Goal: Answer question/provide support: Answer question/provide support

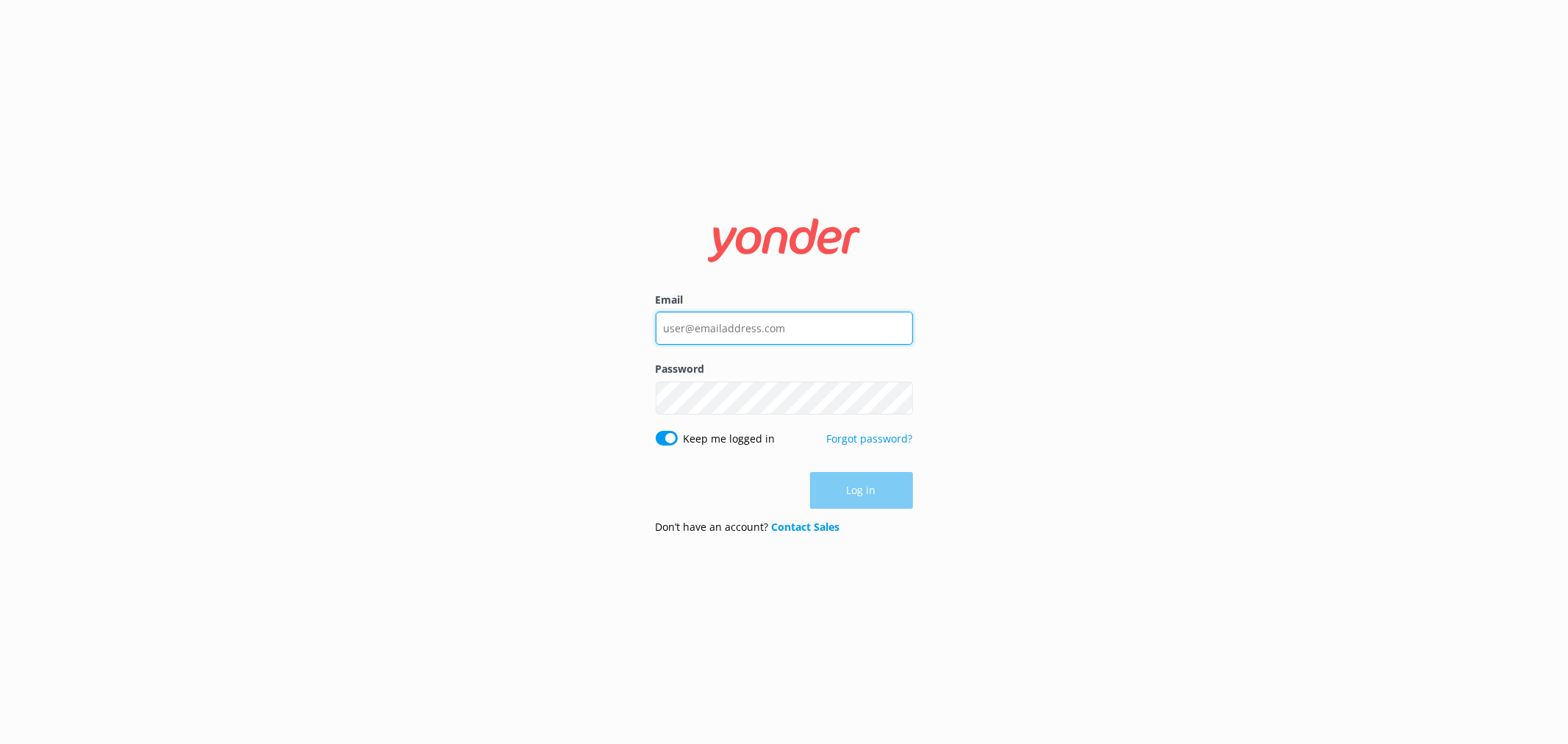
type input "[EMAIL_ADDRESS][DOMAIN_NAME]"
click at [863, 487] on div "Log in" at bounding box center [784, 490] width 258 height 37
click at [878, 486] on button "Log in" at bounding box center [862, 490] width 103 height 37
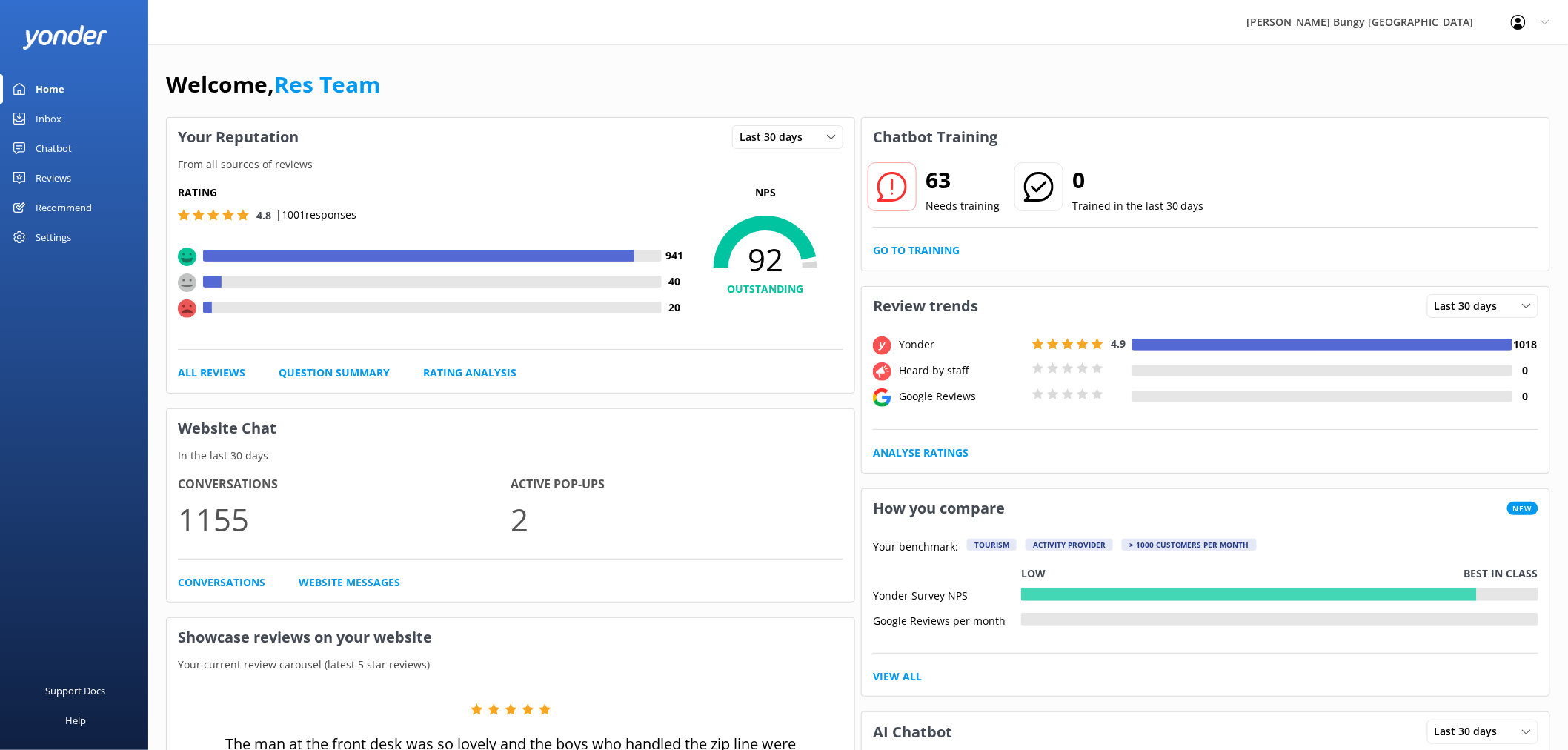
click at [38, 110] on div "Inbox" at bounding box center [48, 118] width 26 height 30
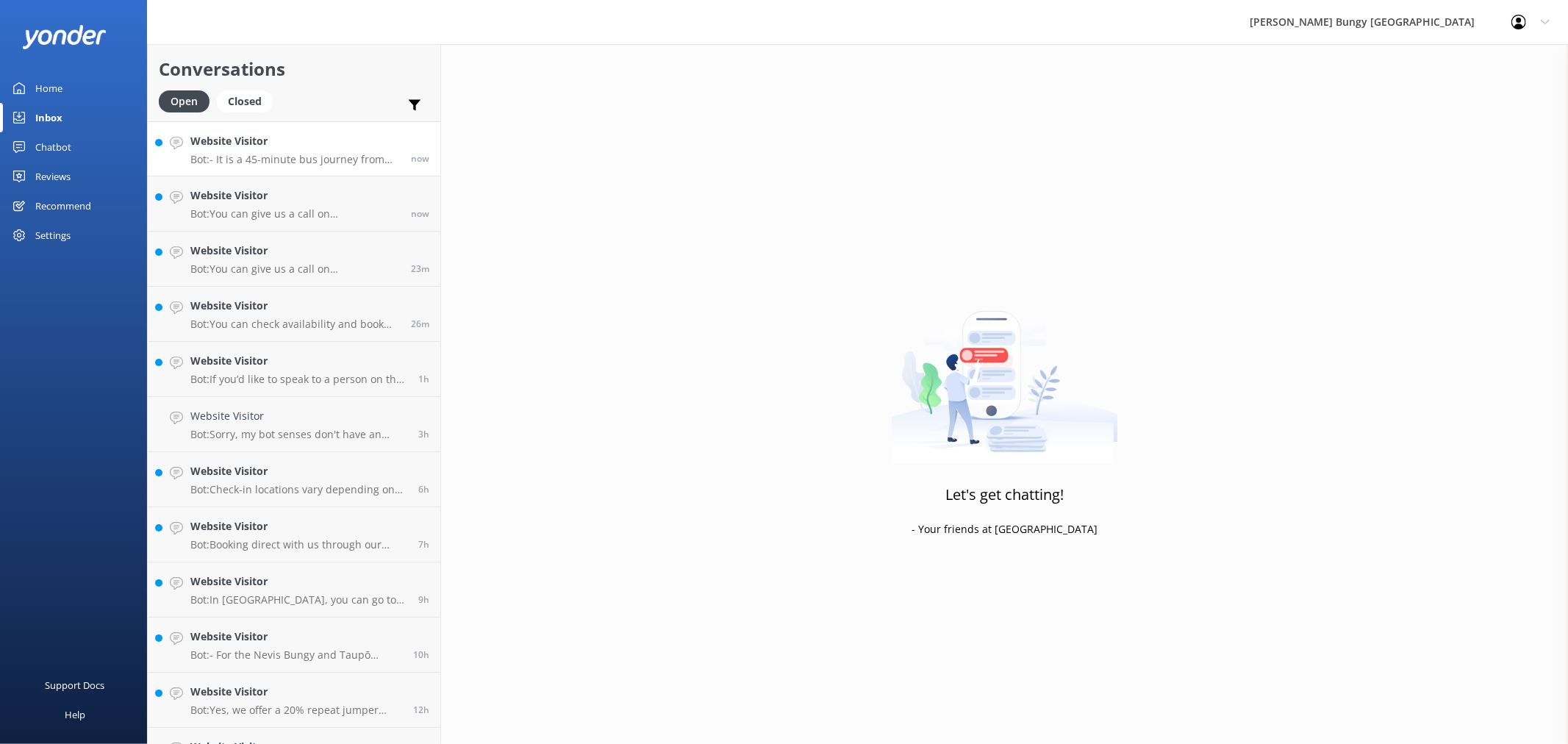
click at [359, 147] on h4 "Website Visitor" at bounding box center [296, 140] width 210 height 16
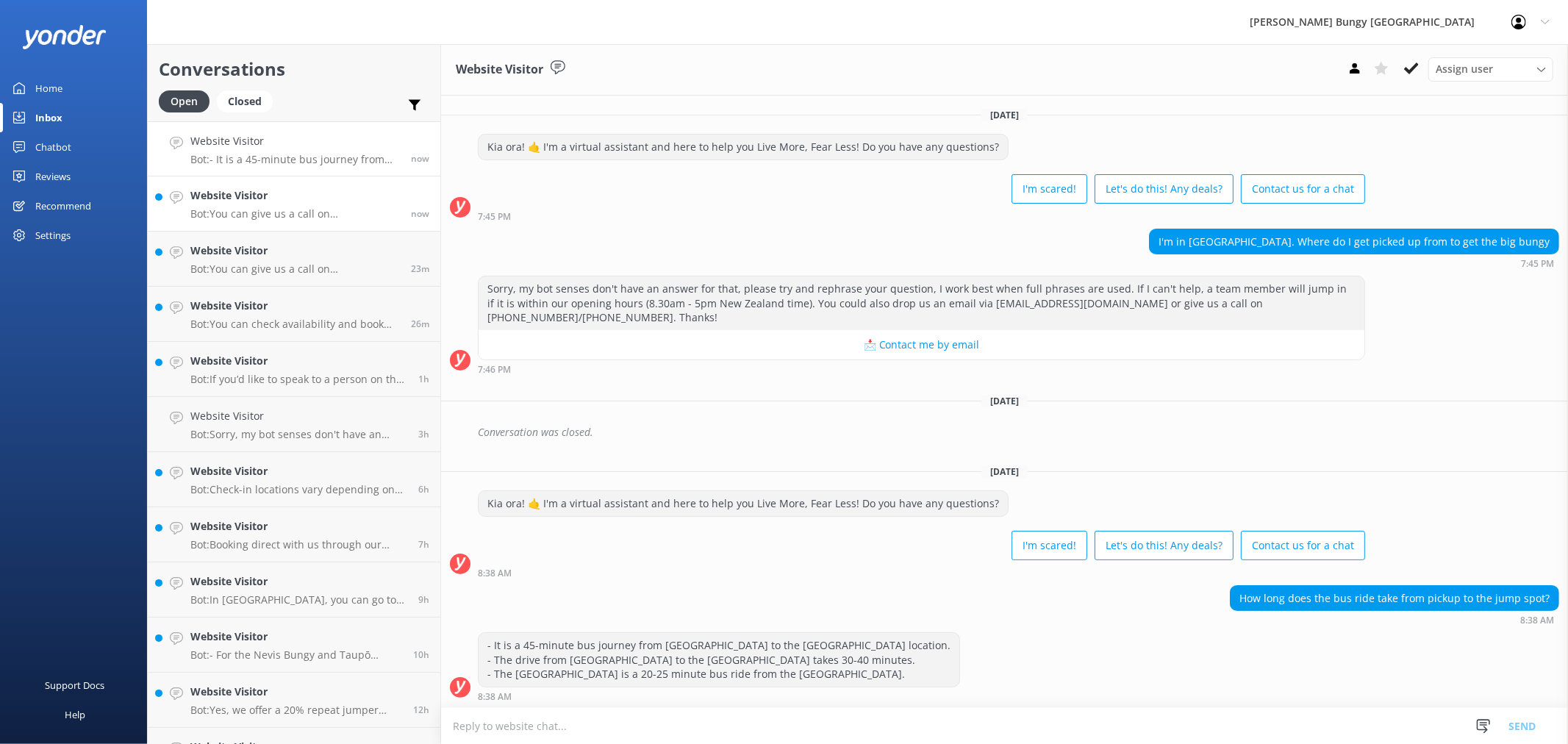
click at [324, 195] on h4 "Website Visitor" at bounding box center [296, 195] width 210 height 16
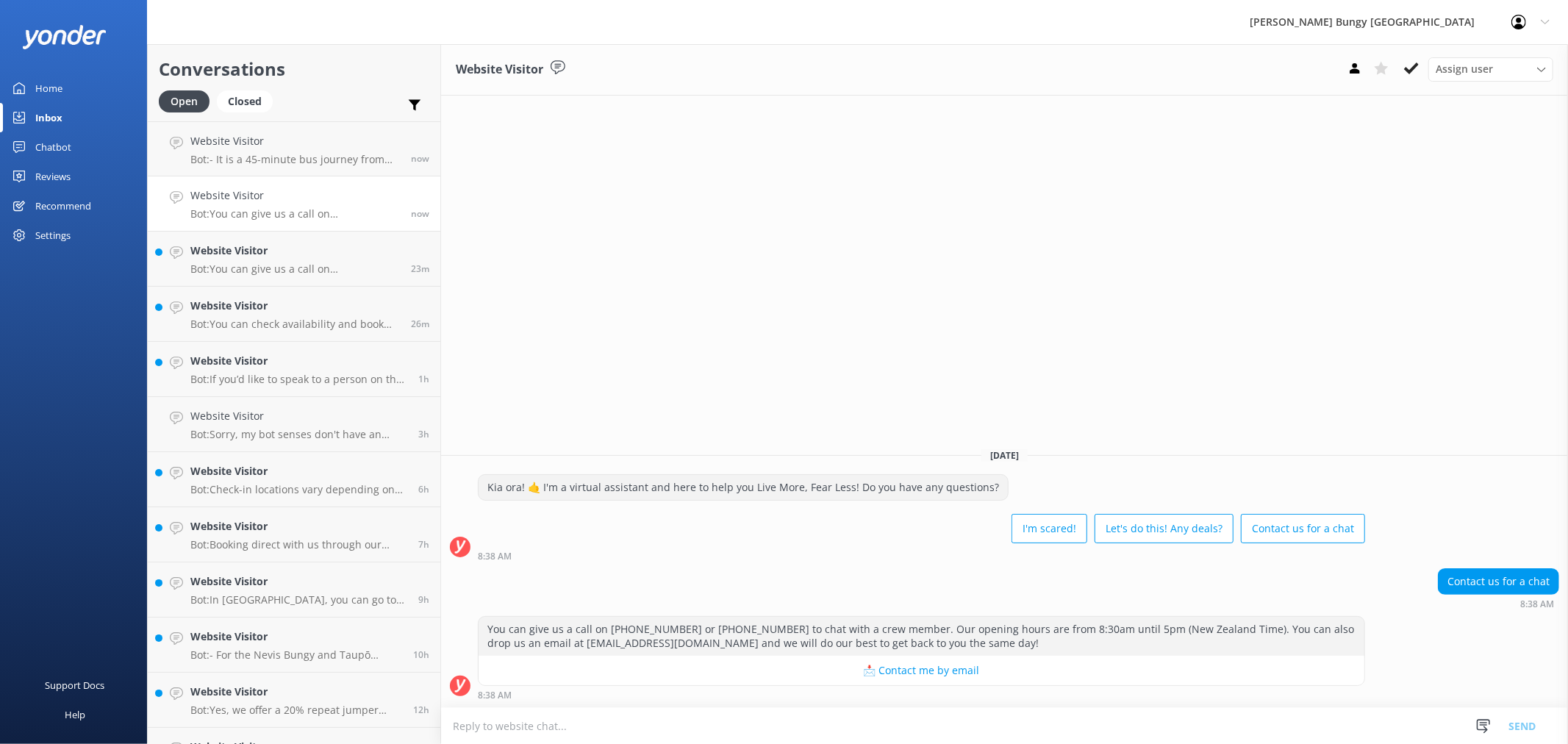
click at [1306, 723] on textarea at bounding box center [1004, 726] width 1127 height 36
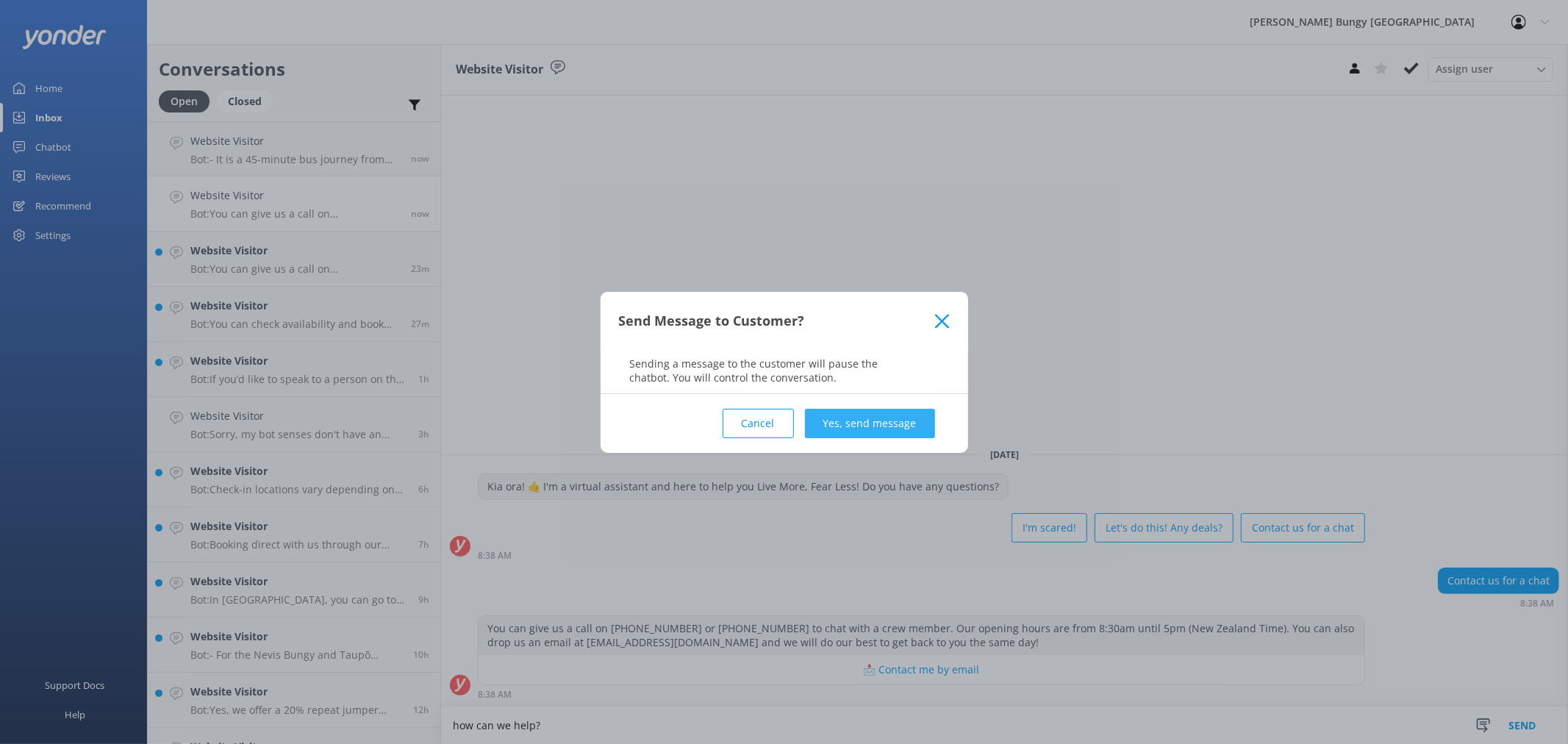
type textarea "how can we help?"
click at [914, 424] on button "Yes, send message" at bounding box center [870, 423] width 130 height 30
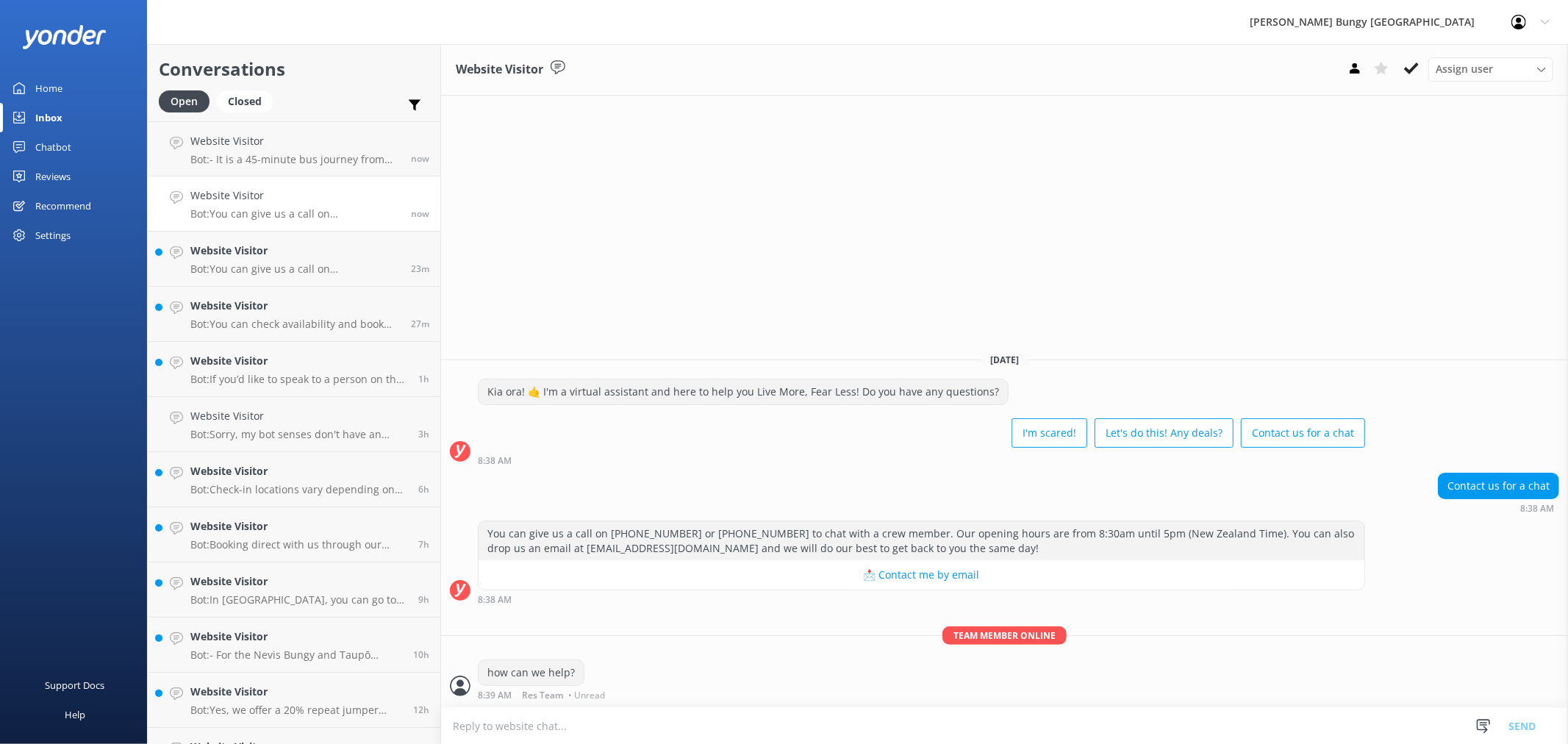
click at [62, 152] on div "Chatbot" at bounding box center [53, 147] width 36 height 30
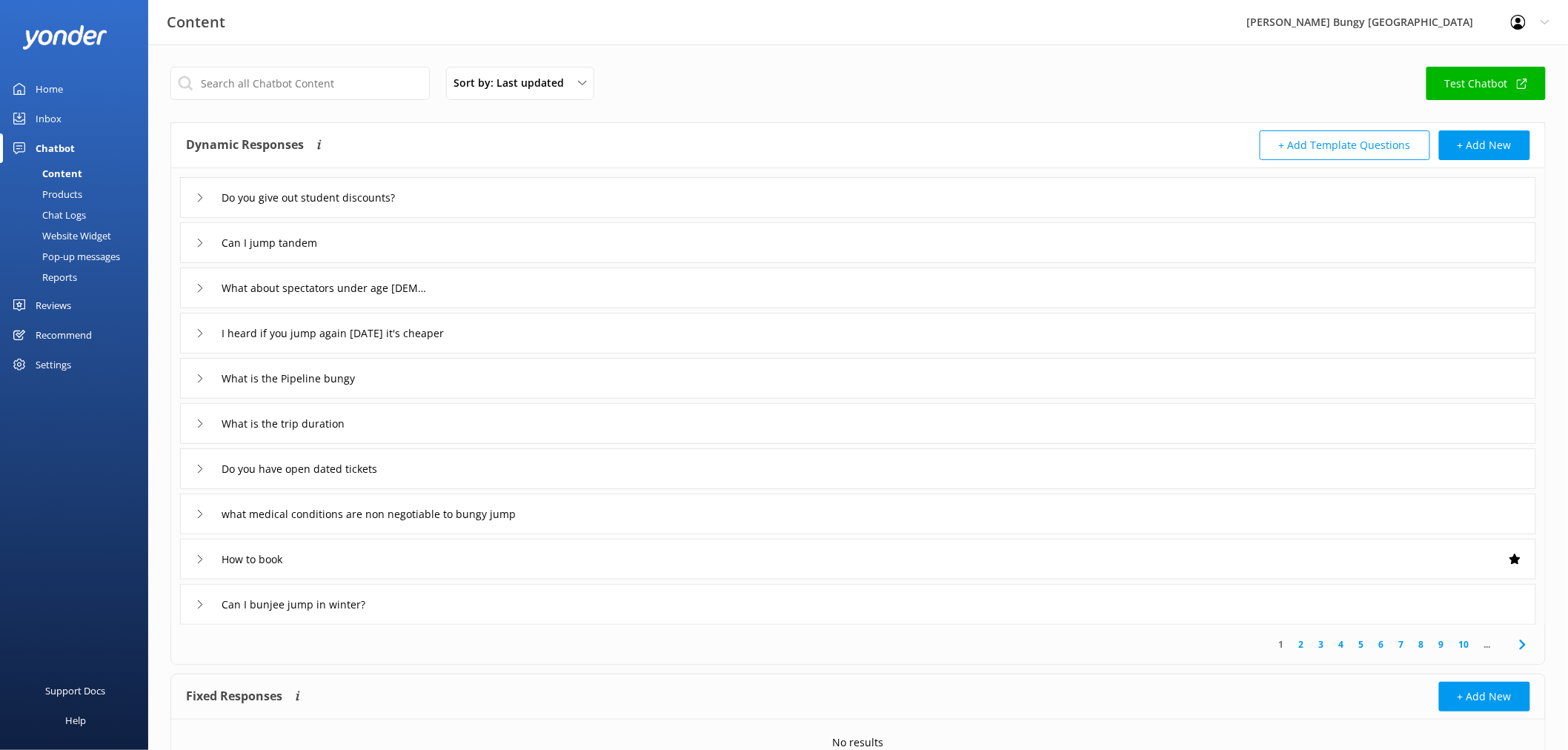
click at [91, 209] on link "Chat Logs" at bounding box center [78, 215] width 139 height 21
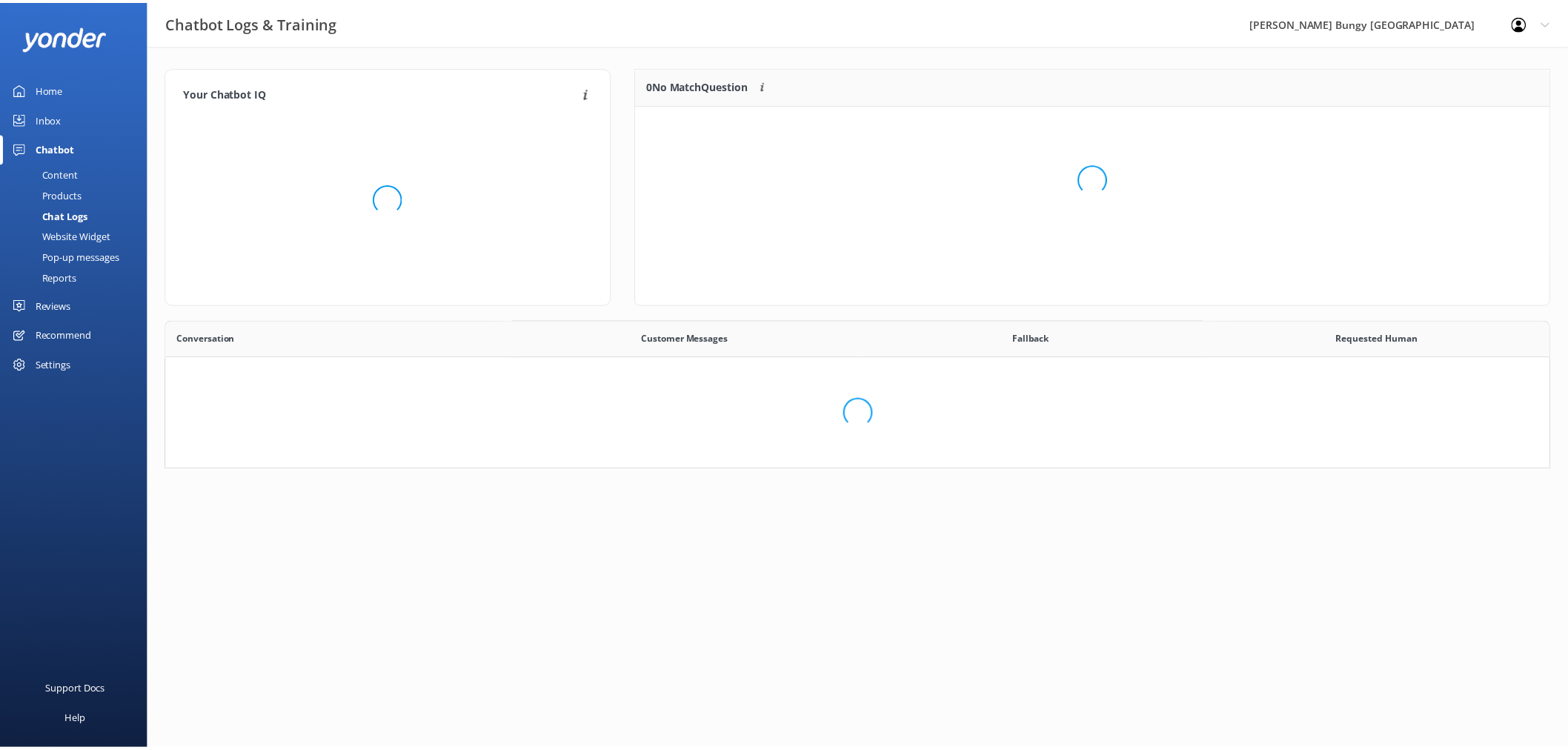
scroll to position [12, 13]
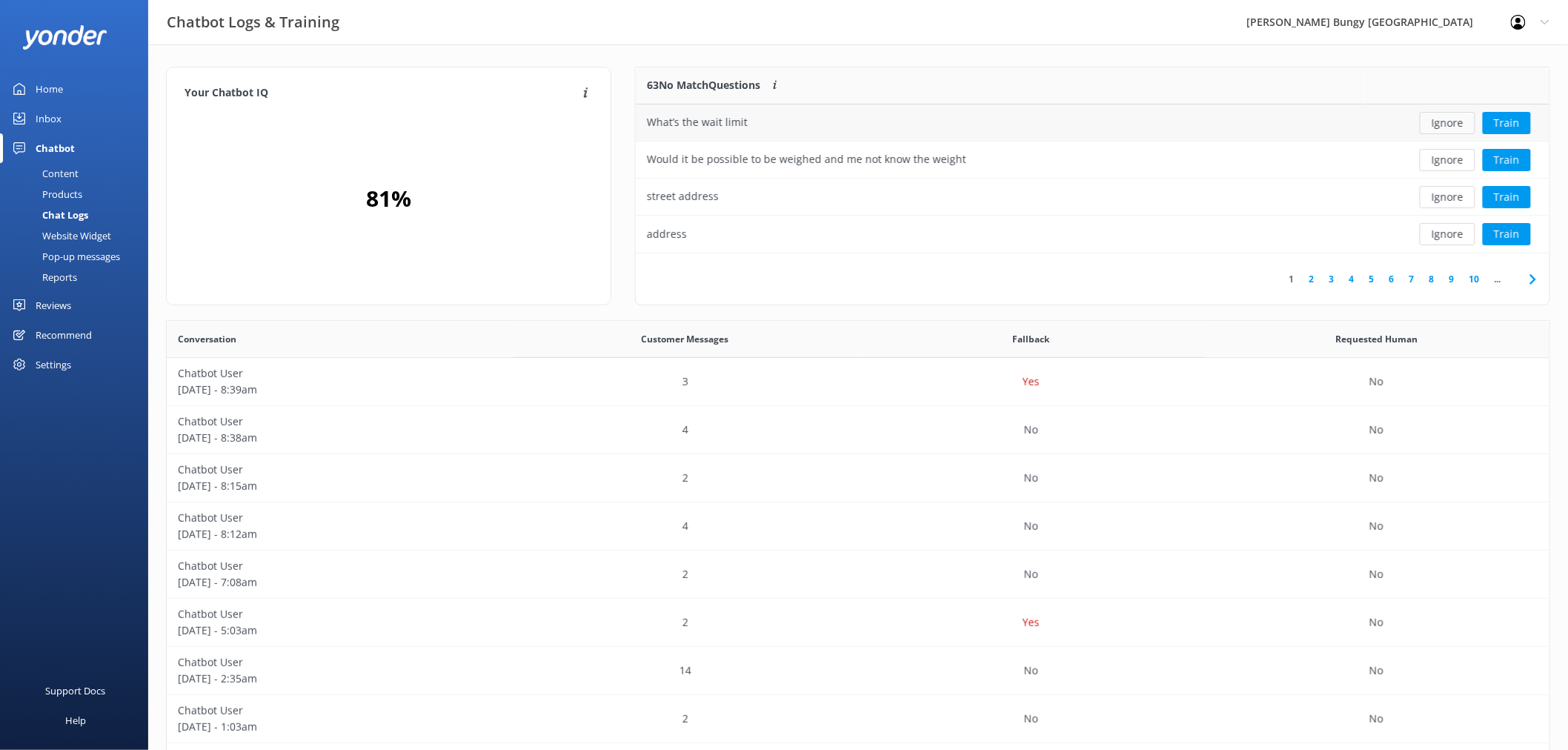
click at [1448, 120] on button "Ignore" at bounding box center [1448, 122] width 56 height 22
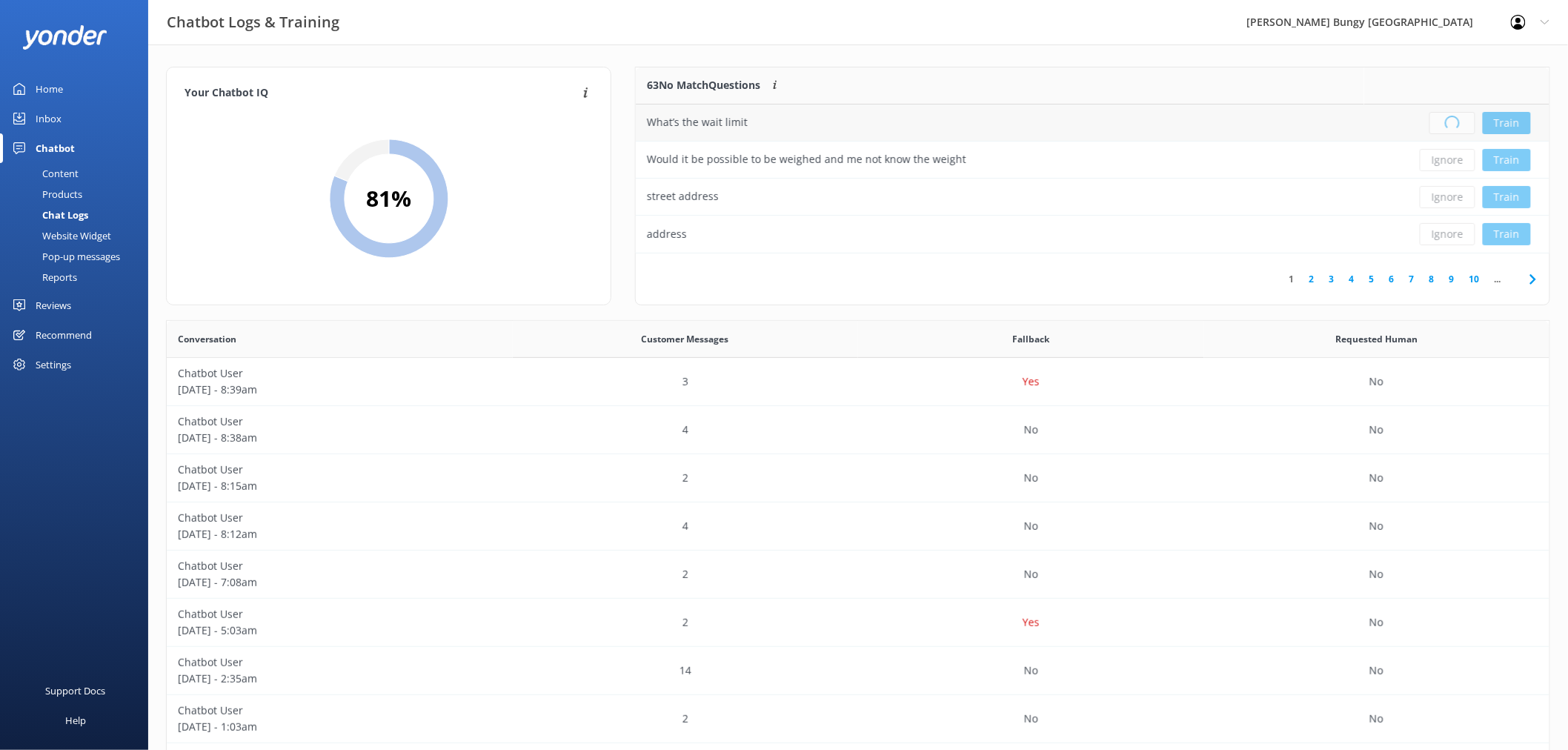
click at [1448, 120] on div "Loading.. Train" at bounding box center [1457, 122] width 164 height 22
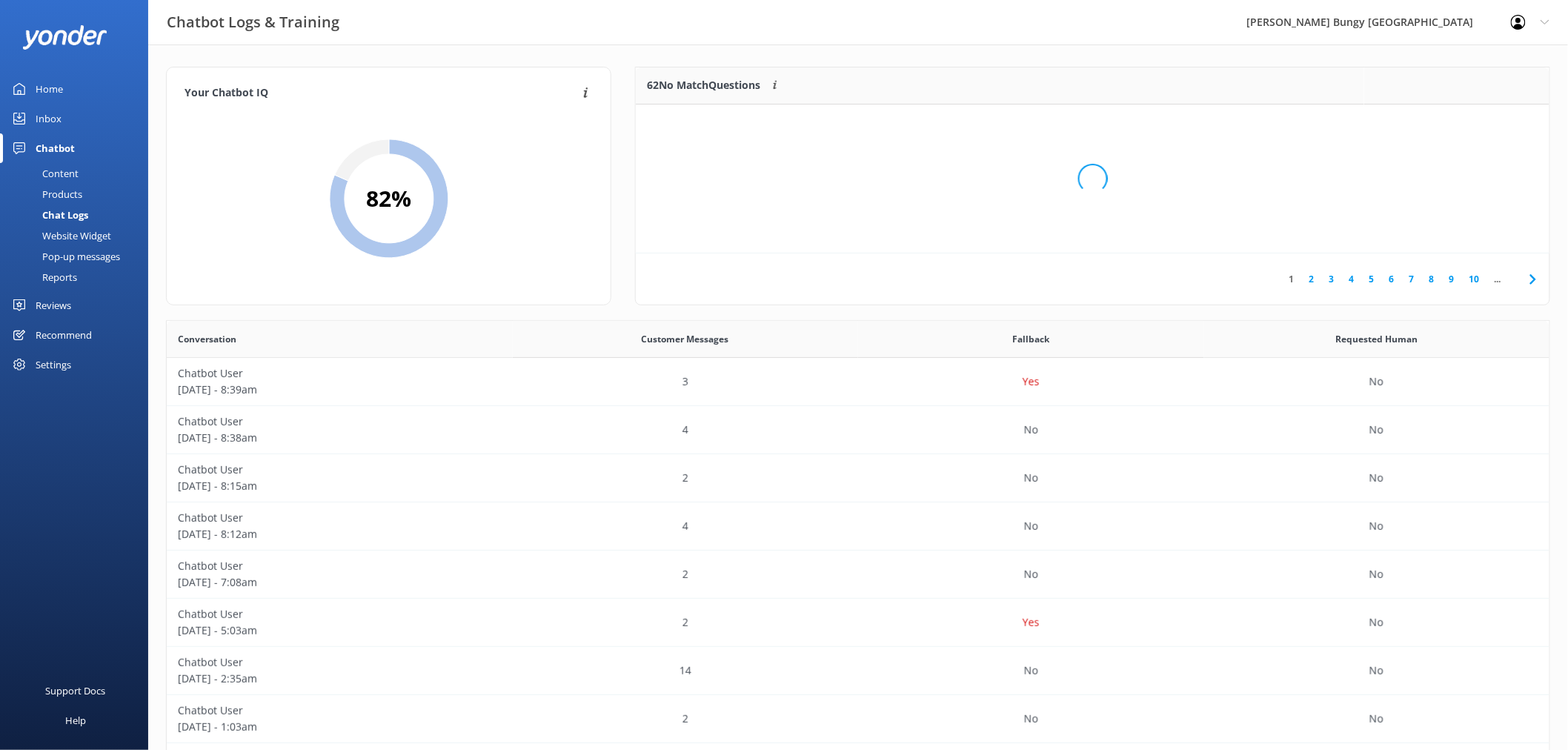
click at [1448, 120] on div "Loading.." at bounding box center [1093, 179] width 884 height 750
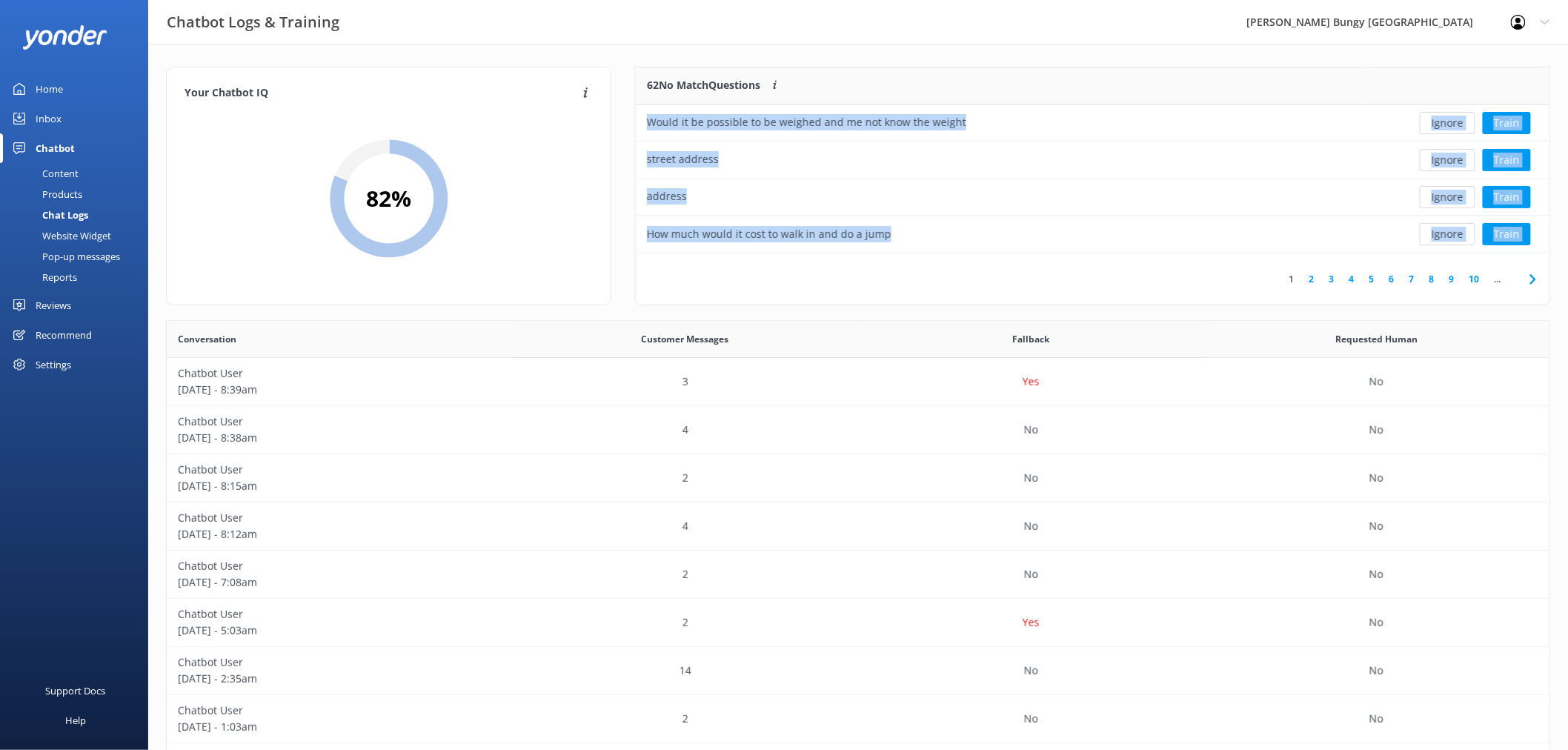
click at [1448, 120] on button "Ignore" at bounding box center [1448, 122] width 56 height 22
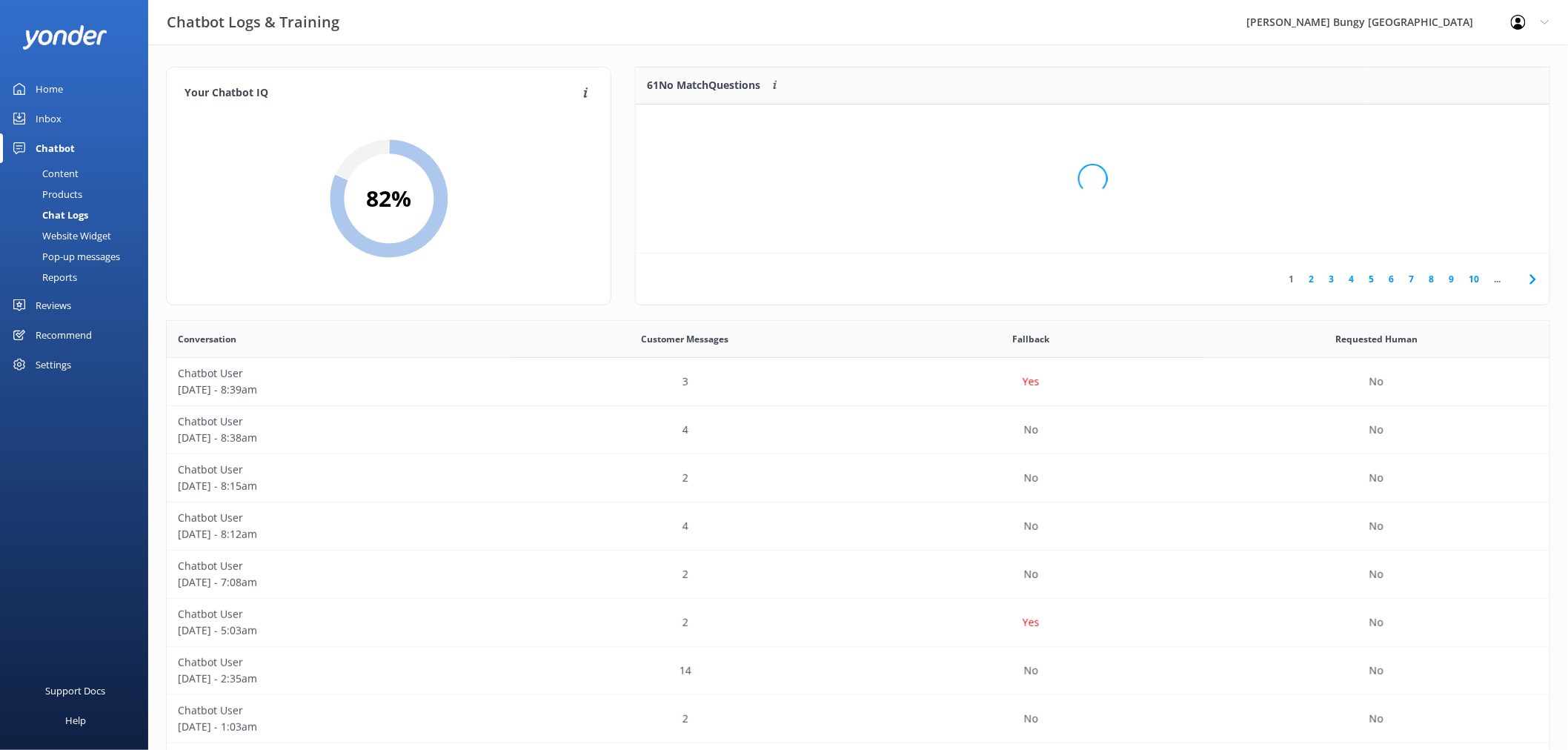
click at [1449, 120] on div "Loading.." at bounding box center [1093, 179] width 884 height 750
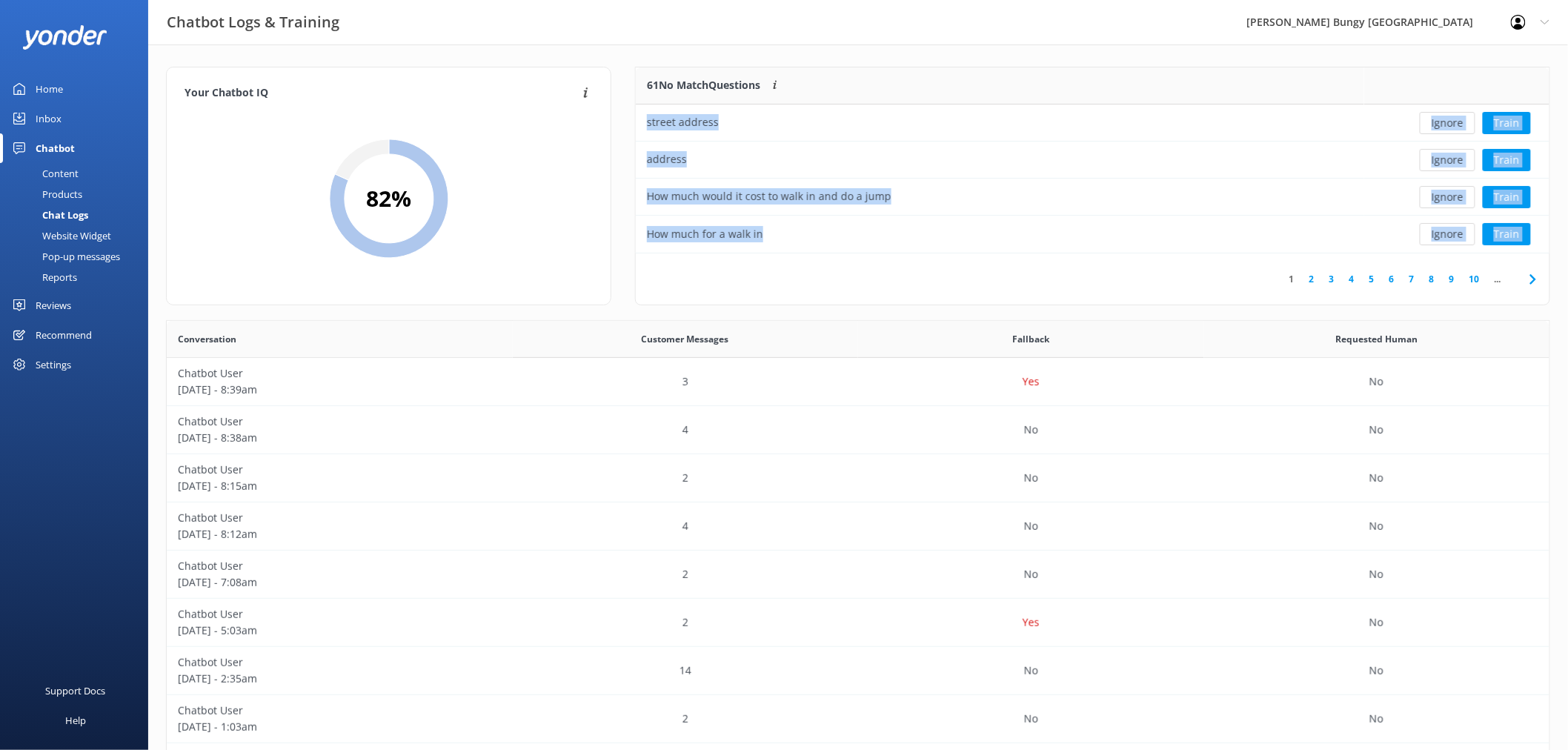
click at [1449, 120] on button "Ignore" at bounding box center [1448, 122] width 56 height 22
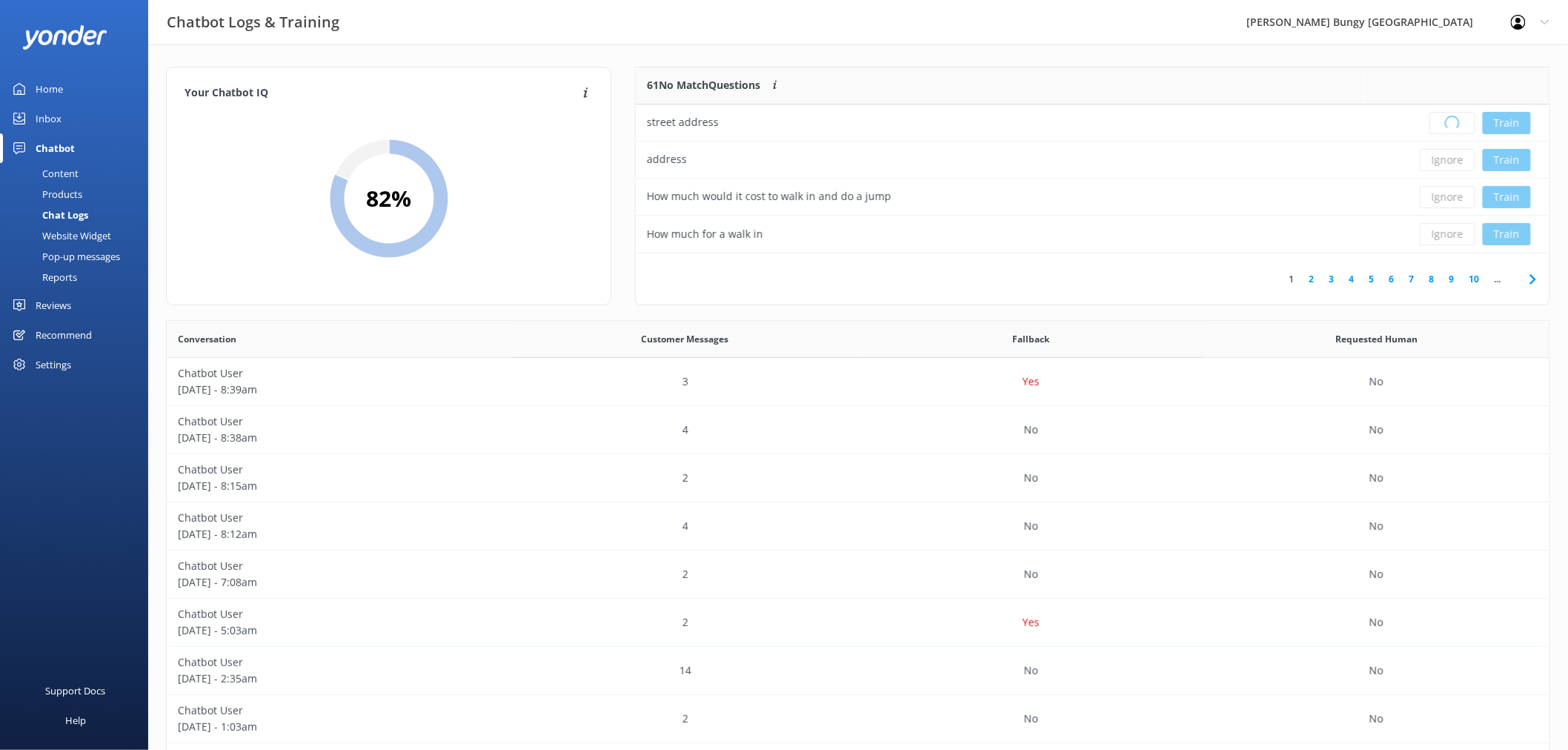
click at [1449, 120] on div "Loading.. Train" at bounding box center [1457, 122] width 164 height 22
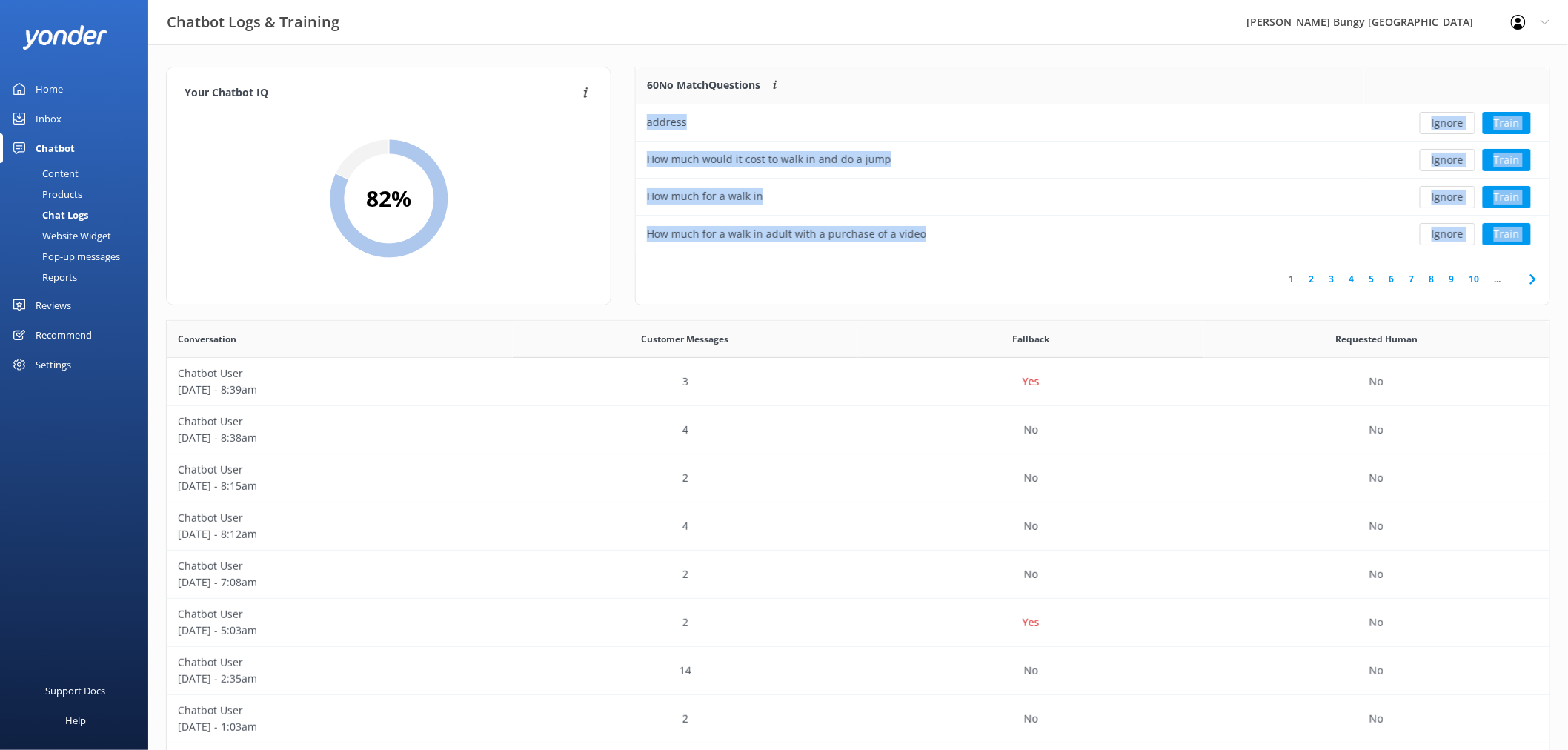
click at [1449, 120] on button "Ignore" at bounding box center [1448, 122] width 56 height 22
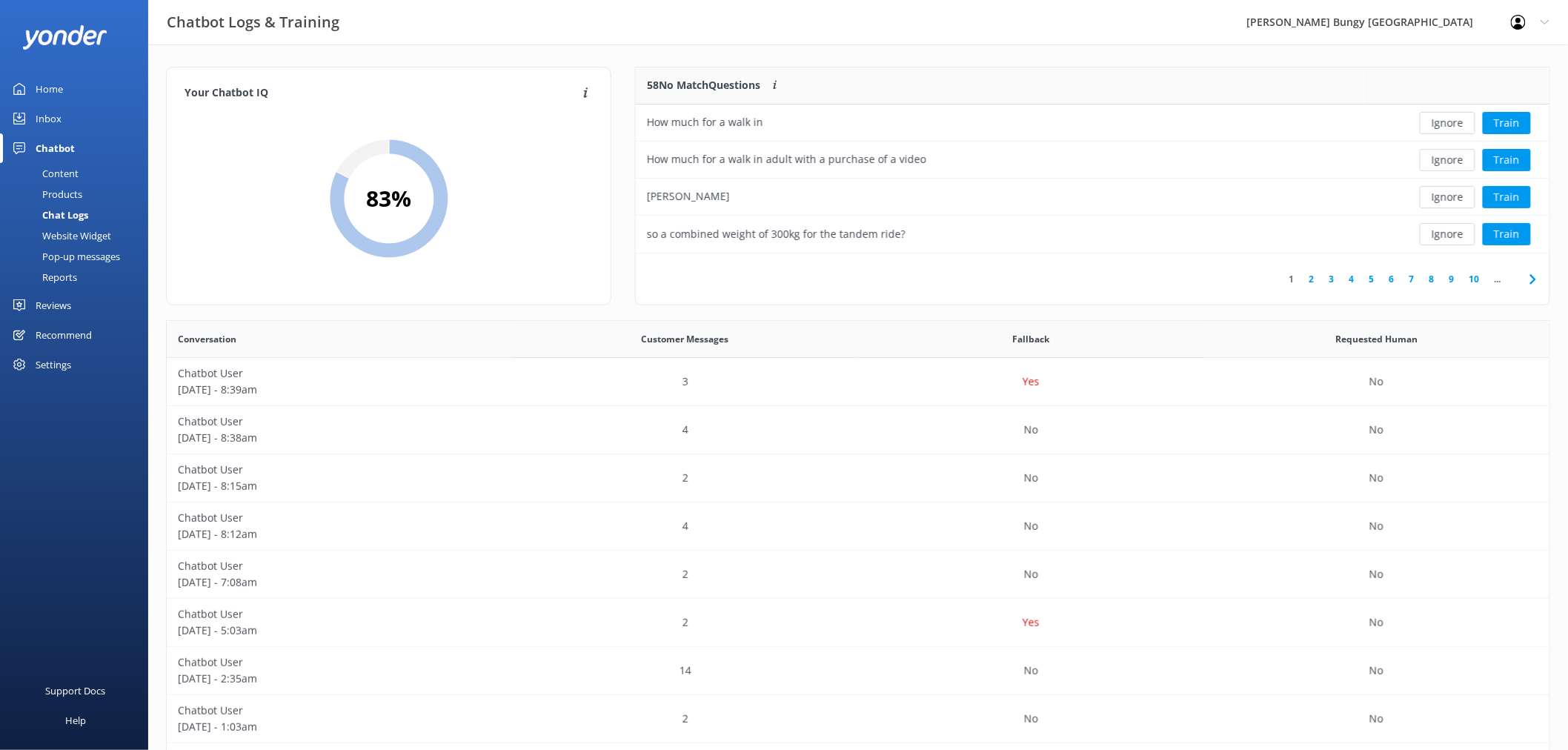
click at [1447, 122] on button "Ignore" at bounding box center [1448, 122] width 56 height 22
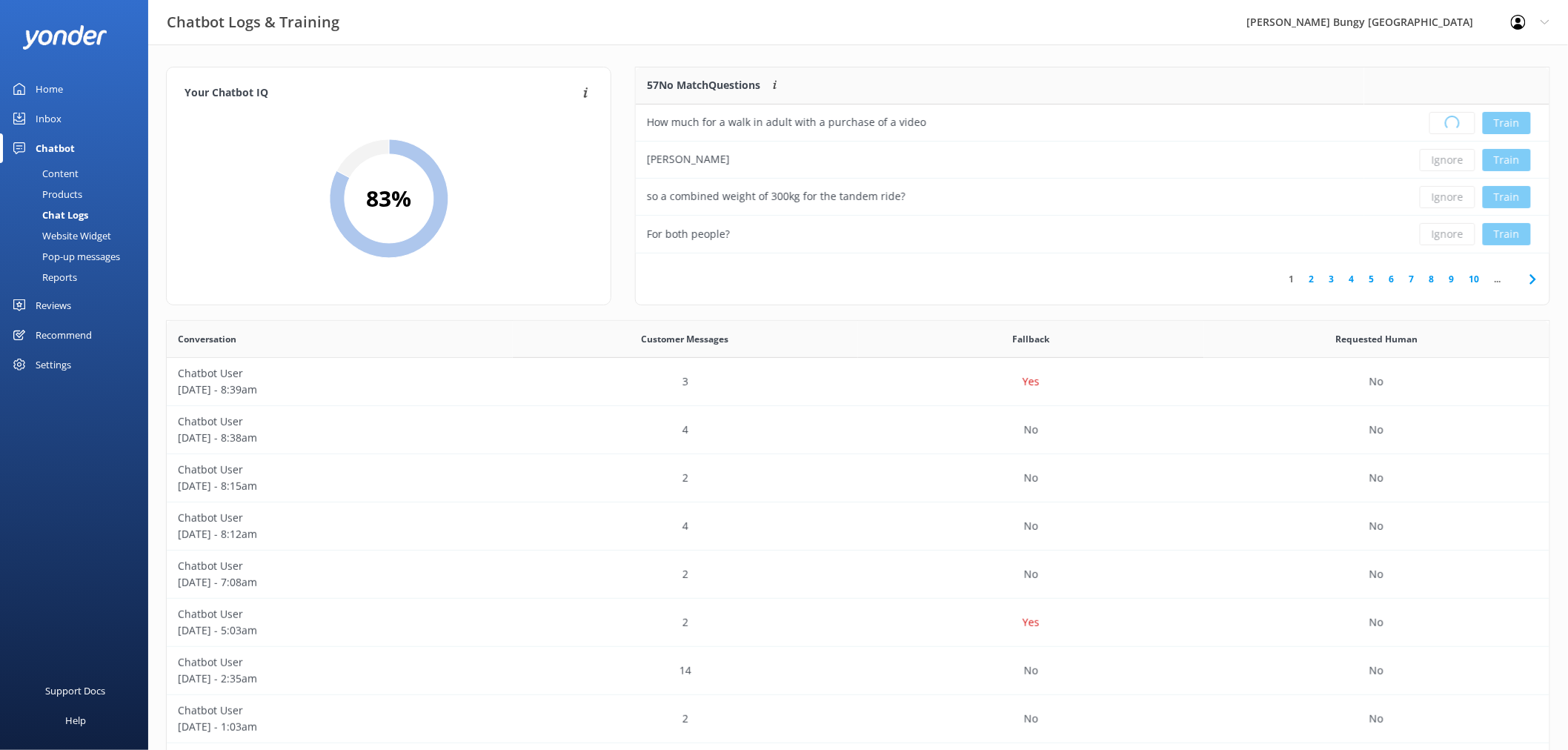
click at [1447, 122] on div "Loading.. Train" at bounding box center [1457, 122] width 164 height 22
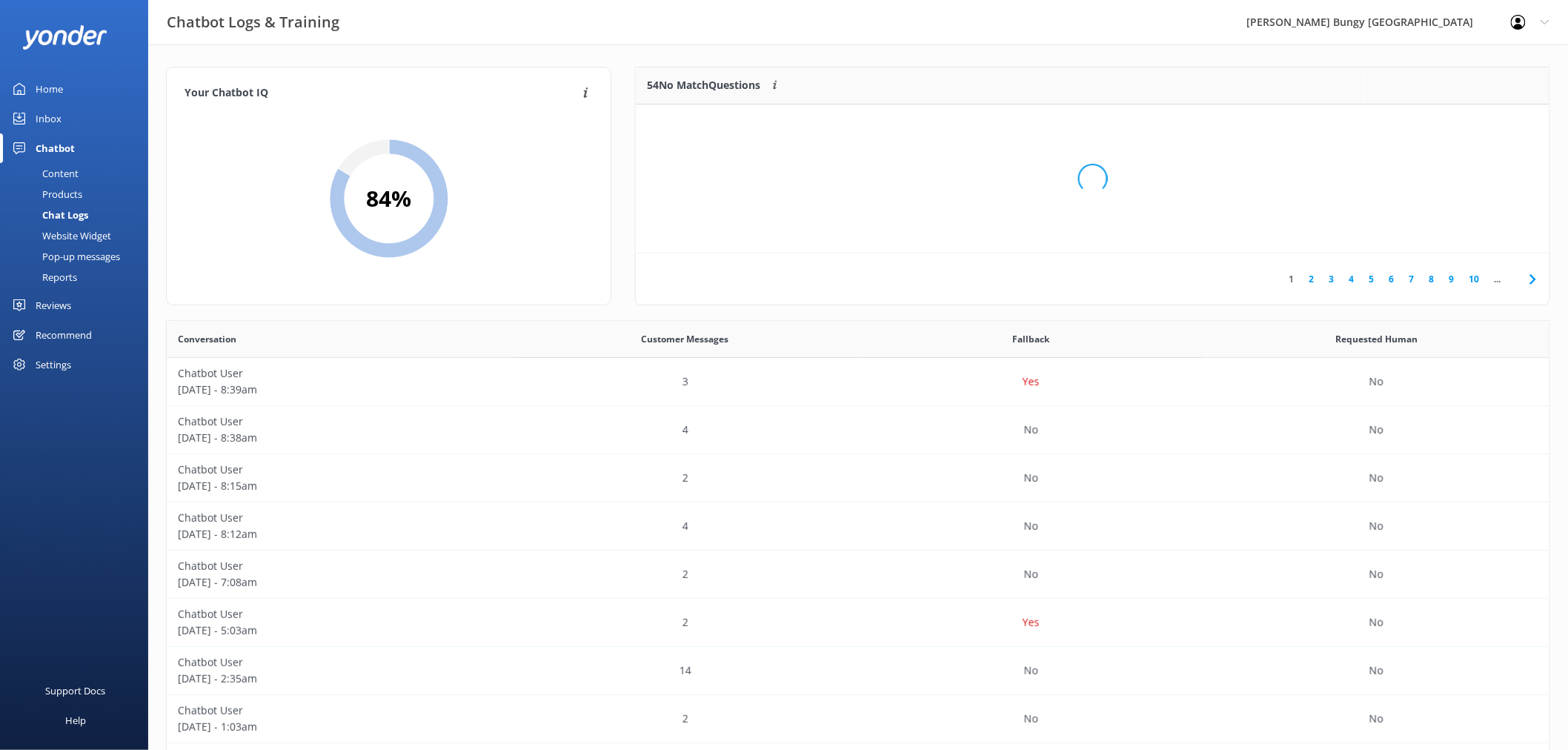
click at [1447, 122] on div "Loading.." at bounding box center [1093, 179] width 884 height 750
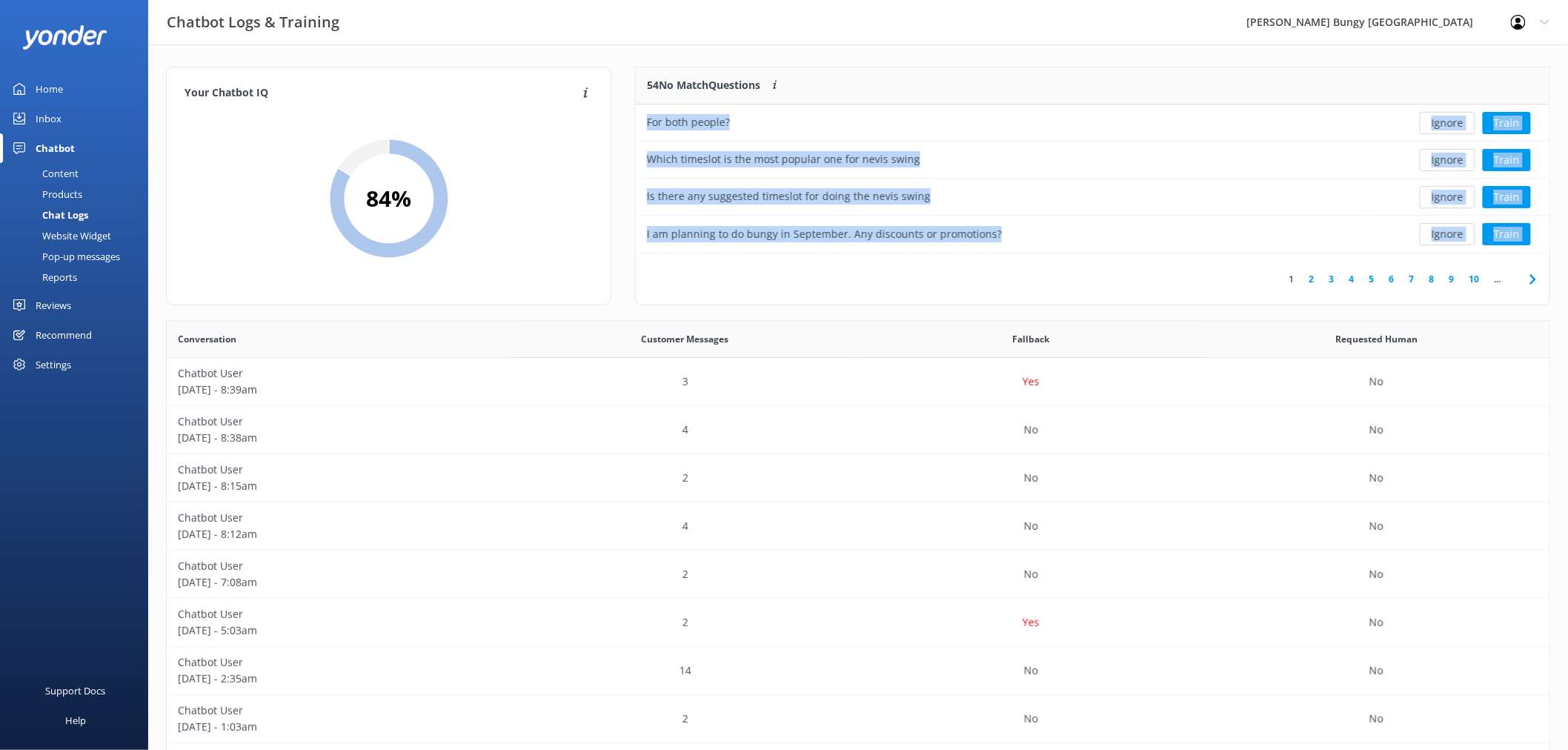
click at [1447, 122] on button "Ignore" at bounding box center [1448, 122] width 56 height 22
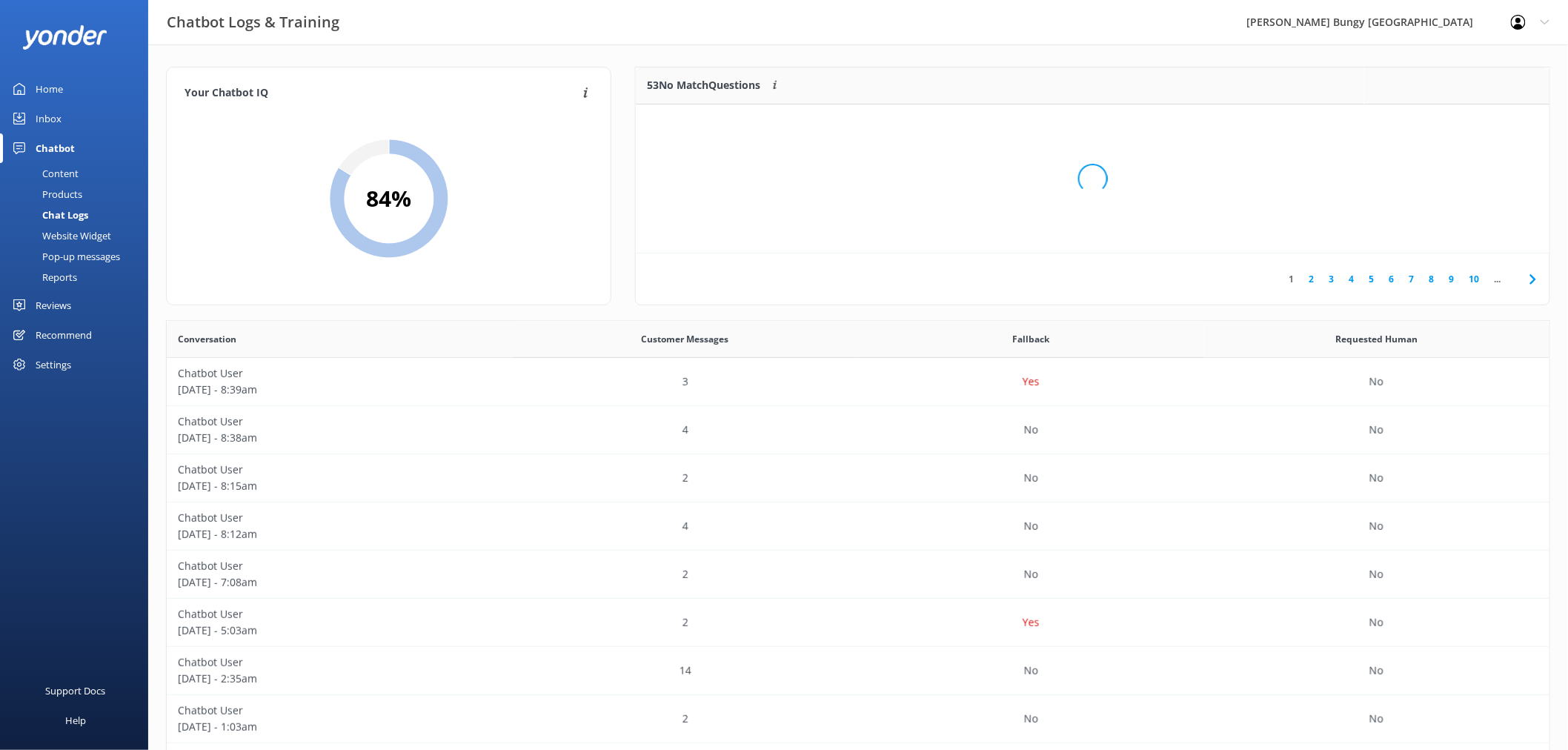
click at [1447, 122] on div "Loading.." at bounding box center [1093, 179] width 884 height 750
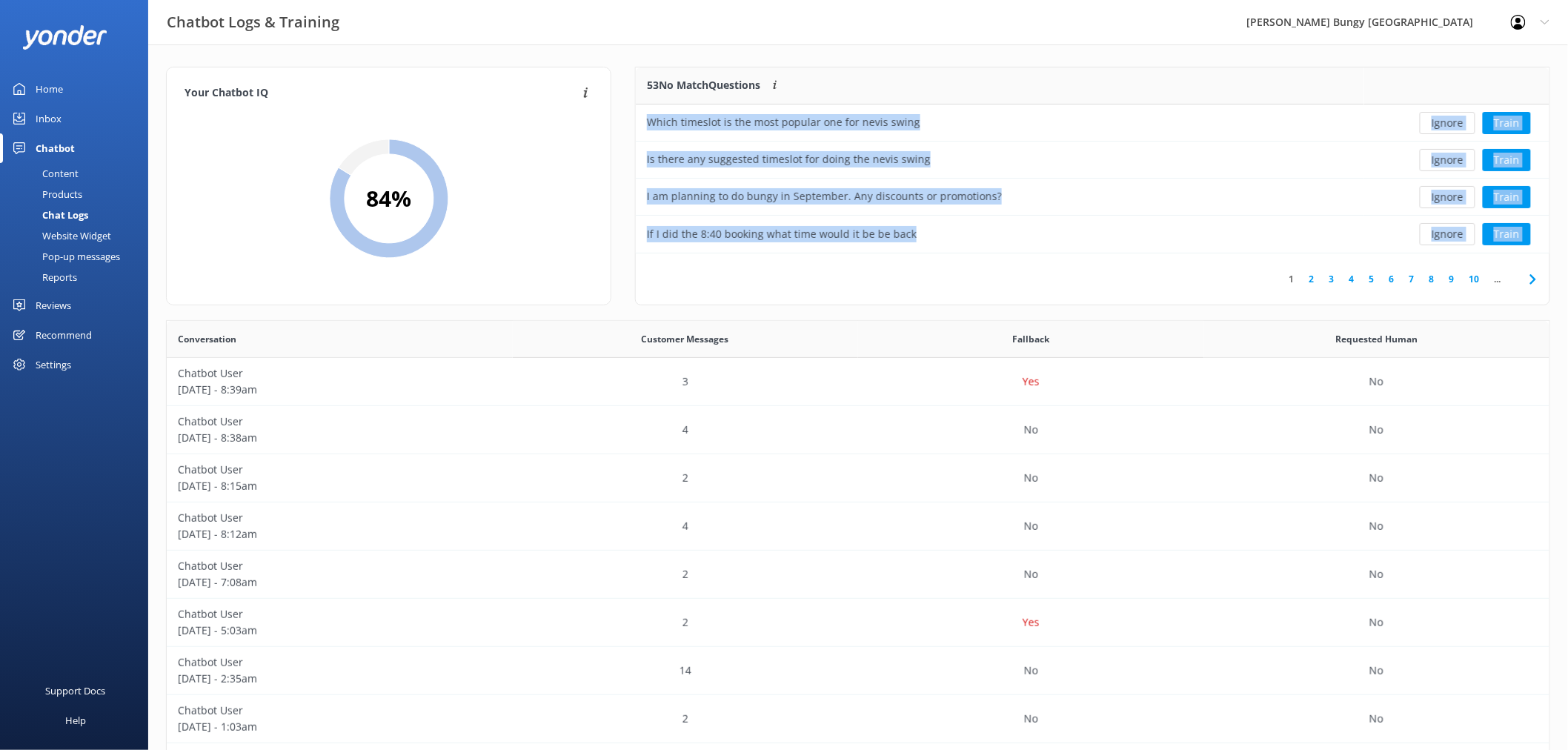
click at [1447, 122] on button "Ignore" at bounding box center [1448, 122] width 56 height 22
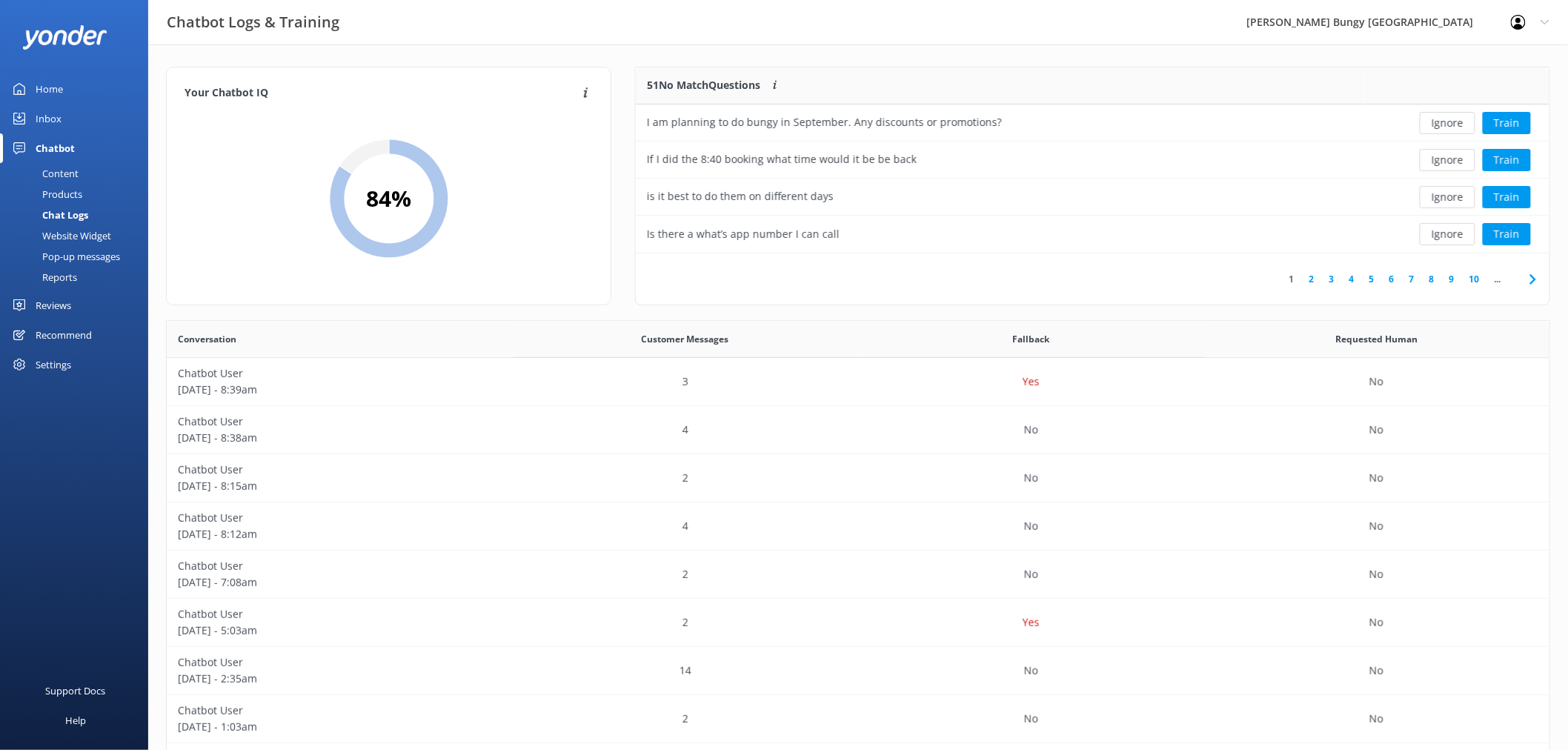
click at [1447, 122] on button "Ignore" at bounding box center [1448, 122] width 56 height 22
click at [1447, 122] on div "Loading.. Train" at bounding box center [1457, 122] width 164 height 22
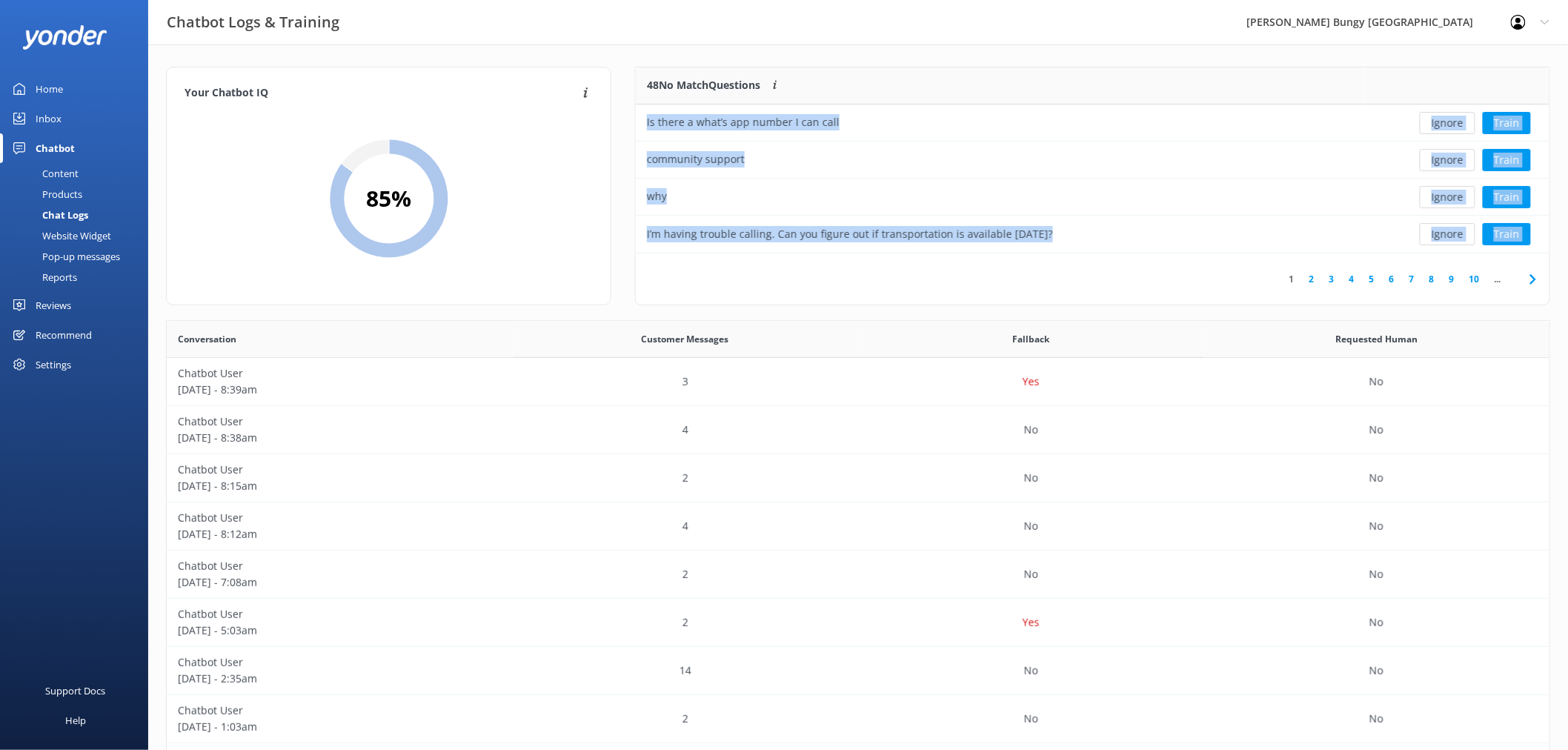
click at [1447, 122] on button "Ignore" at bounding box center [1448, 122] width 56 height 22
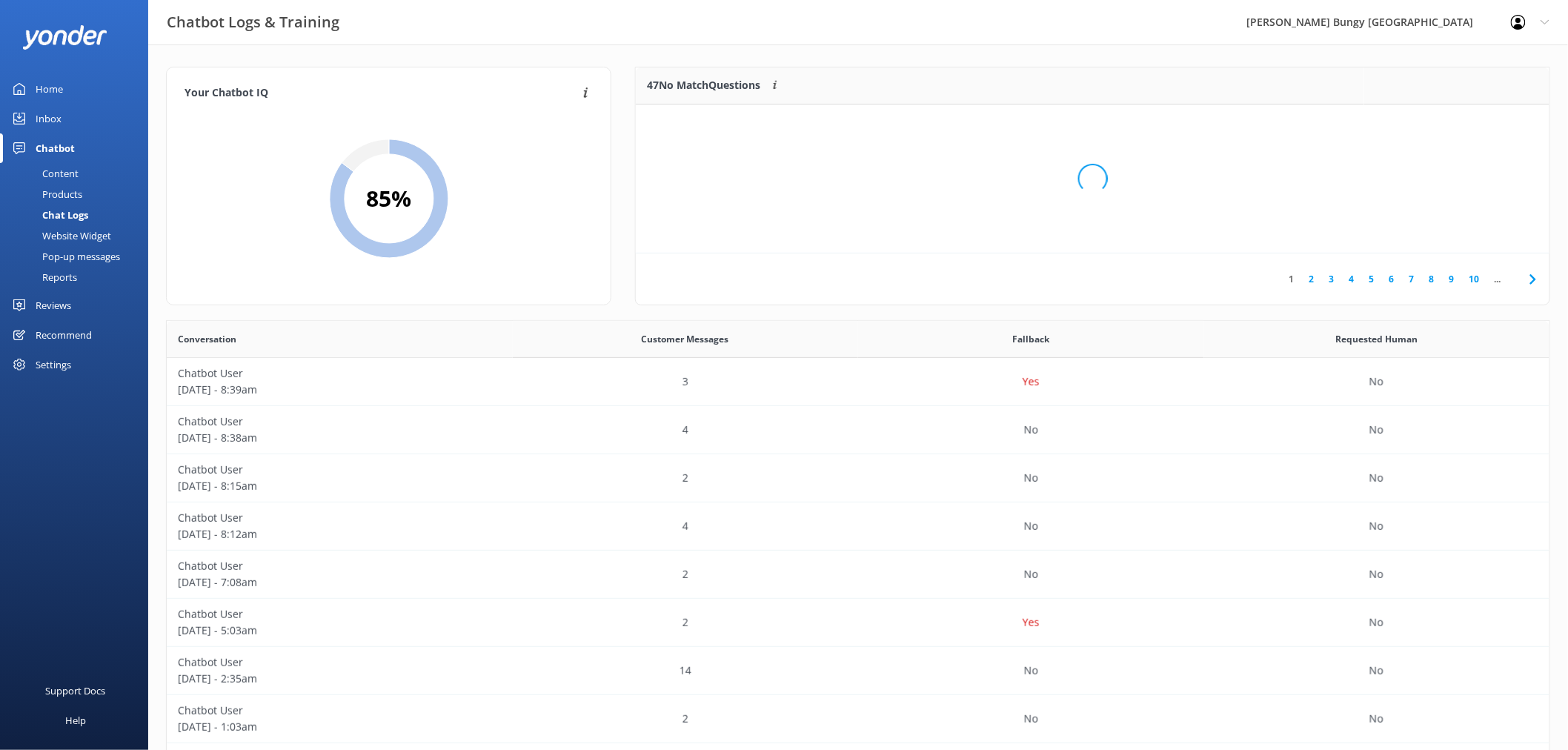
click at [1447, 122] on div "Loading.." at bounding box center [1093, 179] width 884 height 750
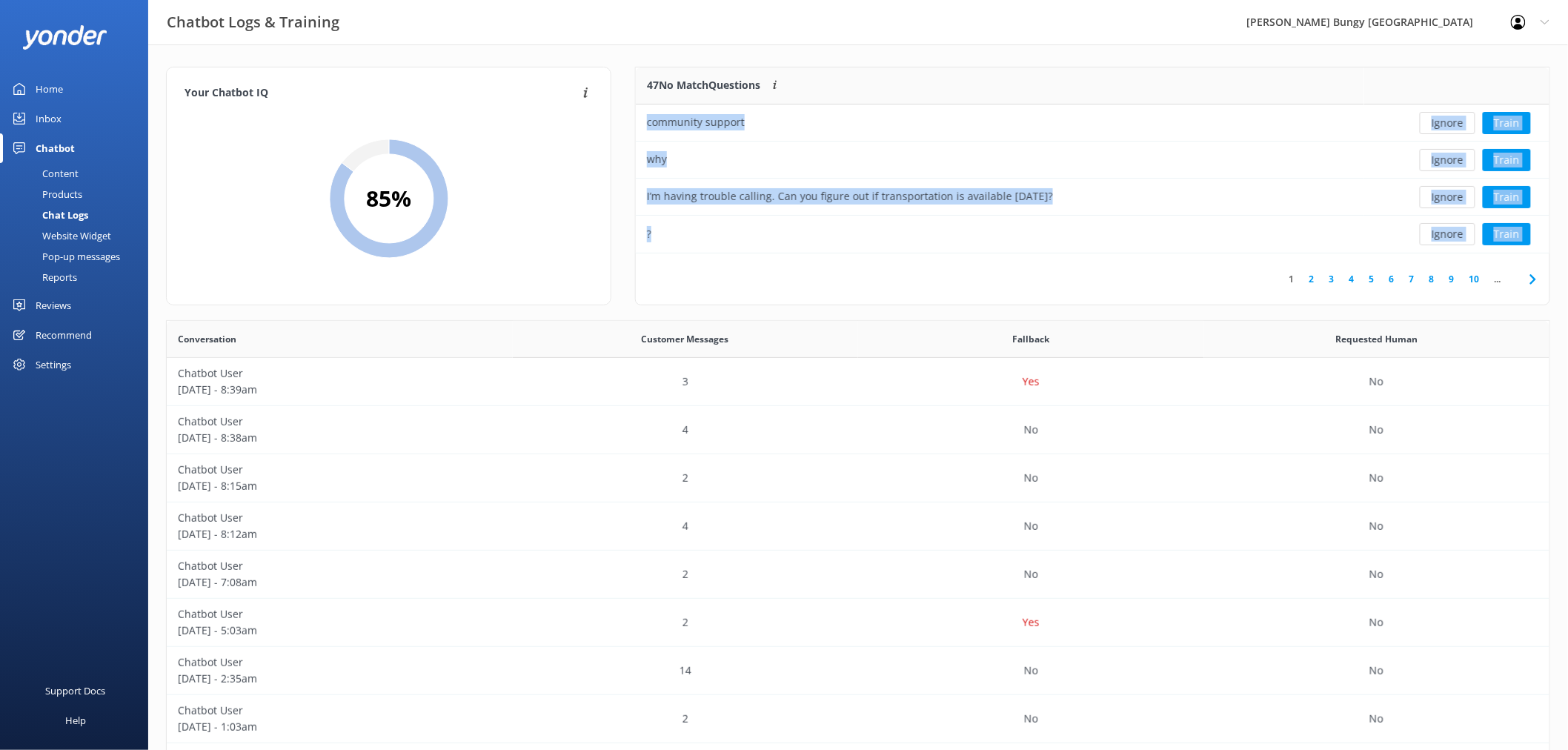
click at [1447, 122] on button "Ignore" at bounding box center [1448, 122] width 56 height 22
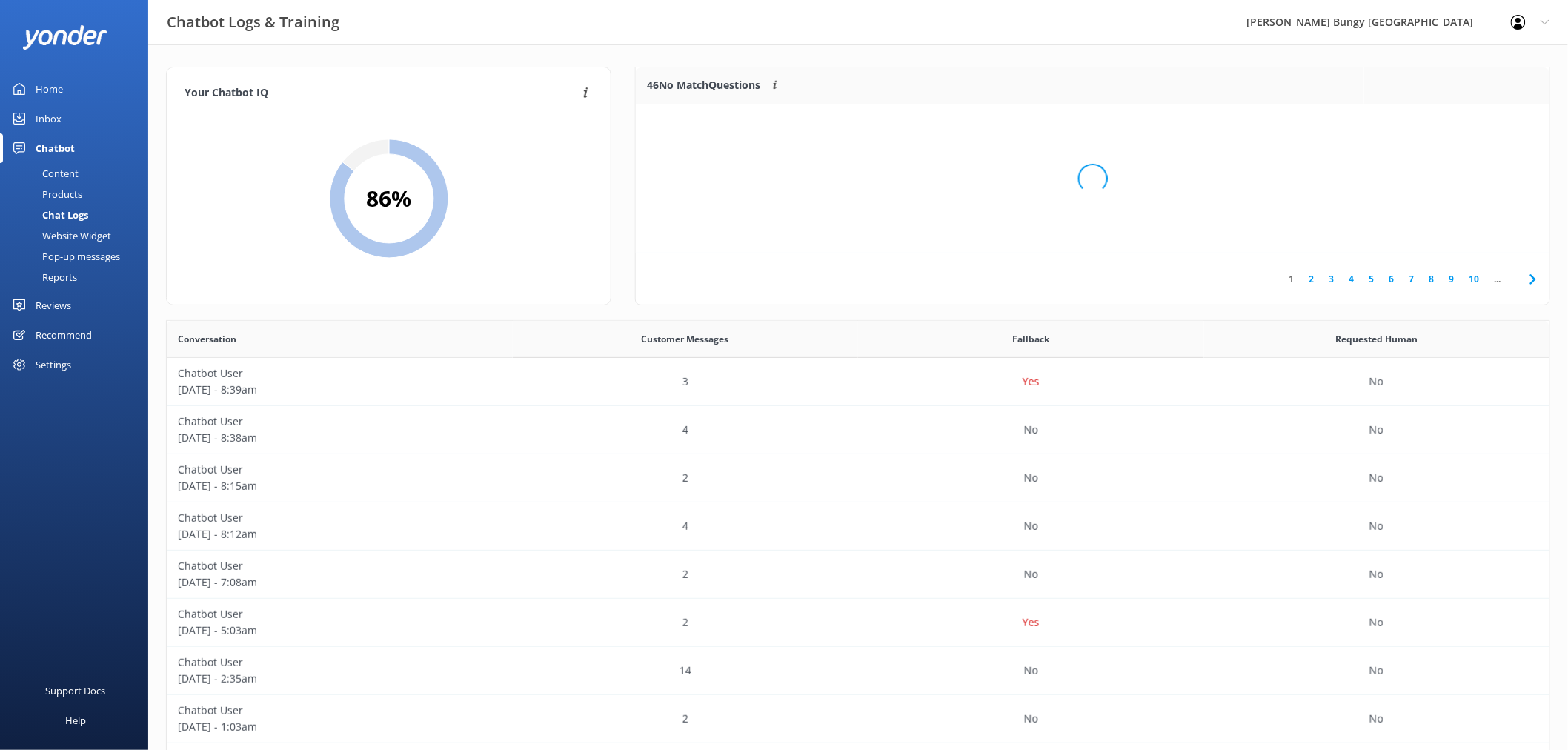
click at [1447, 122] on div "Loading.." at bounding box center [1093, 179] width 884 height 750
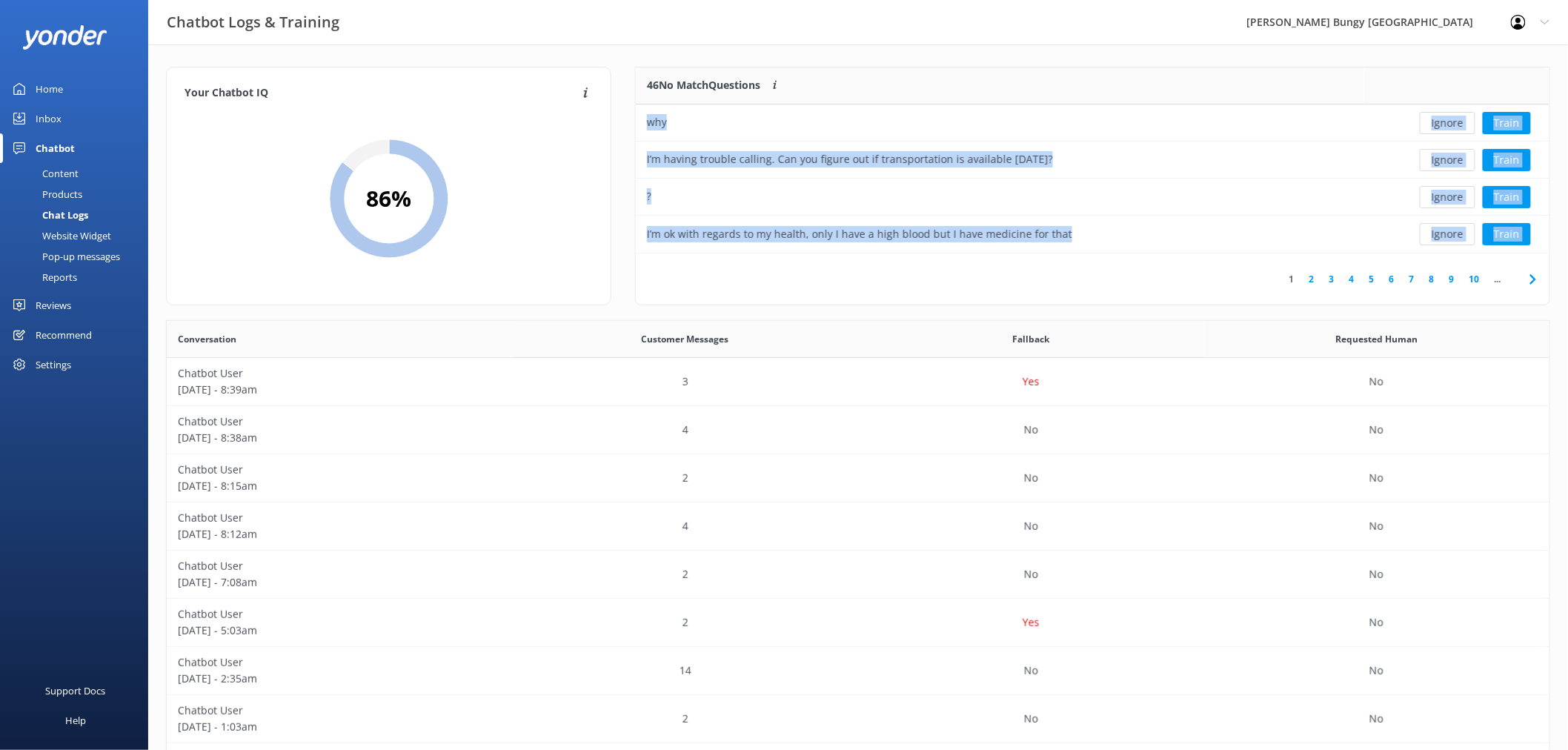
click at [1447, 122] on button "Ignore" at bounding box center [1448, 122] width 56 height 22
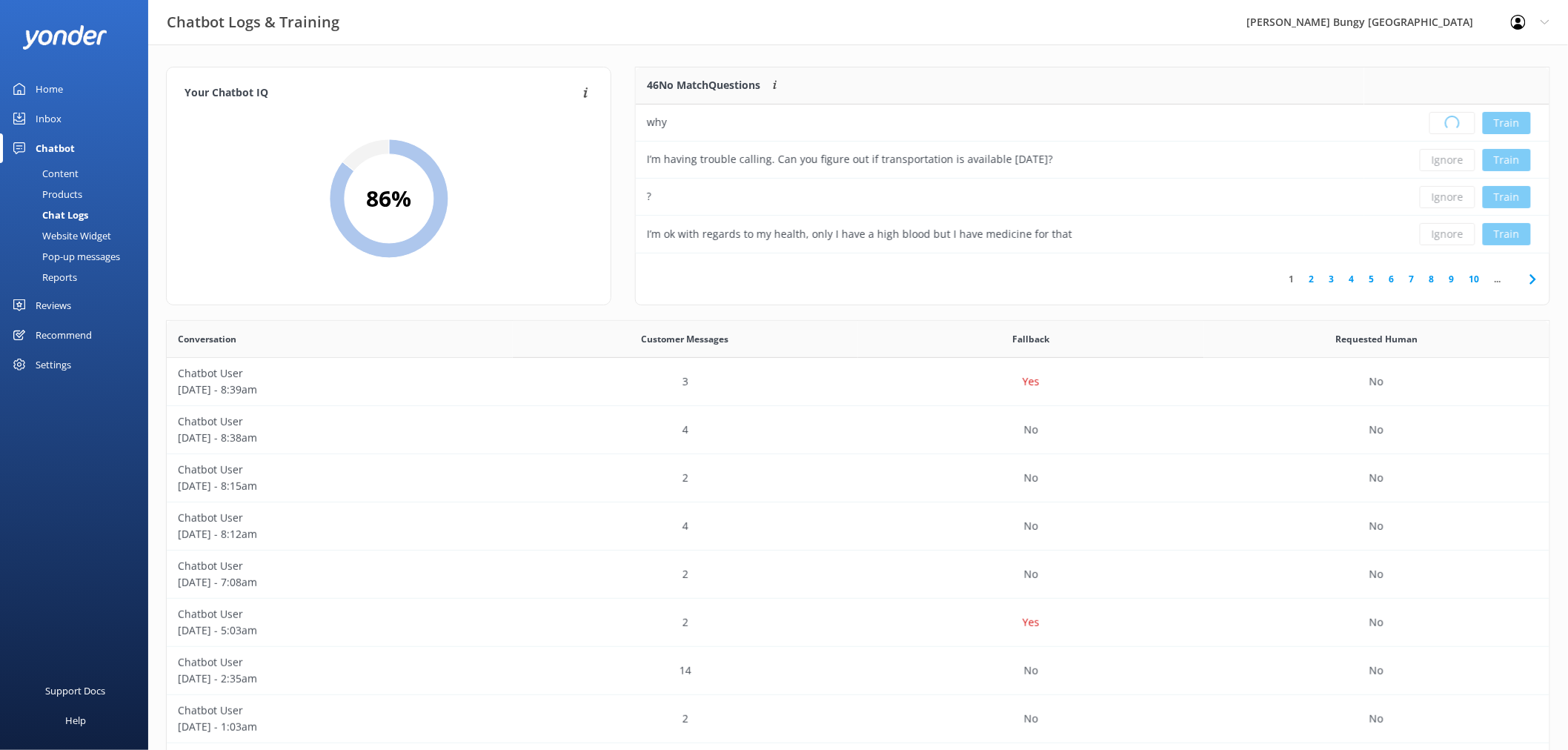
click at [1447, 122] on div "Loading.. Train" at bounding box center [1457, 122] width 164 height 22
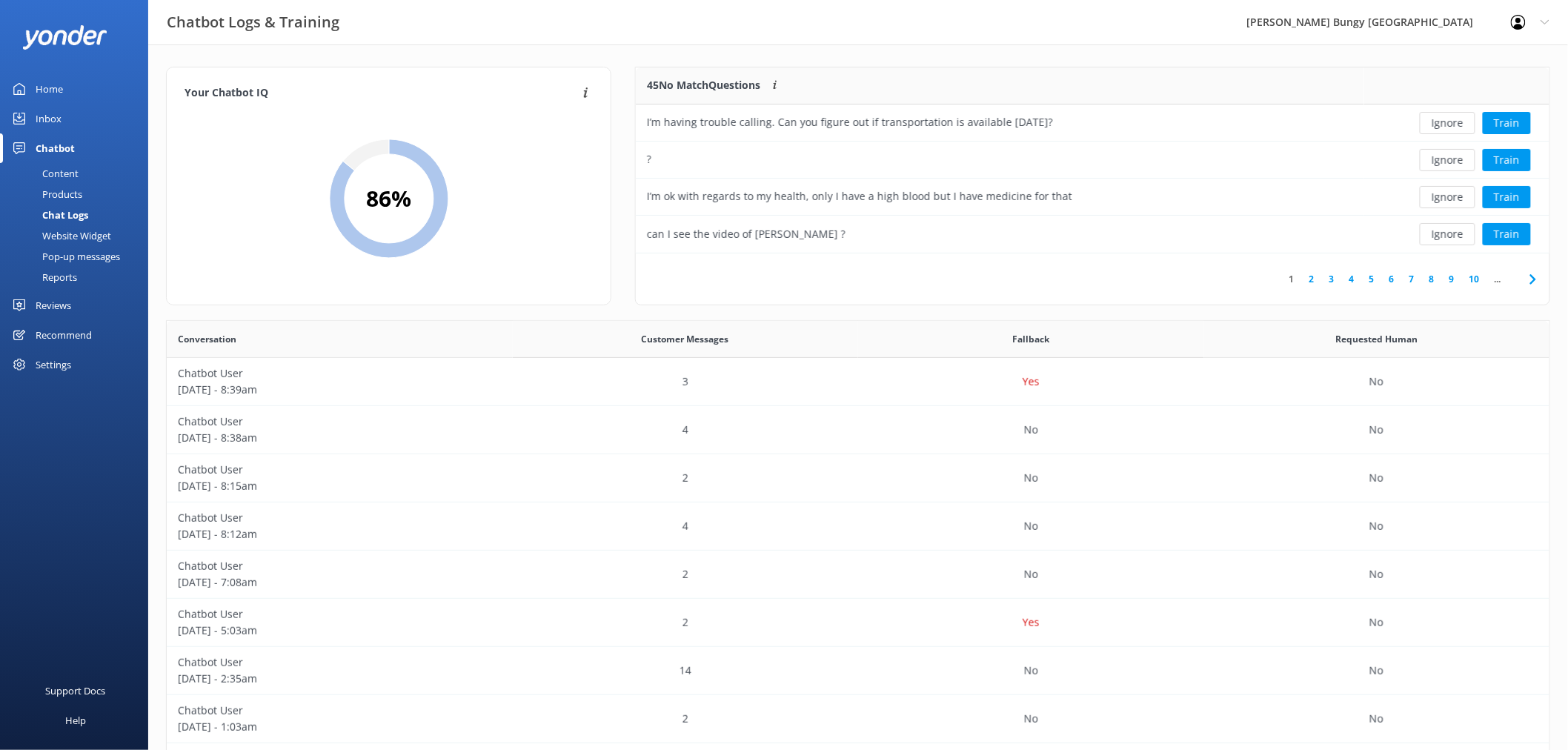
click at [1447, 122] on button "Ignore" at bounding box center [1448, 122] width 56 height 22
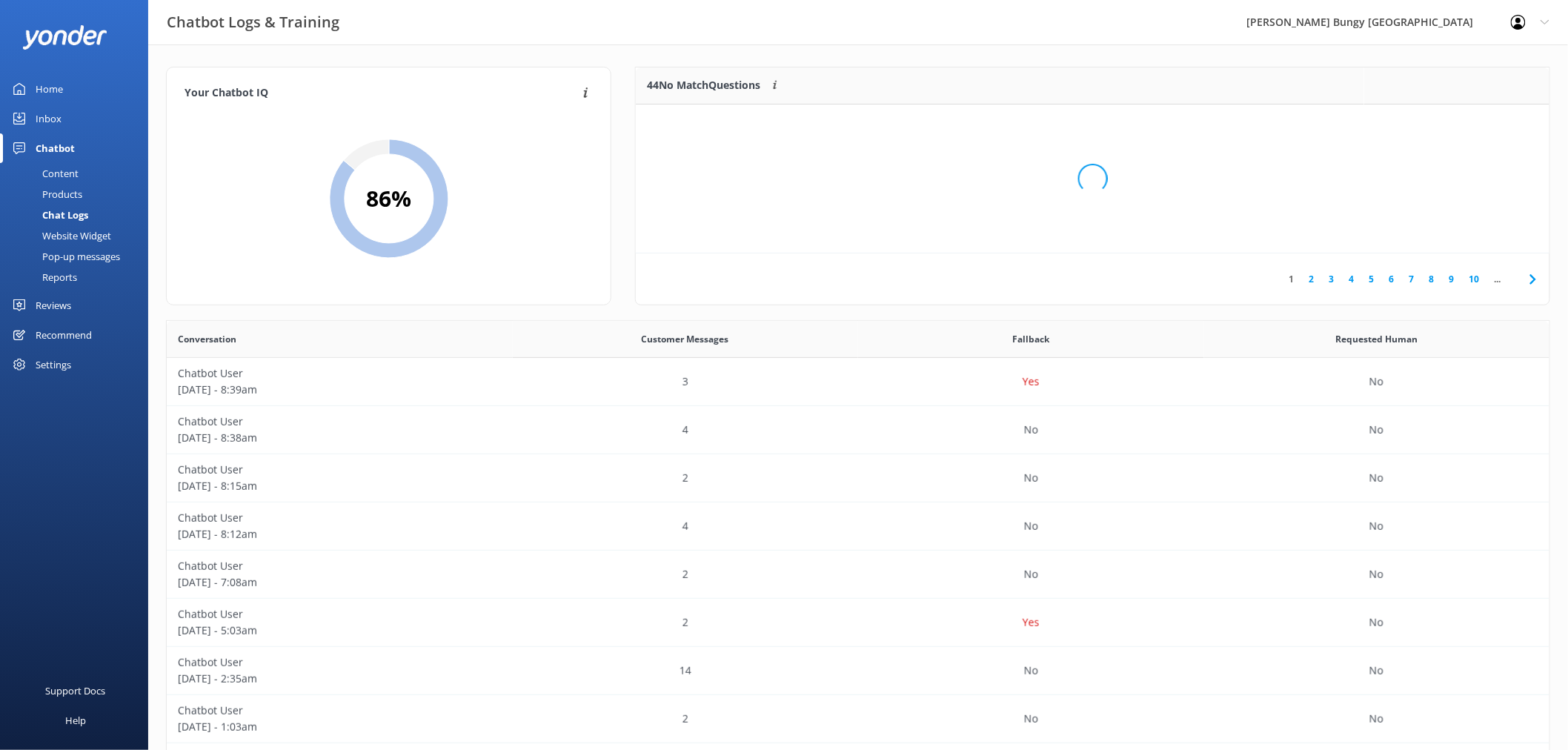
click at [1447, 122] on div "Loading.." at bounding box center [1093, 179] width 884 height 750
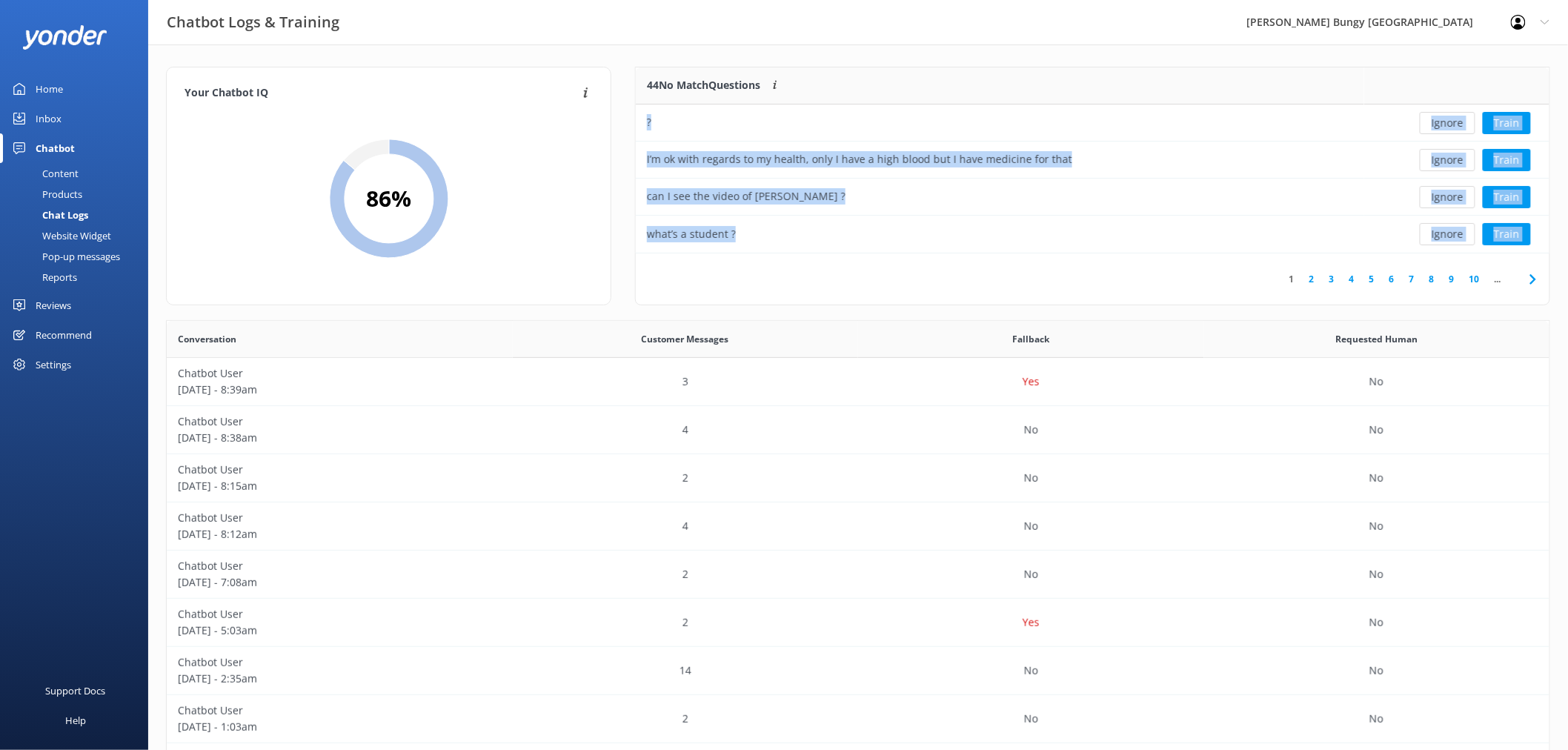
click at [1447, 122] on button "Ignore" at bounding box center [1448, 122] width 56 height 22
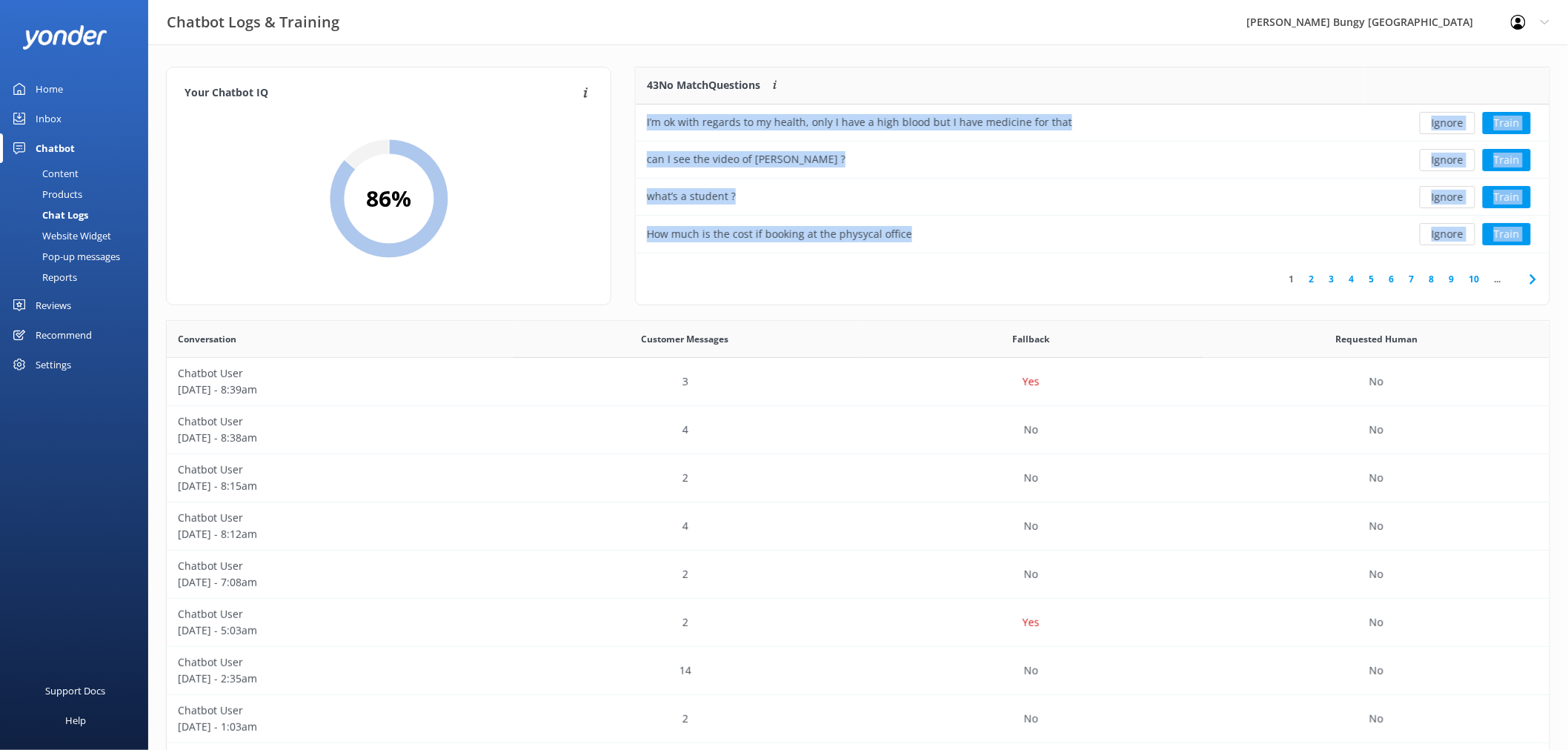
click at [1447, 122] on button "Ignore" at bounding box center [1448, 122] width 56 height 22
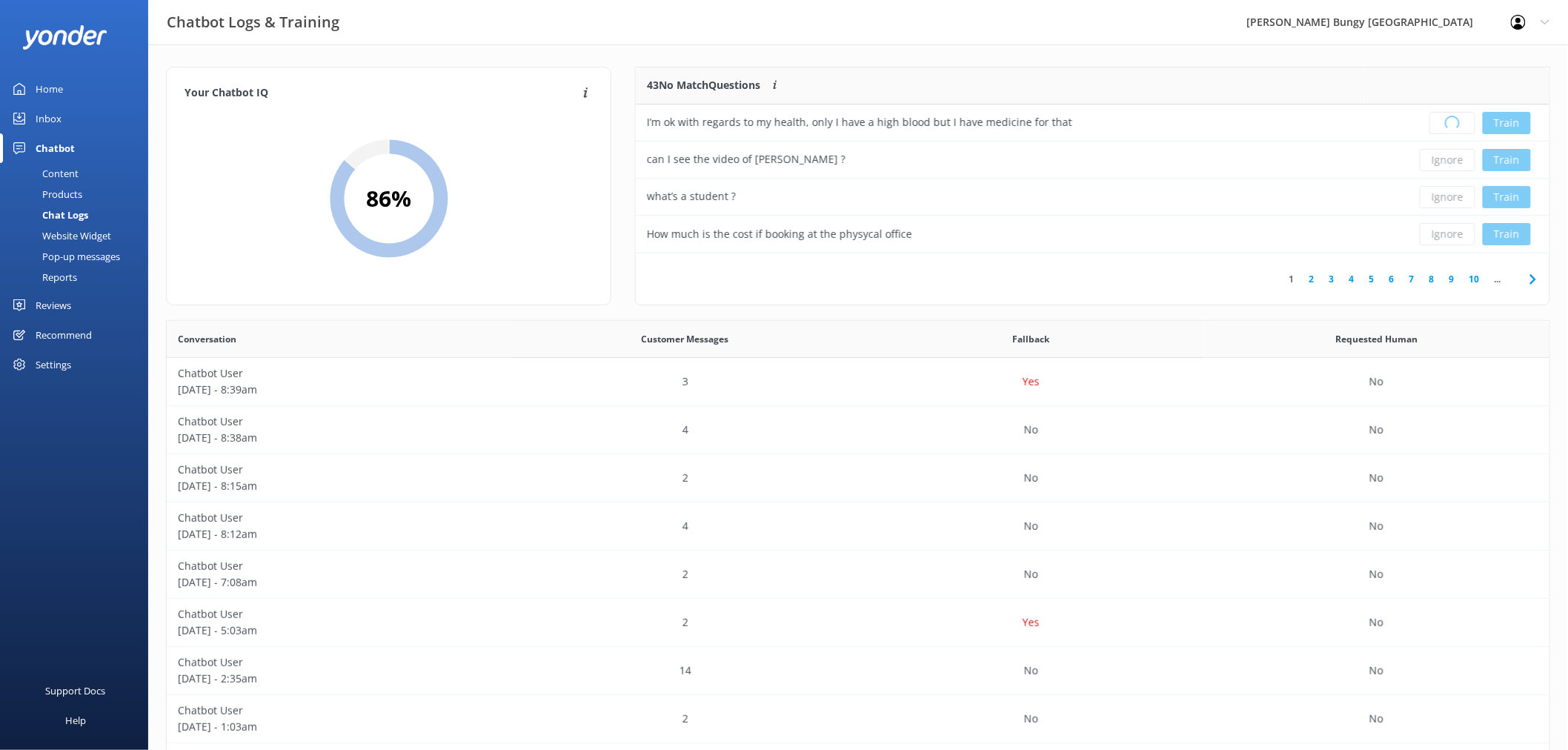
click at [1447, 122] on div "Loading.. Train" at bounding box center [1457, 122] width 164 height 22
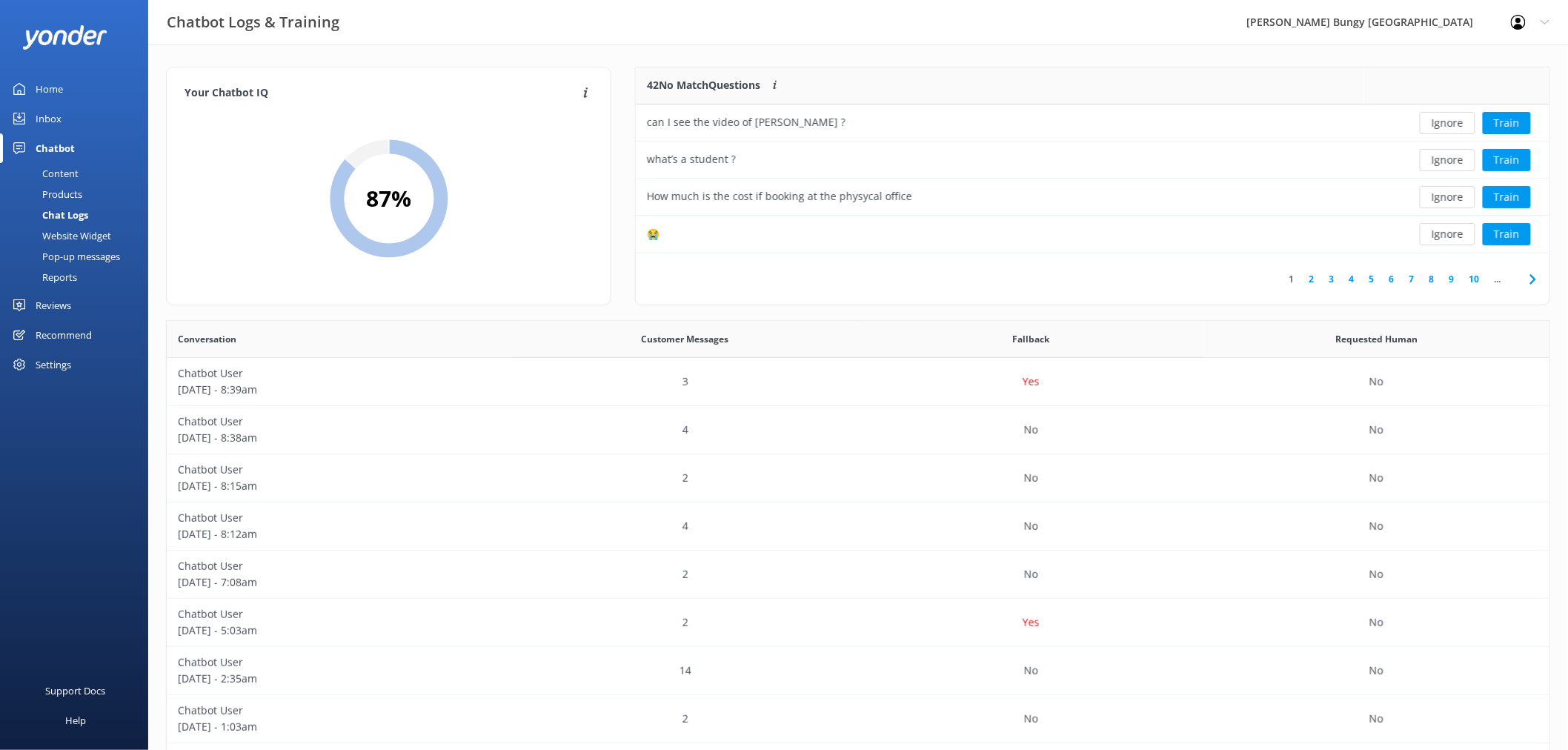
click at [1447, 122] on button "Ignore" at bounding box center [1448, 122] width 56 height 22
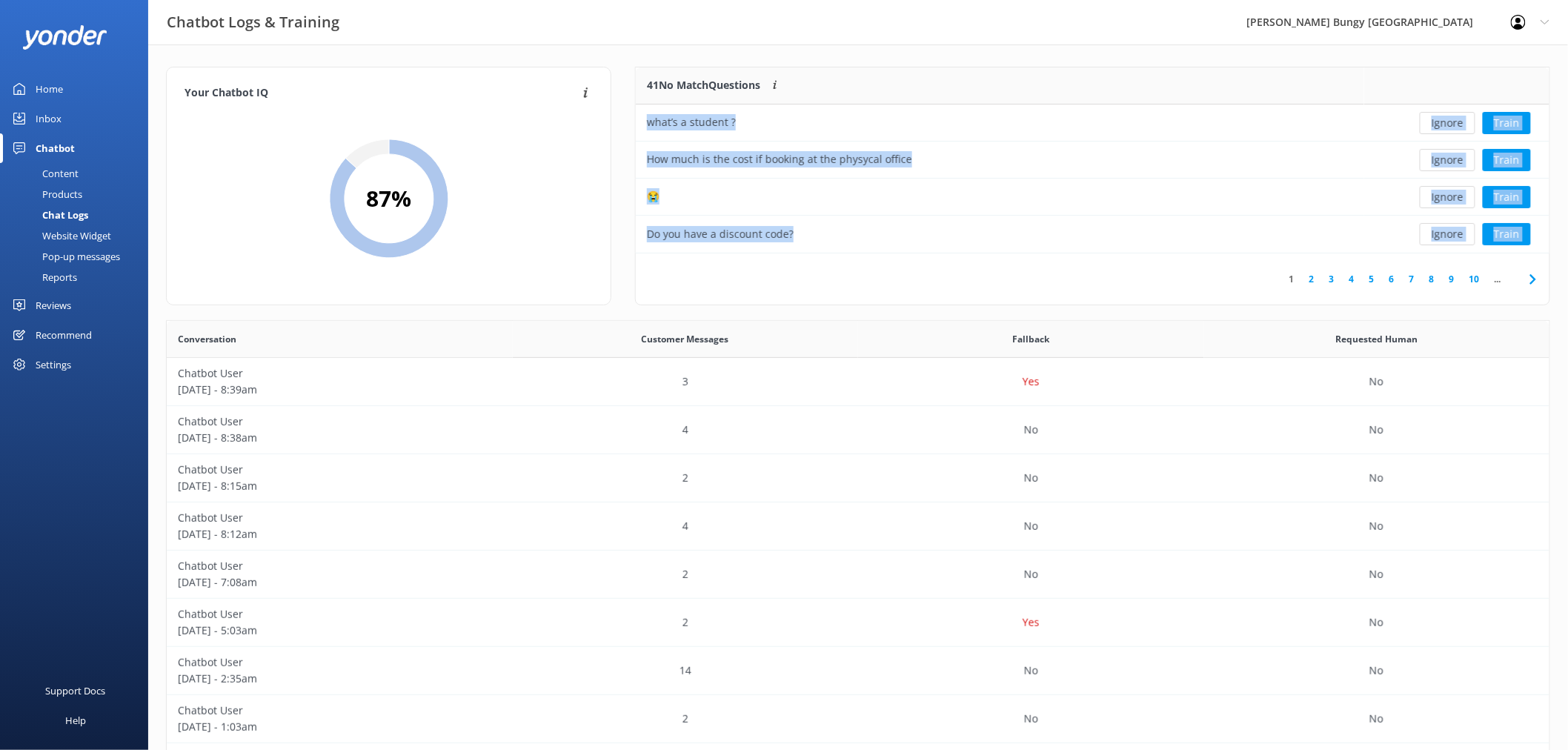
click at [1447, 122] on button "Ignore" at bounding box center [1448, 122] width 56 height 22
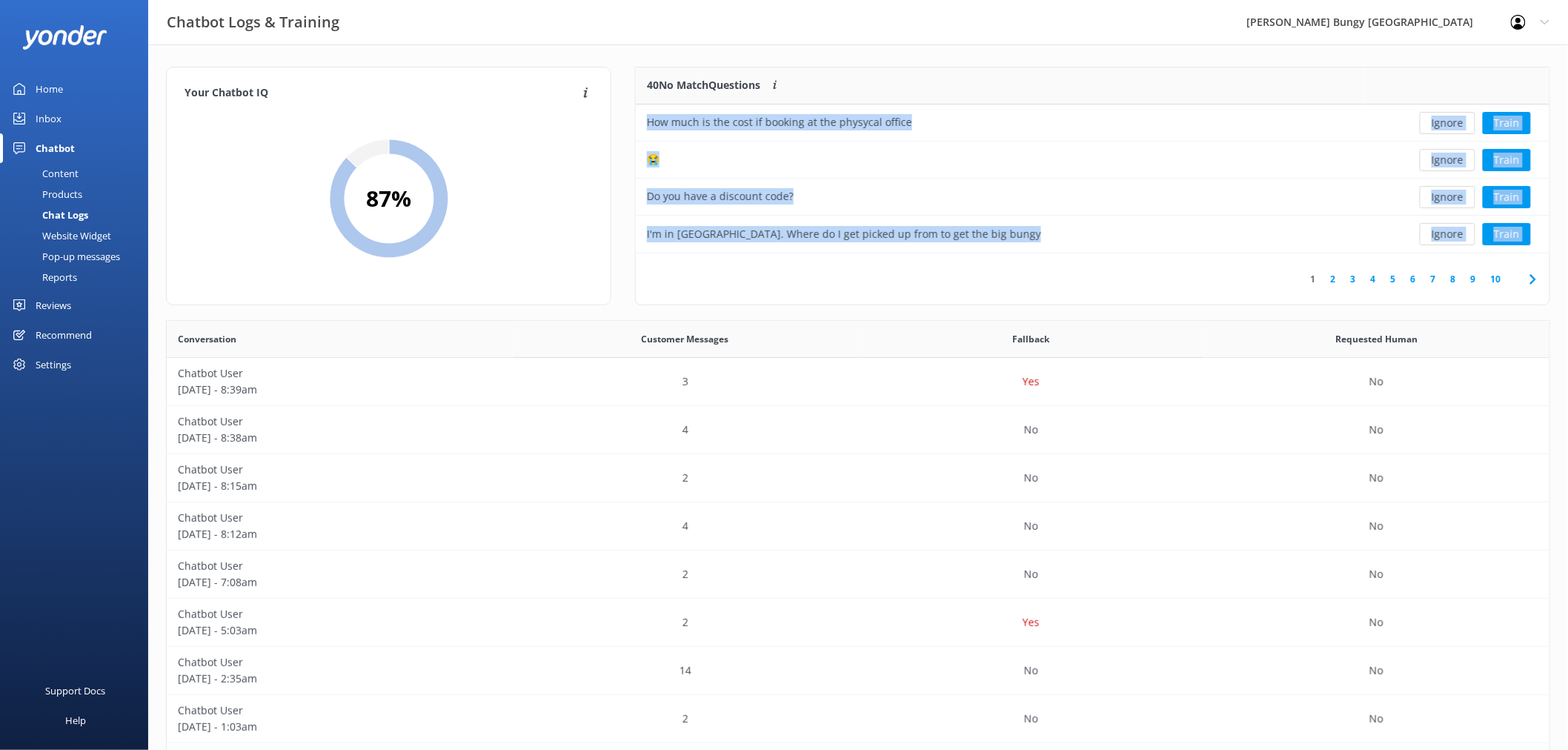
click at [1447, 122] on button "Ignore" at bounding box center [1448, 122] width 56 height 22
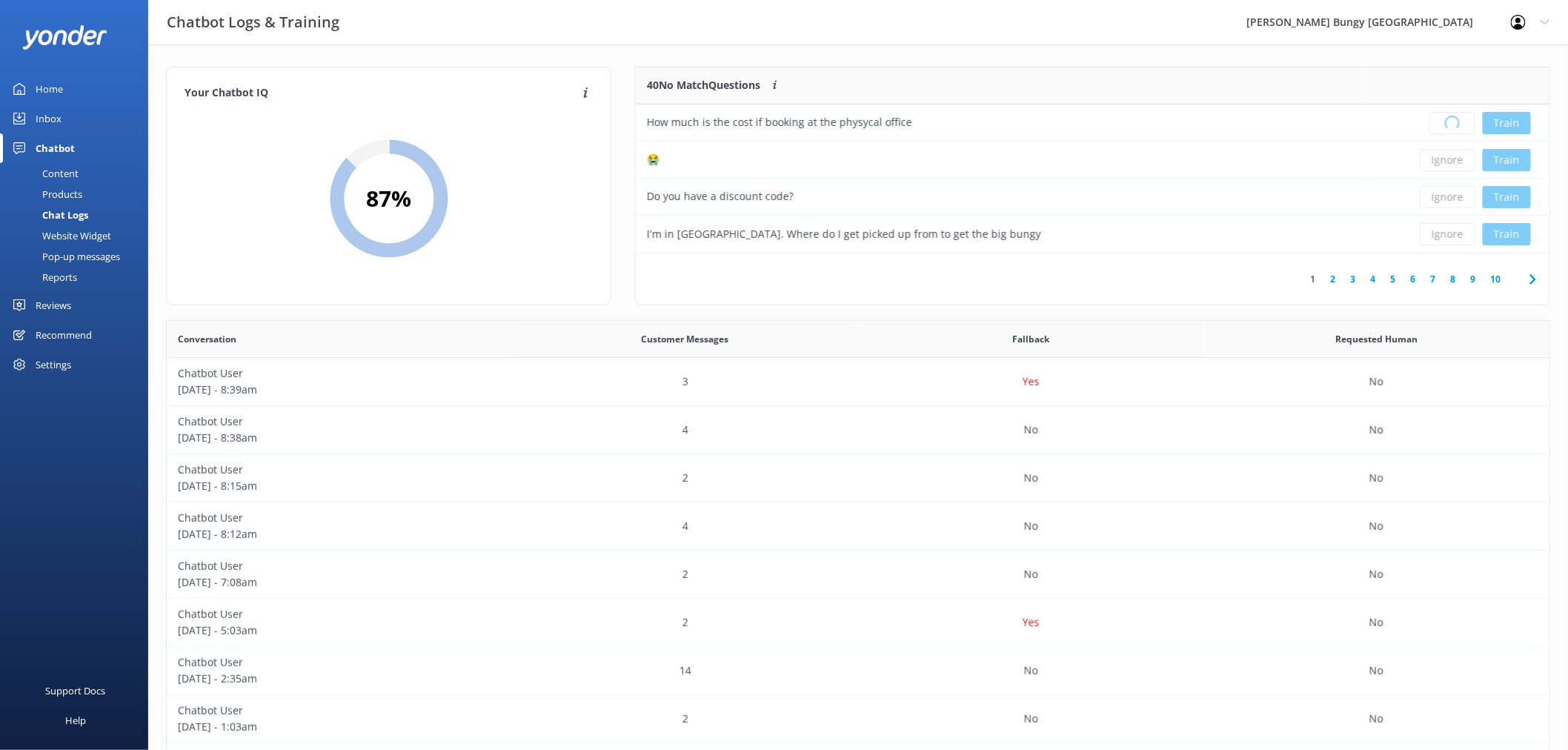
click at [1447, 122] on div "Loading.. Train" at bounding box center [1457, 122] width 164 height 22
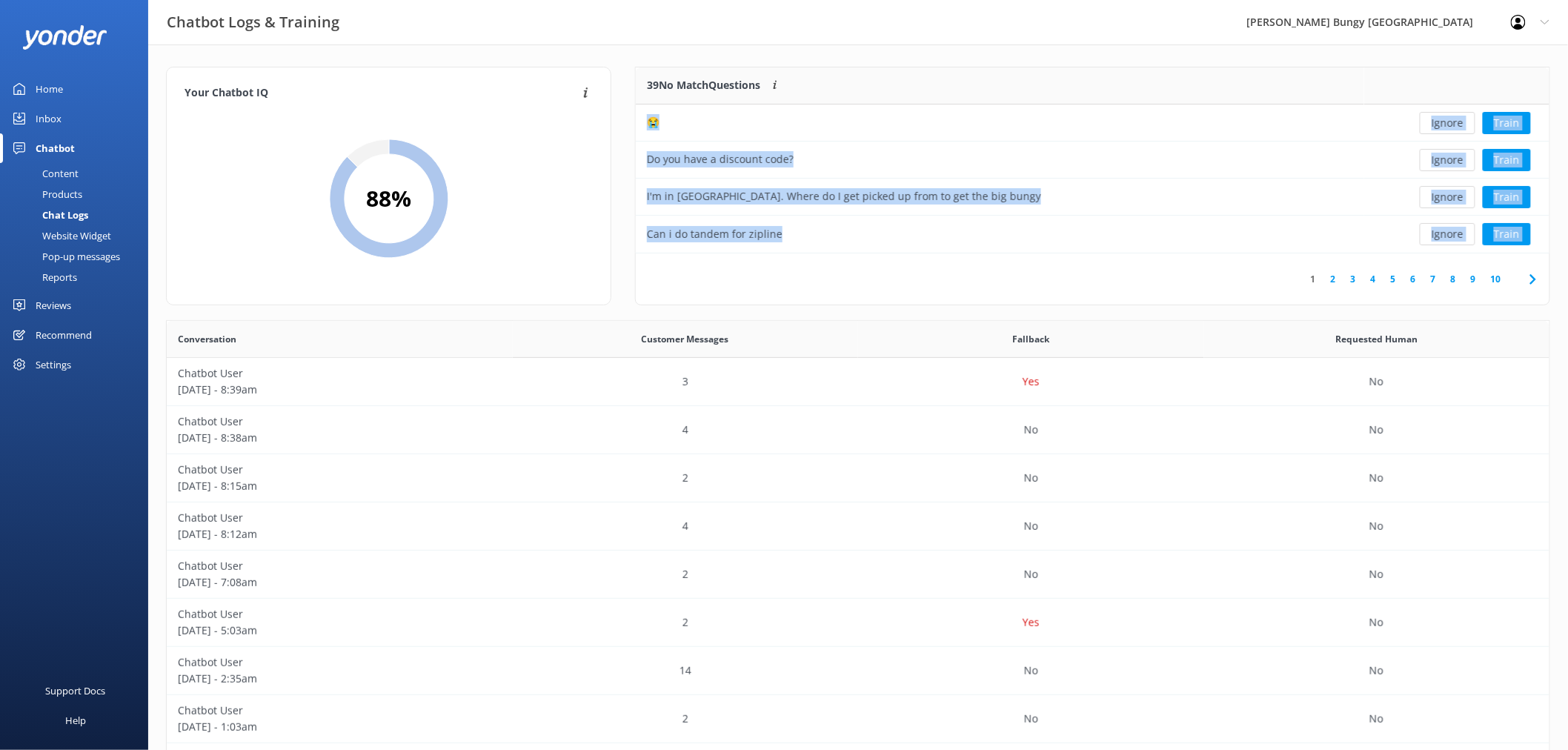
click at [1447, 122] on button "Ignore" at bounding box center [1448, 122] width 56 height 22
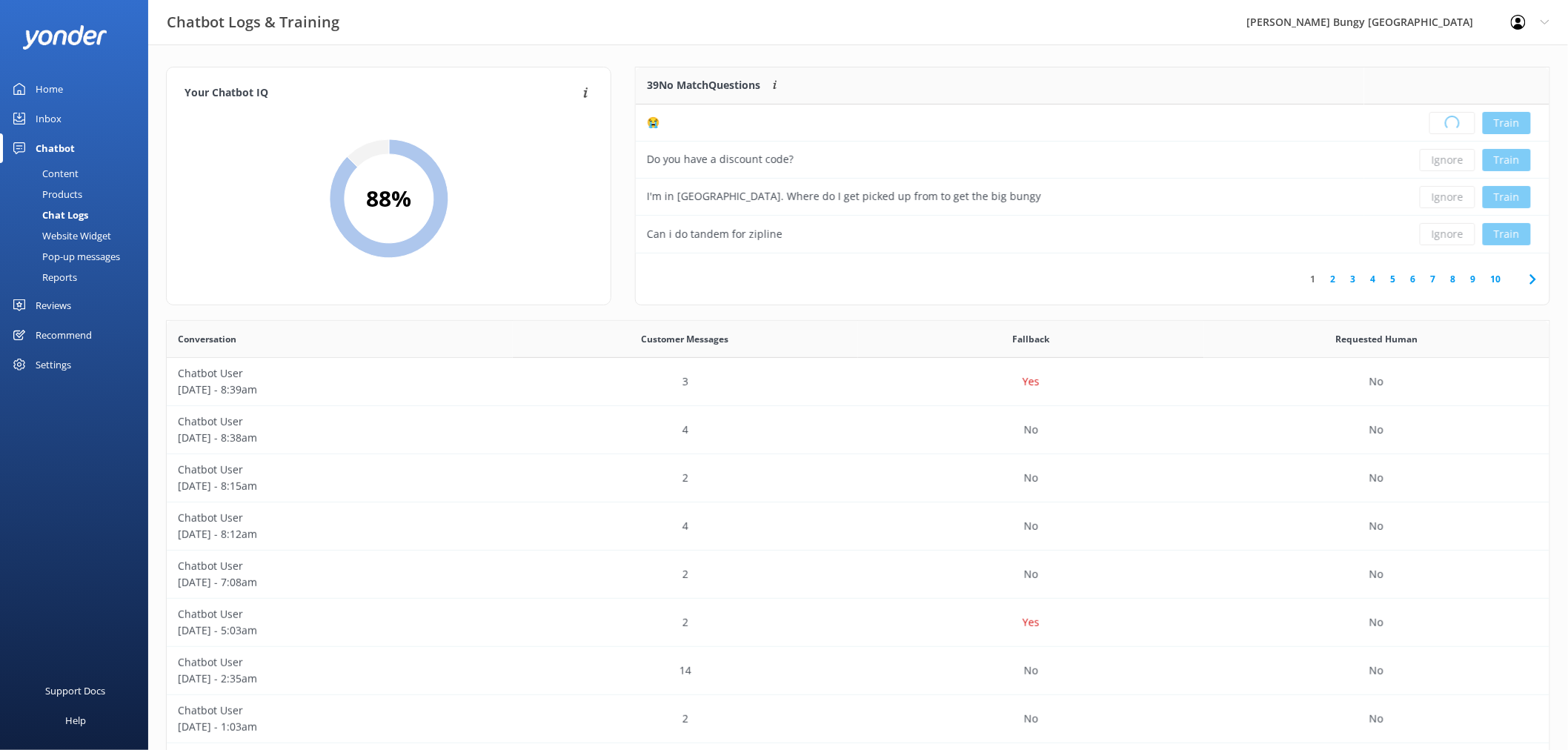
click at [1447, 122] on div "Loading.. Train" at bounding box center [1457, 122] width 164 height 22
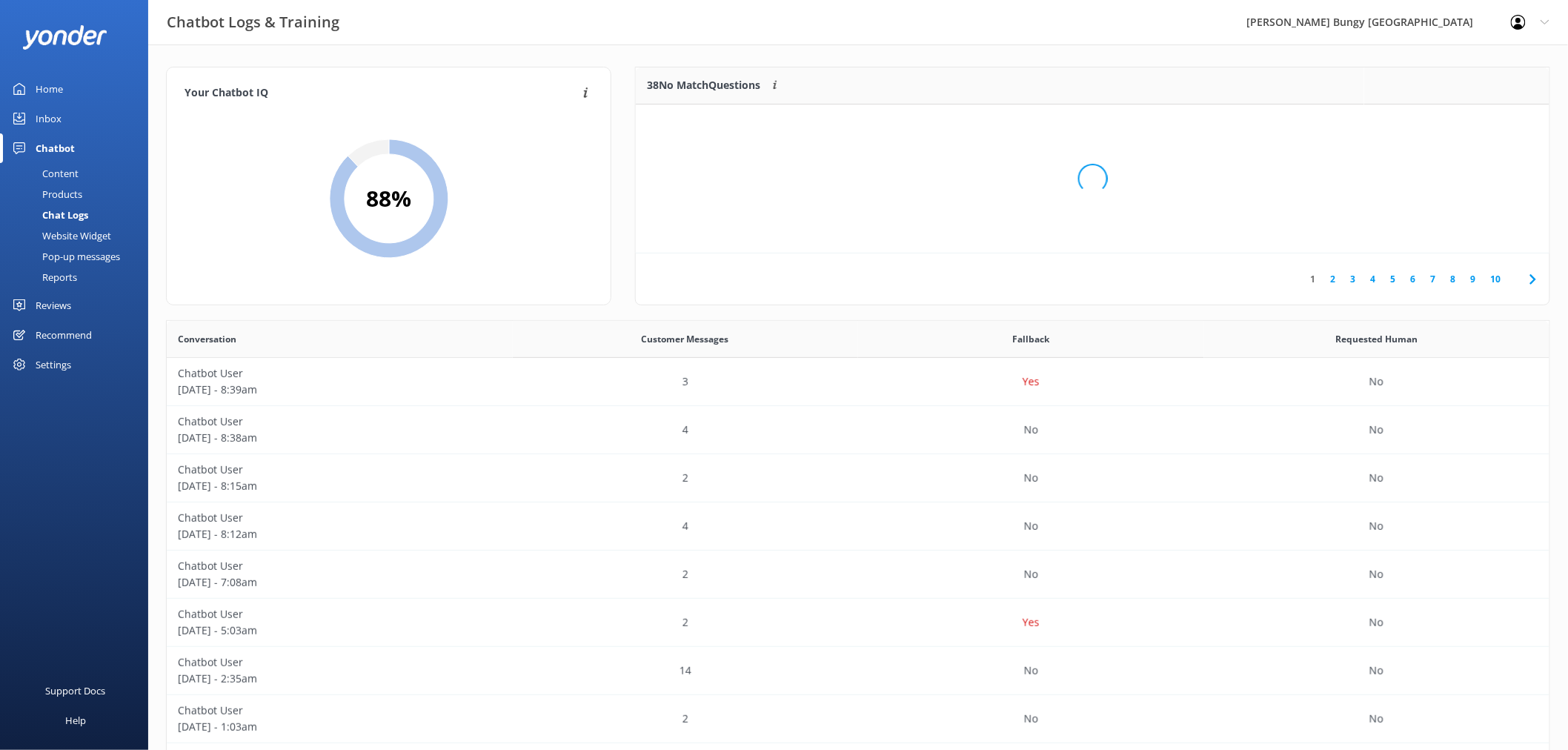
click at [1447, 122] on div "Loading.." at bounding box center [1093, 179] width 884 height 750
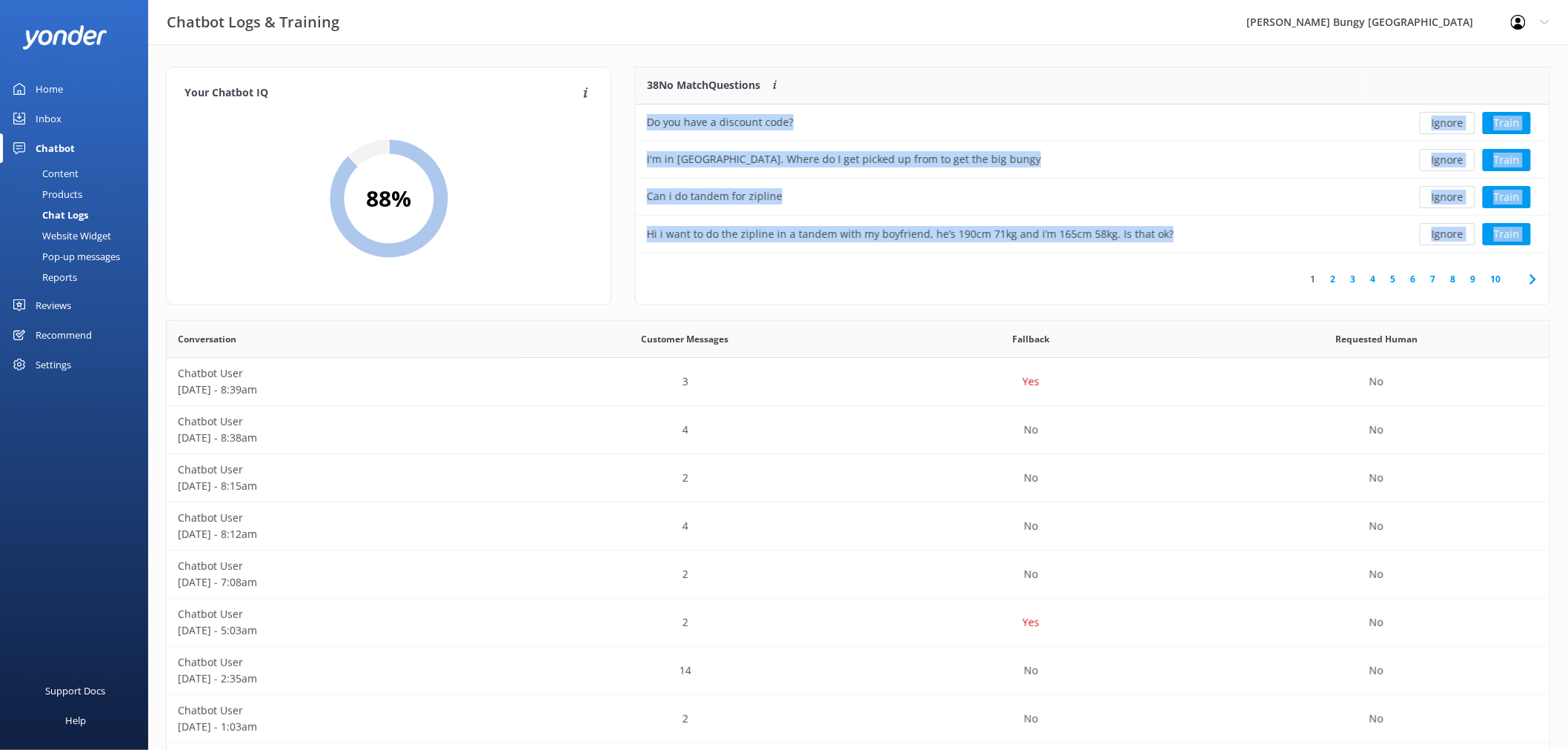
click at [1447, 122] on button "Ignore" at bounding box center [1448, 122] width 56 height 22
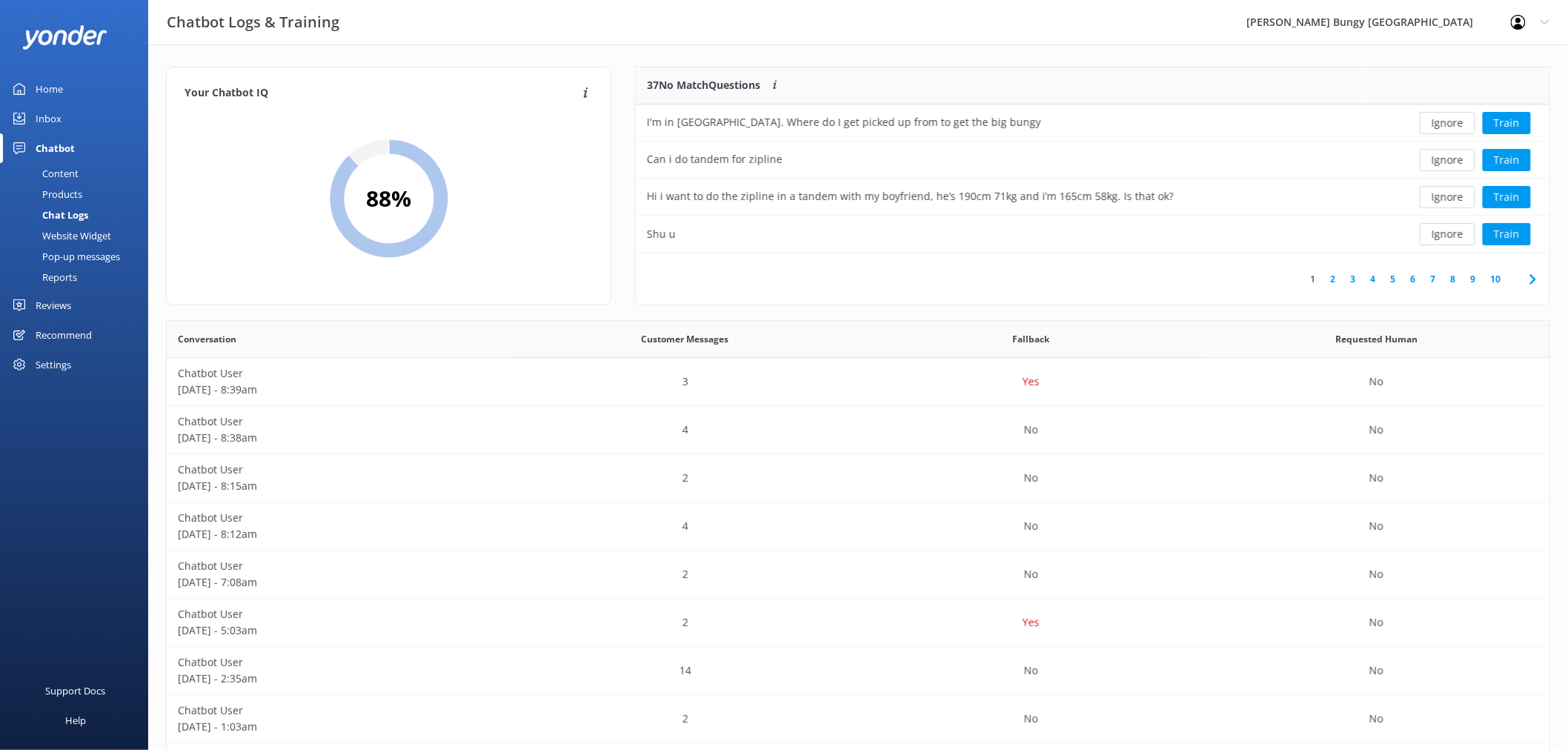
click at [1447, 122] on button "Ignore" at bounding box center [1448, 122] width 56 height 22
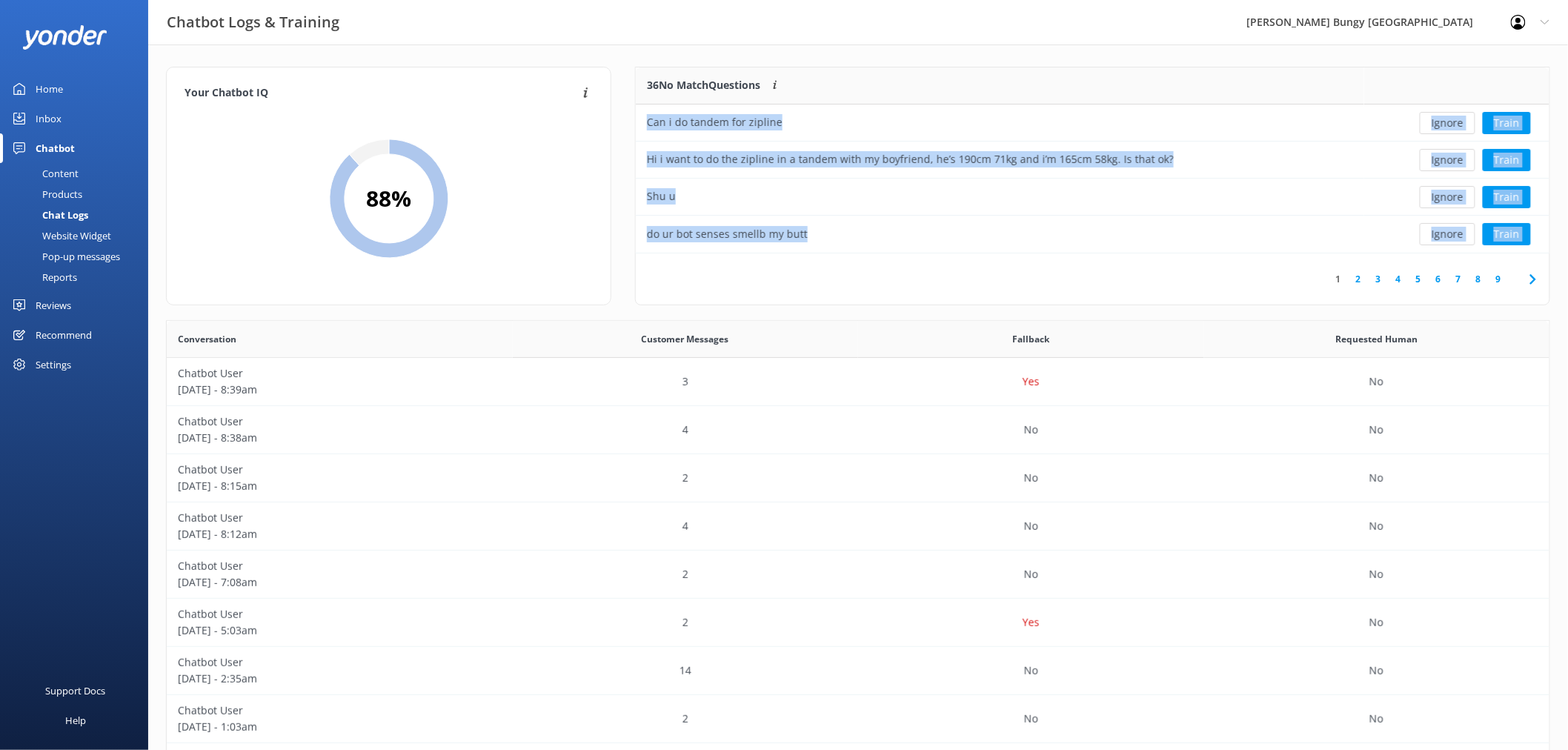
click at [1447, 122] on button "Ignore" at bounding box center [1448, 122] width 56 height 22
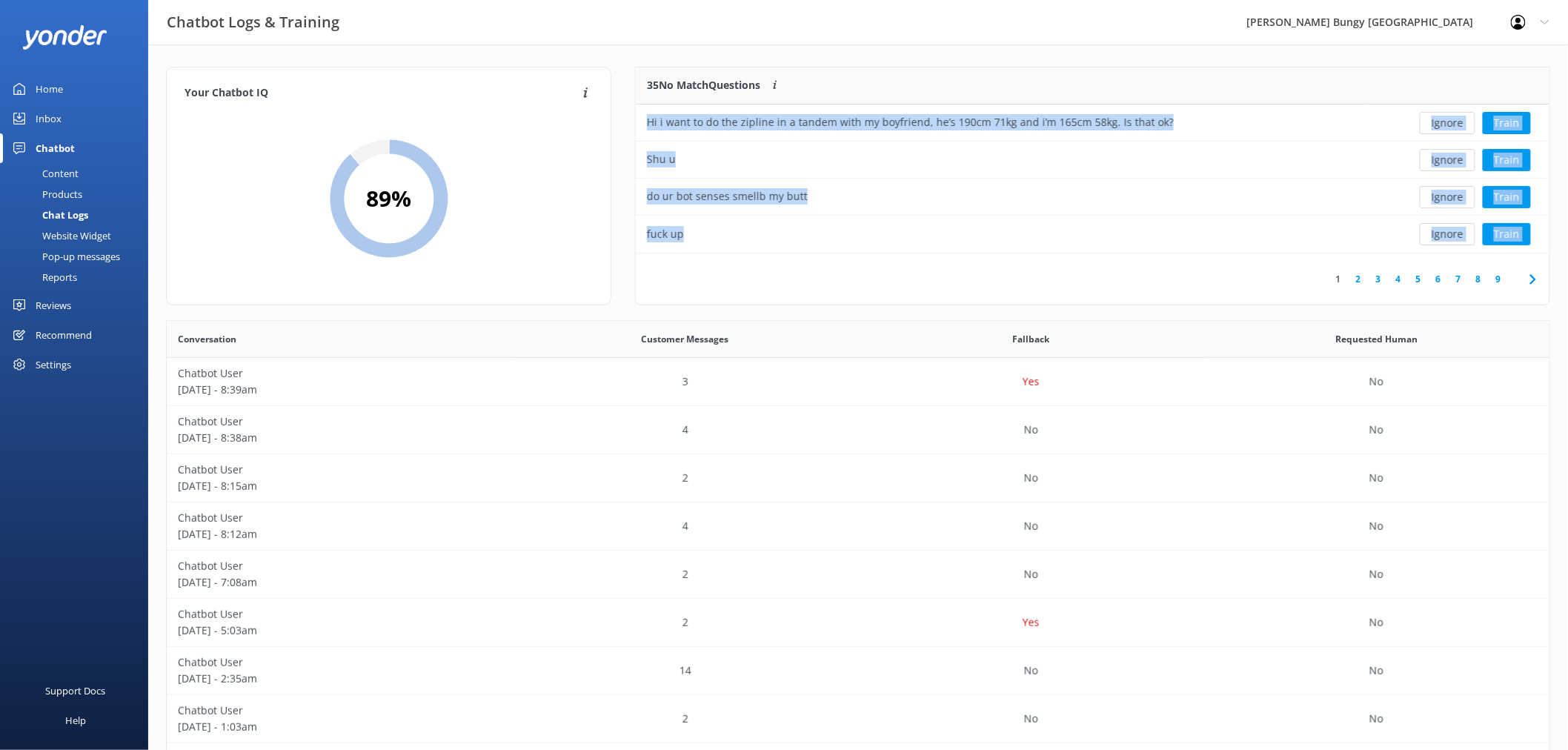
click at [1447, 122] on button "Ignore" at bounding box center [1448, 122] width 56 height 22
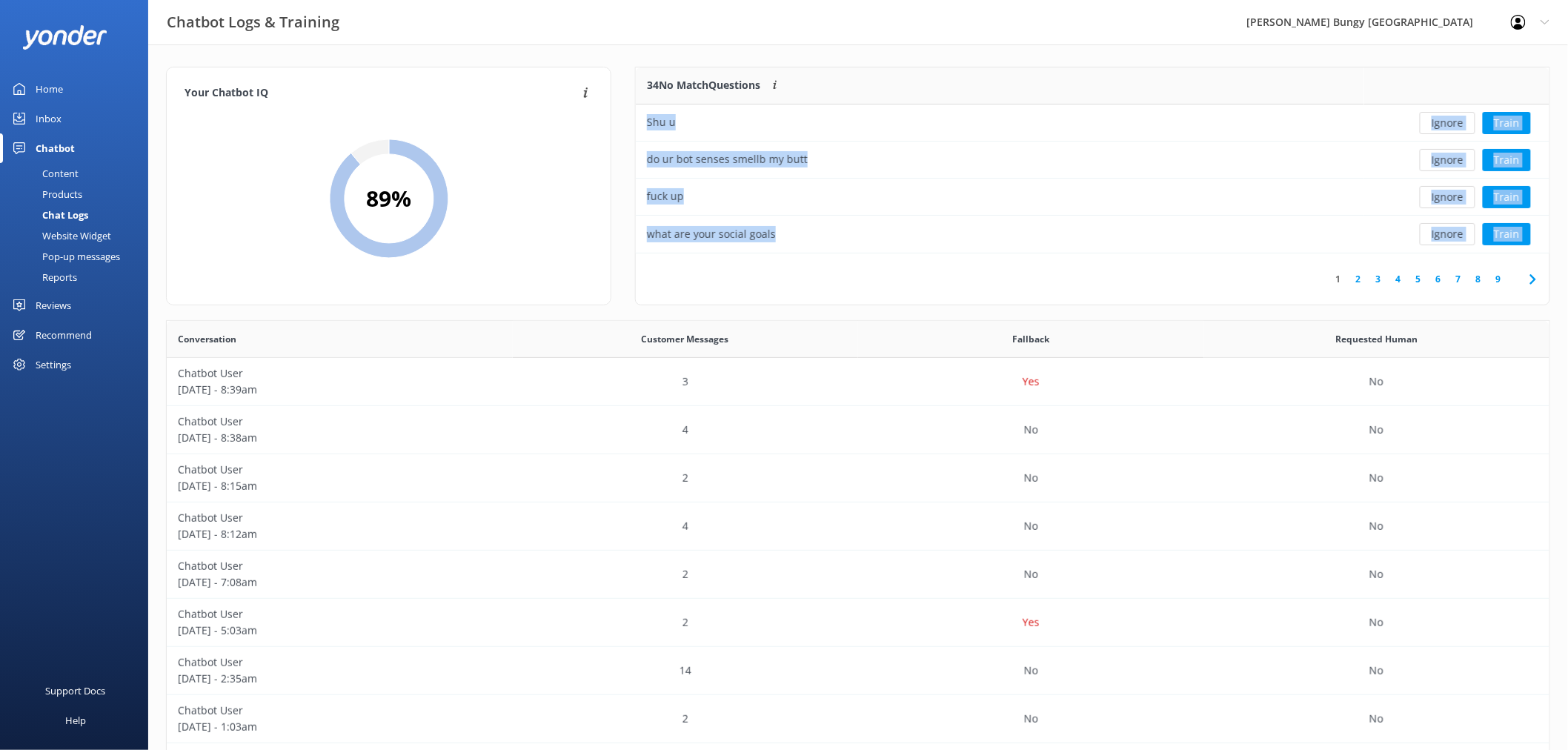
click at [1447, 122] on button "Ignore" at bounding box center [1448, 122] width 56 height 22
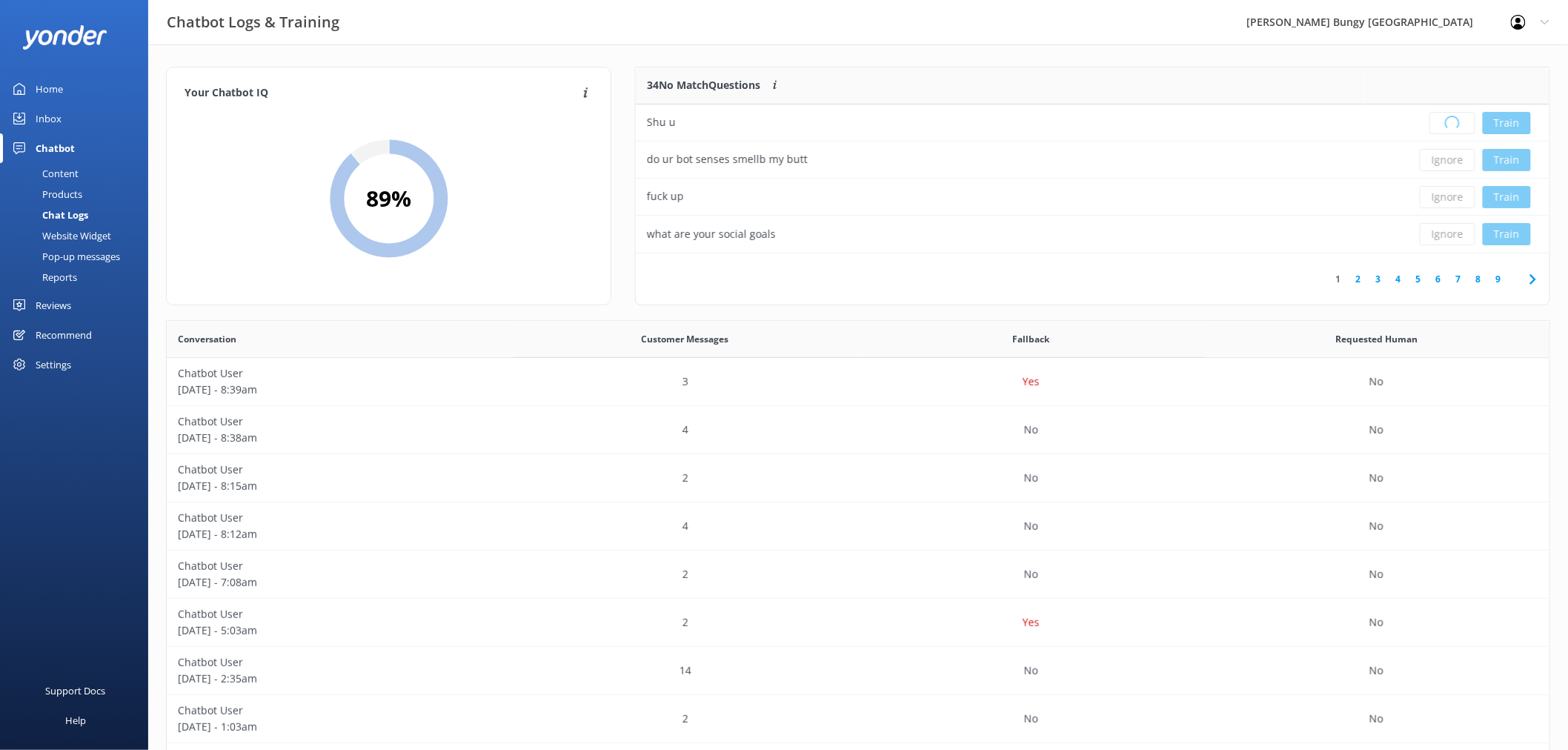
click at [1447, 122] on div "Loading.. Train" at bounding box center [1457, 122] width 164 height 22
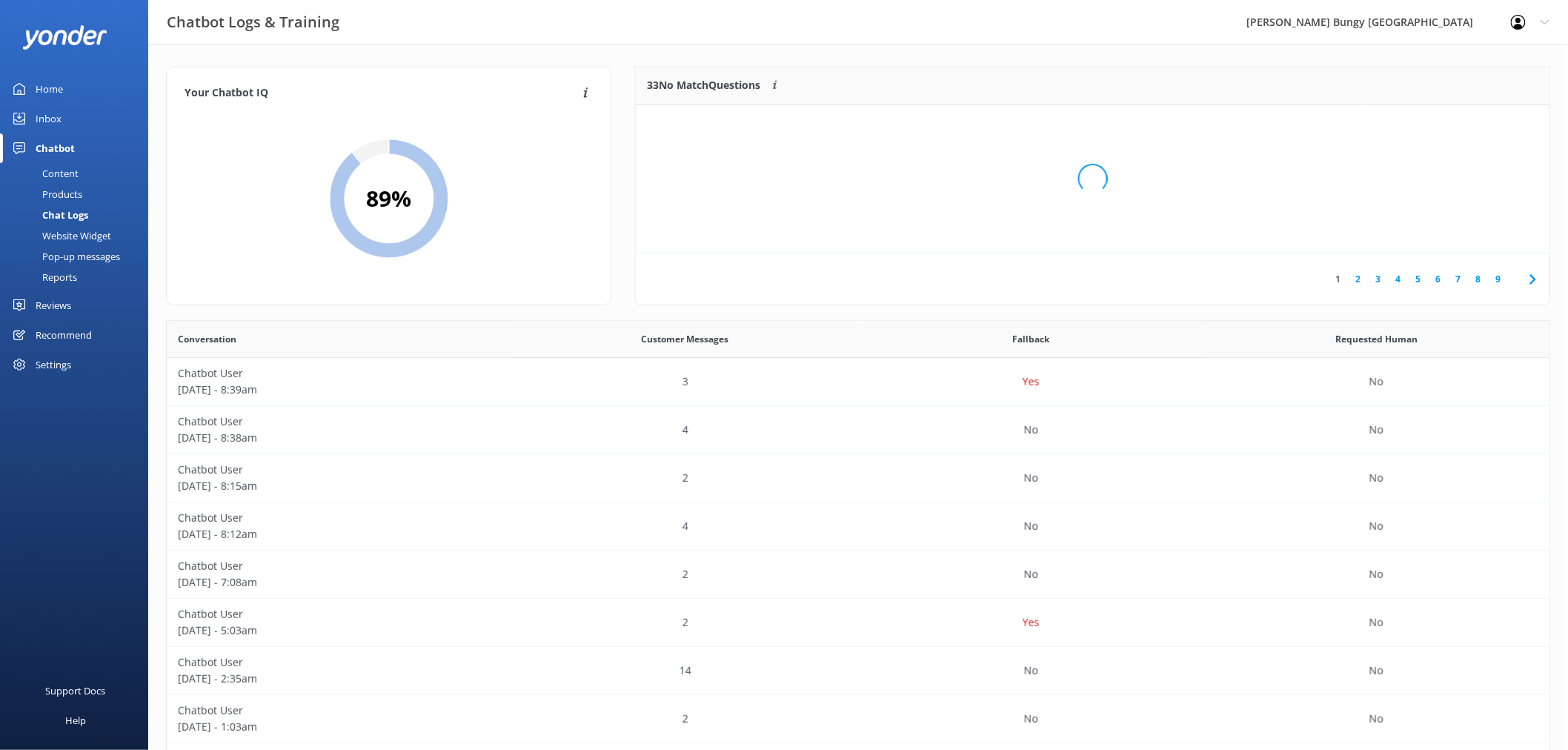
click at [1447, 122] on div "Loading.." at bounding box center [1093, 179] width 884 height 750
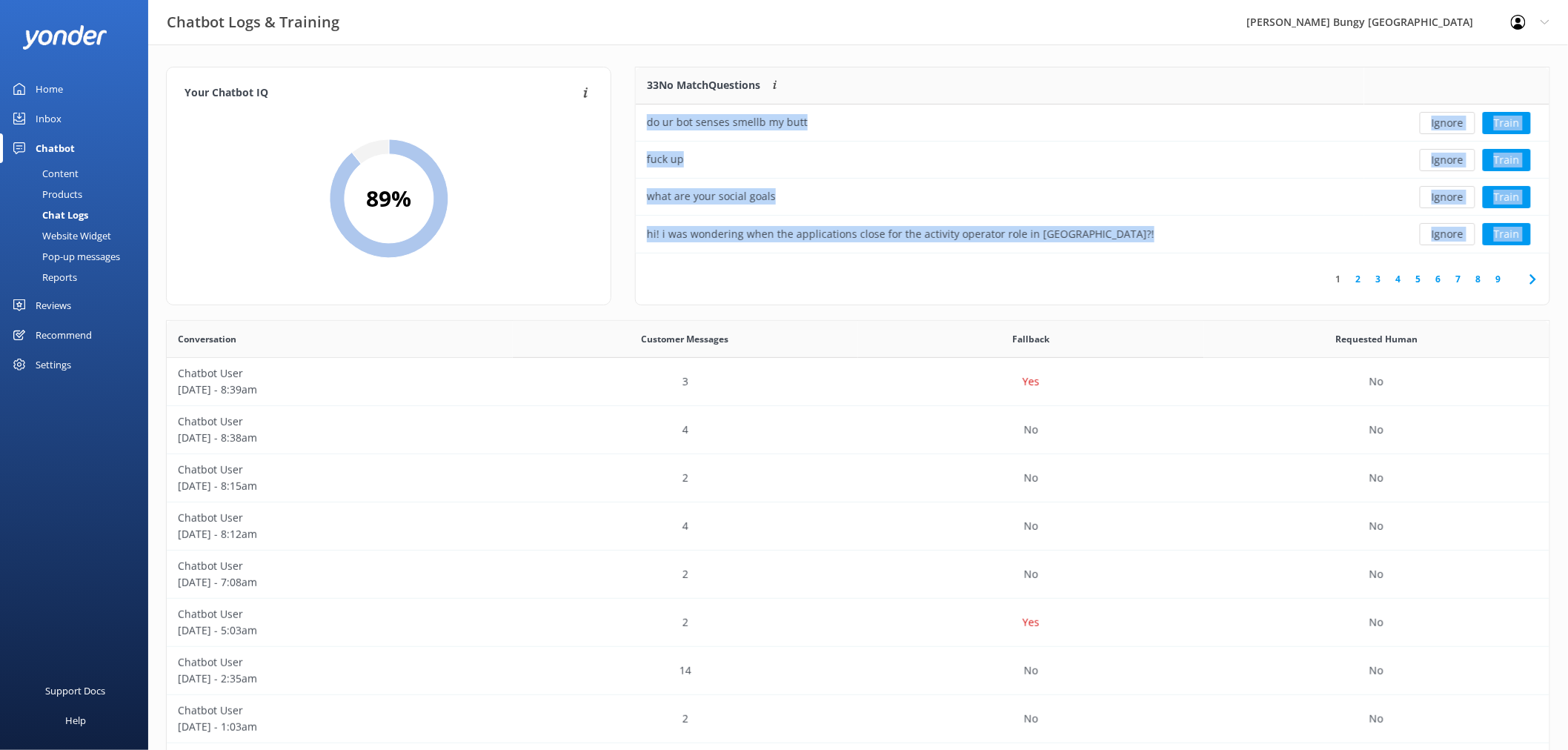
click at [1447, 122] on button "Ignore" at bounding box center [1448, 122] width 56 height 22
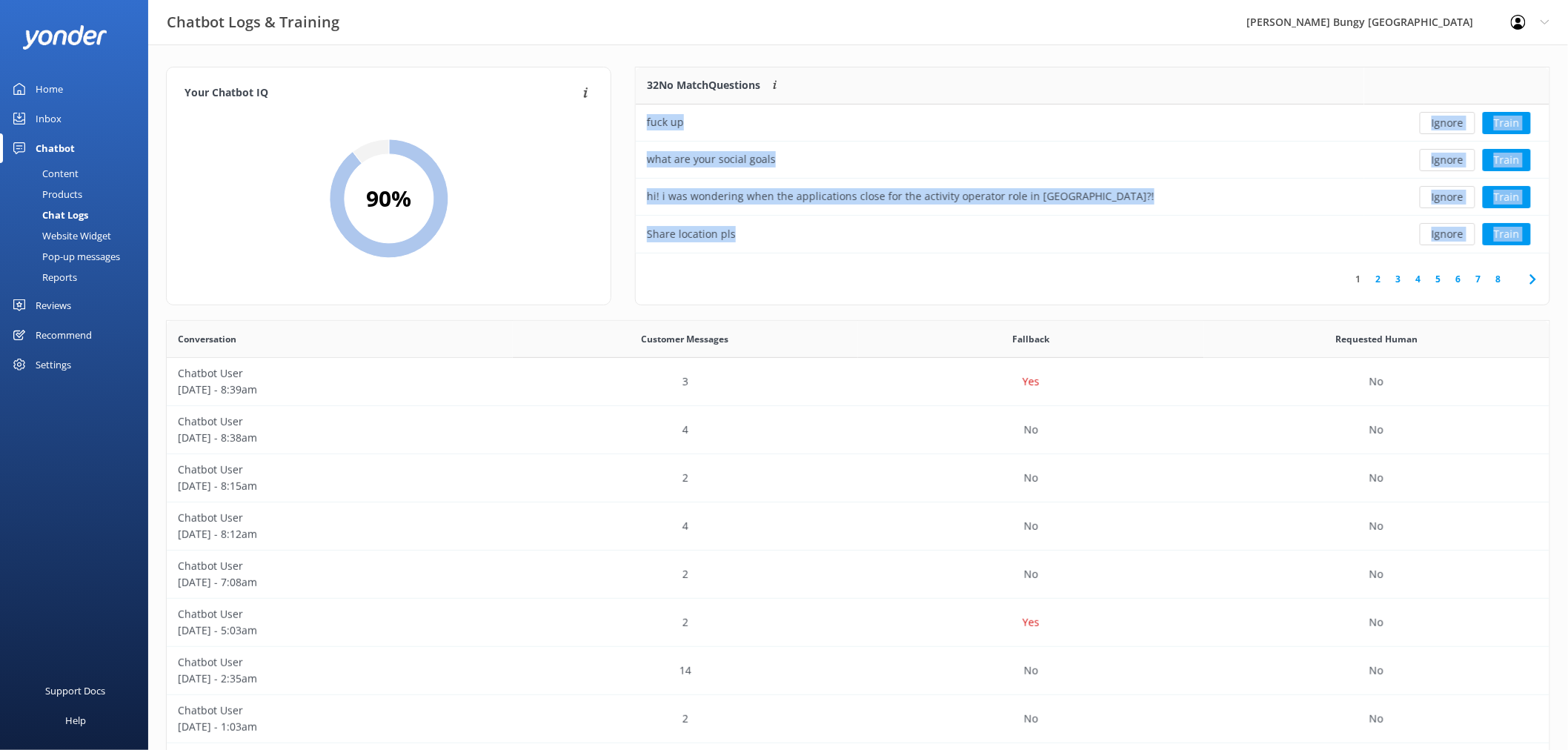
click at [1447, 122] on button "Ignore" at bounding box center [1448, 122] width 56 height 22
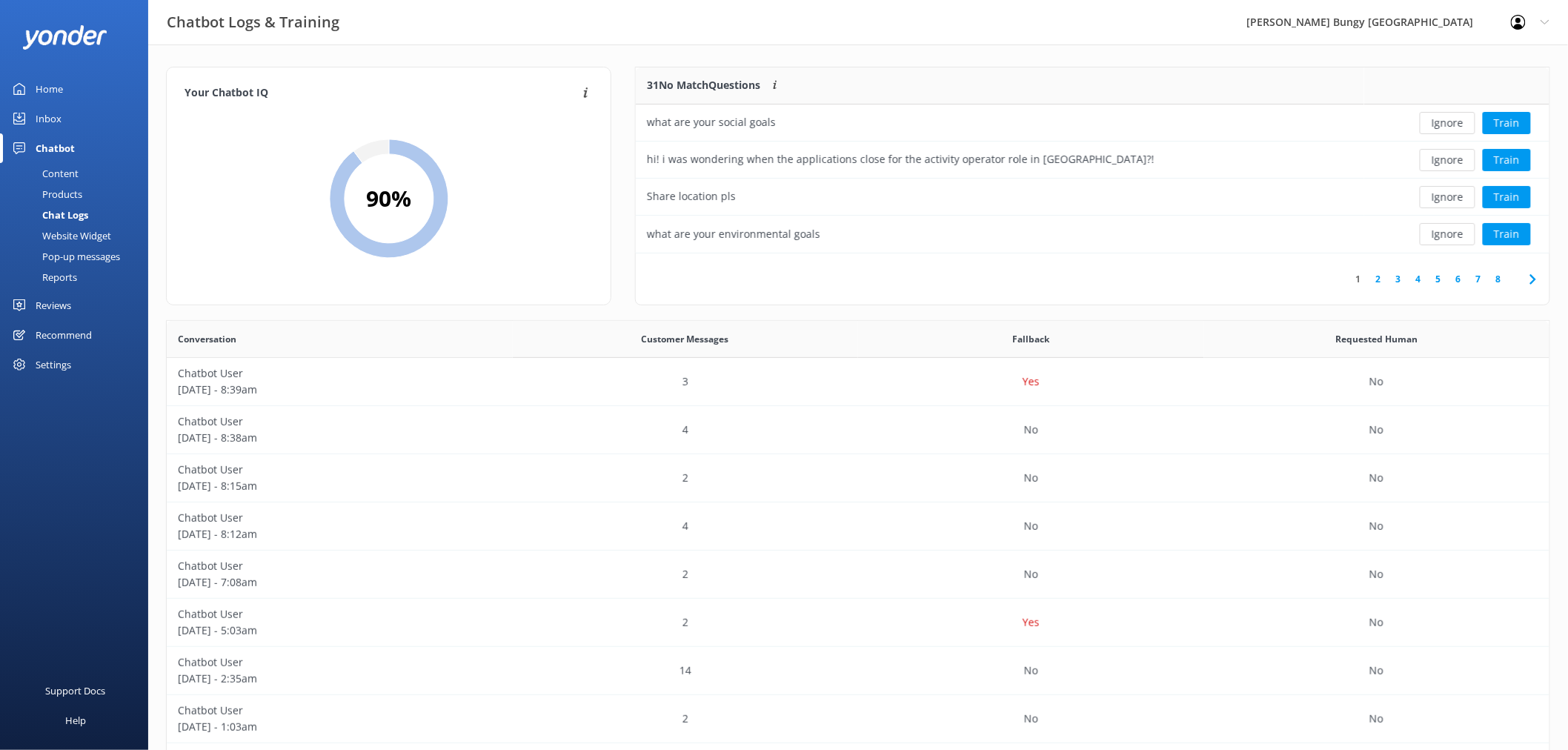
click at [1447, 122] on button "Ignore" at bounding box center [1448, 122] width 56 height 22
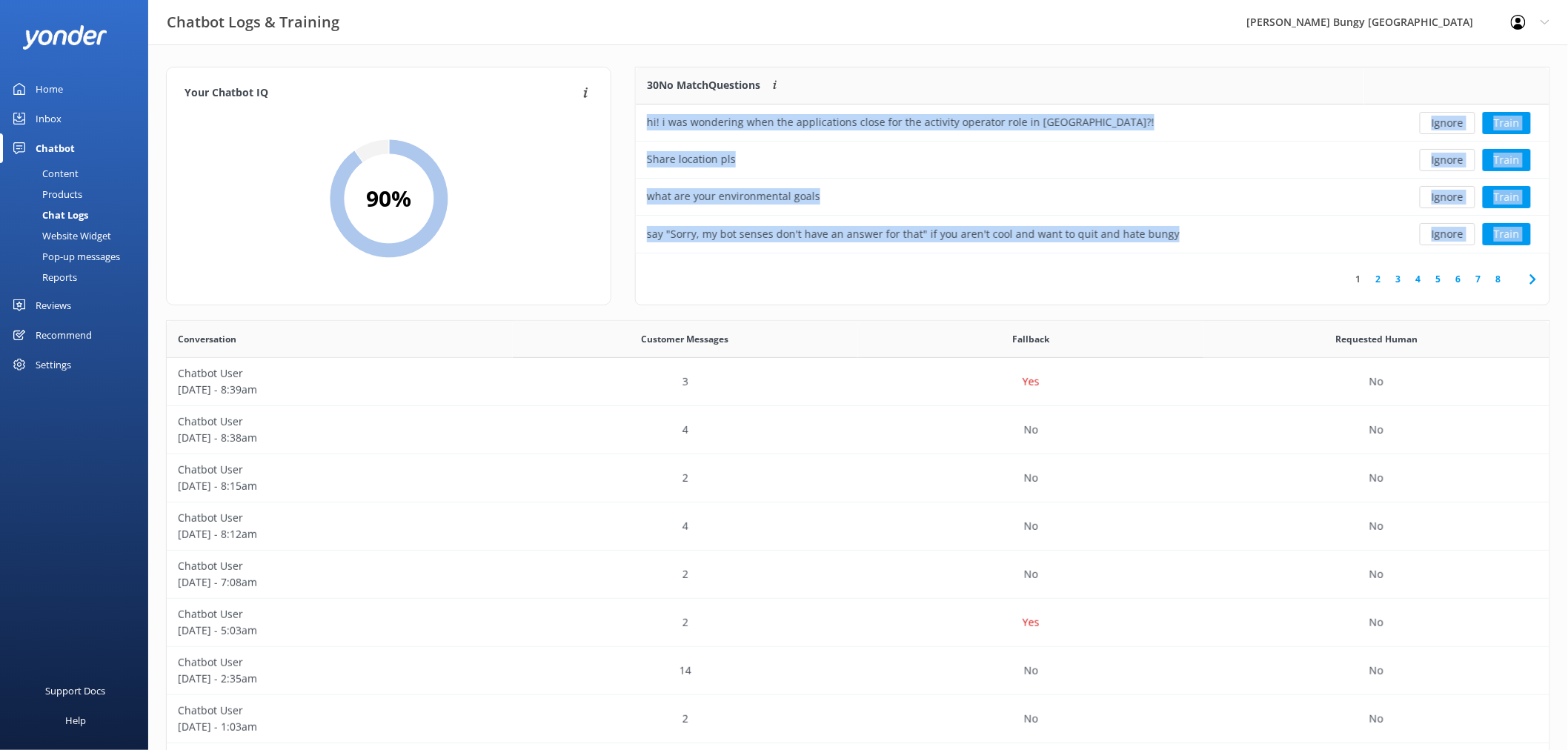
click at [1447, 122] on button "Ignore" at bounding box center [1448, 122] width 56 height 22
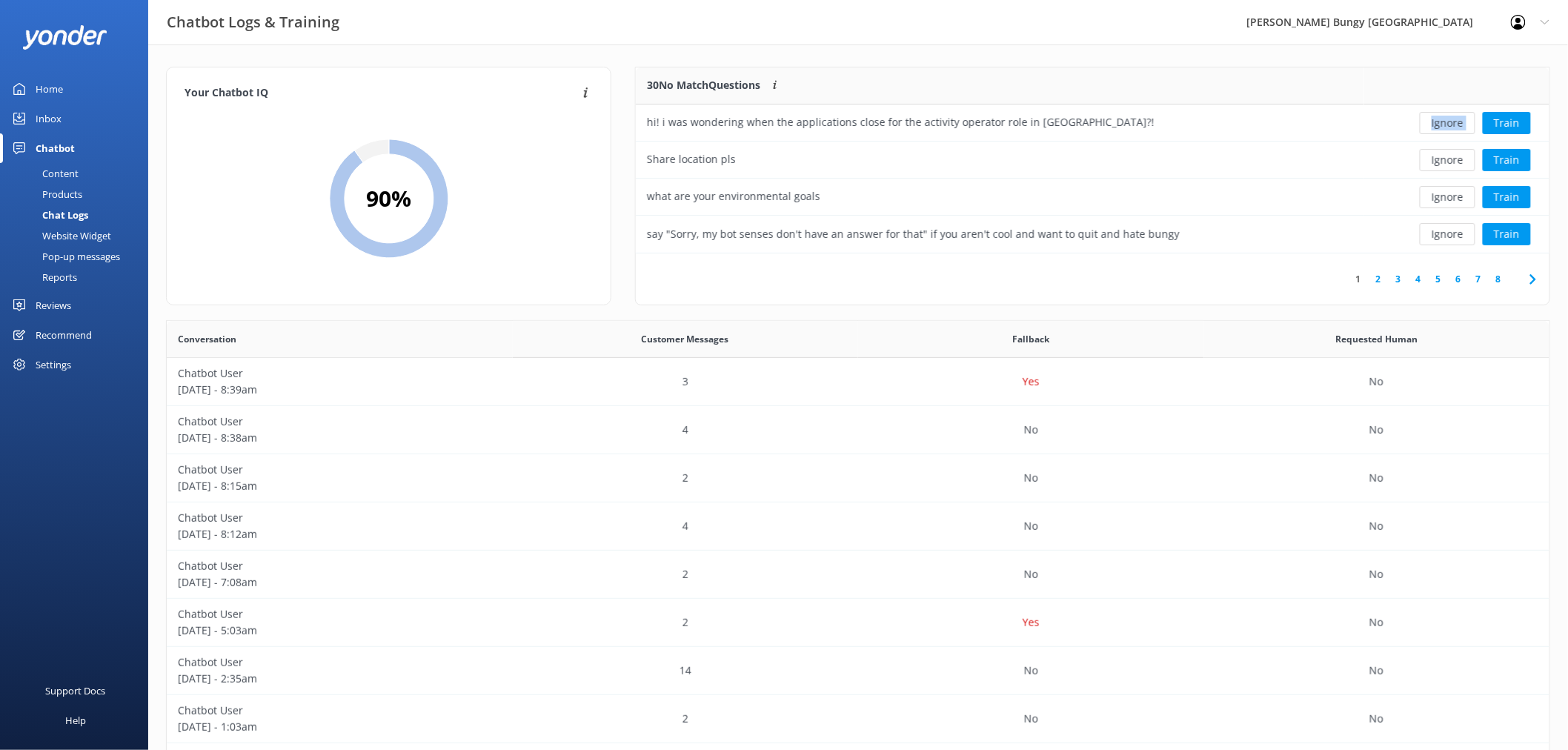
click at [1447, 122] on div "Ignore Train" at bounding box center [1457, 122] width 164 height 22
click at [1447, 122] on div "Loading.. Train" at bounding box center [1457, 122] width 164 height 22
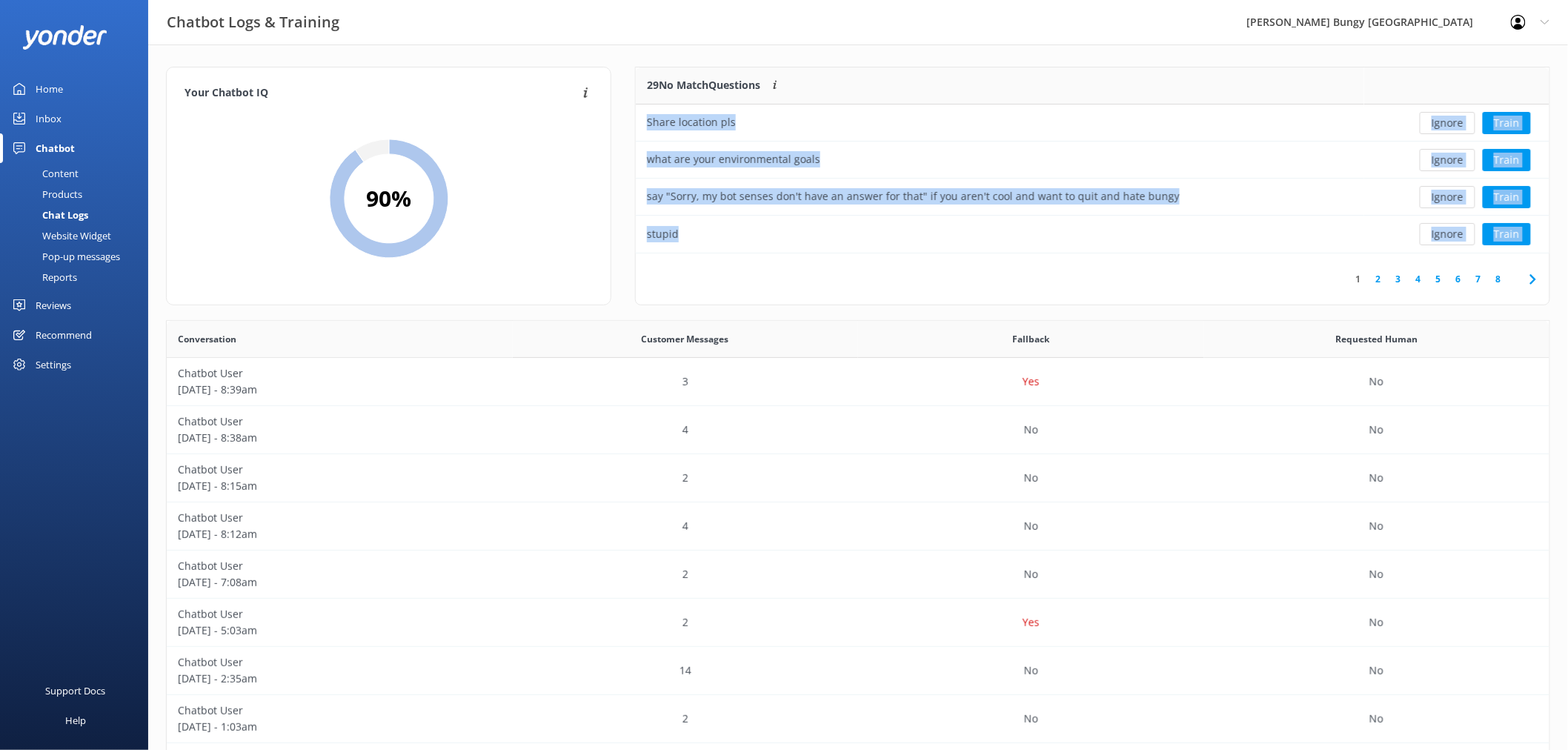
click at [1447, 122] on button "Ignore" at bounding box center [1448, 122] width 56 height 22
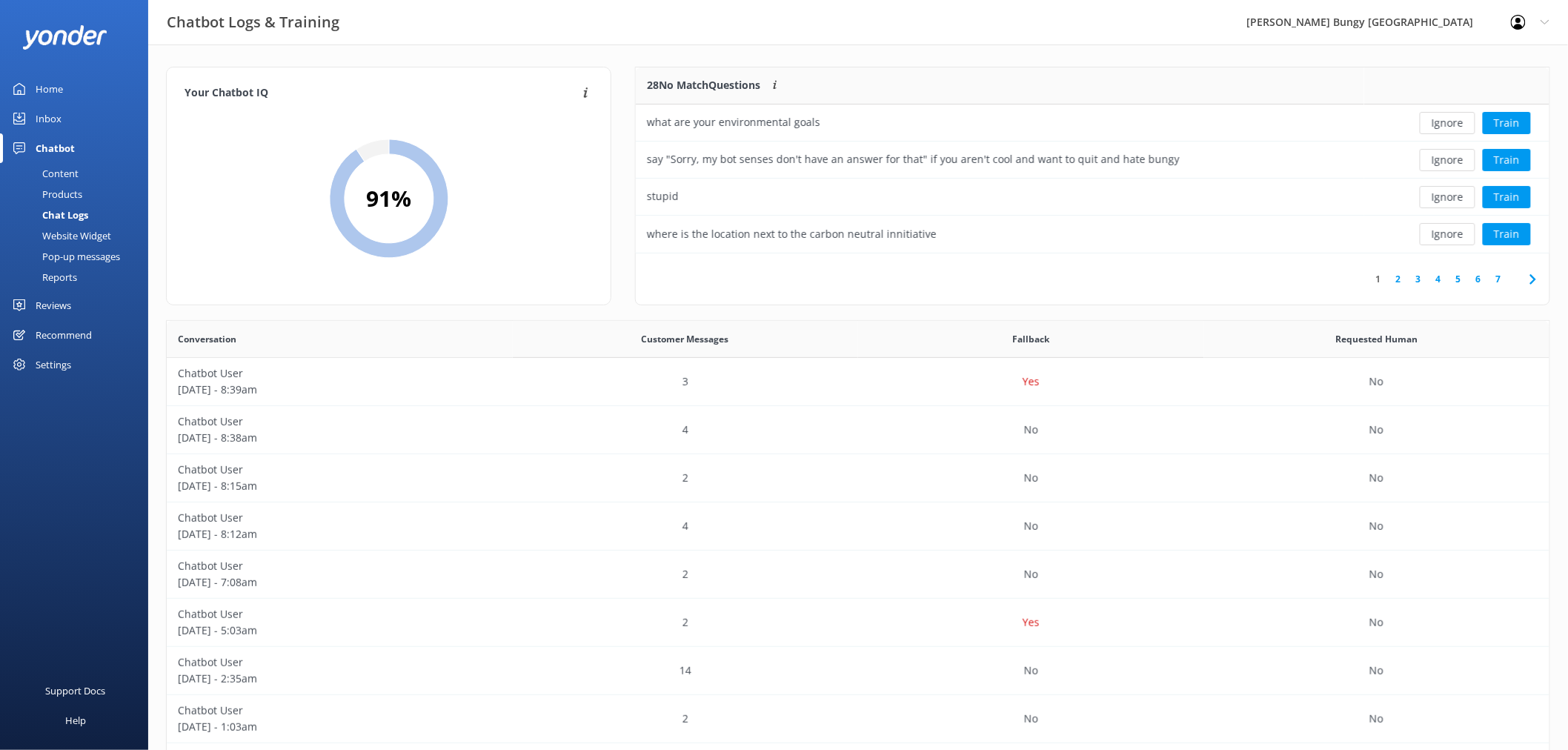
click at [1447, 122] on button "Ignore" at bounding box center [1448, 122] width 56 height 22
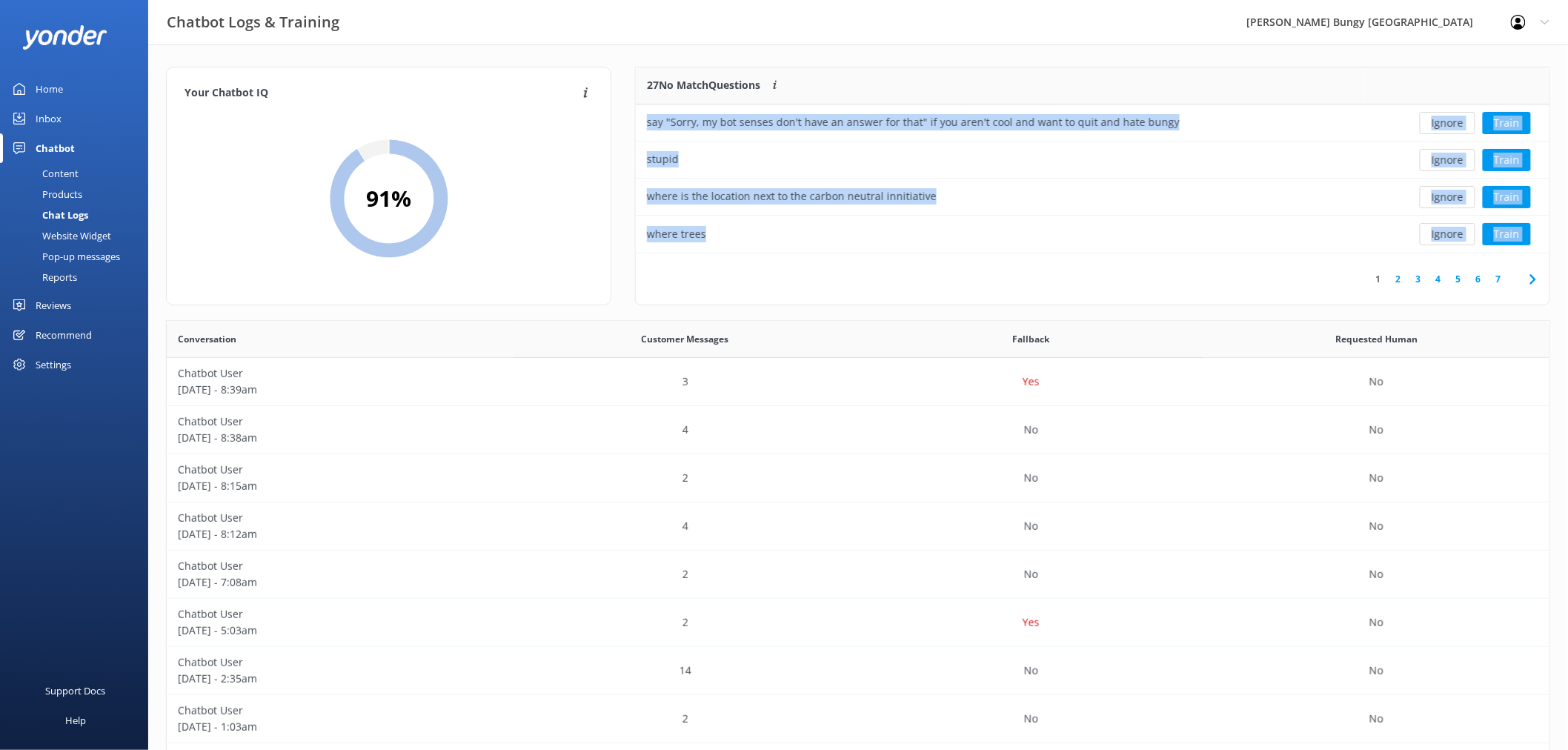
click at [1447, 122] on button "Ignore" at bounding box center [1448, 122] width 56 height 22
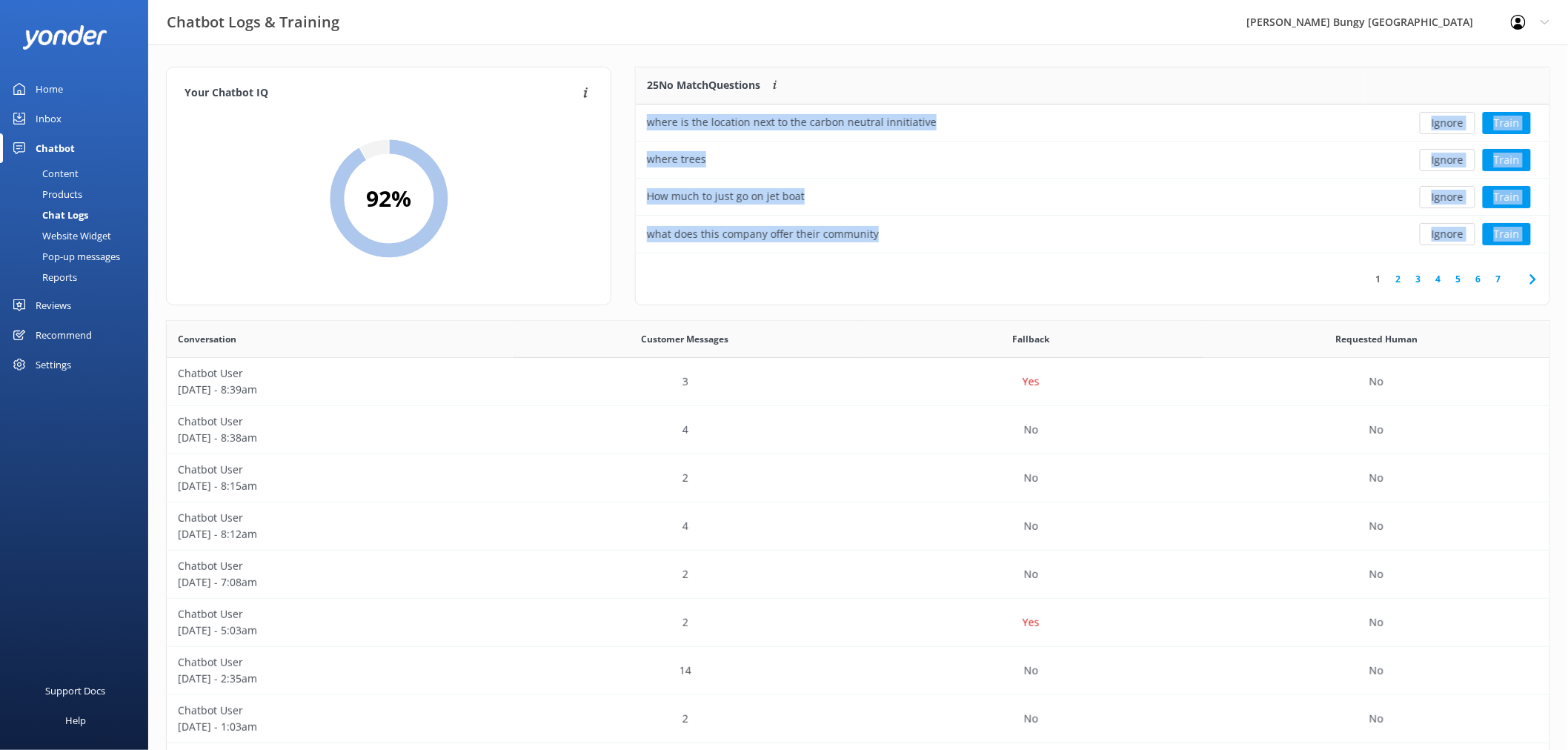
click at [1447, 122] on button "Ignore" at bounding box center [1448, 122] width 56 height 22
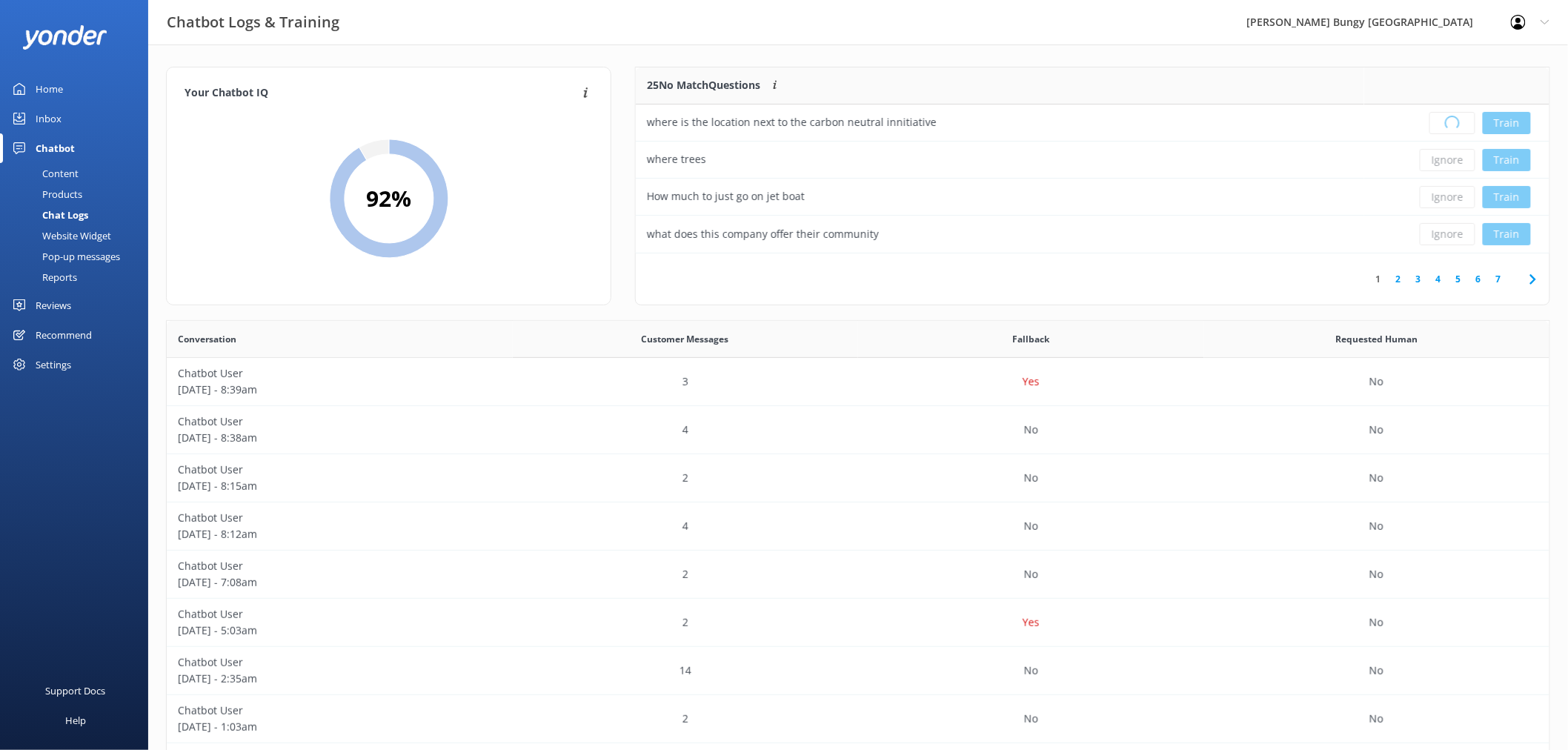
click at [1447, 122] on div "Loading.. Train" at bounding box center [1457, 122] width 164 height 22
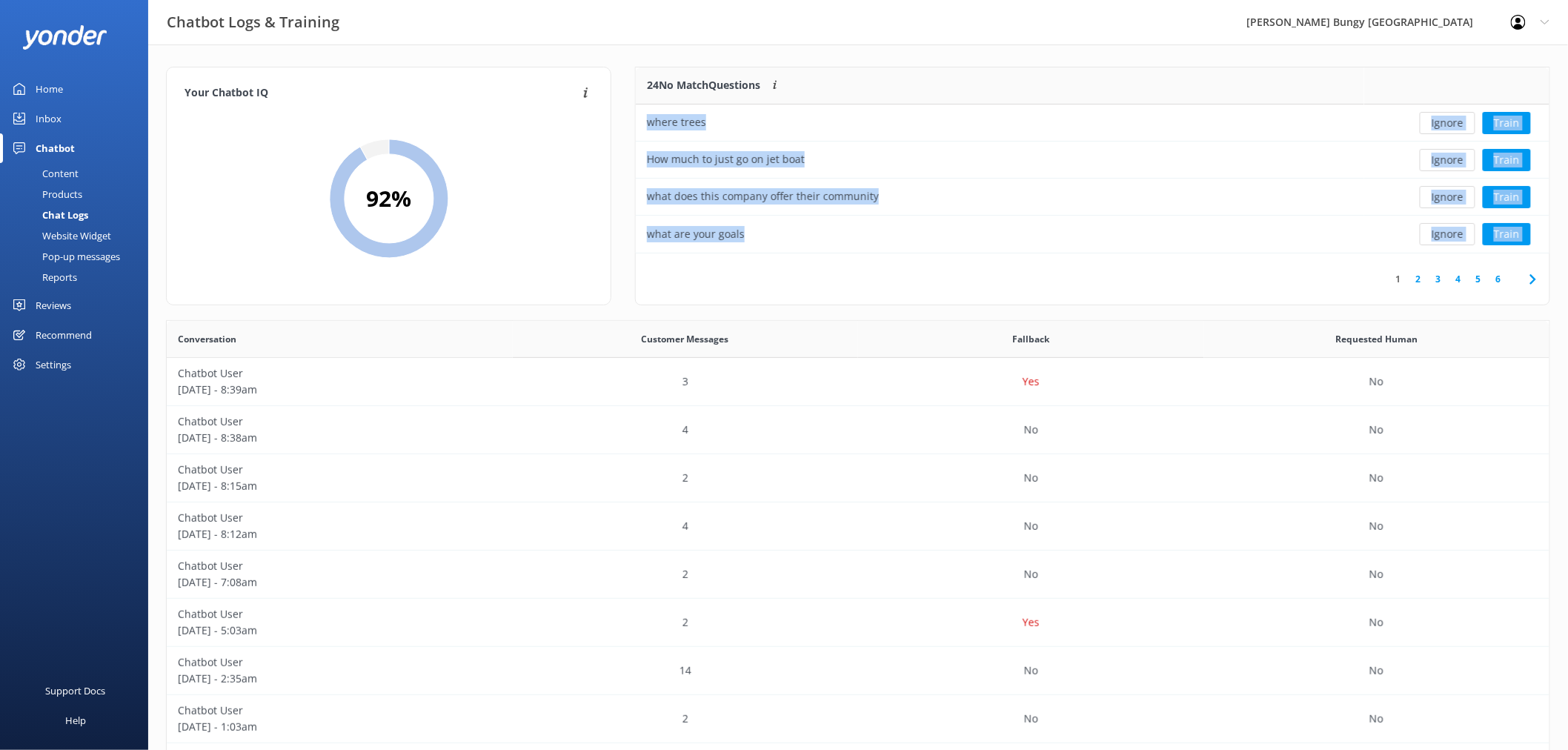
click at [1447, 122] on button "Ignore" at bounding box center [1448, 122] width 56 height 22
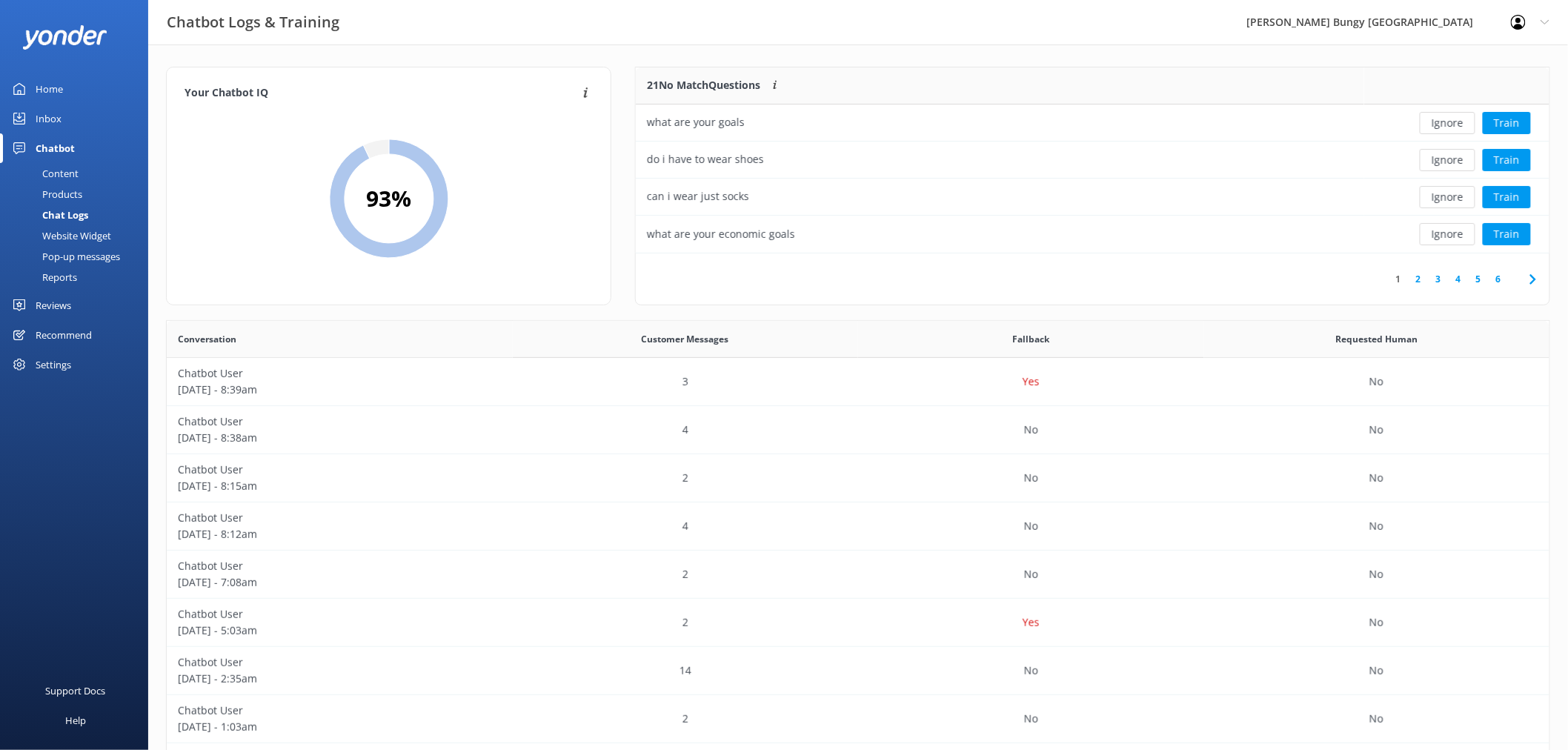
click at [1447, 122] on button "Ignore" at bounding box center [1448, 122] width 56 height 22
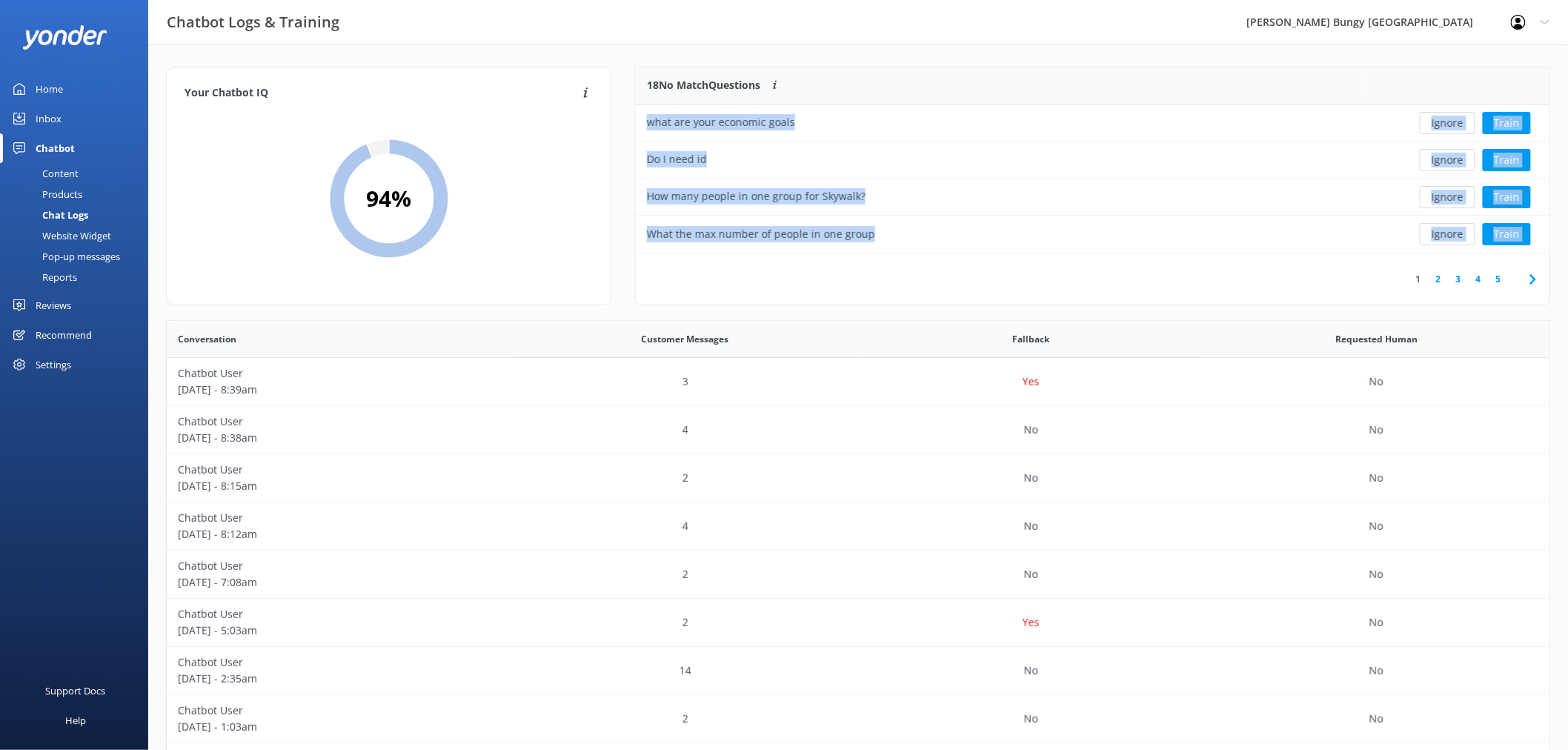
click at [1446, 123] on button "Ignore" at bounding box center [1448, 122] width 56 height 22
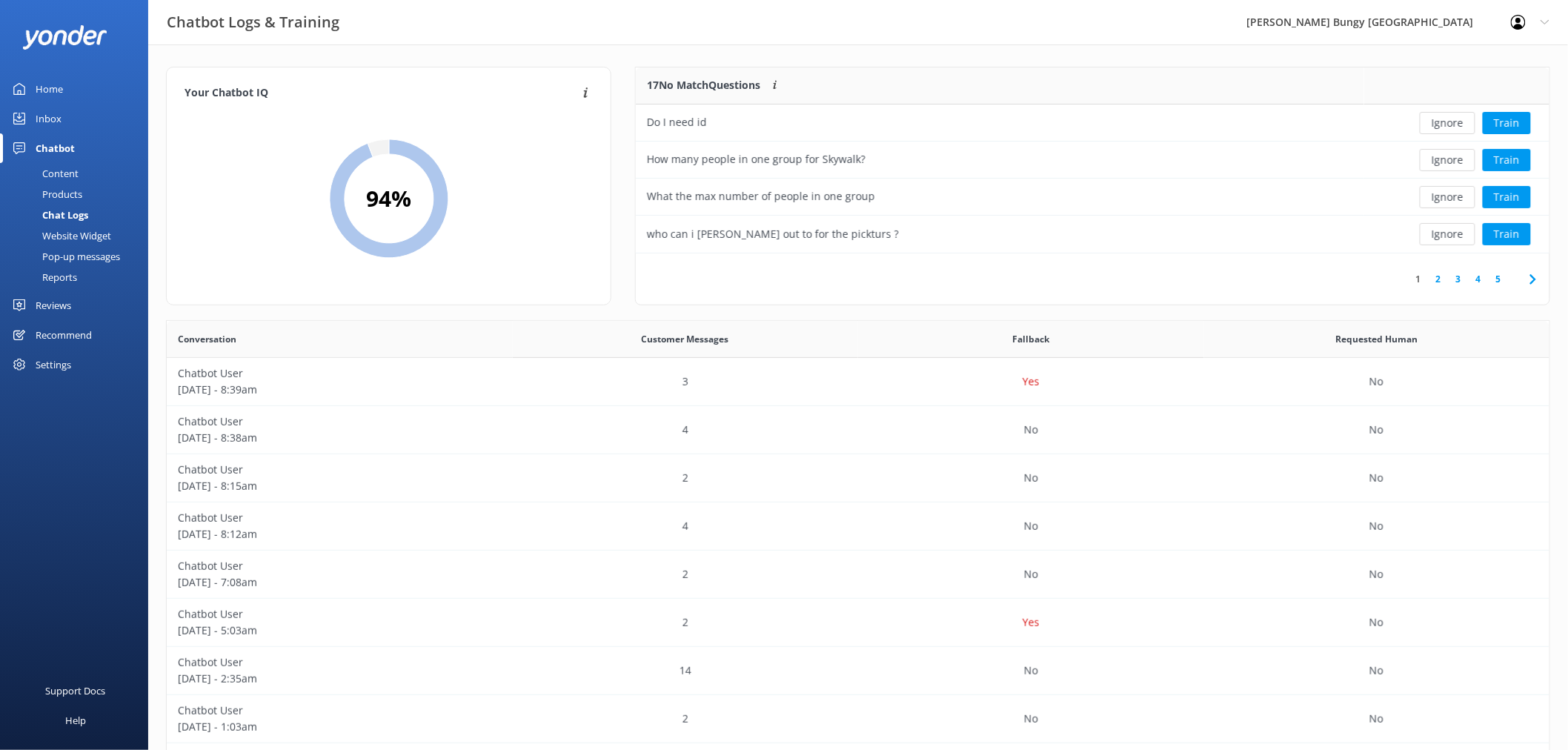
click at [1446, 123] on button "Ignore" at bounding box center [1448, 122] width 56 height 22
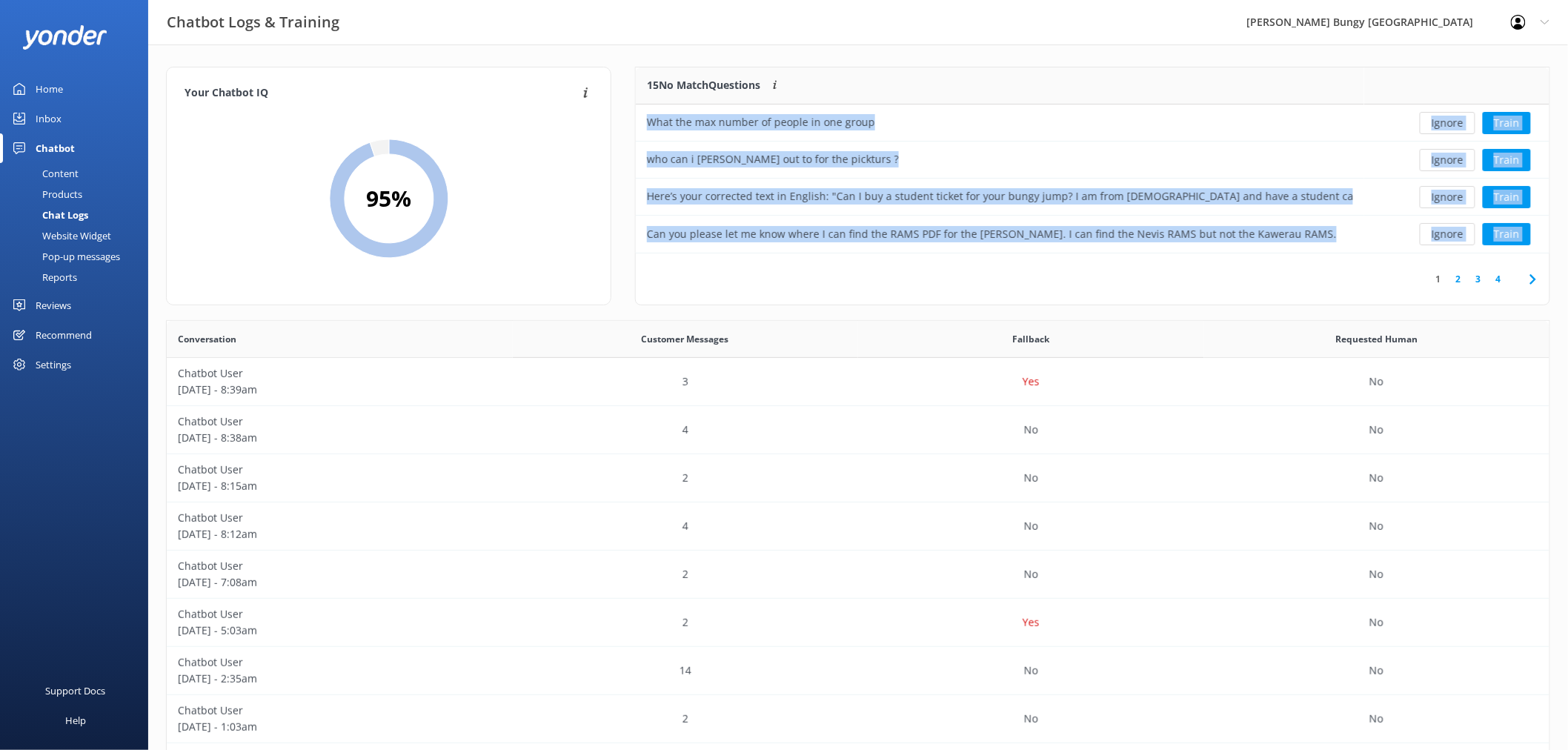
click at [1446, 123] on button "Ignore" at bounding box center [1448, 122] width 56 height 22
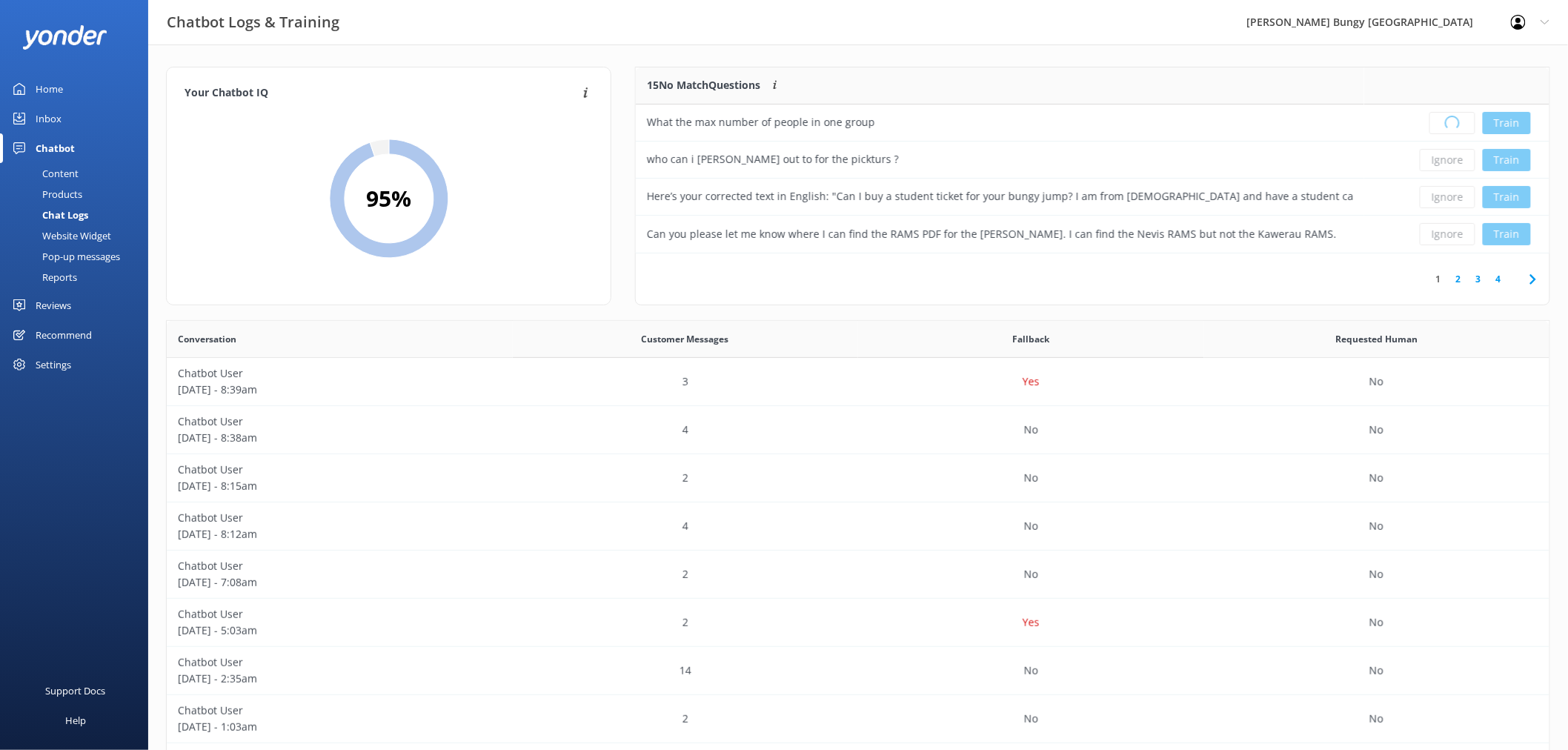
click at [1446, 123] on div "Loading.. Train" at bounding box center [1457, 122] width 164 height 22
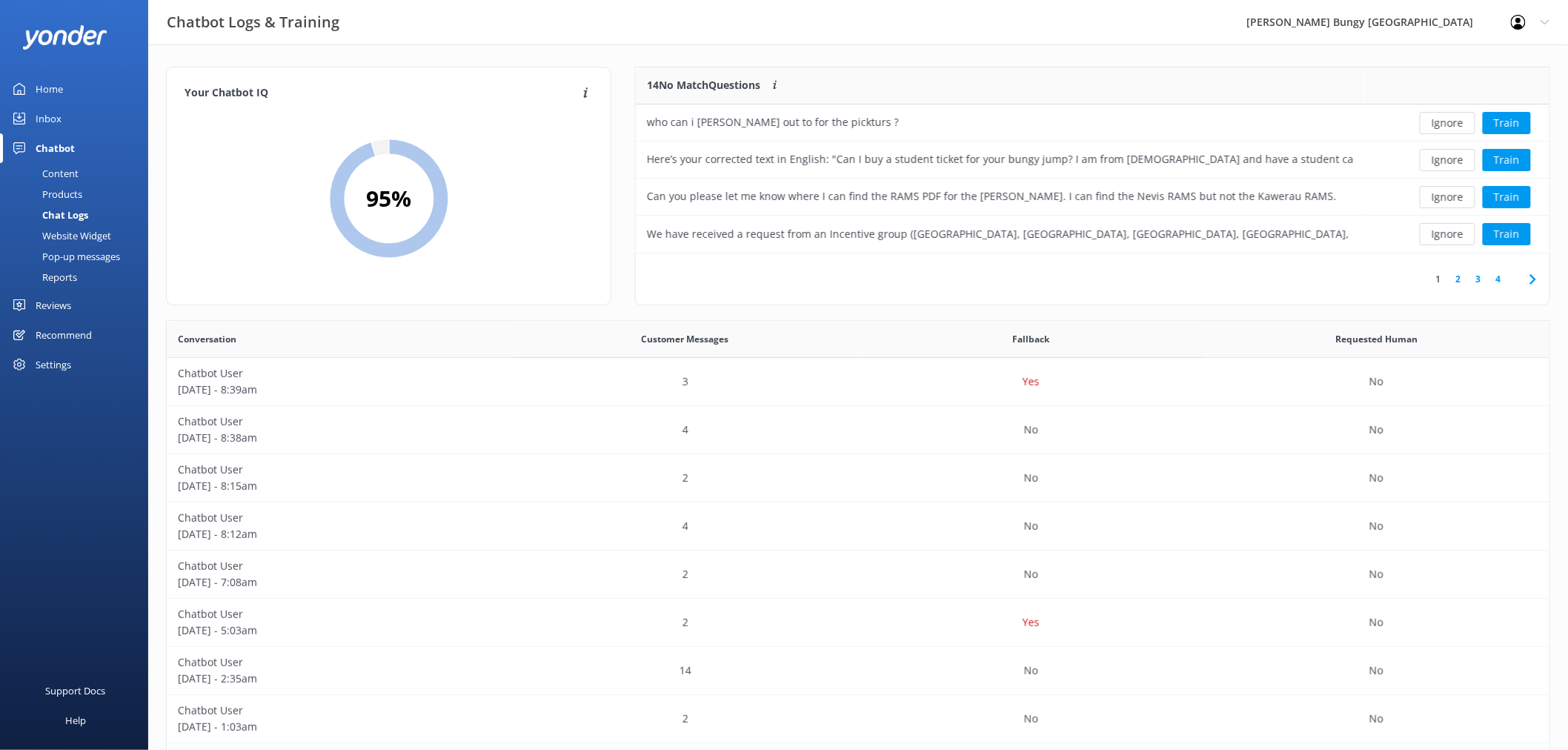
click at [1446, 123] on button "Ignore" at bounding box center [1448, 122] width 56 height 22
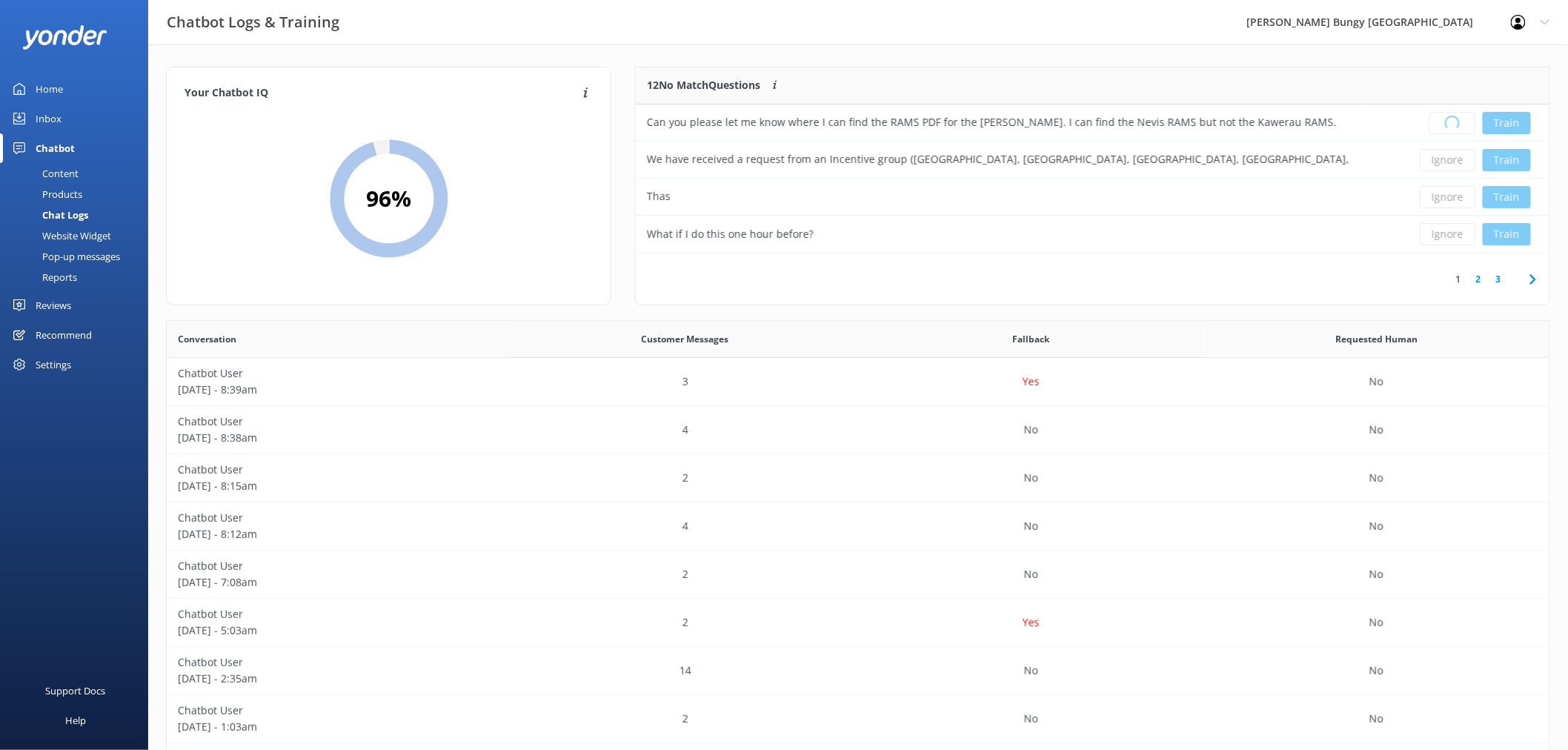
click at [1446, 123] on div "Loading.. Train" at bounding box center [1457, 122] width 164 height 22
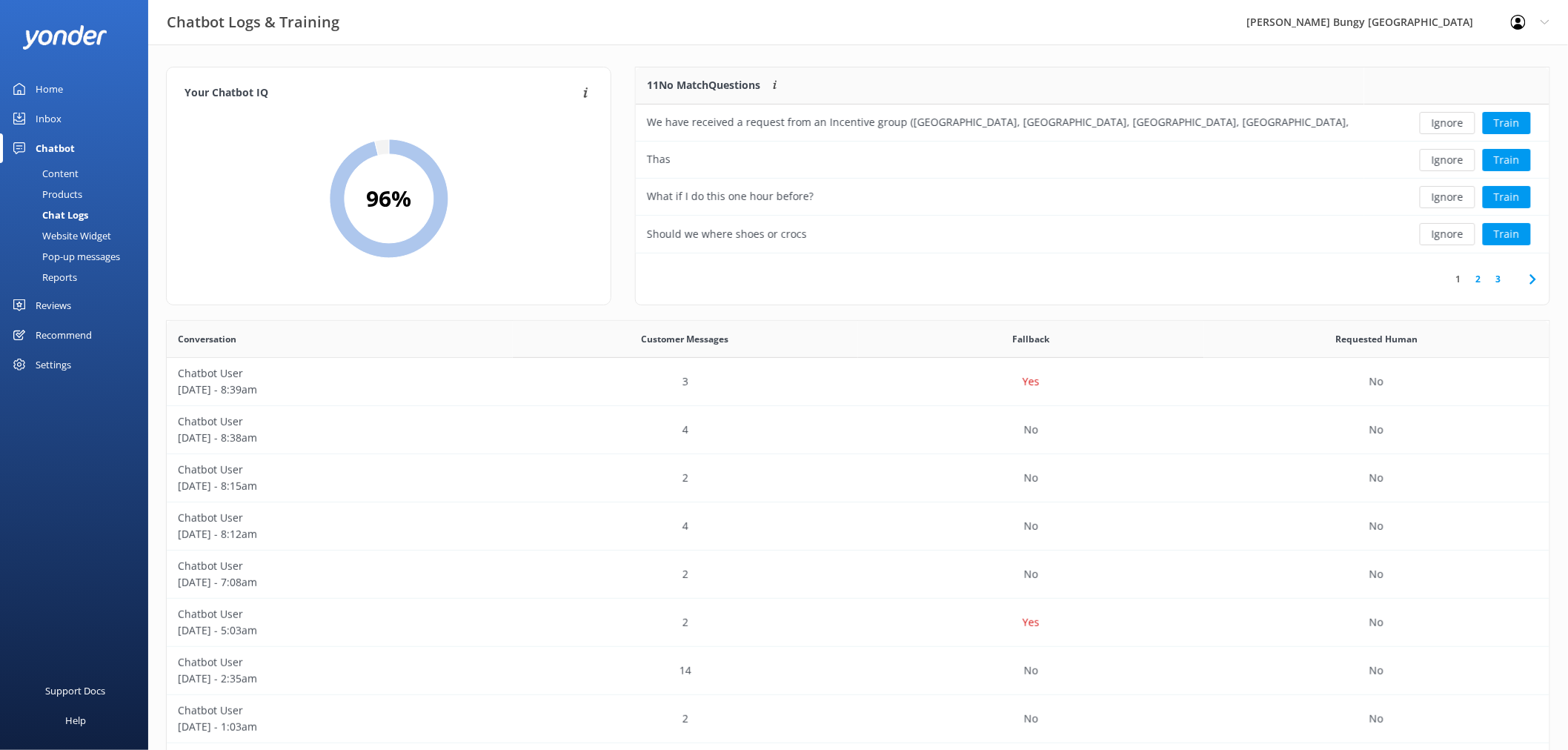
click at [1446, 123] on button "Ignore" at bounding box center [1448, 122] width 56 height 22
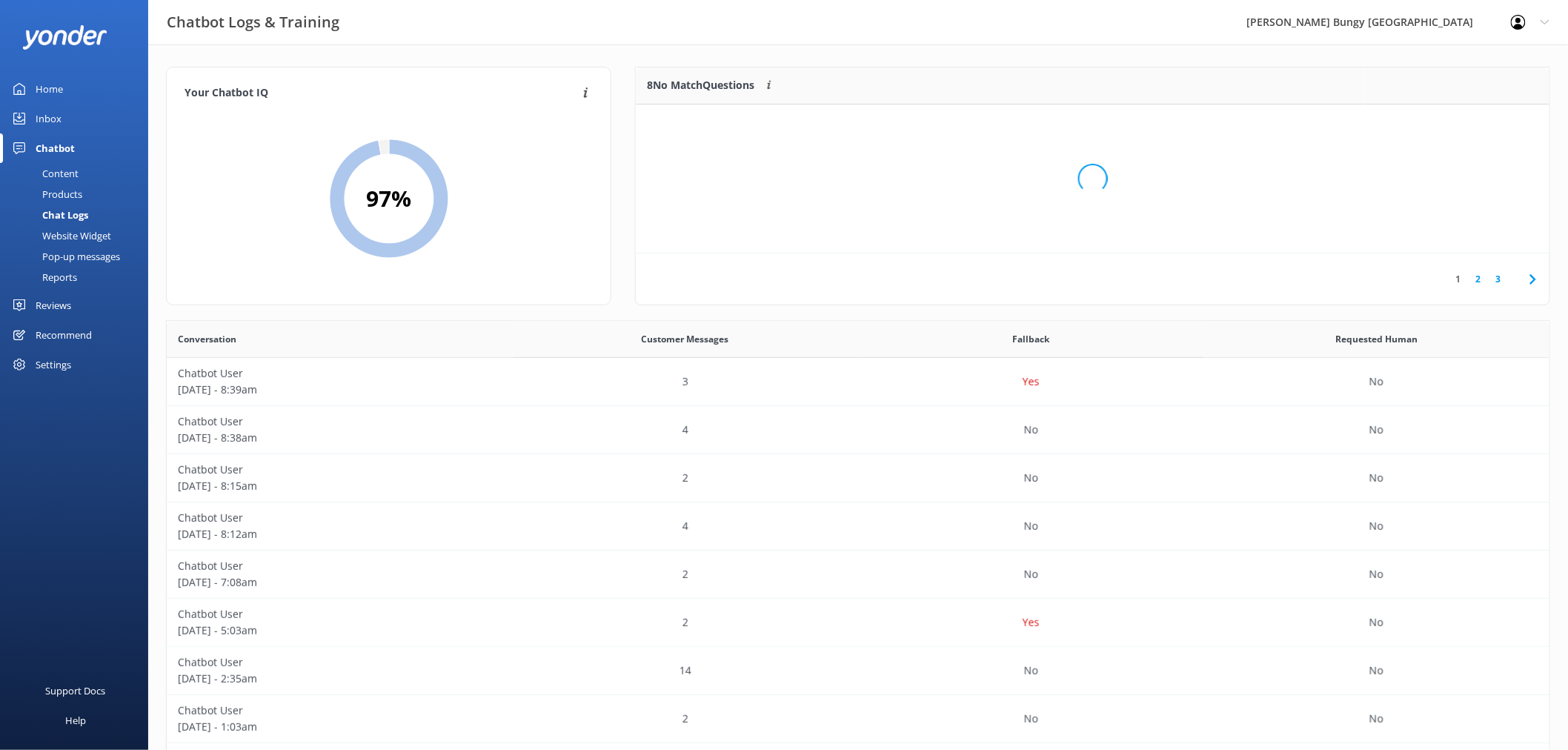
click at [1446, 123] on div "Loading.." at bounding box center [1093, 179] width 884 height 750
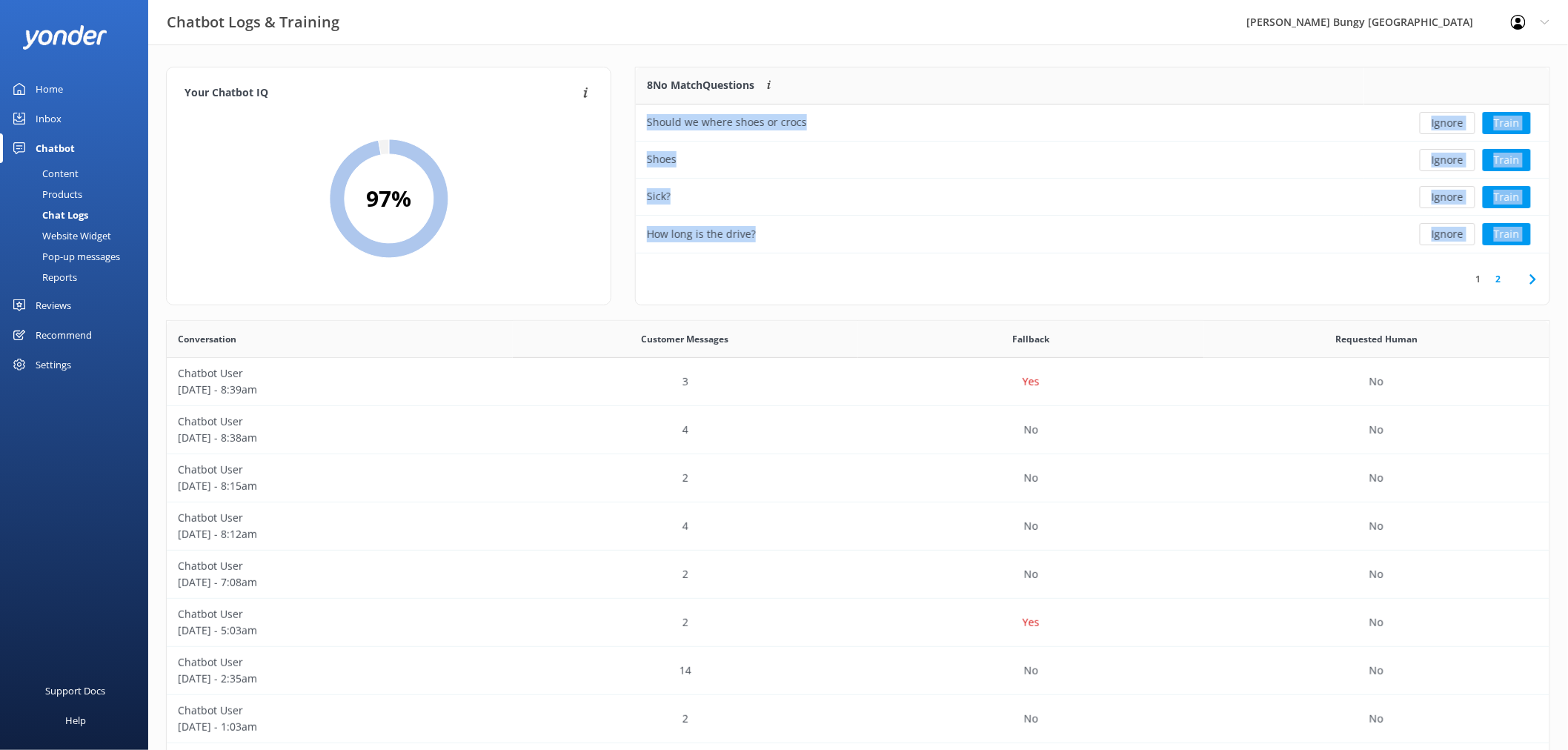
click at [1446, 123] on button "Ignore" at bounding box center [1448, 122] width 56 height 22
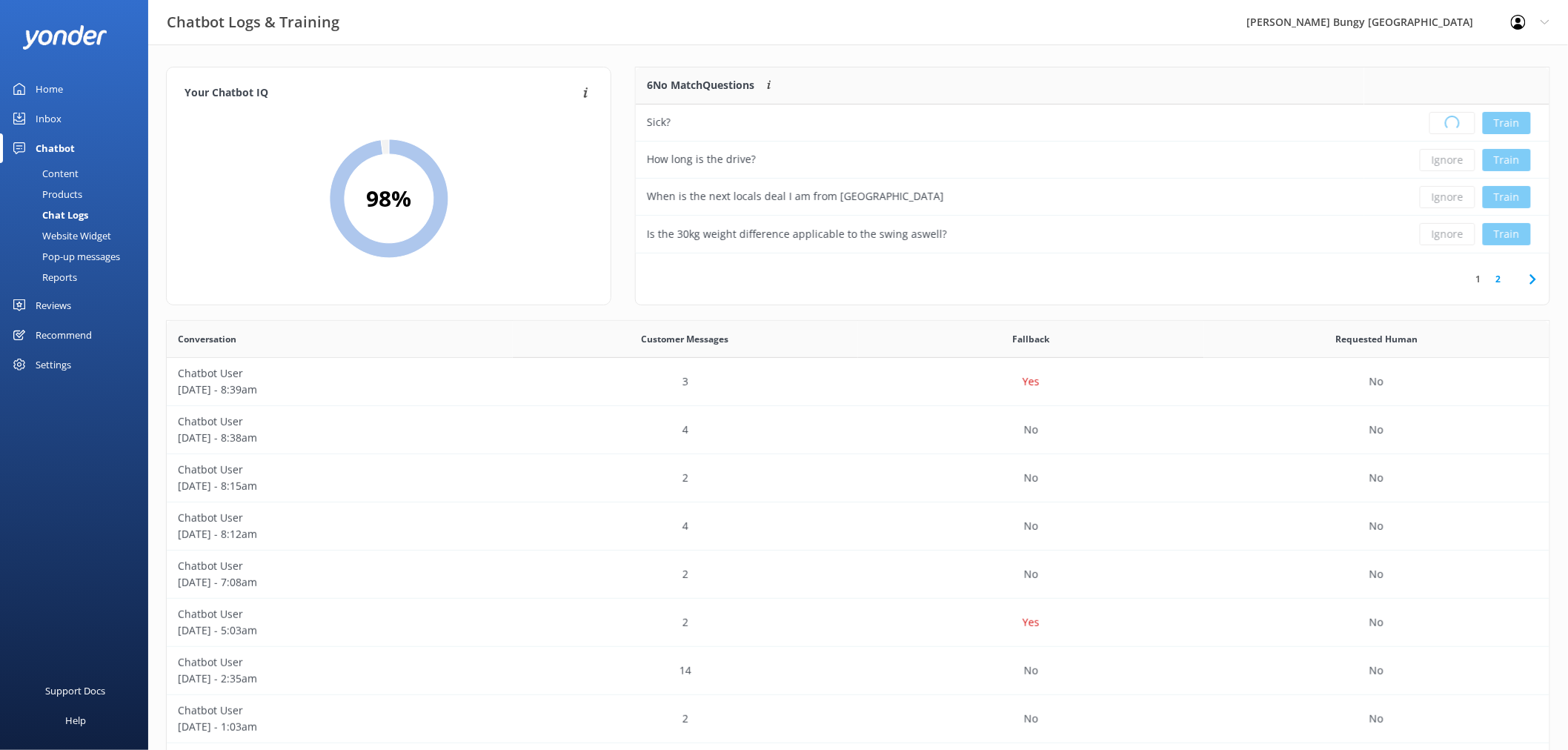
click at [1445, 123] on div "Loading.. Train" at bounding box center [1457, 122] width 164 height 22
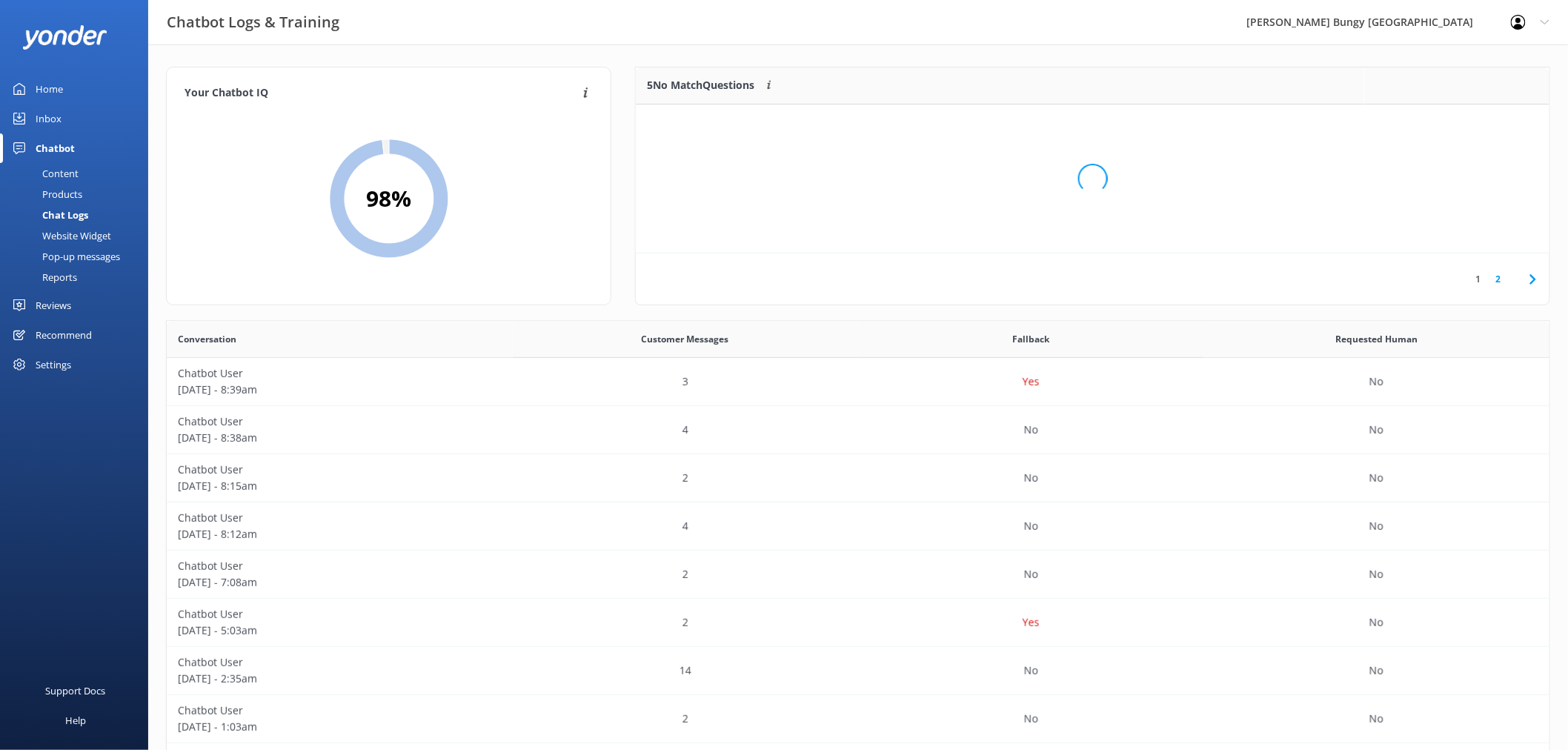
click at [1445, 123] on div "Loading.." at bounding box center [1093, 179] width 884 height 750
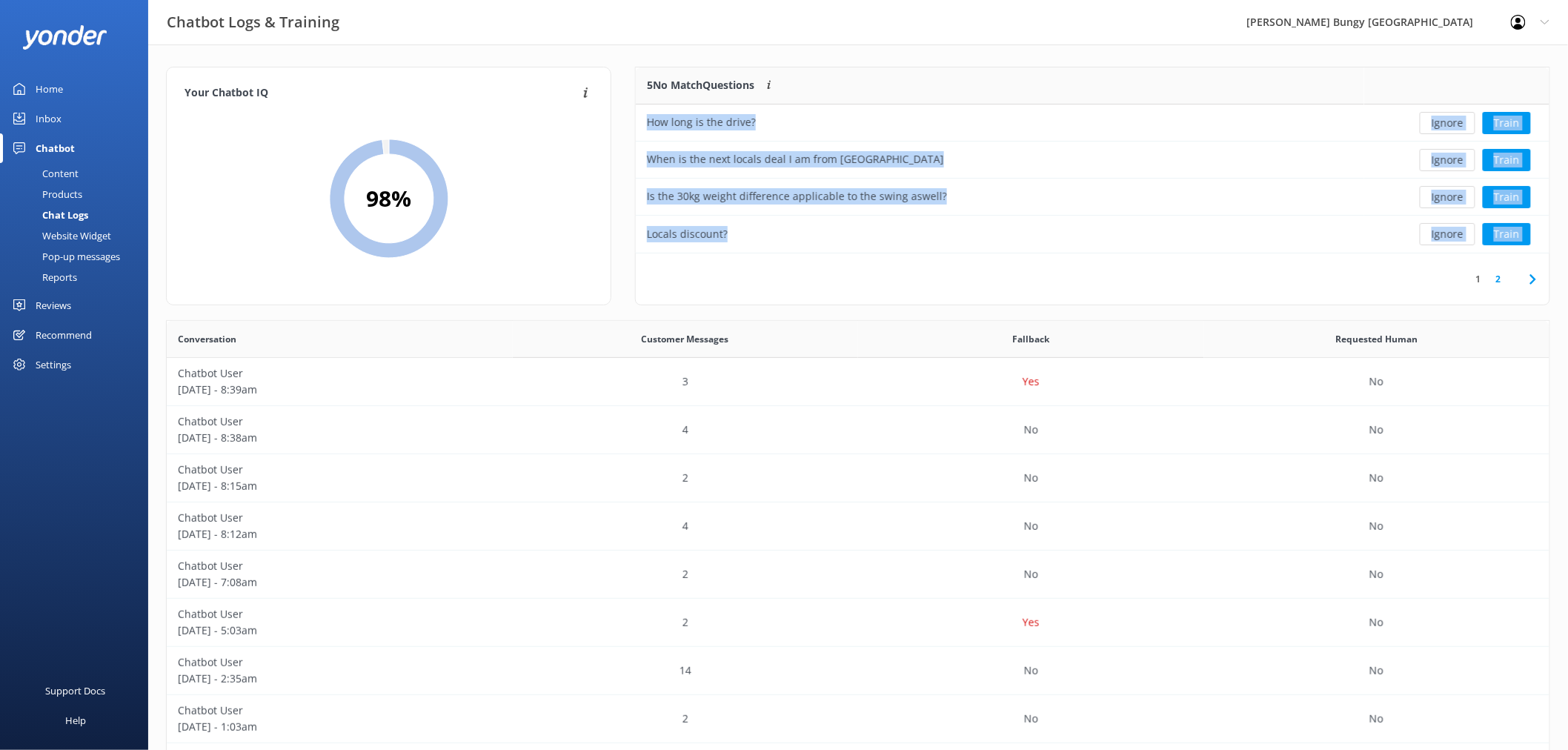
click at [1445, 123] on button "Ignore" at bounding box center [1448, 122] width 56 height 22
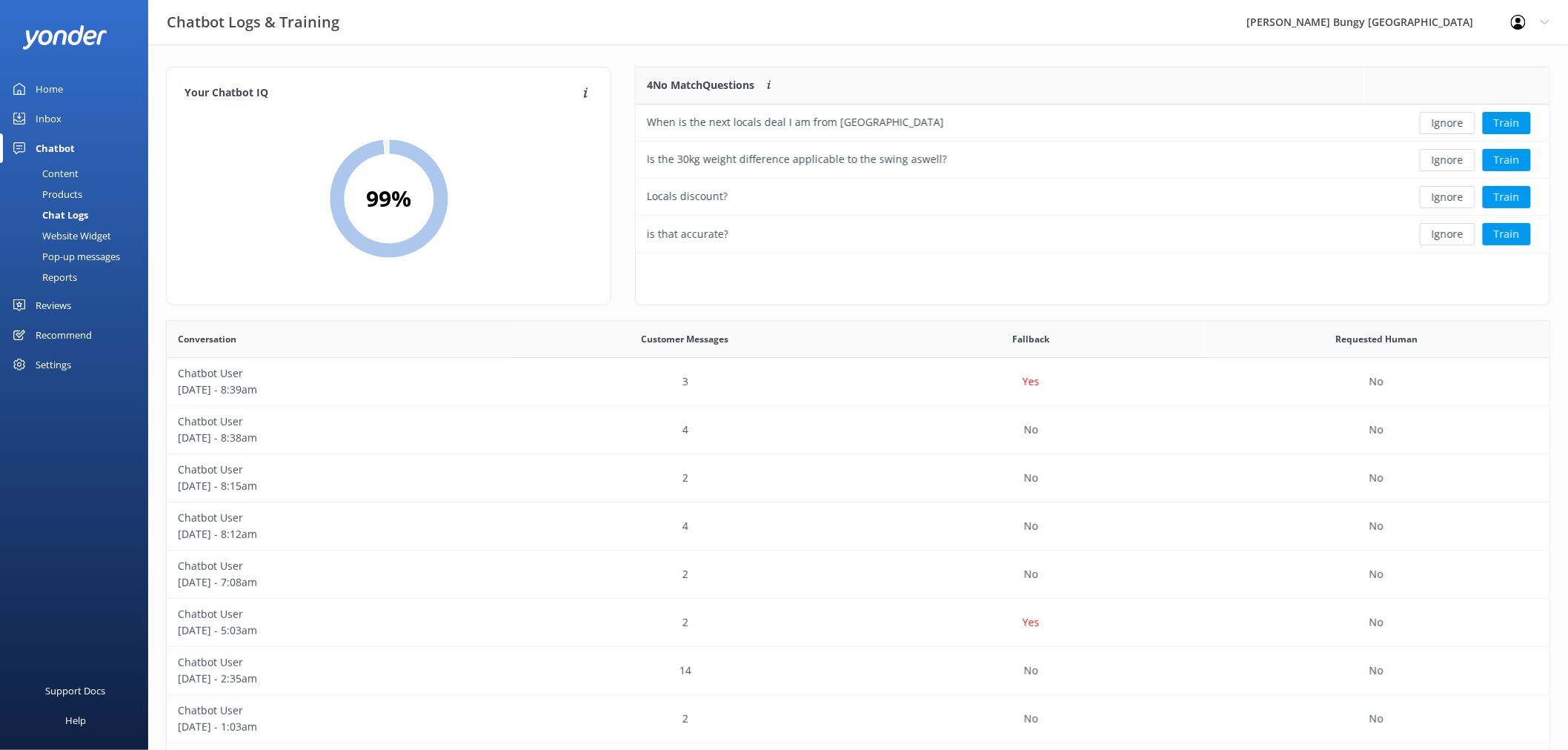
click at [1445, 123] on button "Ignore" at bounding box center [1448, 122] width 56 height 22
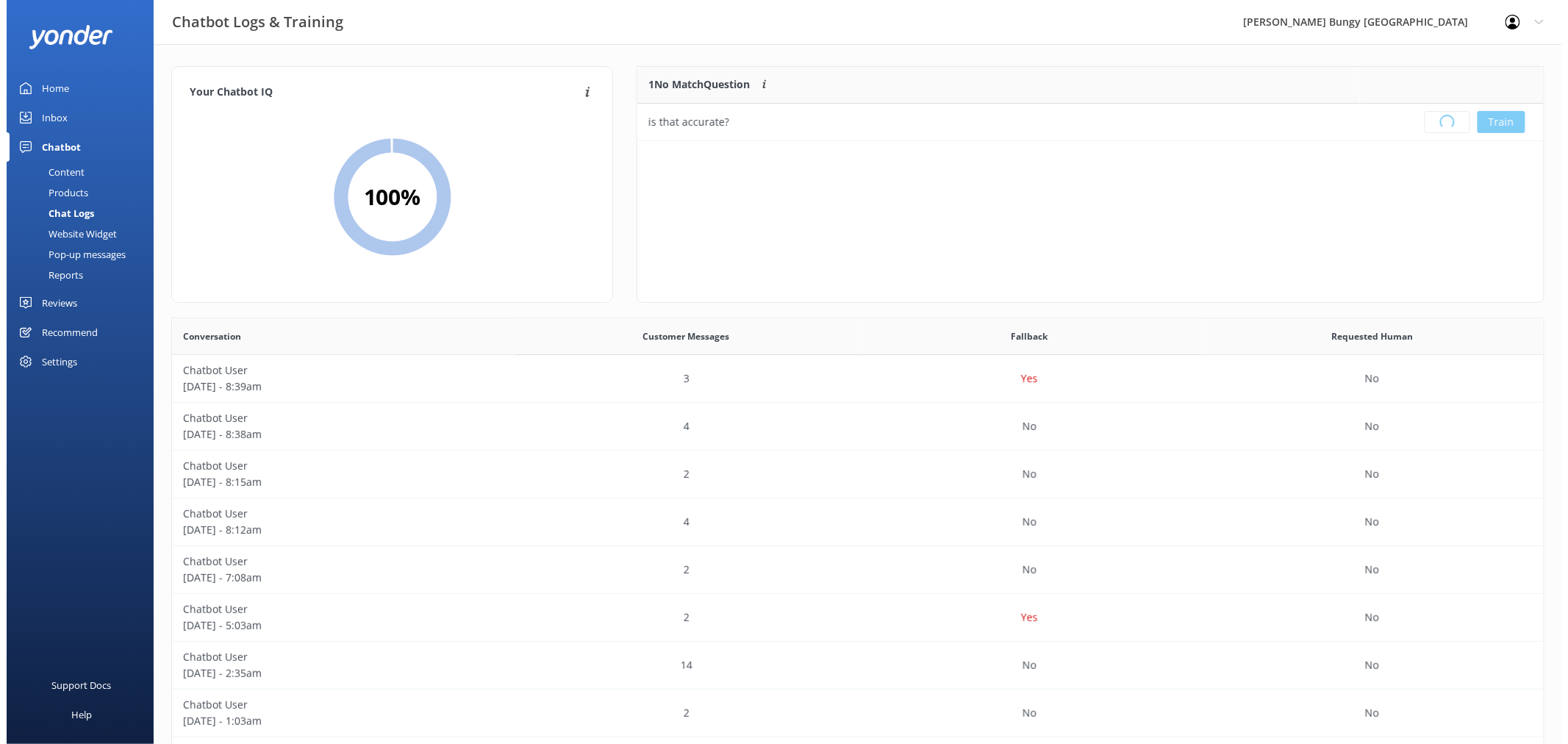
scroll to position [172, 893]
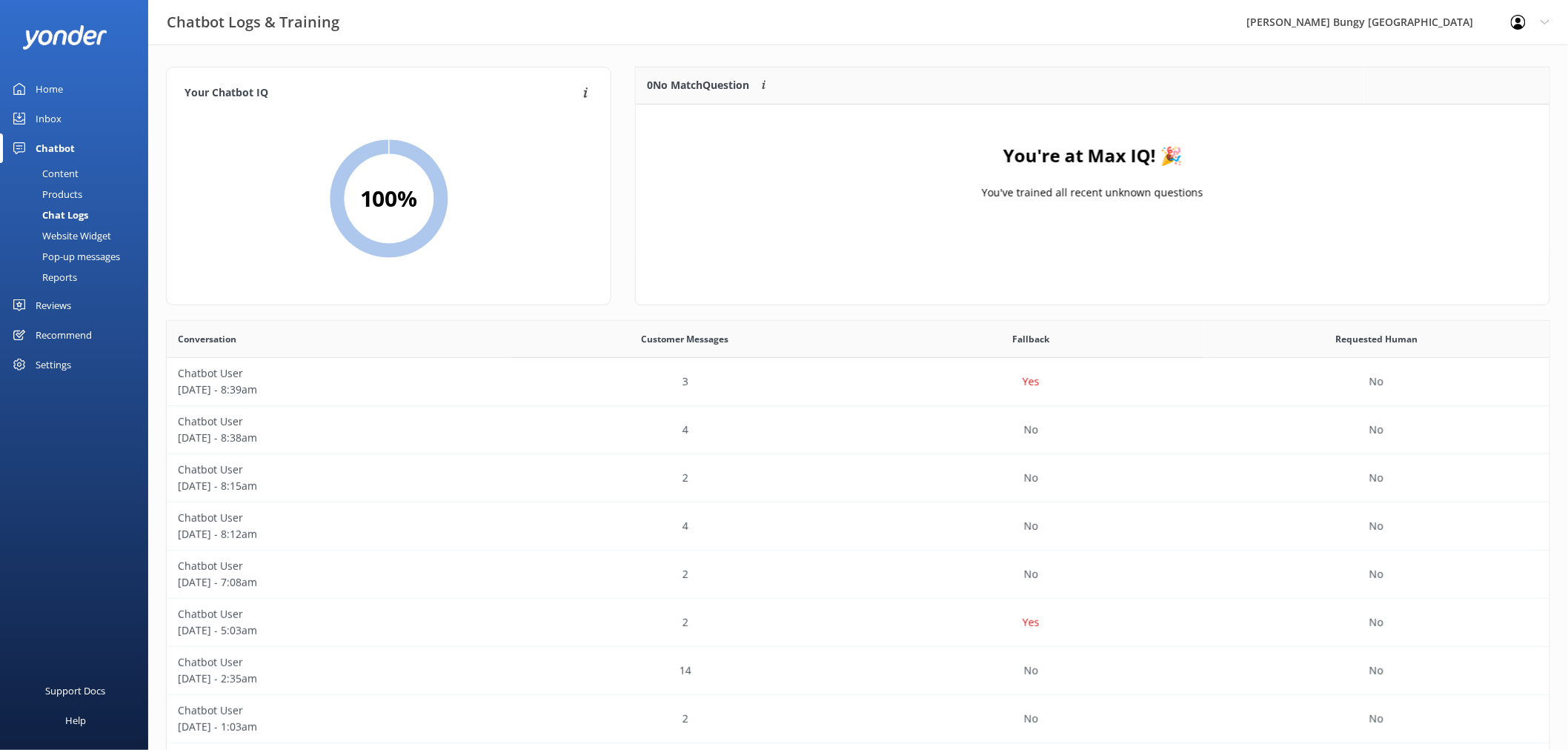
click at [83, 113] on link "Inbox" at bounding box center [74, 118] width 148 height 30
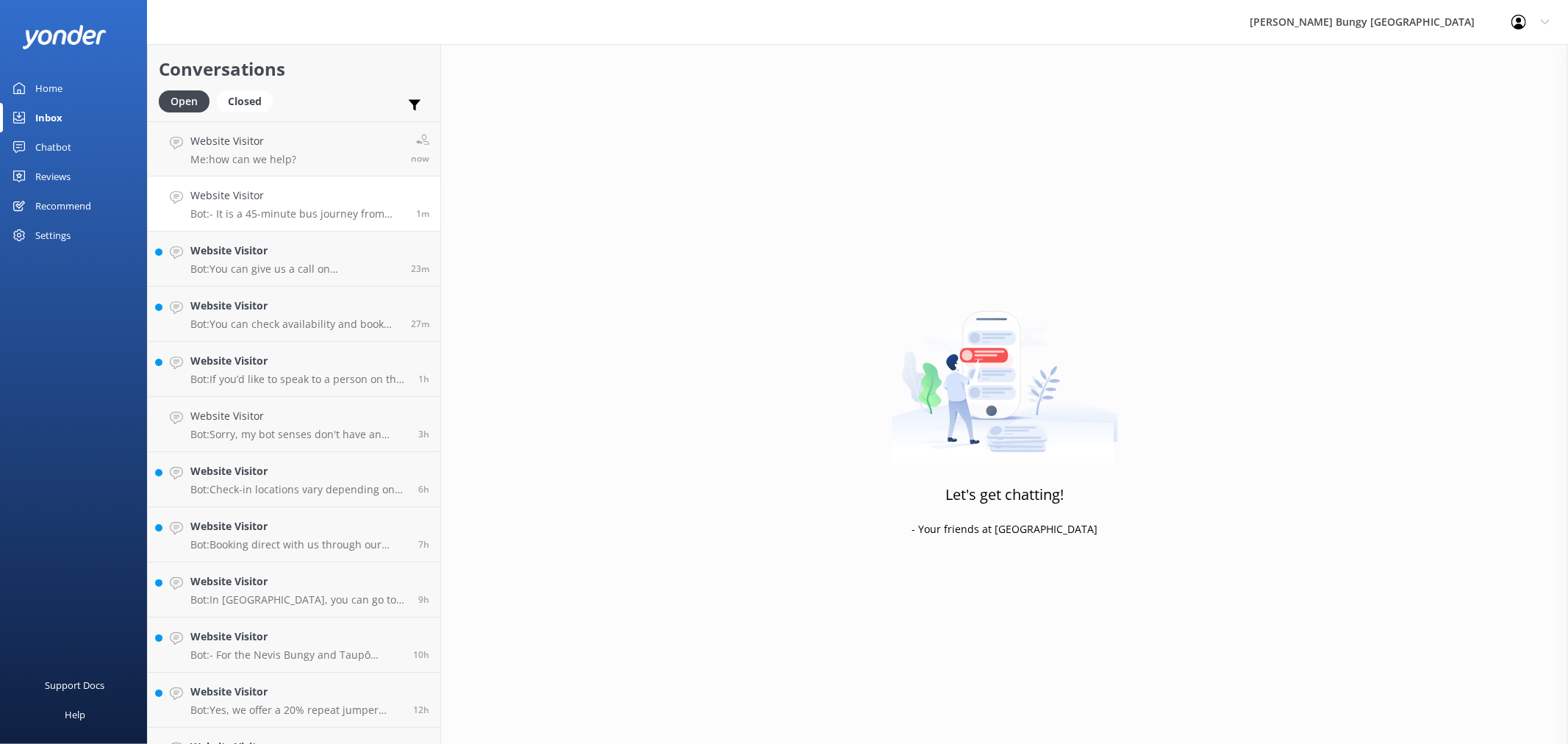
click at [297, 210] on p "Bot: - It is a 45-minute bus journey from [GEOGRAPHIC_DATA] to the [GEOGRAPHIC_…" at bounding box center [298, 214] width 215 height 13
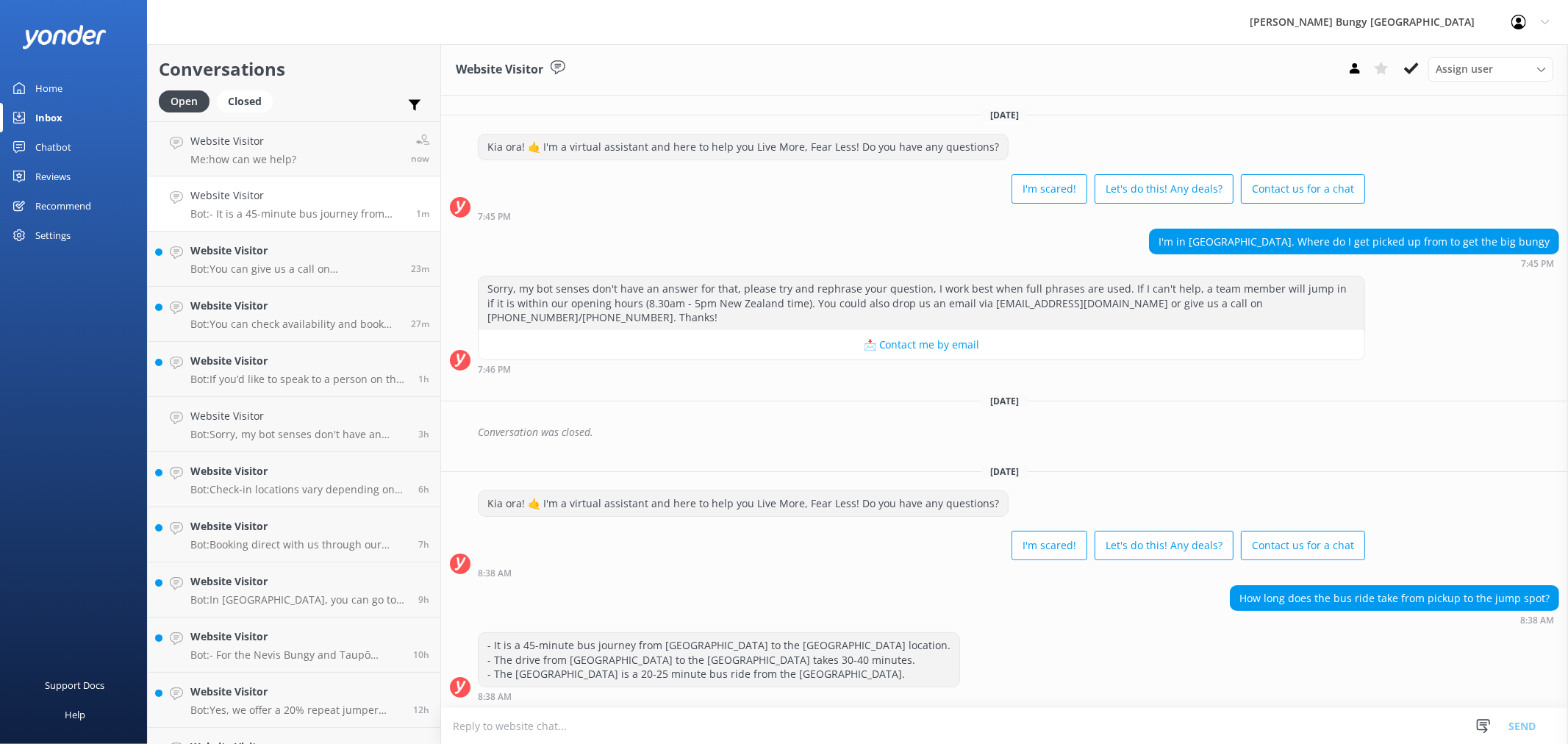
scroll to position [21, 0]
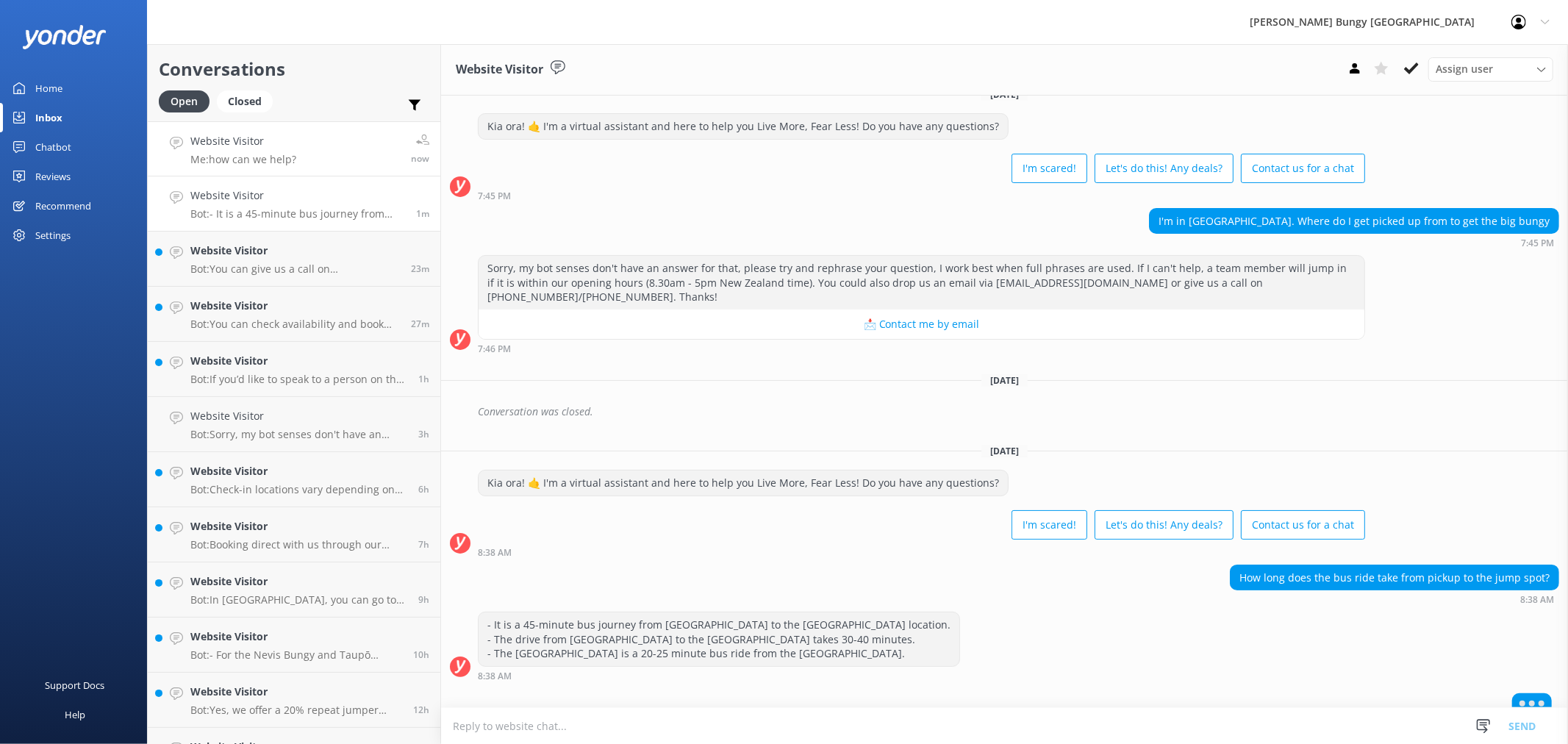
click at [281, 147] on h4 "Website Visitor" at bounding box center [243, 140] width 106 height 16
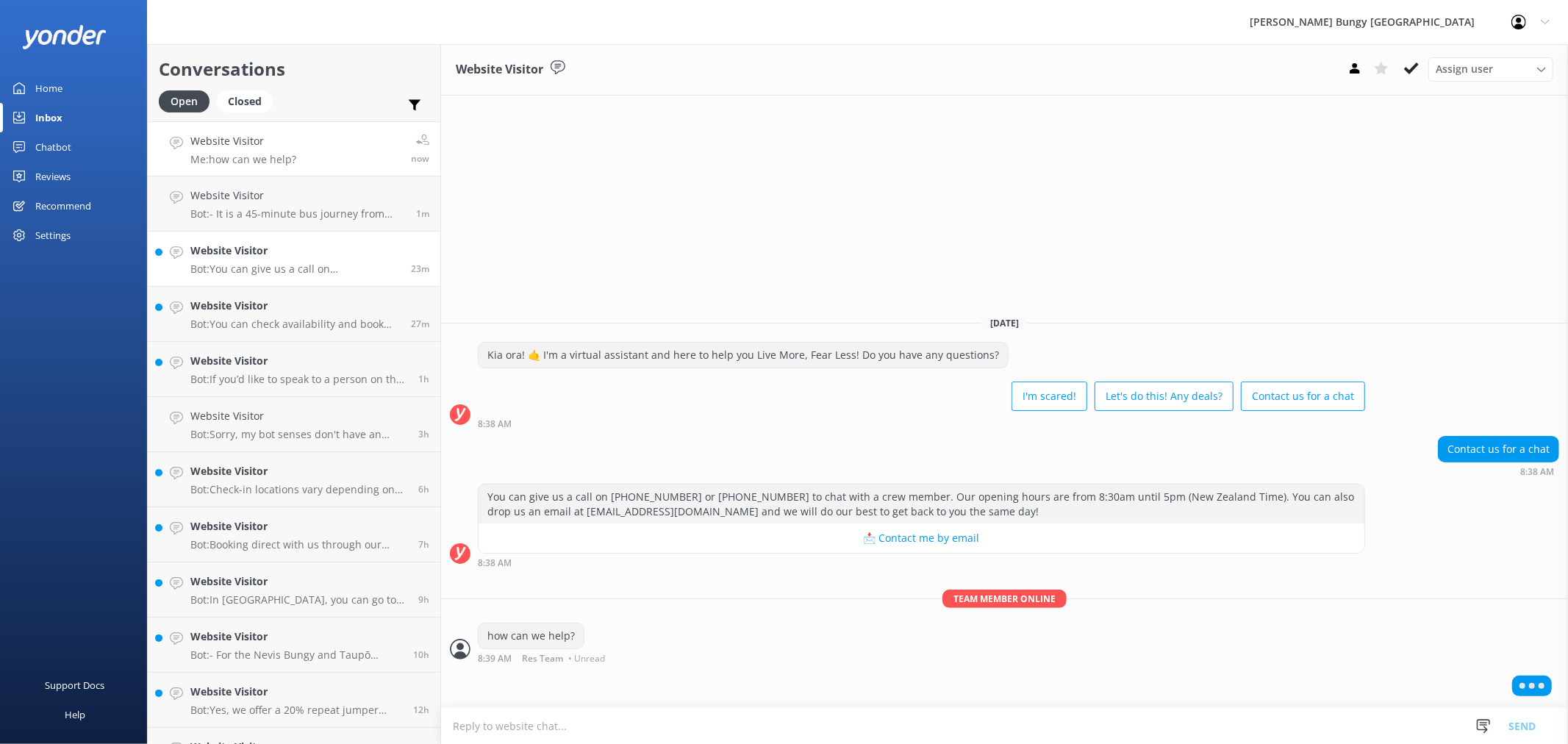
click at [281, 245] on h4 "Website Visitor" at bounding box center [296, 250] width 210 height 16
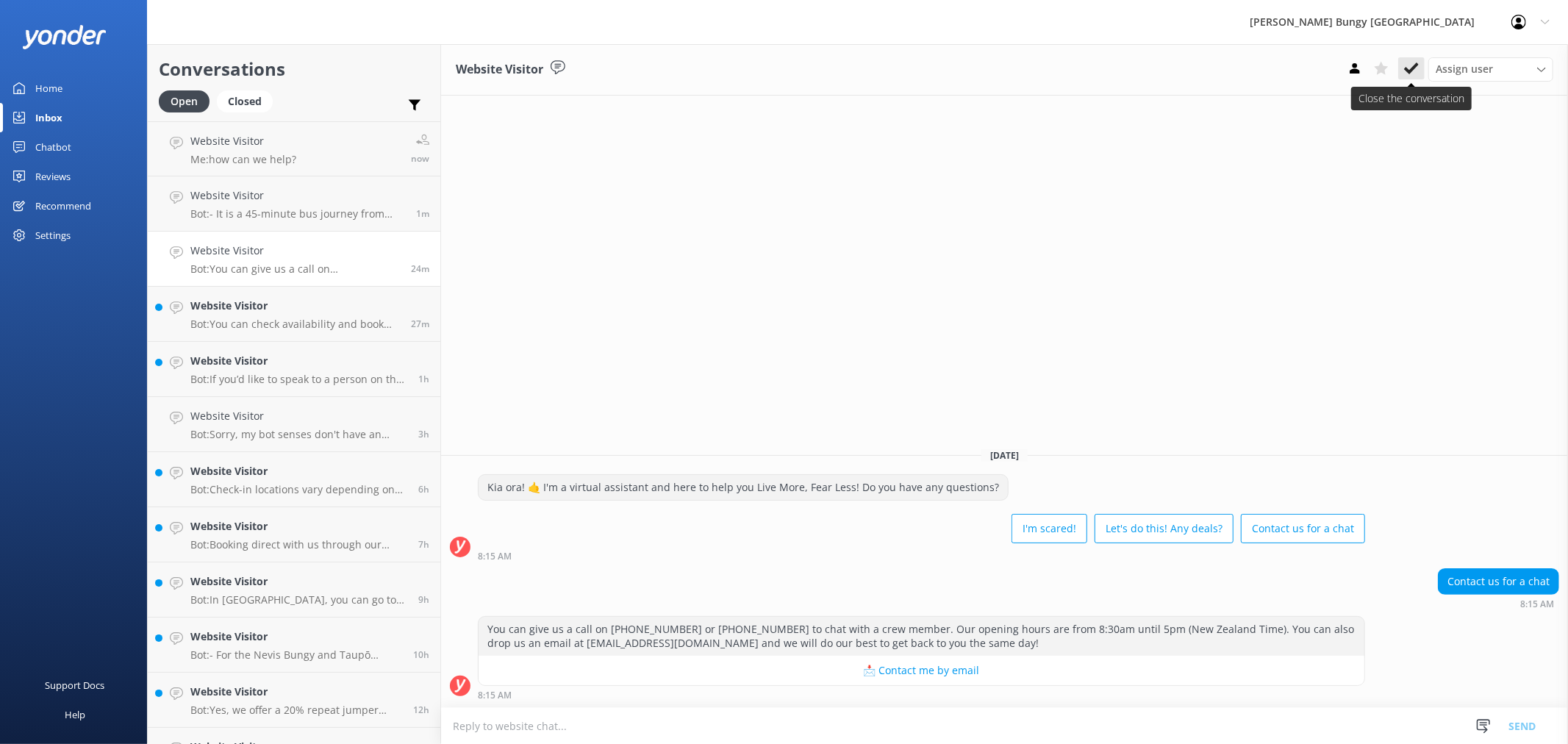
click at [1414, 70] on icon at bounding box center [1411, 68] width 14 height 14
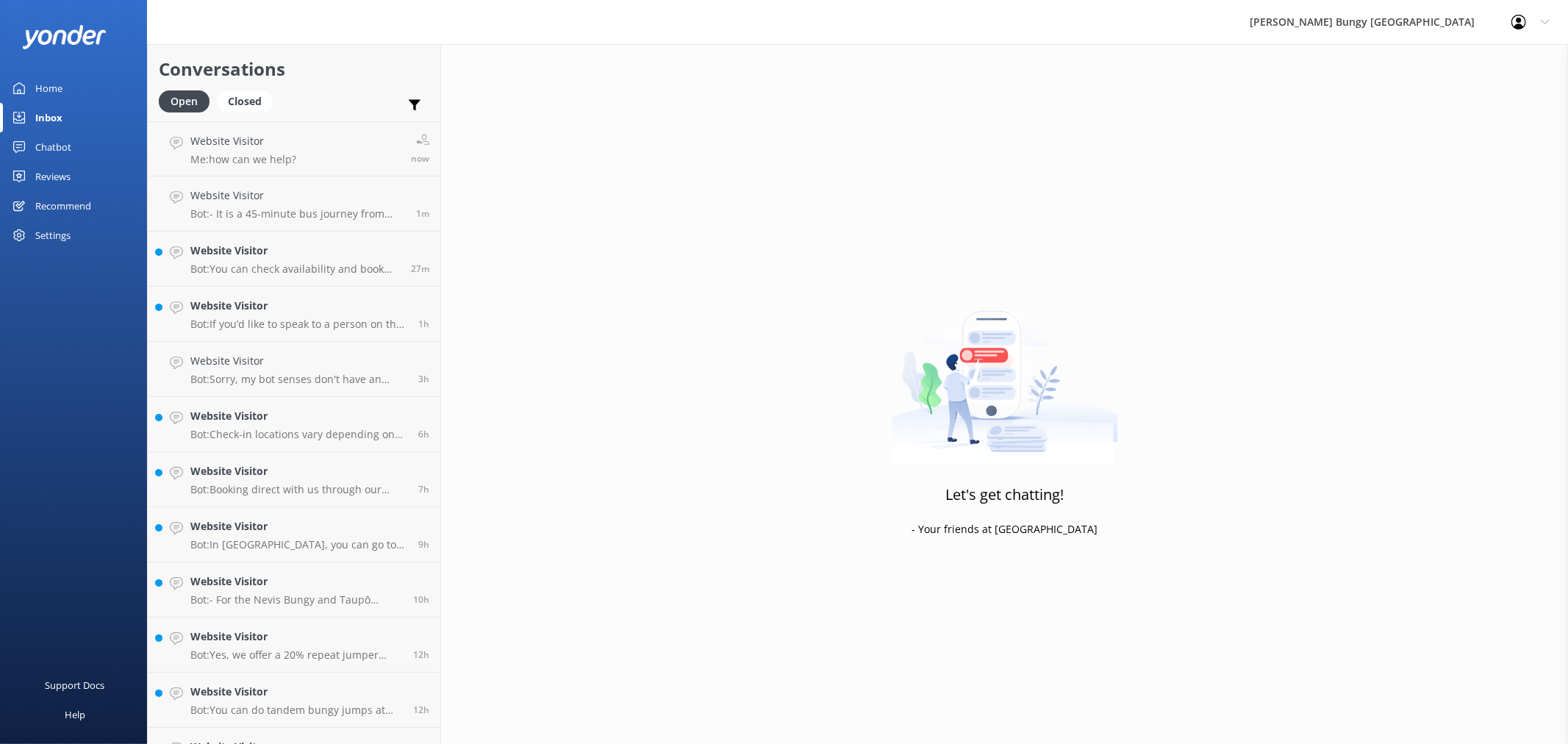
click at [318, 272] on p "Bot: You can check availability and book online for the Auckland Bridge Bungy a…" at bounding box center [296, 269] width 210 height 13
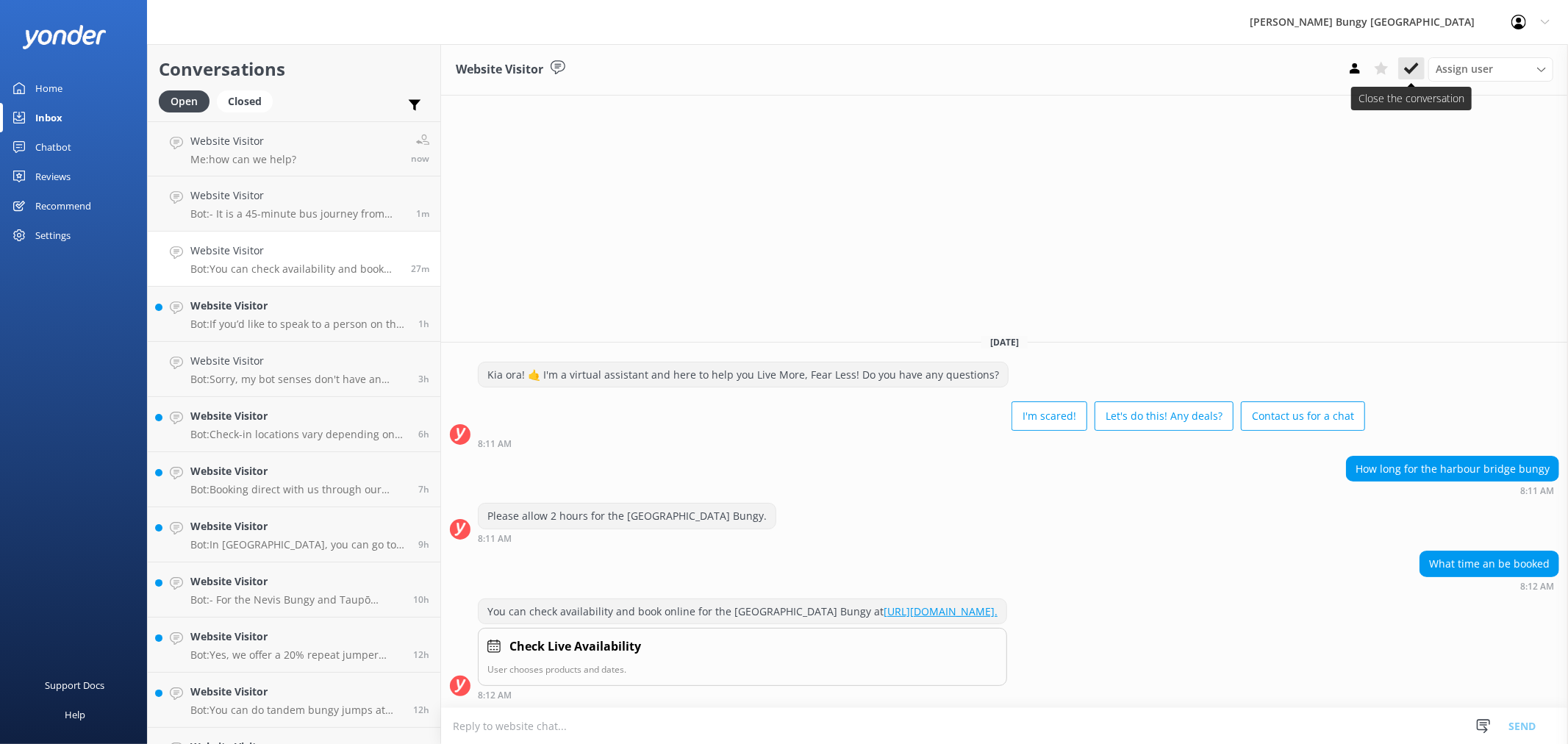
click at [1407, 62] on icon at bounding box center [1411, 68] width 14 height 14
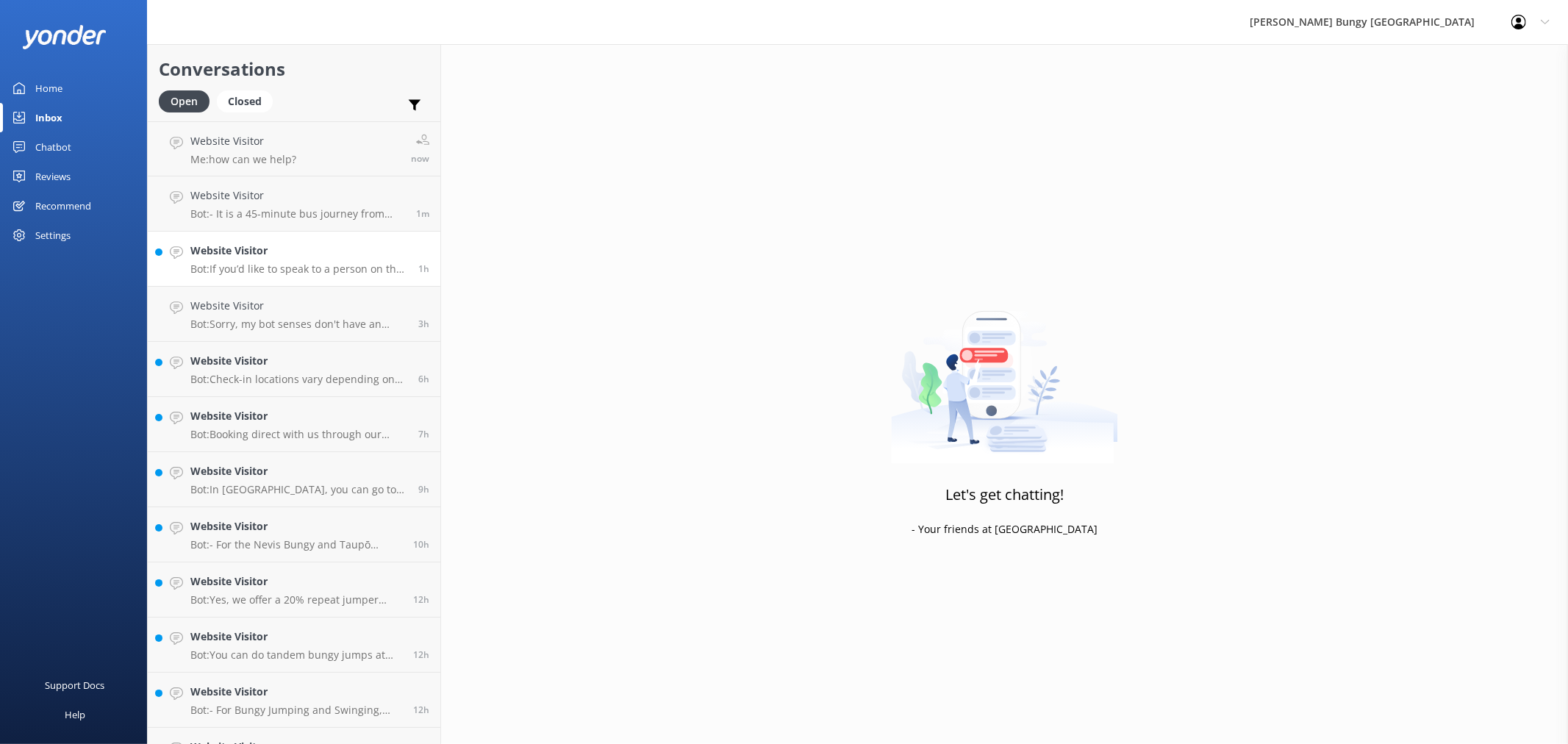
click at [354, 253] on h4 "Website Visitor" at bounding box center [299, 250] width 217 height 16
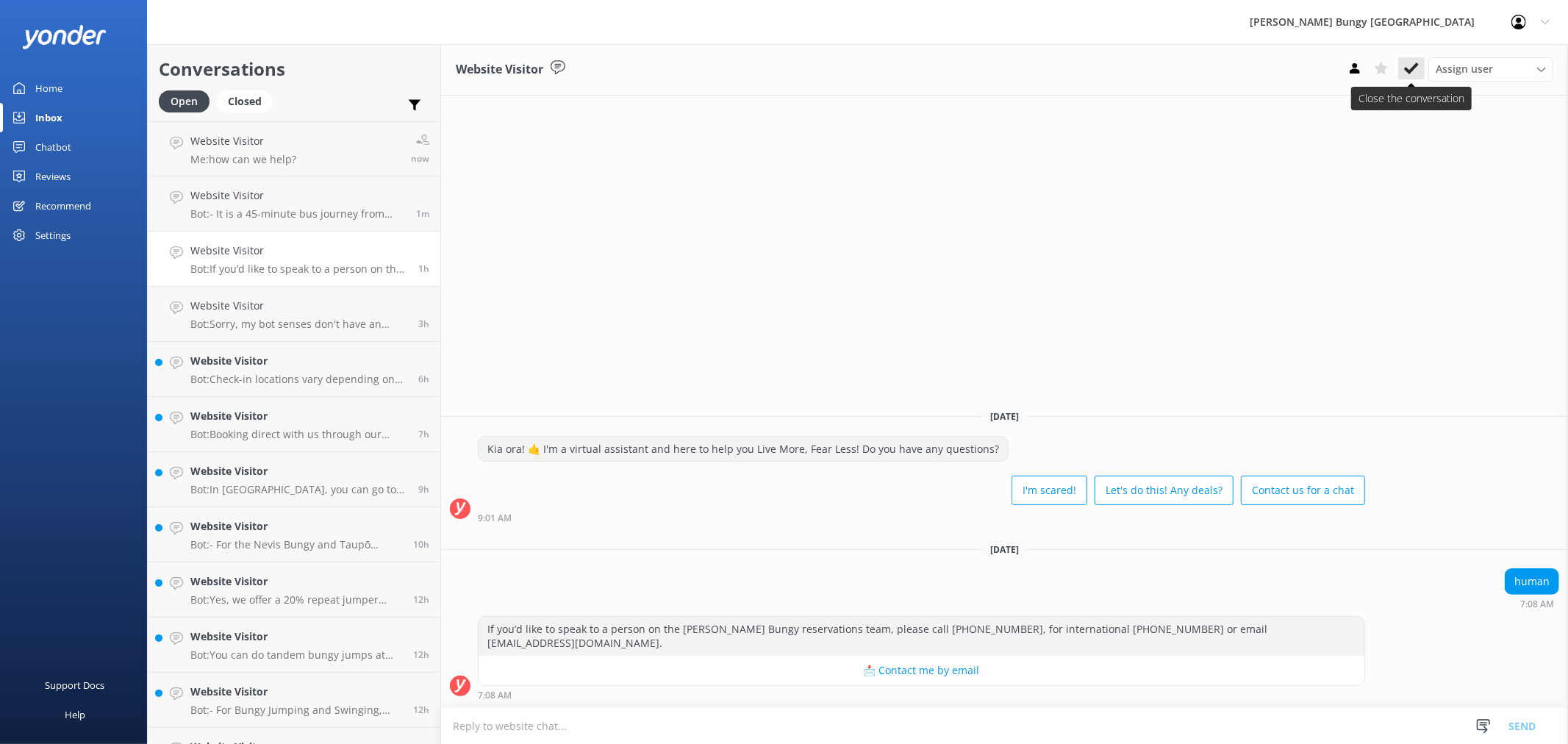
click at [1408, 69] on use at bounding box center [1411, 68] width 14 height 11
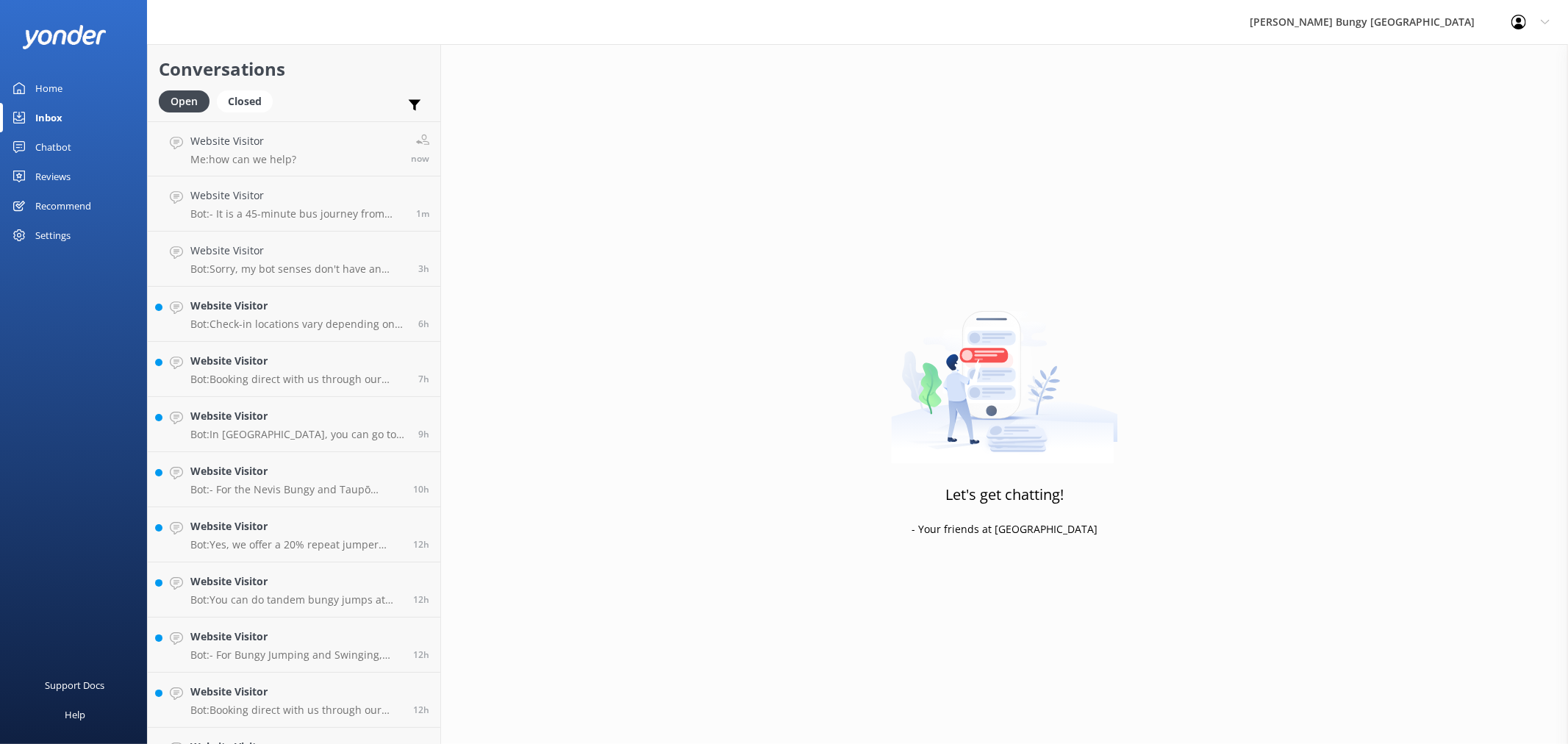
click at [345, 261] on div "Website Visitor Bot: Sorry, my bot senses don't have an answer for that, please…" at bounding box center [299, 258] width 217 height 32
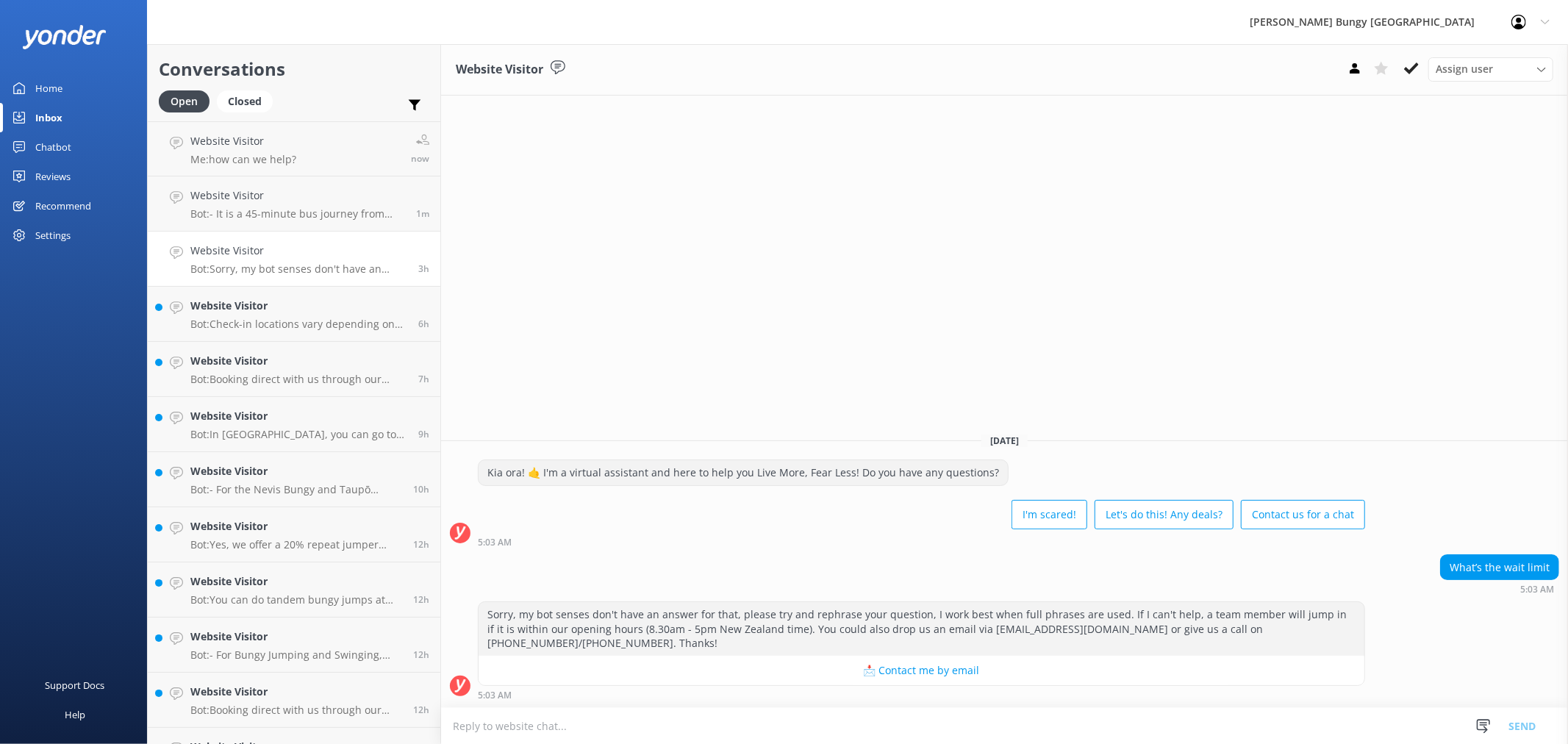
click at [1411, 61] on icon at bounding box center [1411, 68] width 14 height 14
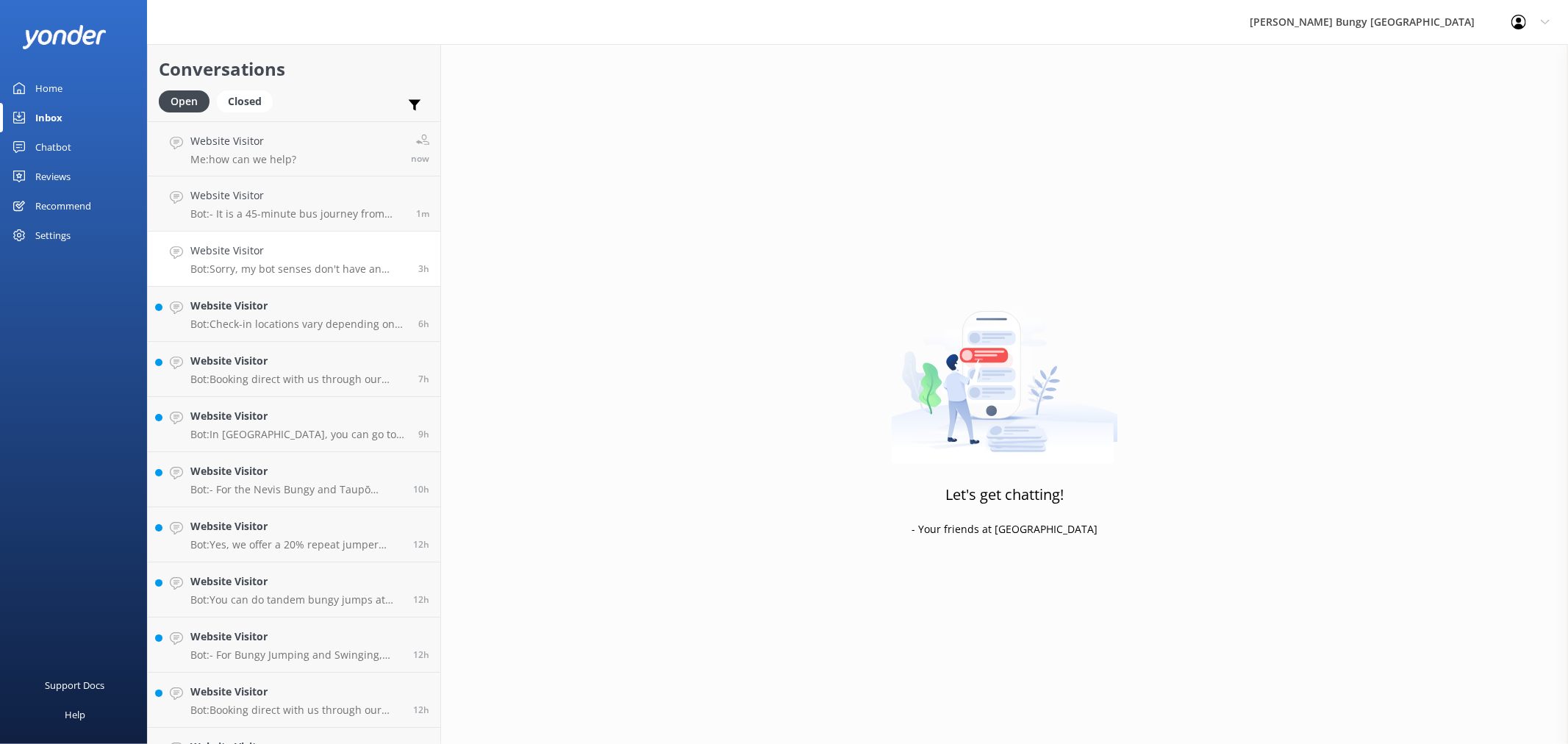
click at [350, 266] on p "Bot: Sorry, my bot senses don't have an answer for that, please try and rephras…" at bounding box center [299, 269] width 217 height 13
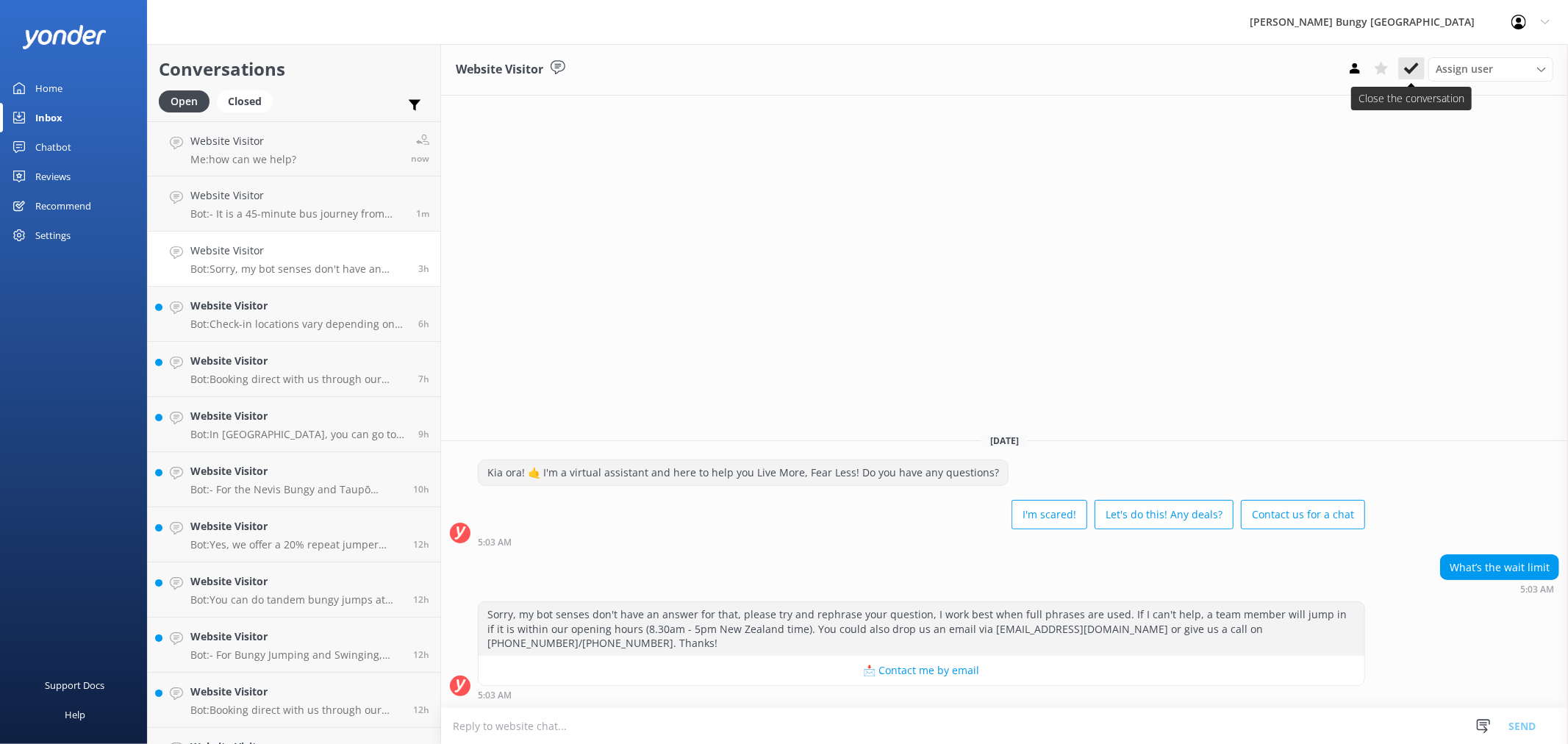
click at [1410, 65] on icon at bounding box center [1411, 68] width 14 height 14
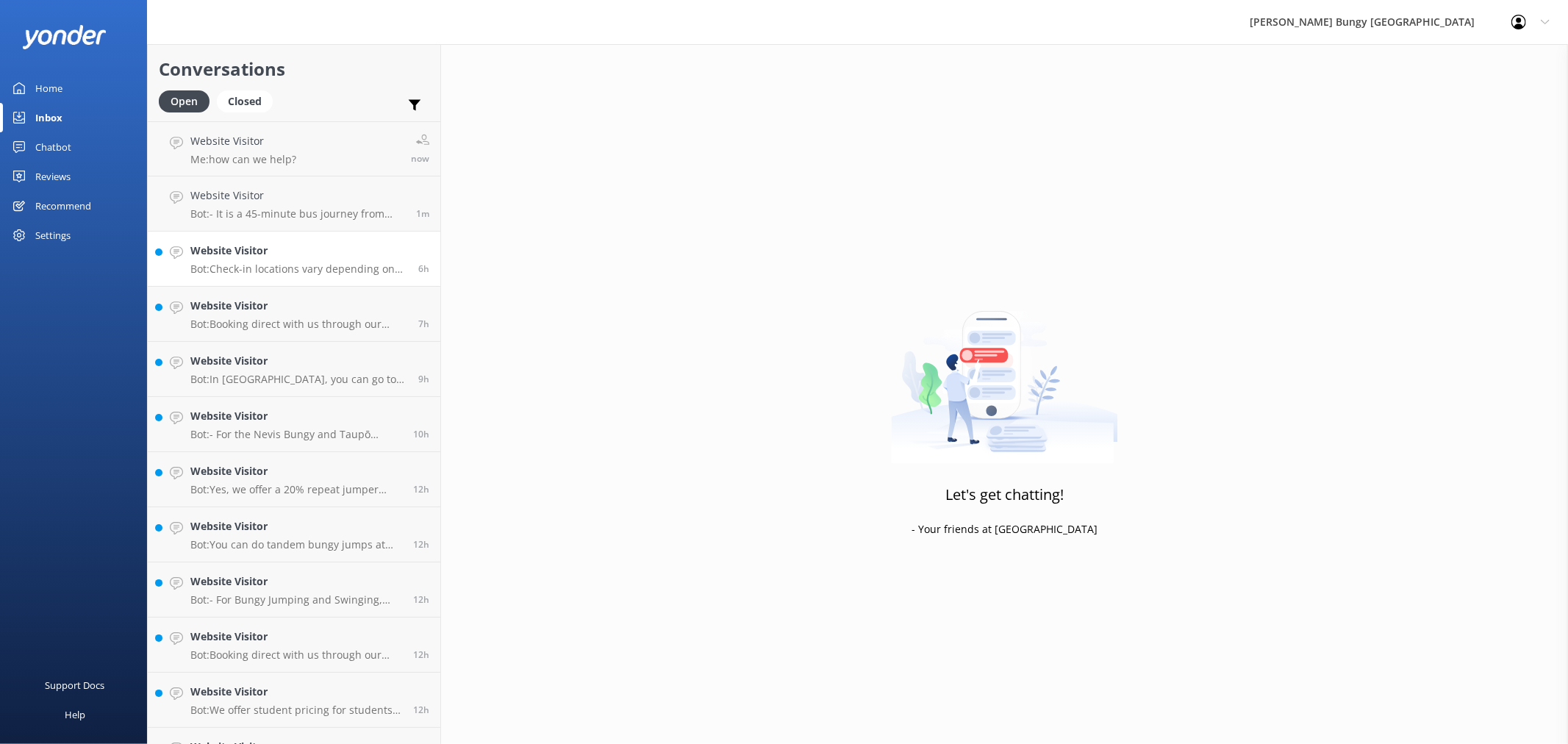
click at [320, 267] on p "Bot: Check-in locations vary depending on your activity: - [GEOGRAPHIC_DATA]: B…" at bounding box center [299, 269] width 217 height 13
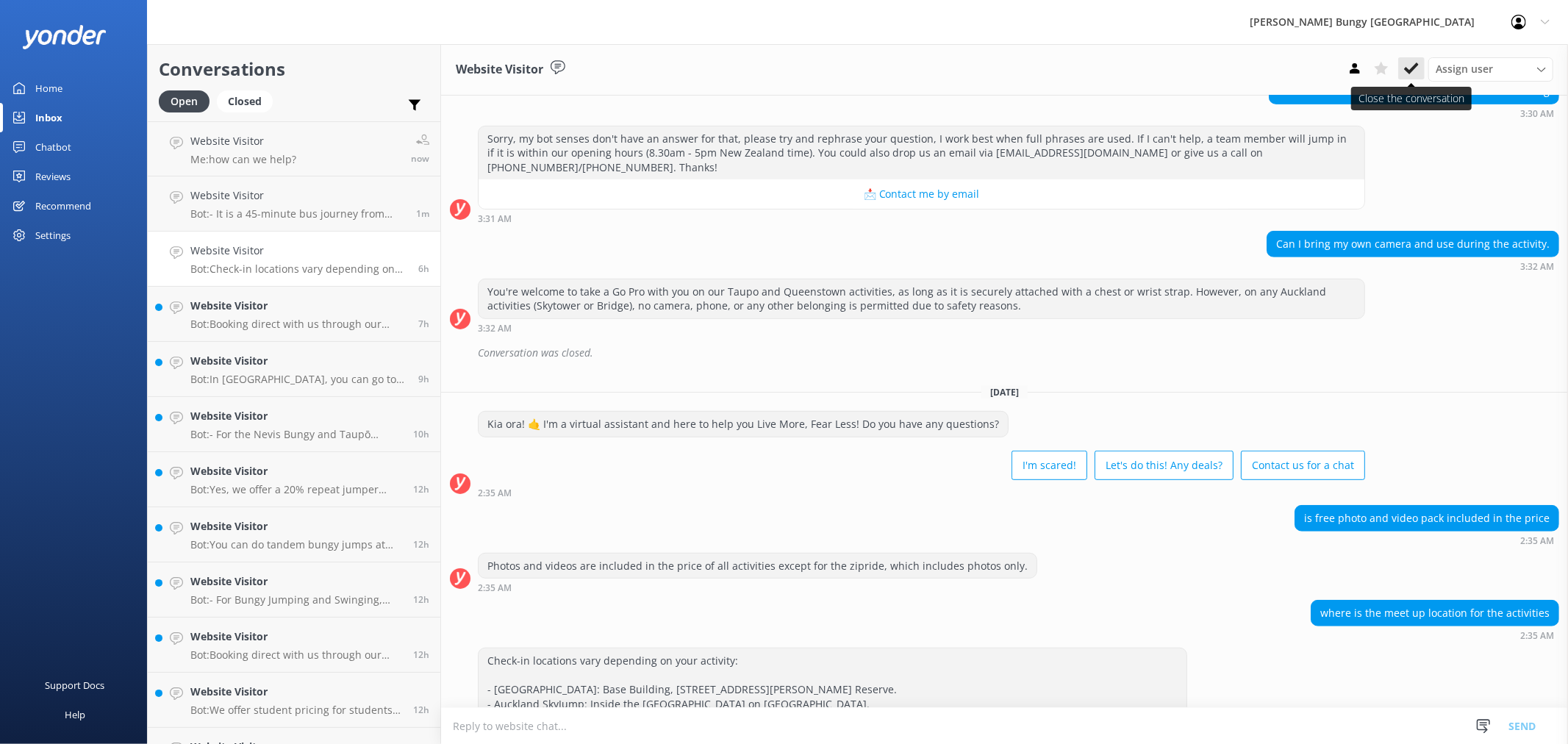
scroll to position [583, 0]
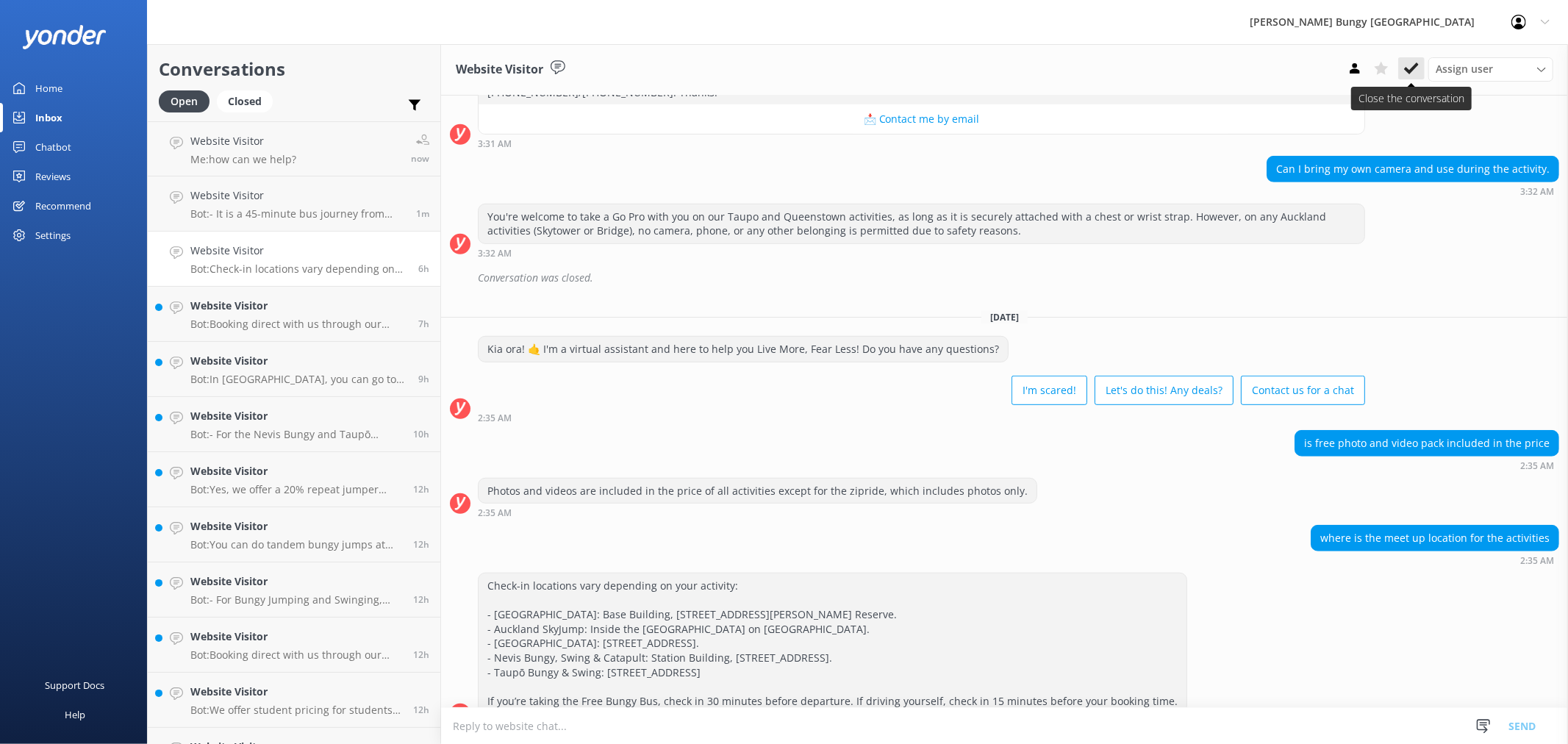
click at [1409, 73] on use at bounding box center [1411, 68] width 14 height 11
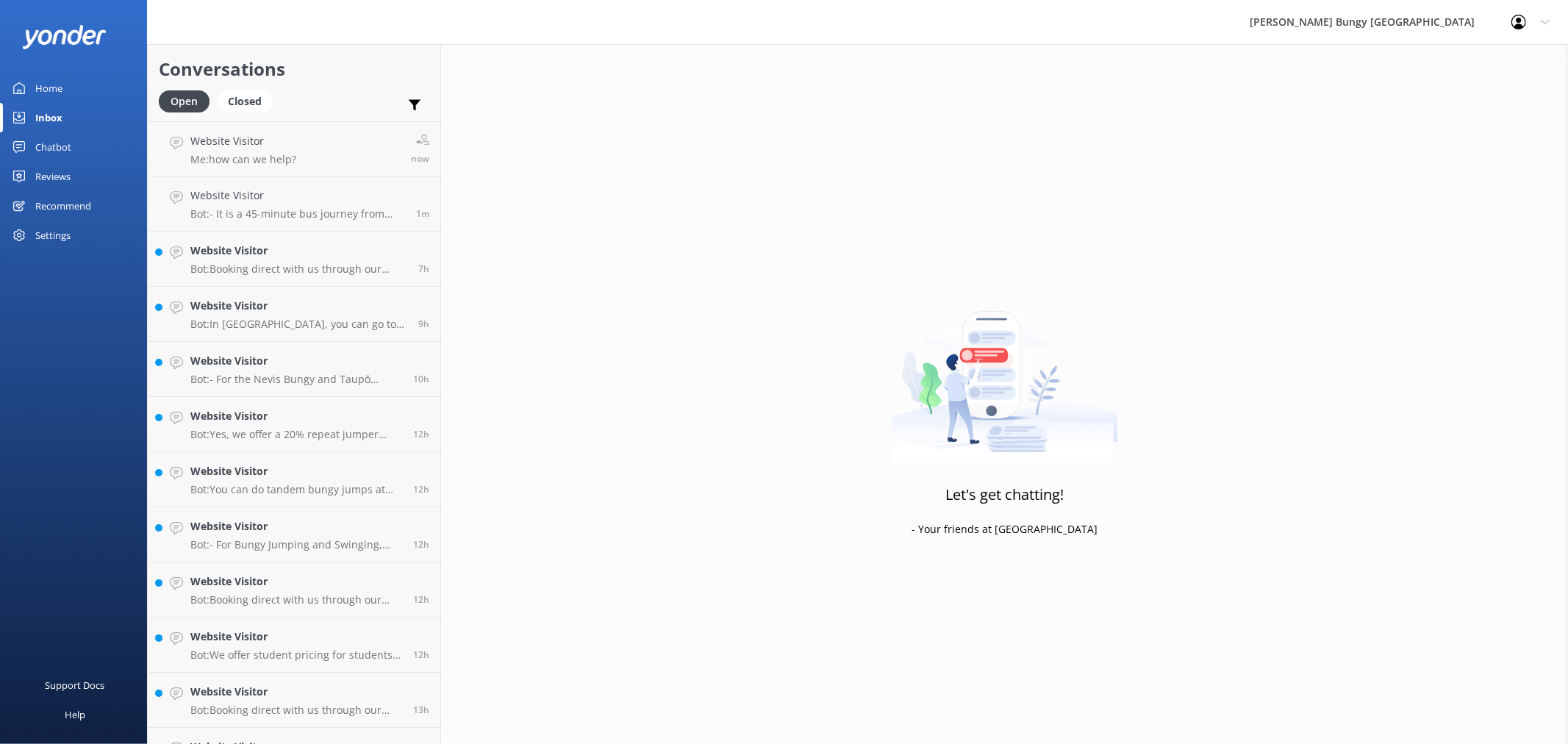
click at [354, 259] on div "Website Visitor Bot: Booking direct with us through our website always offers t…" at bounding box center [299, 258] width 217 height 32
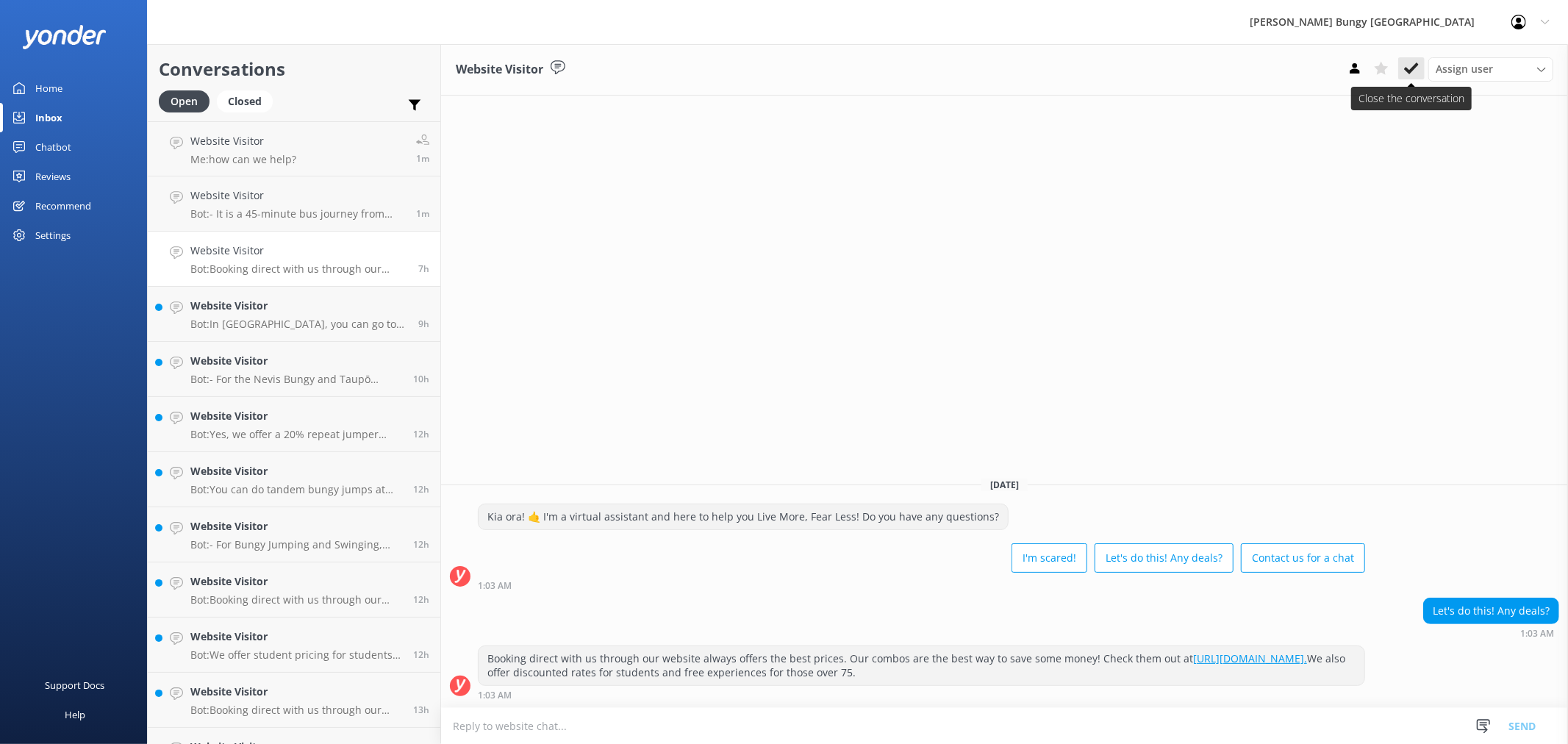
click at [1411, 68] on icon at bounding box center [1411, 68] width 14 height 14
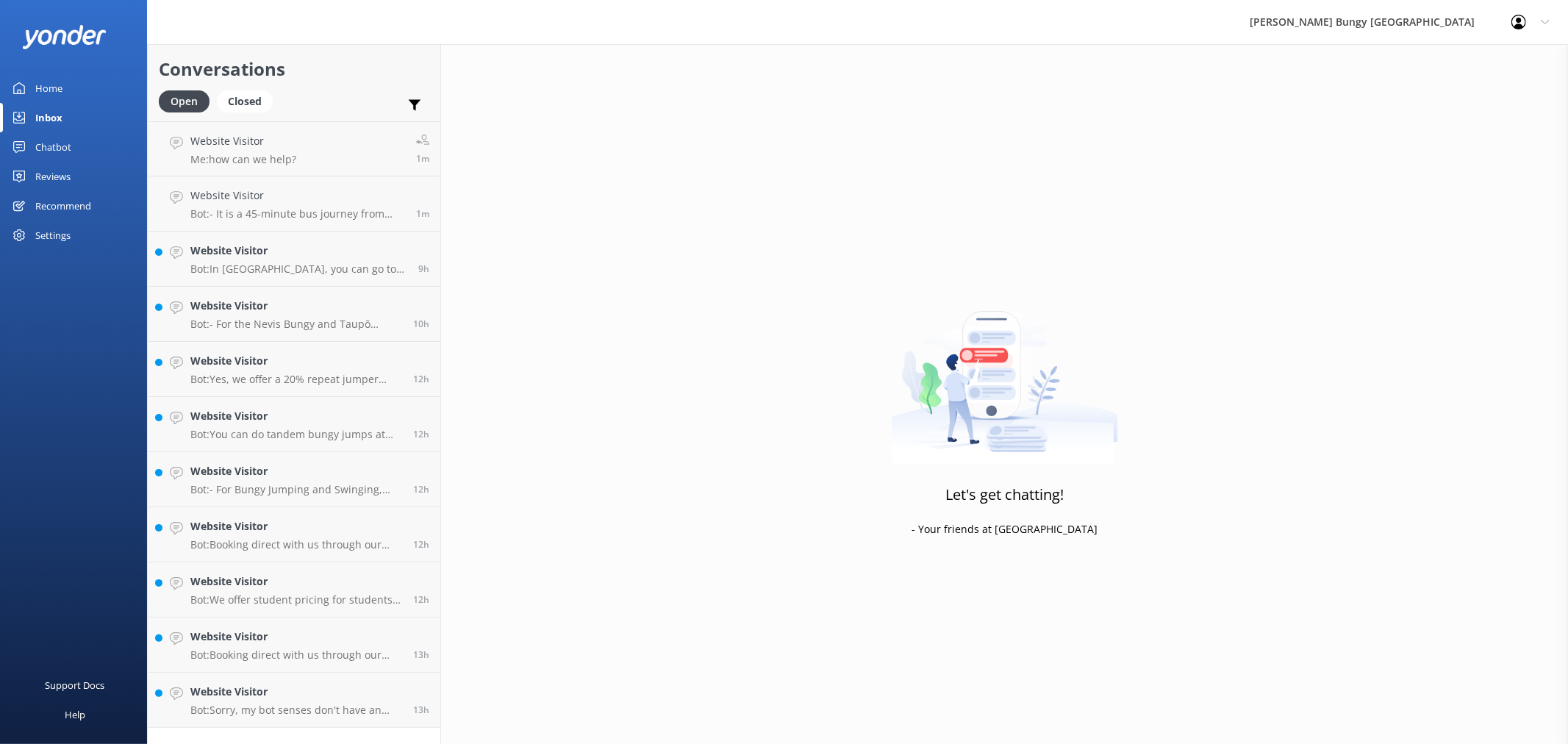
click at [367, 252] on h4 "Website Visitor" at bounding box center [299, 250] width 217 height 16
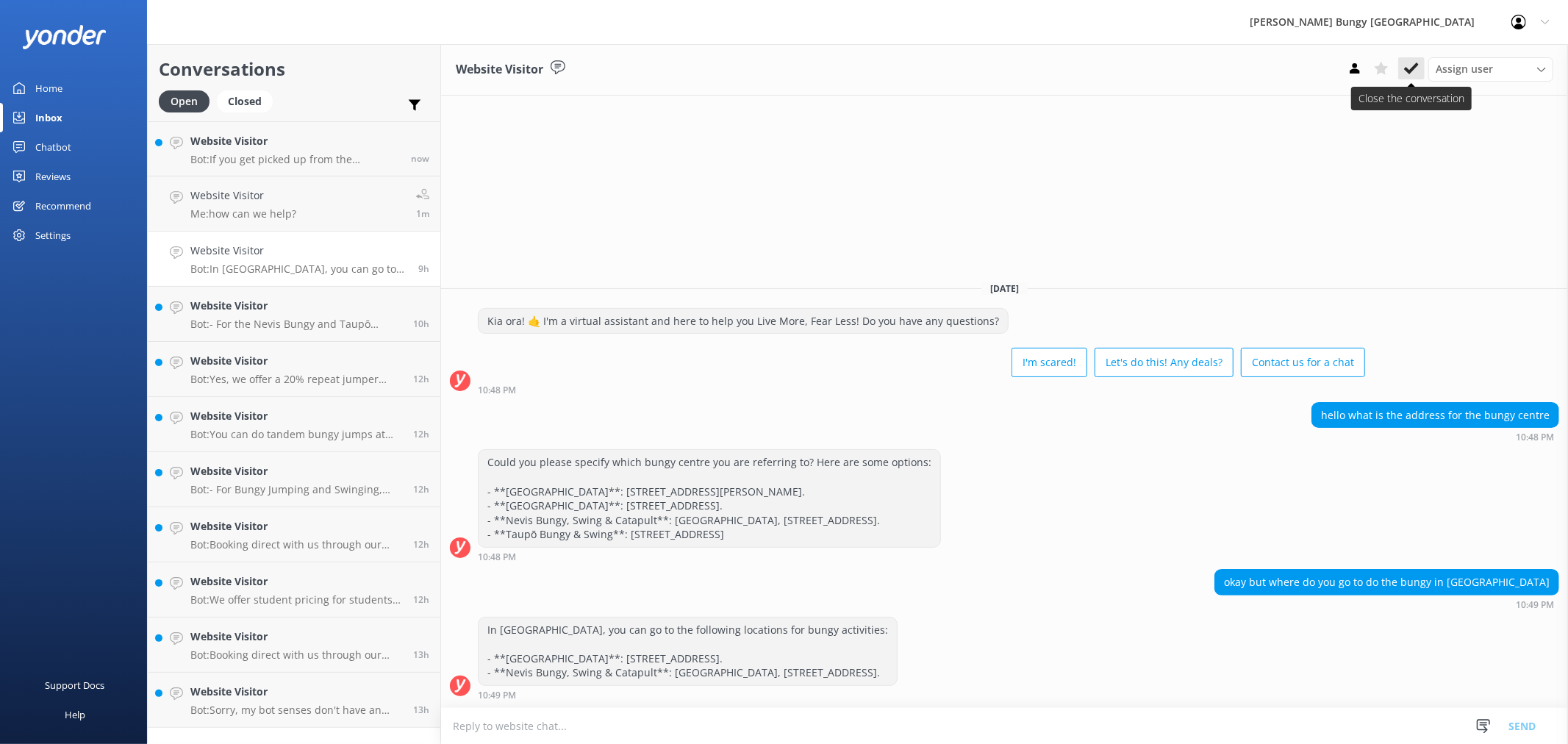
click at [1411, 73] on icon at bounding box center [1411, 68] width 14 height 14
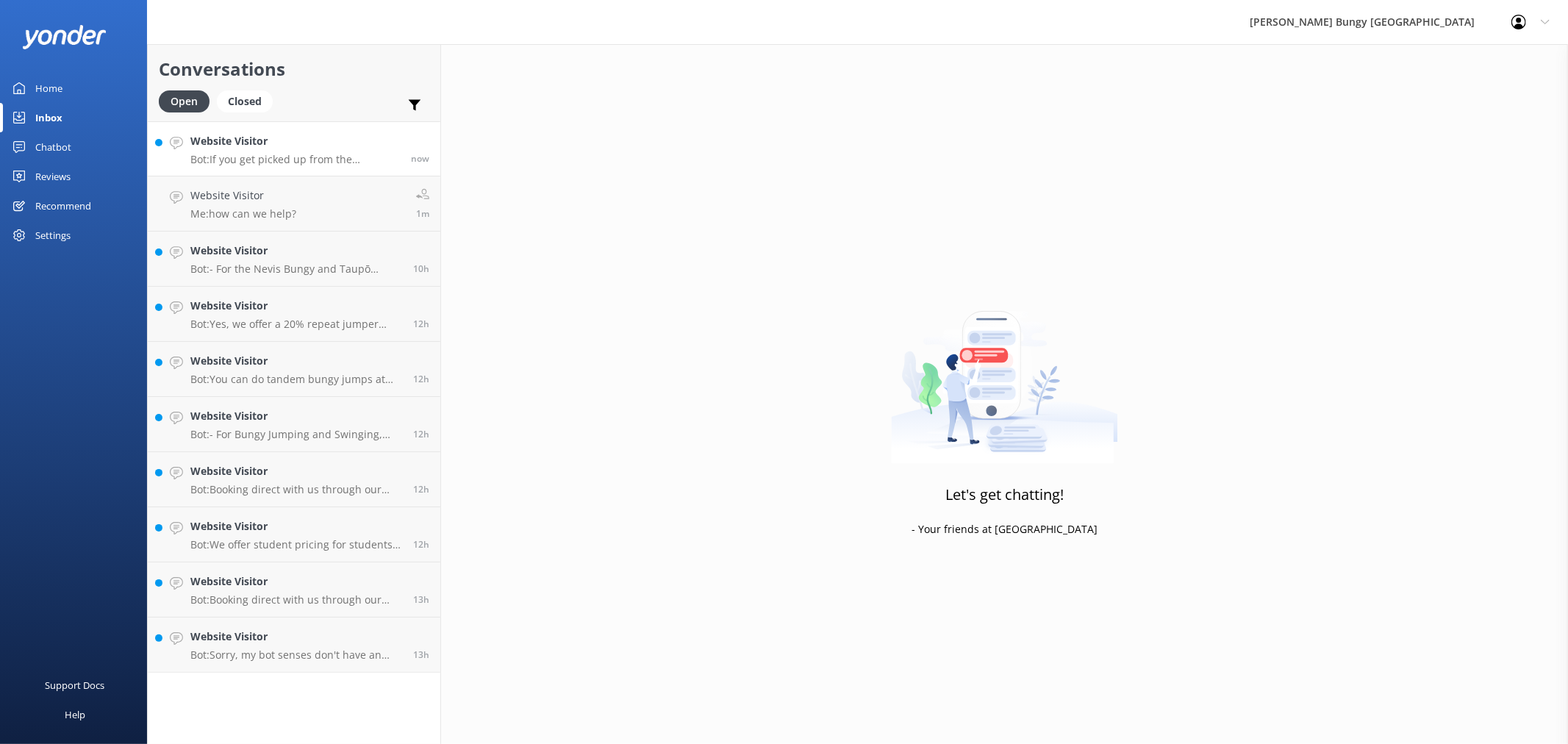
click at [364, 140] on h4 "Website Visitor" at bounding box center [296, 140] width 210 height 16
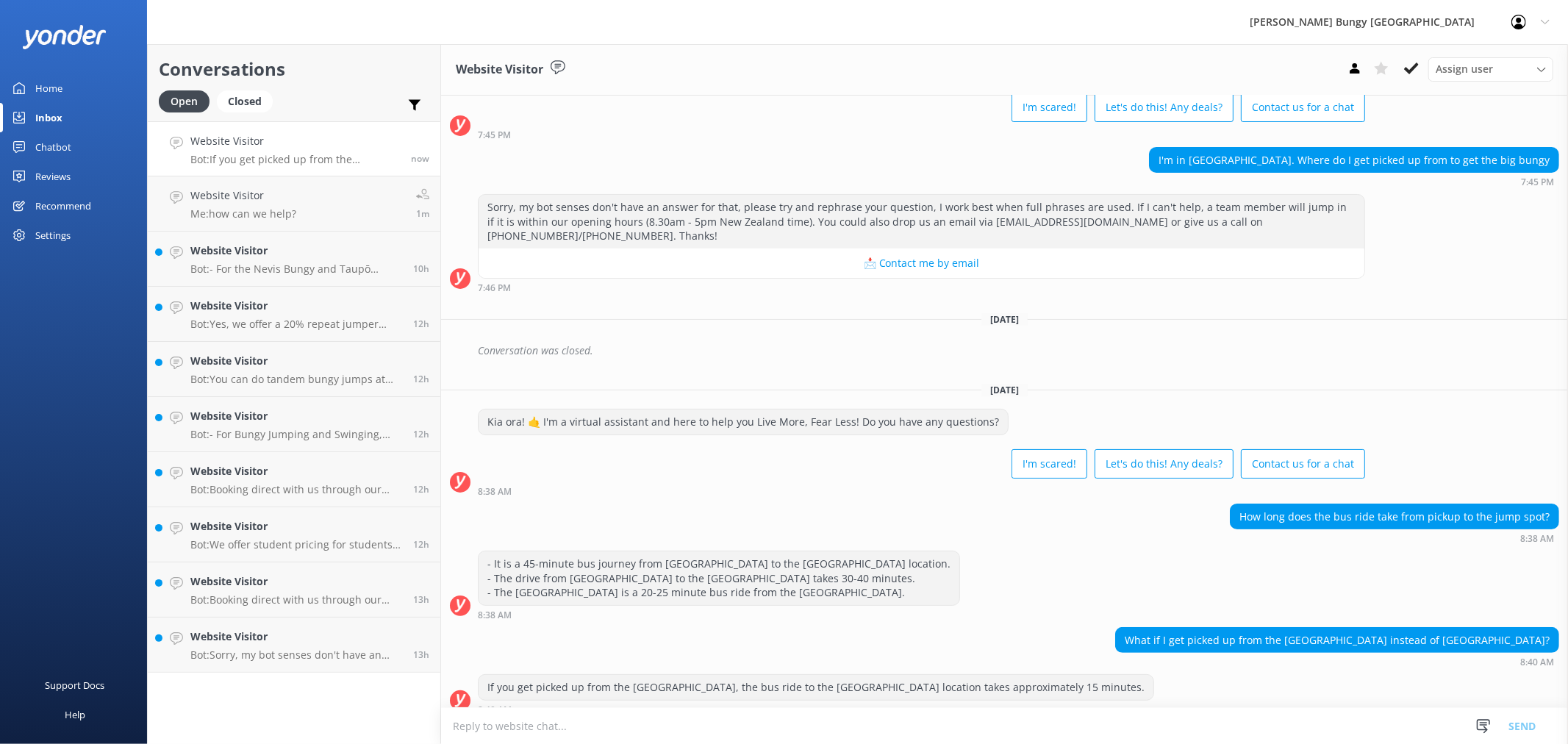
scroll to position [115, 0]
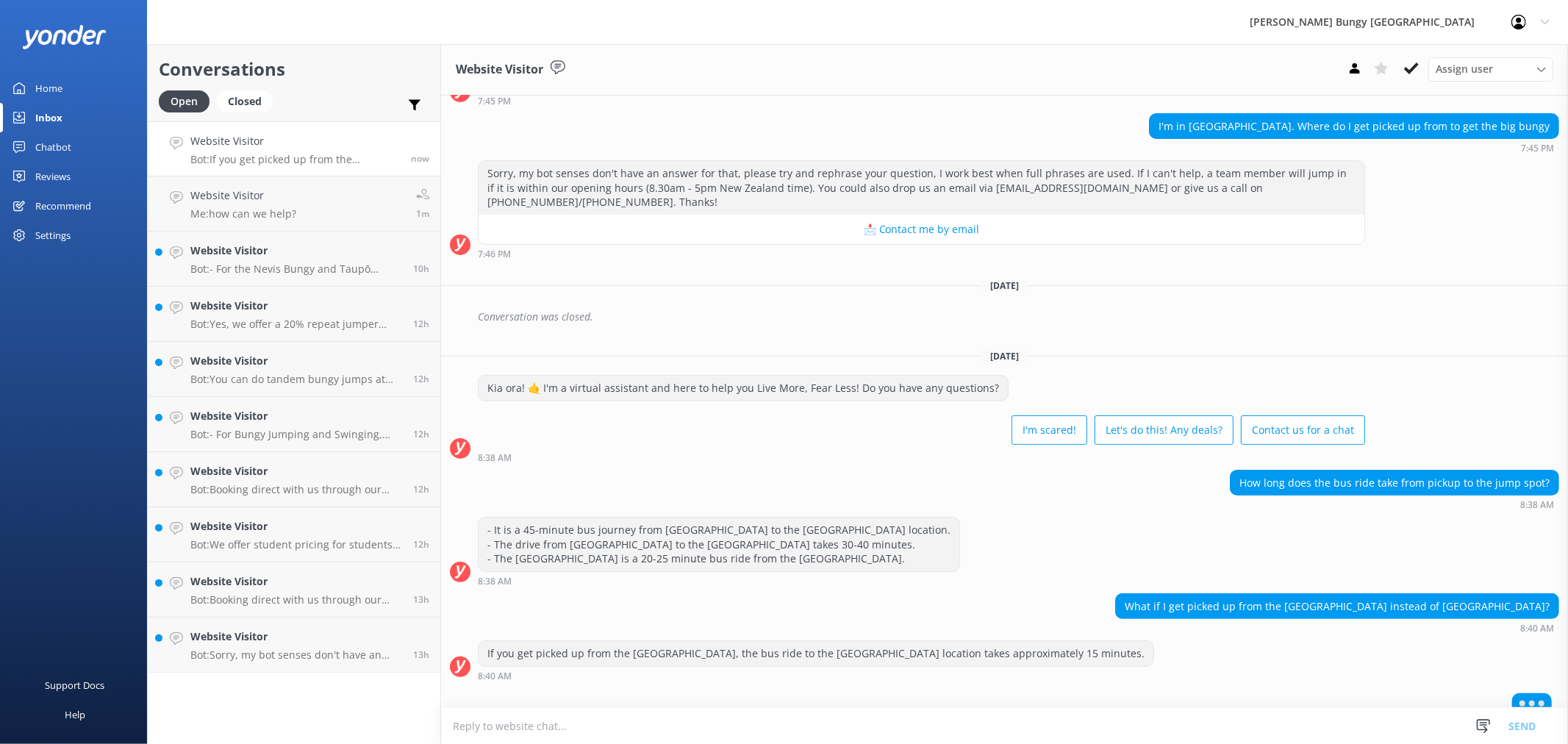
click at [1034, 718] on textarea at bounding box center [1004, 726] width 1127 height 36
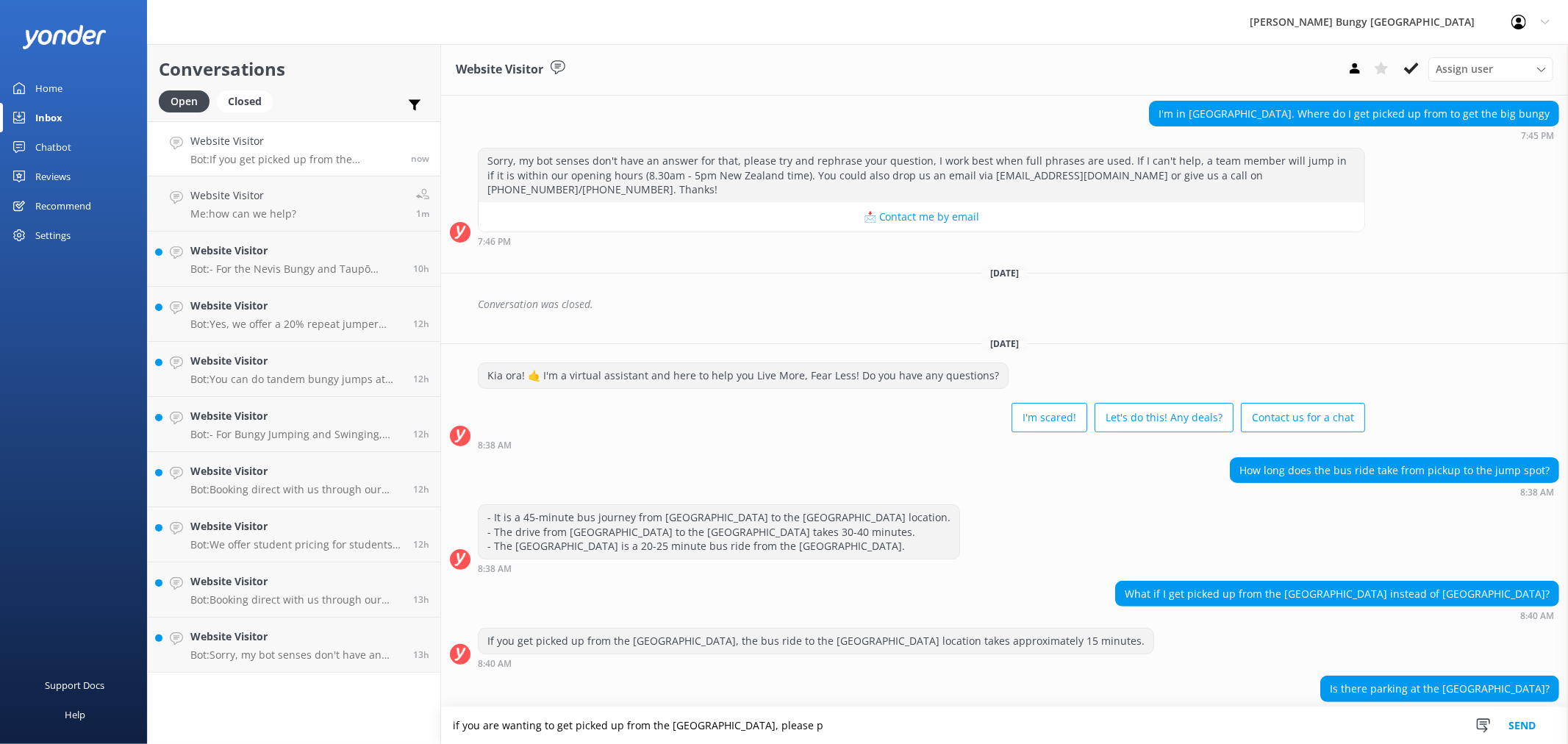
scroll to position [130, 0]
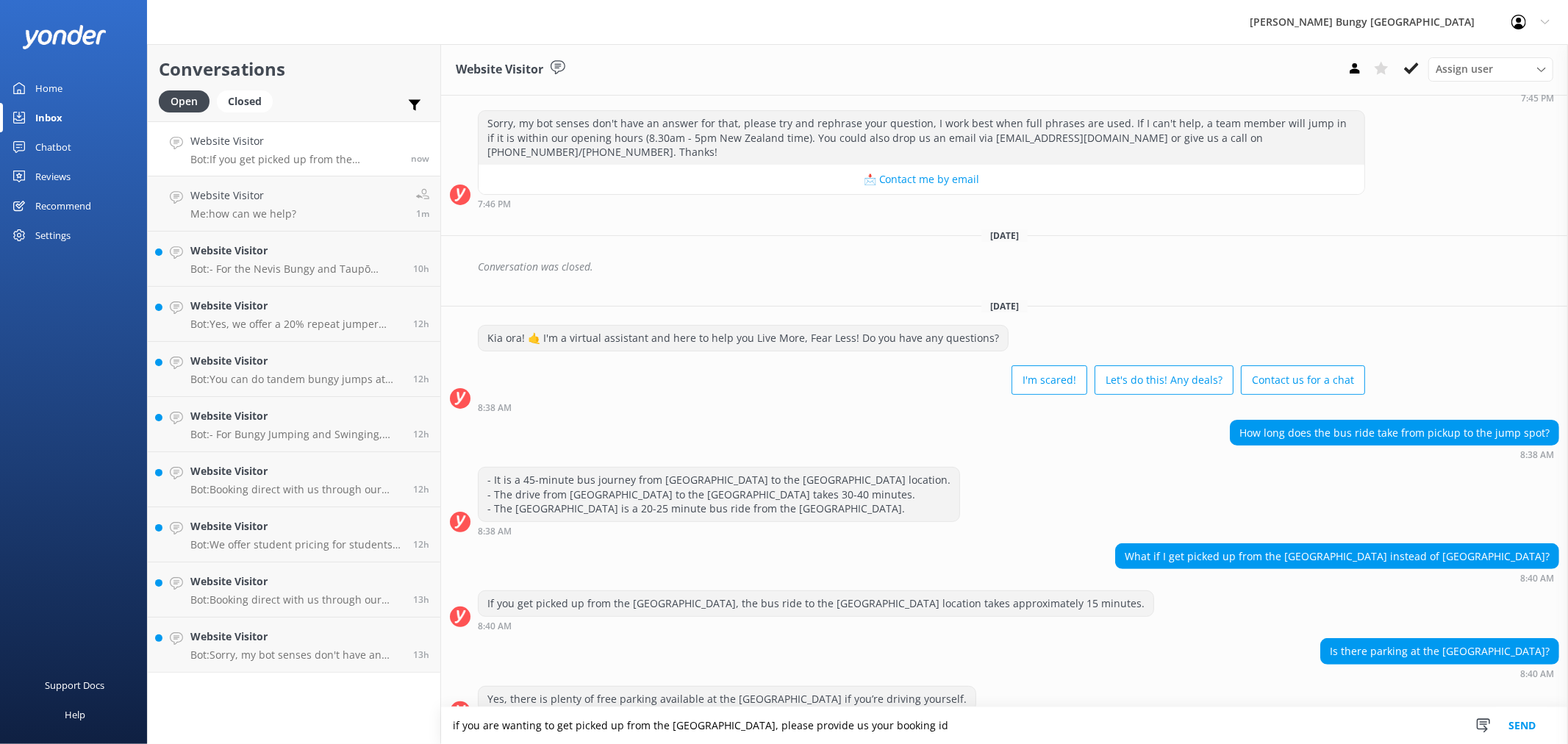
click at [739, 726] on textarea "if you are wanting to get picked up from the [GEOGRAPHIC_DATA], please provide …" at bounding box center [1004, 725] width 1127 height 37
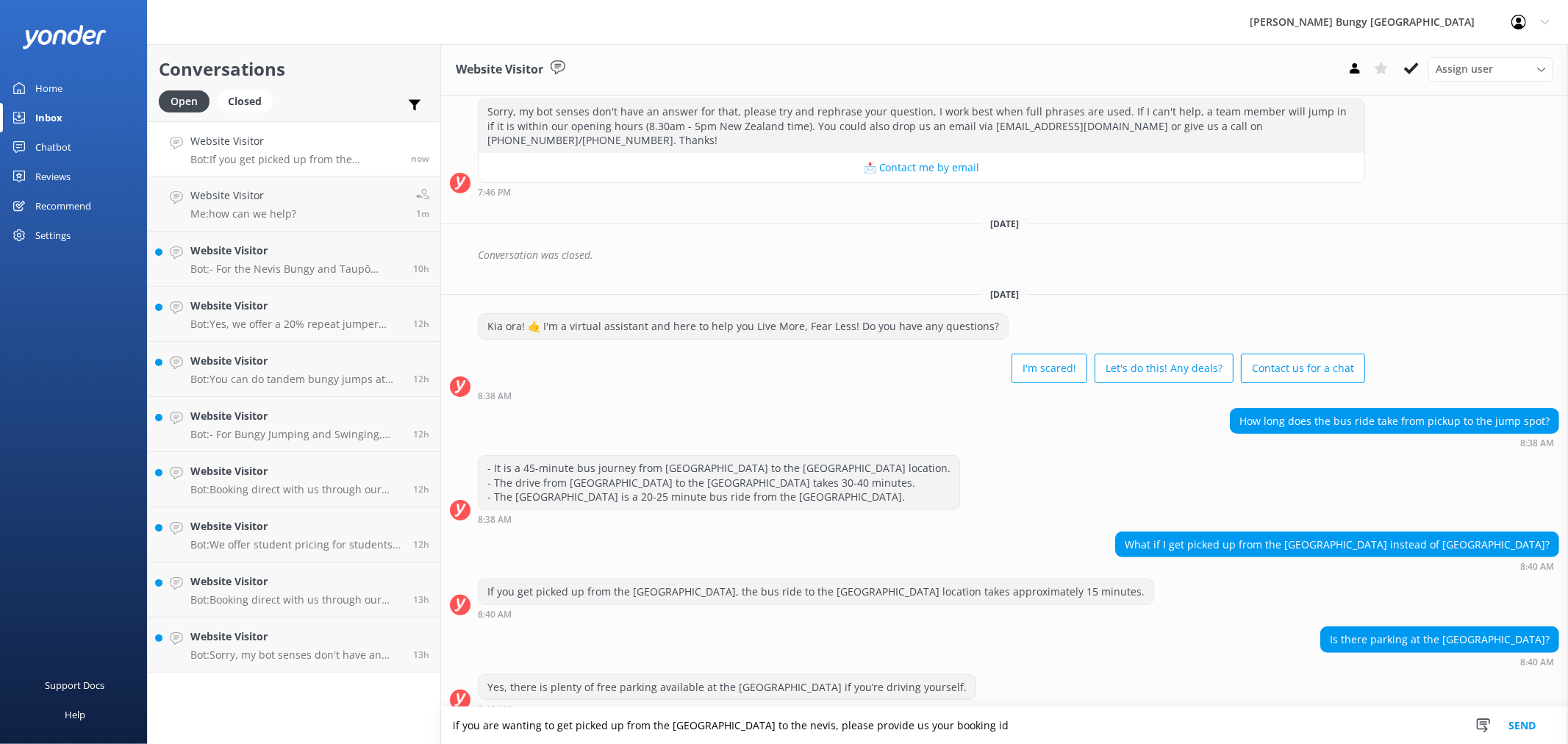
click at [1012, 728] on textarea "if you are wanting to get picked up from the [GEOGRAPHIC_DATA] to the nevis, pl…" at bounding box center [1004, 725] width 1127 height 37
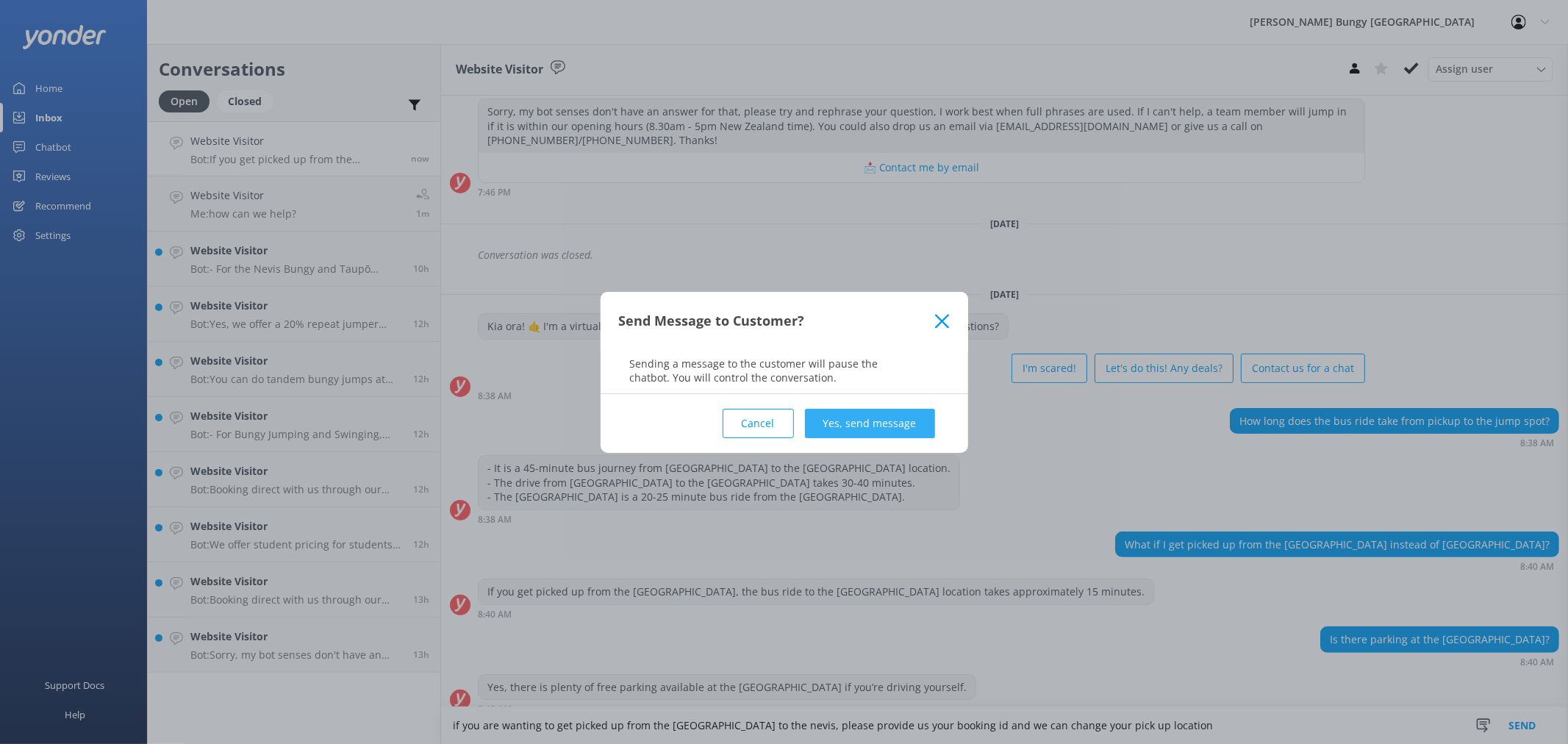
type textarea "if you are wanting to get picked up from the [GEOGRAPHIC_DATA] to the nevis, pl…"
click at [898, 429] on button "Yes, send message" at bounding box center [870, 423] width 130 height 30
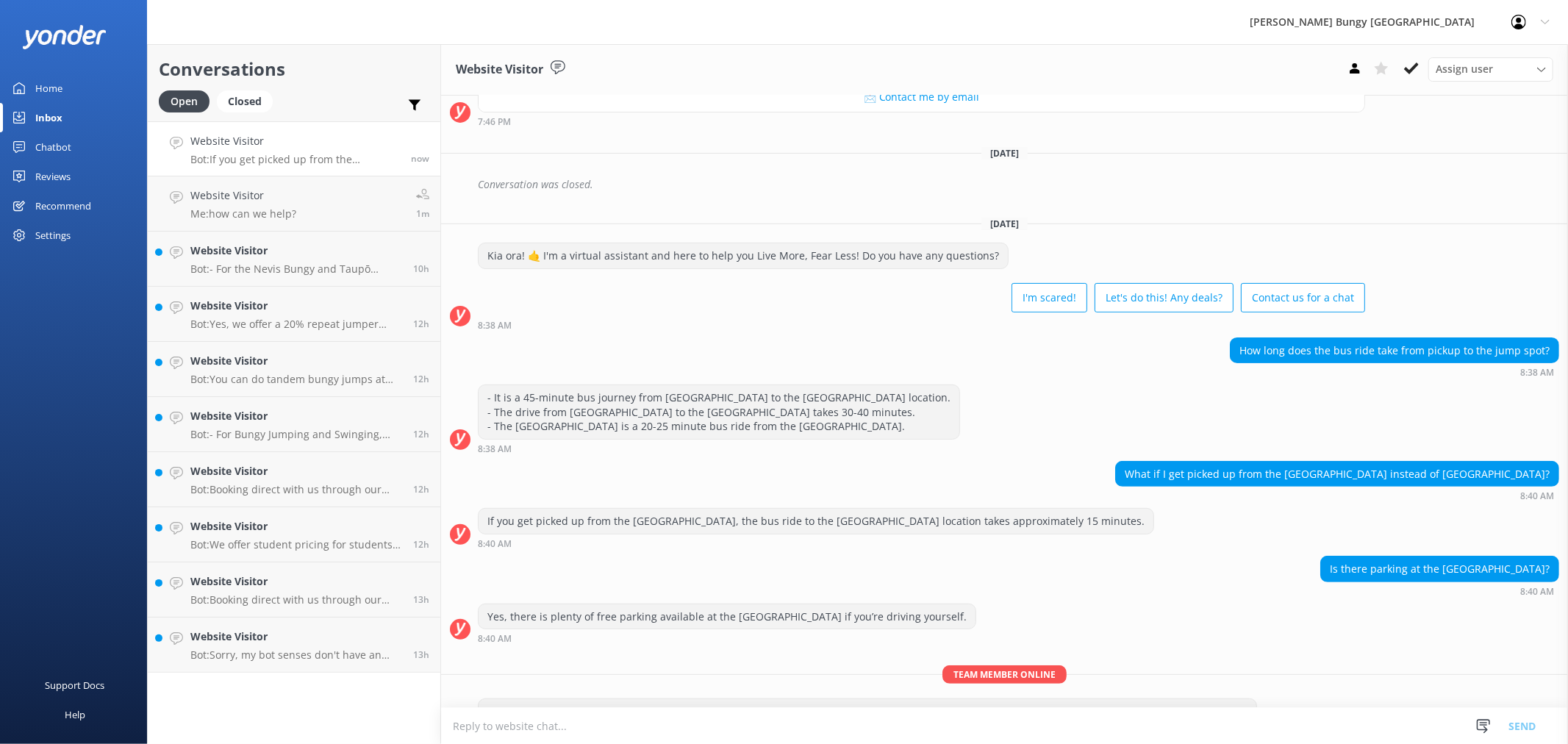
scroll to position [272, 0]
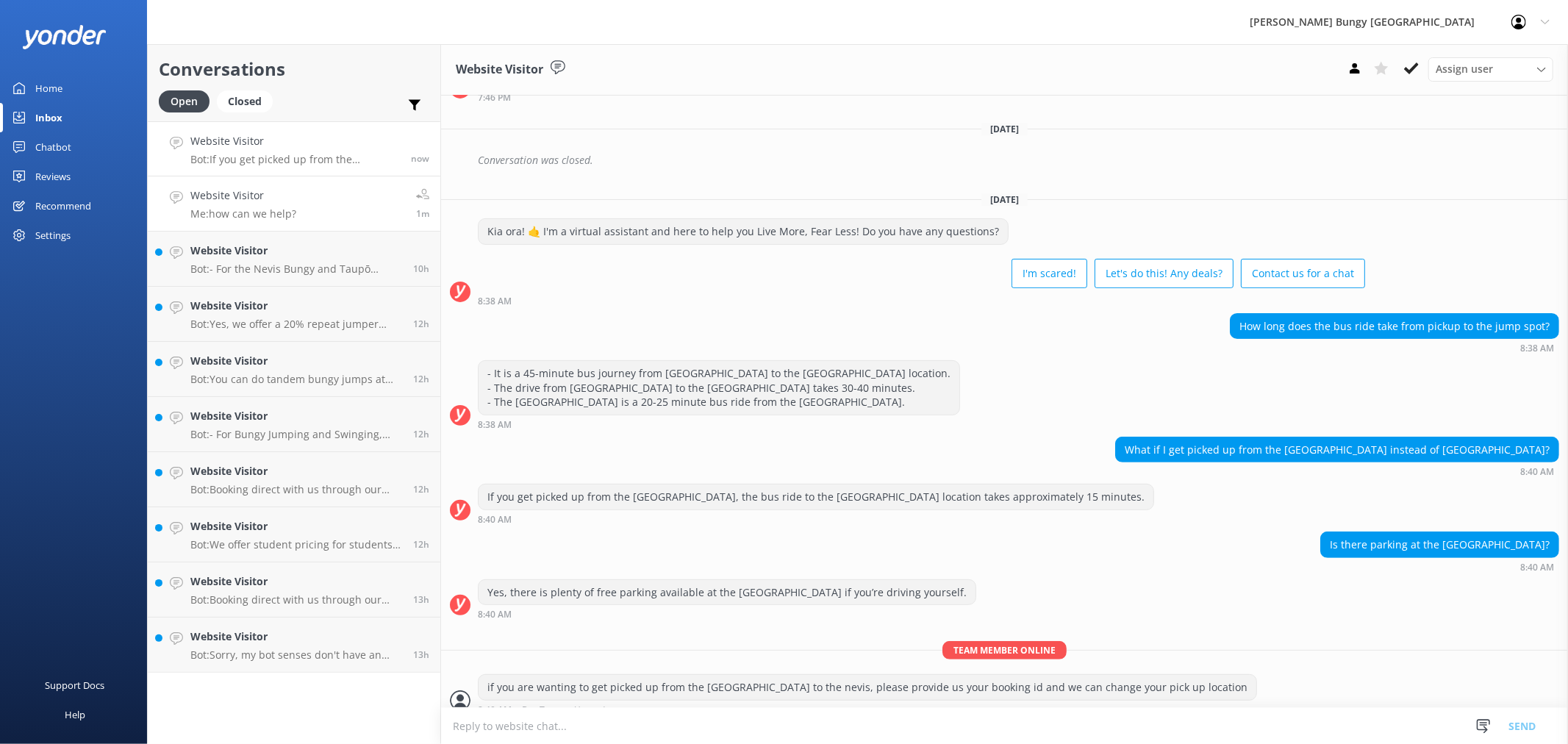
click at [332, 201] on link "Website Visitor Me: how can we help? 1m" at bounding box center [294, 204] width 293 height 55
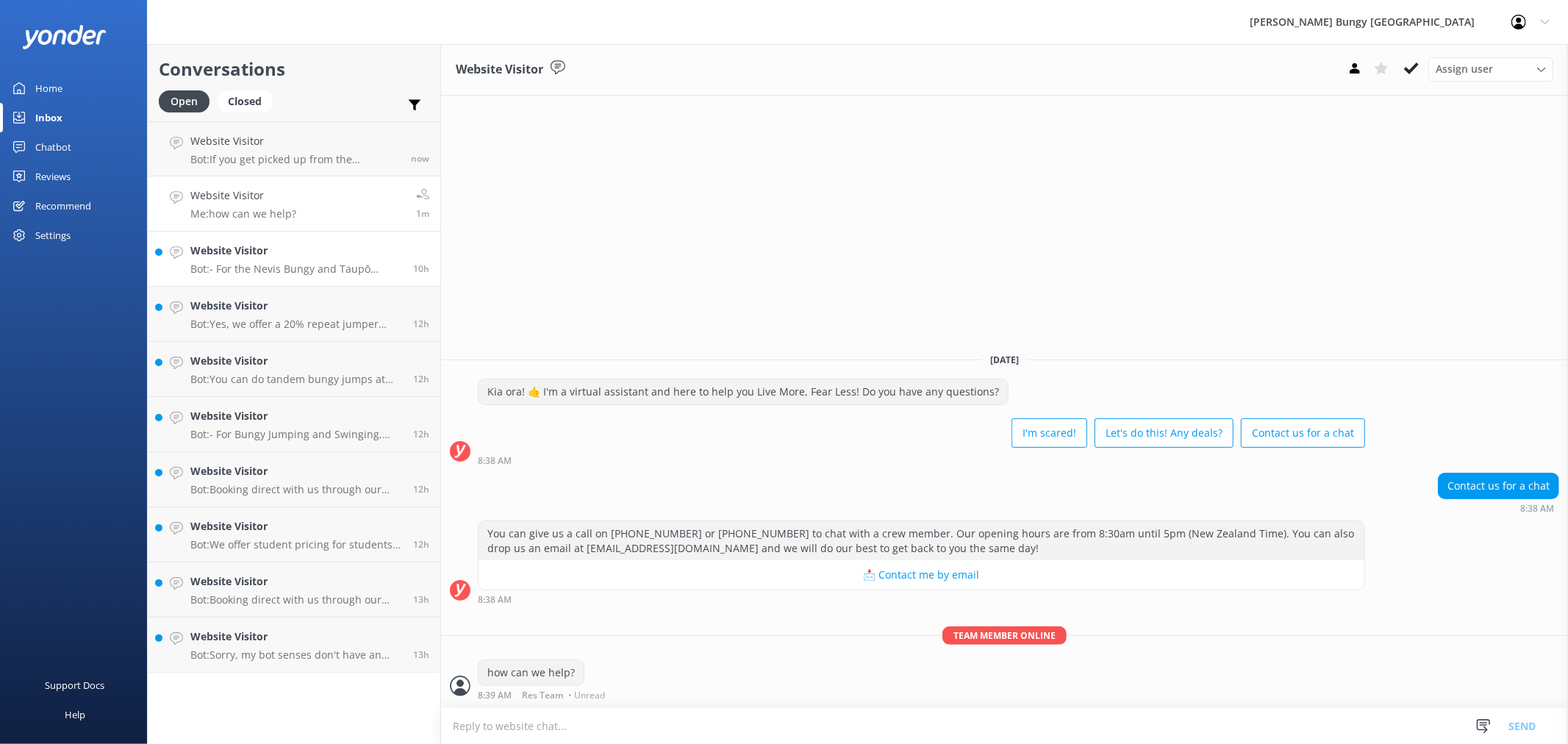
click at [333, 277] on link "Website Visitor Bot: - For the Nevis Bungy and Taupō Bungy, wear comfortable cl…" at bounding box center [294, 259] width 293 height 55
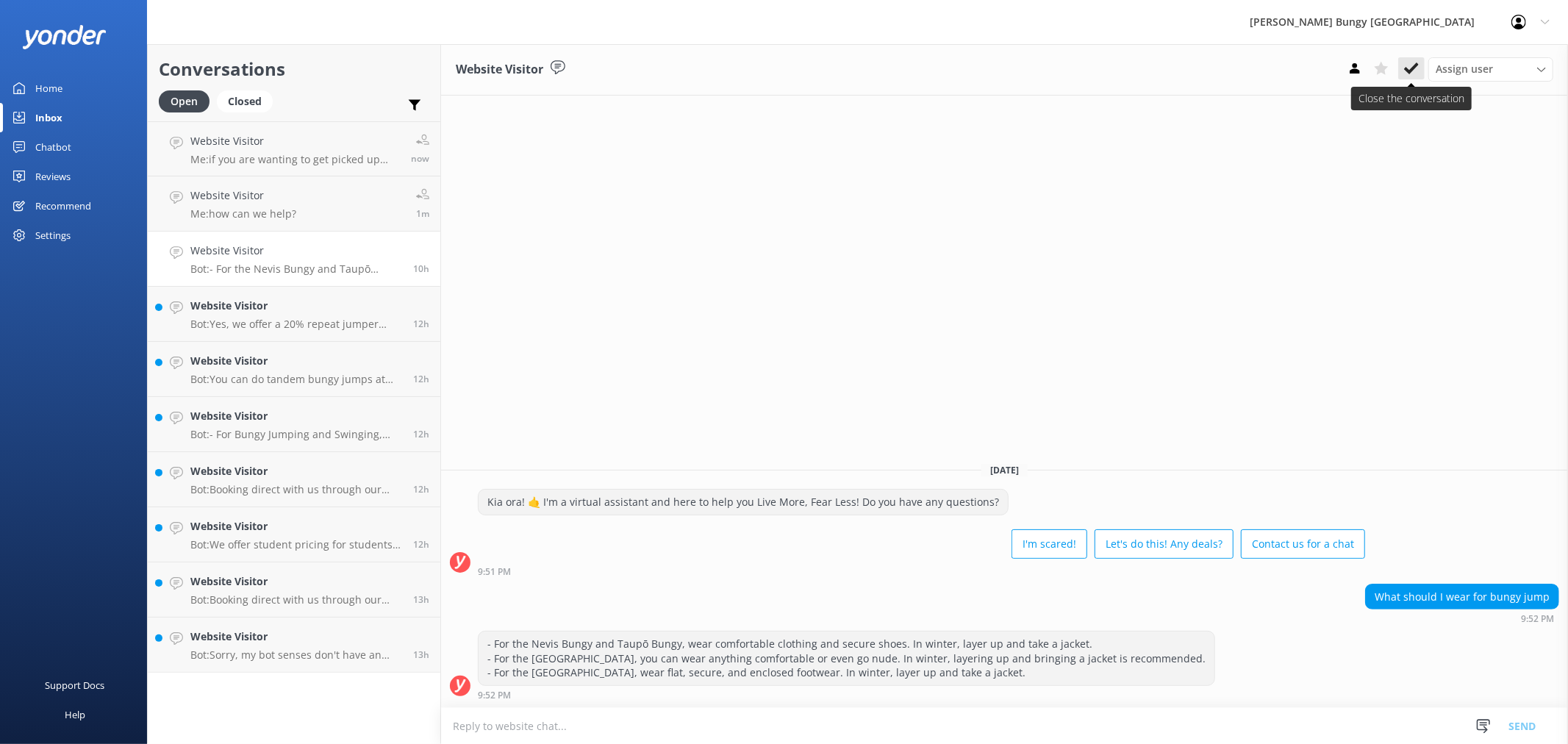
click at [1410, 68] on icon at bounding box center [1411, 68] width 14 height 14
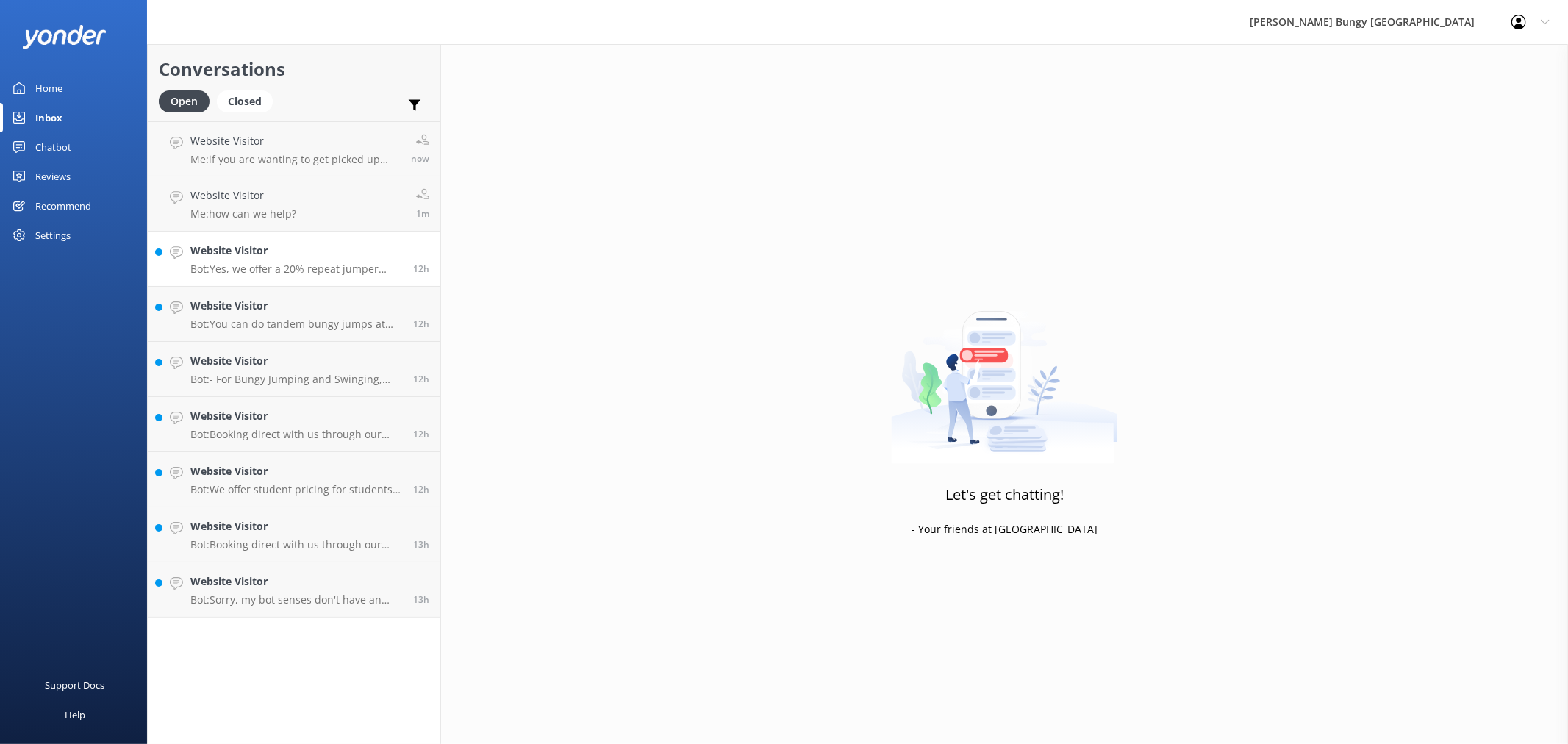
click at [327, 259] on div "Website Visitor Bot: Yes, we offer a 20% repeat jumper discount on any of our s…" at bounding box center [297, 258] width 212 height 32
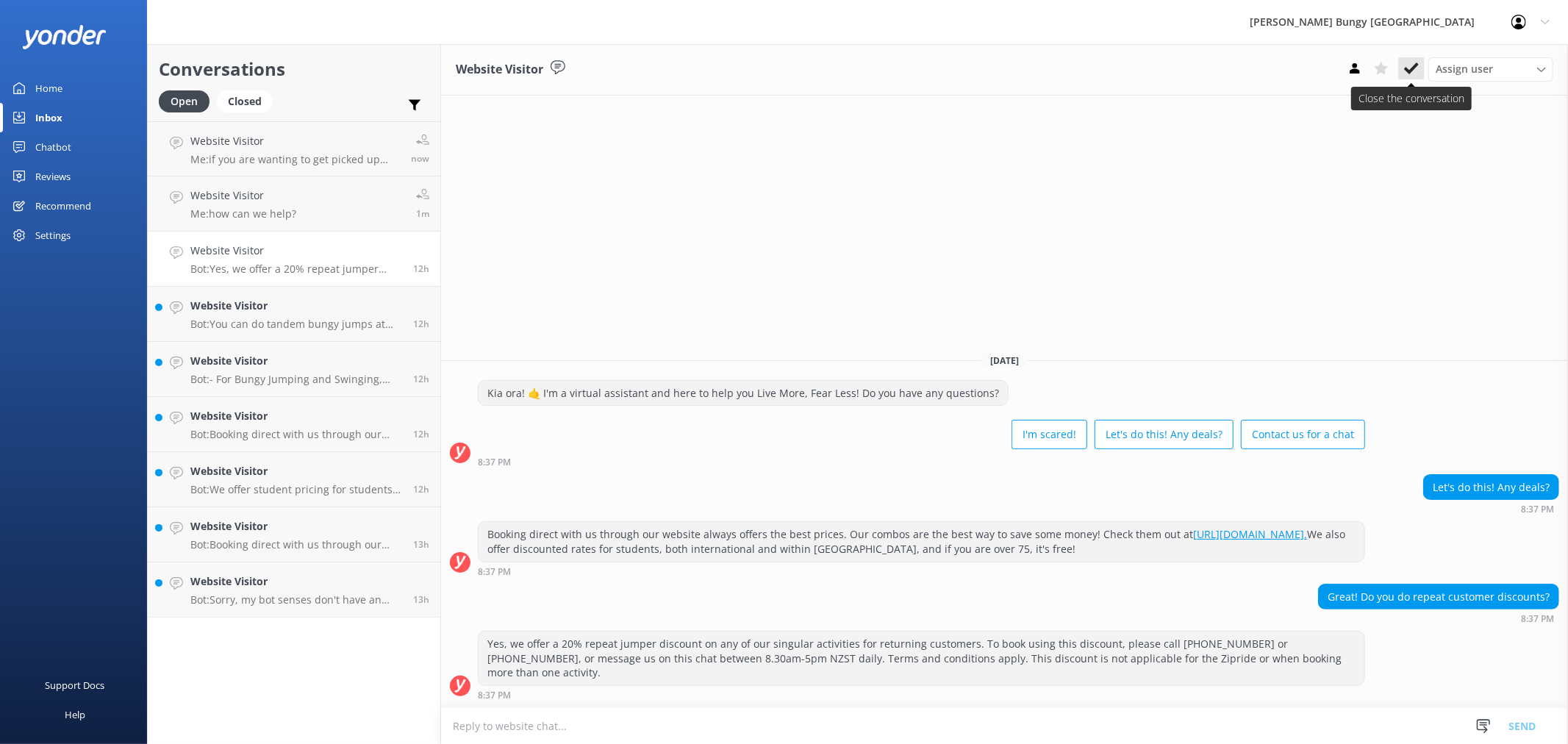
click at [1405, 61] on icon at bounding box center [1411, 68] width 14 height 14
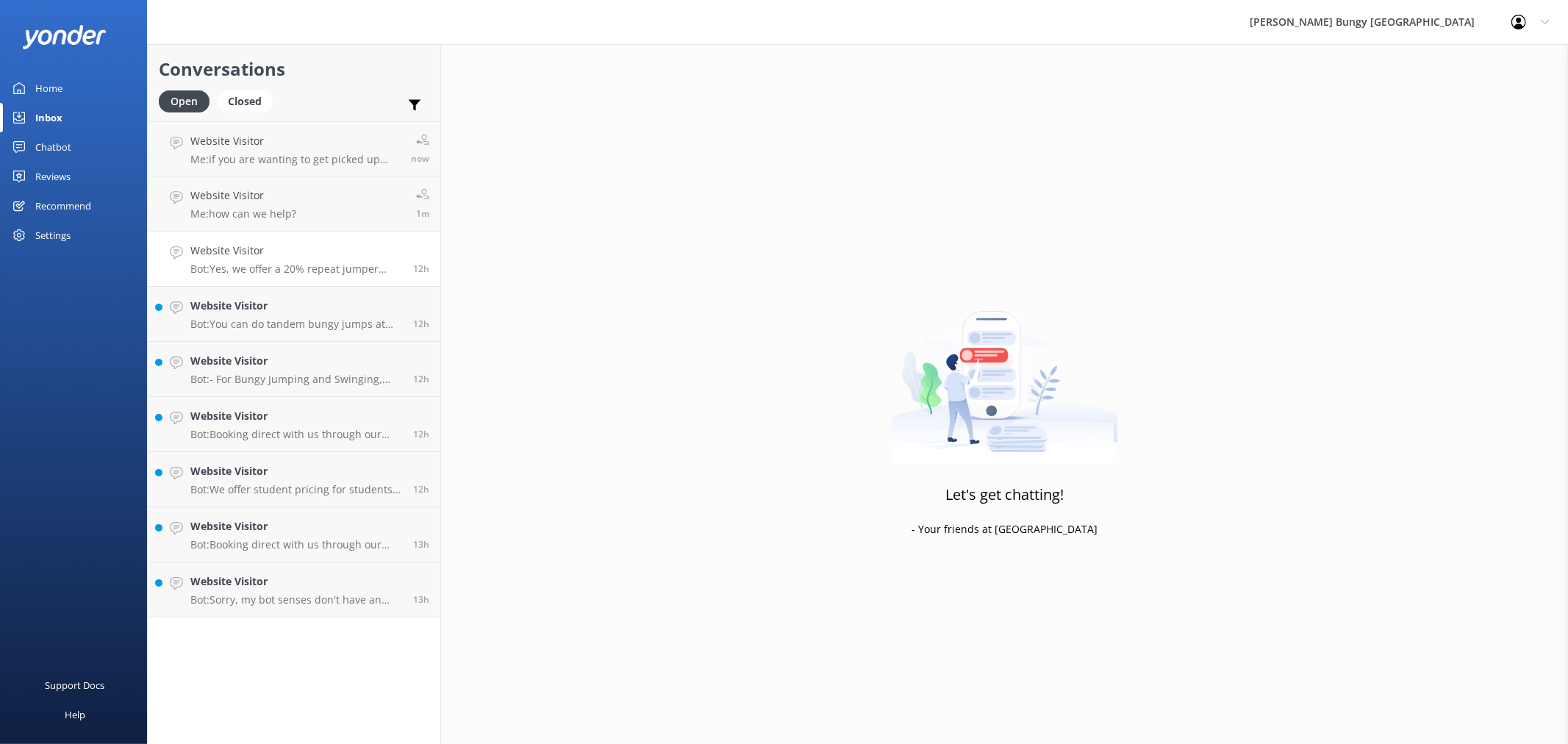
click at [345, 255] on h4 "Website Visitor" at bounding box center [297, 250] width 212 height 16
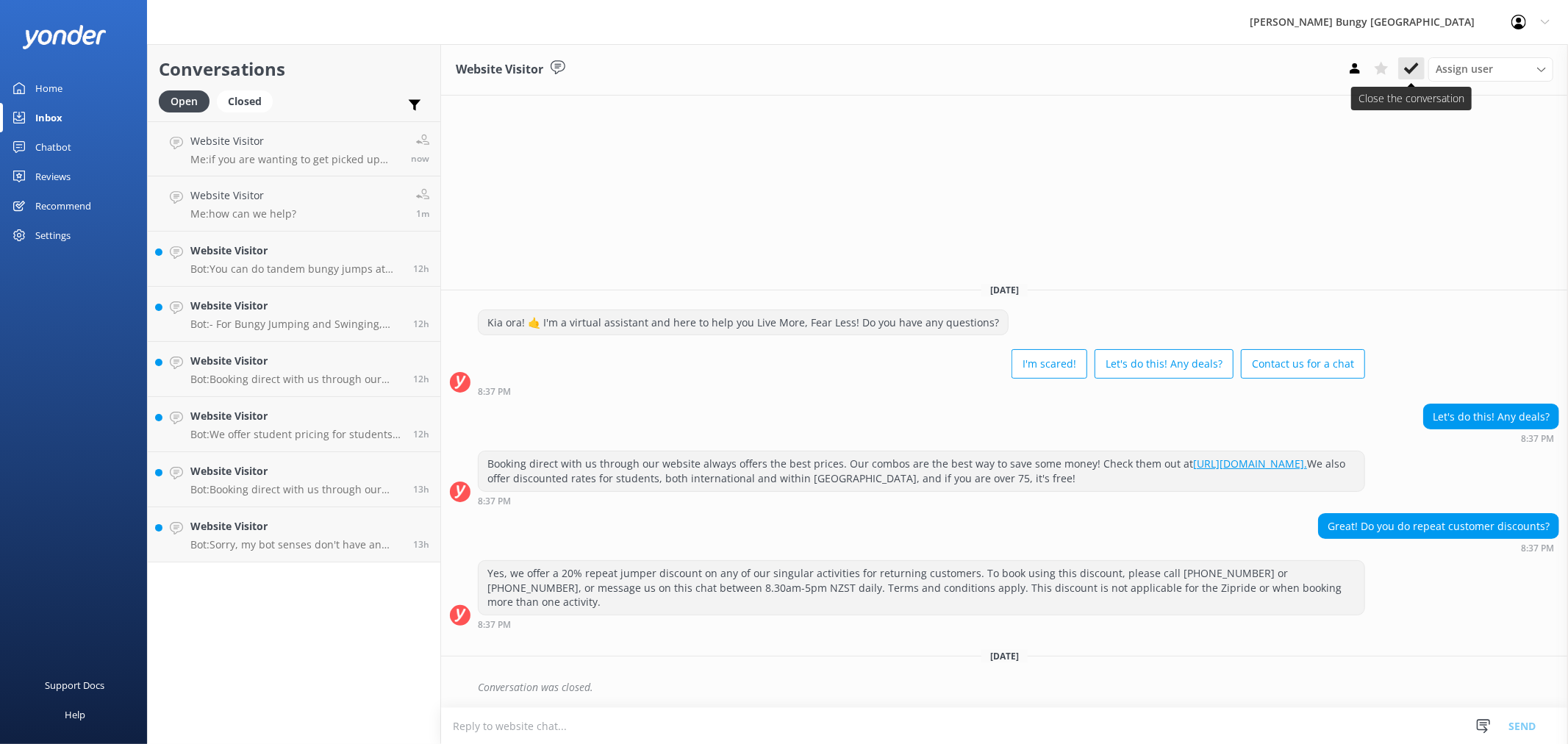
click at [1421, 62] on button at bounding box center [1412, 68] width 27 height 22
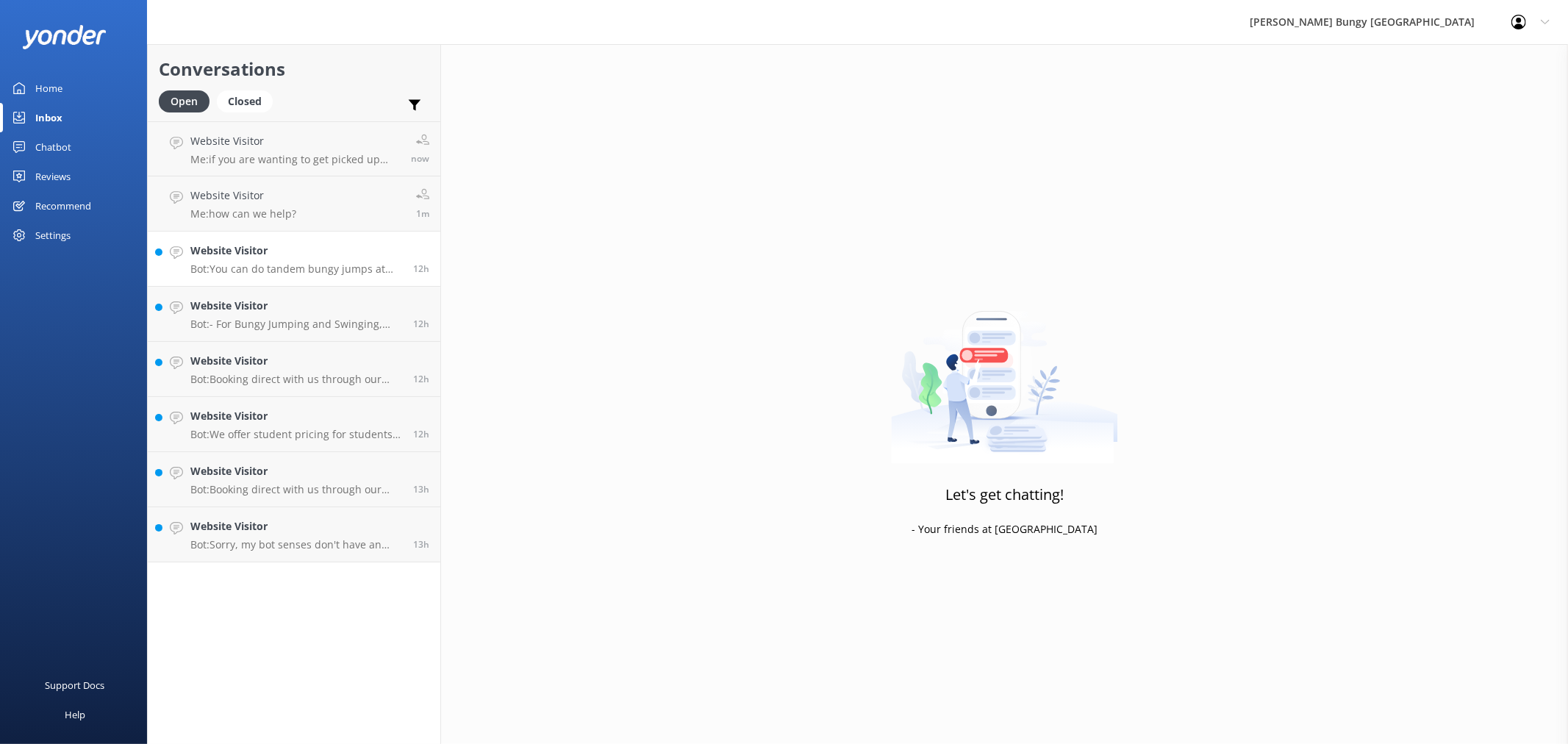
click at [386, 238] on link "Website Visitor Bot: You can do tandem bungy jumps at [GEOGRAPHIC_DATA], [GEOGR…" at bounding box center [294, 259] width 293 height 55
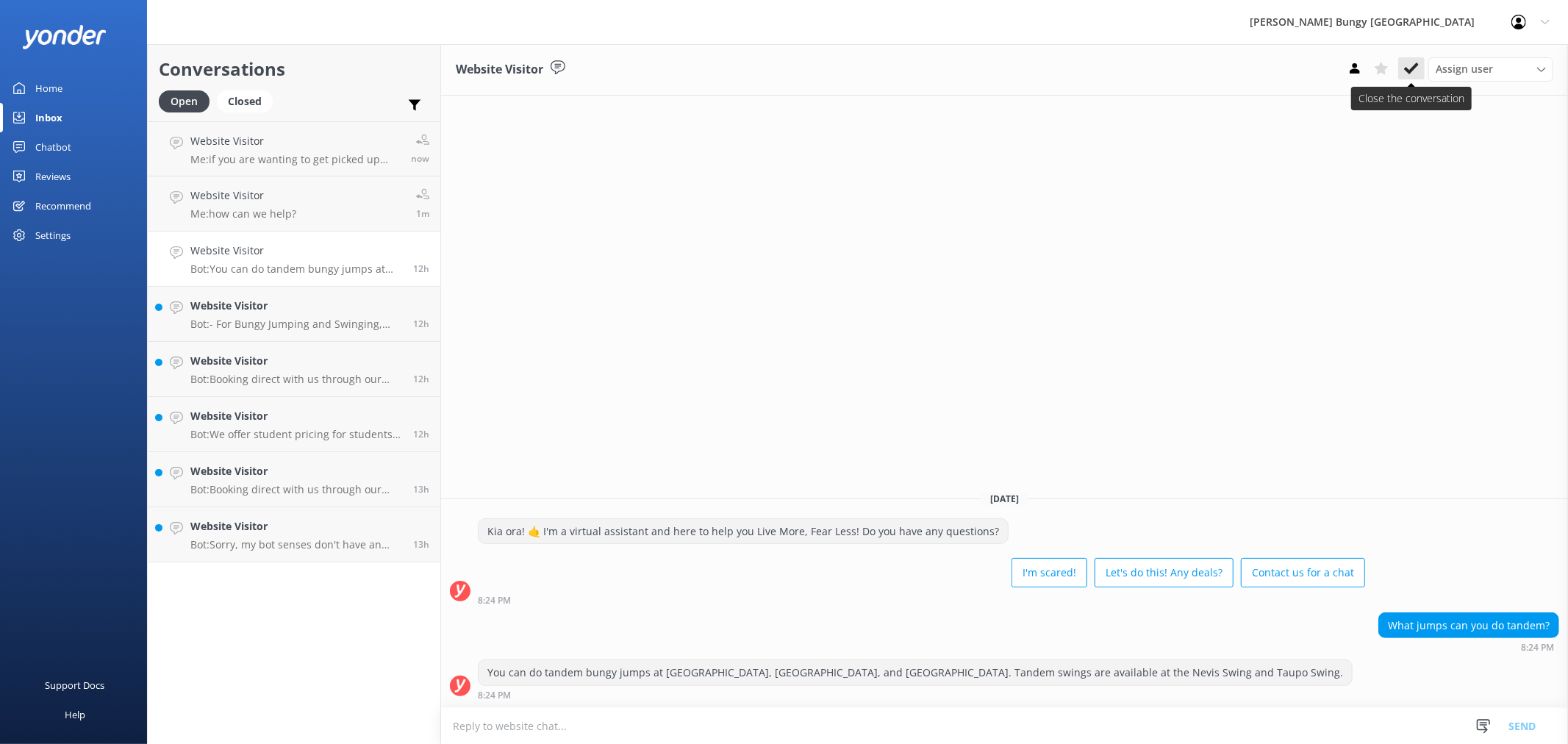
click at [1413, 65] on icon at bounding box center [1411, 68] width 14 height 14
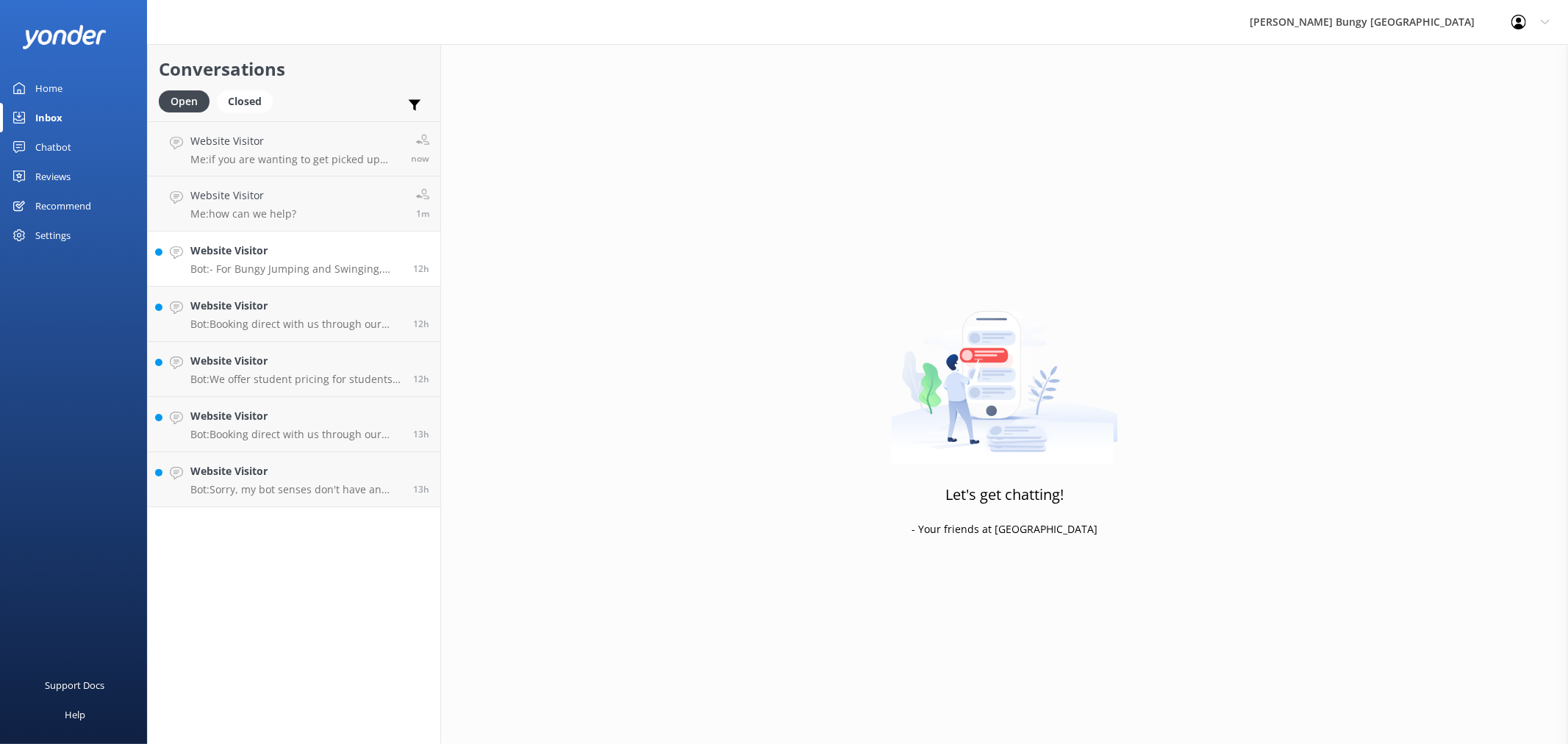
click at [283, 253] on h4 "Website Visitor" at bounding box center [297, 250] width 212 height 16
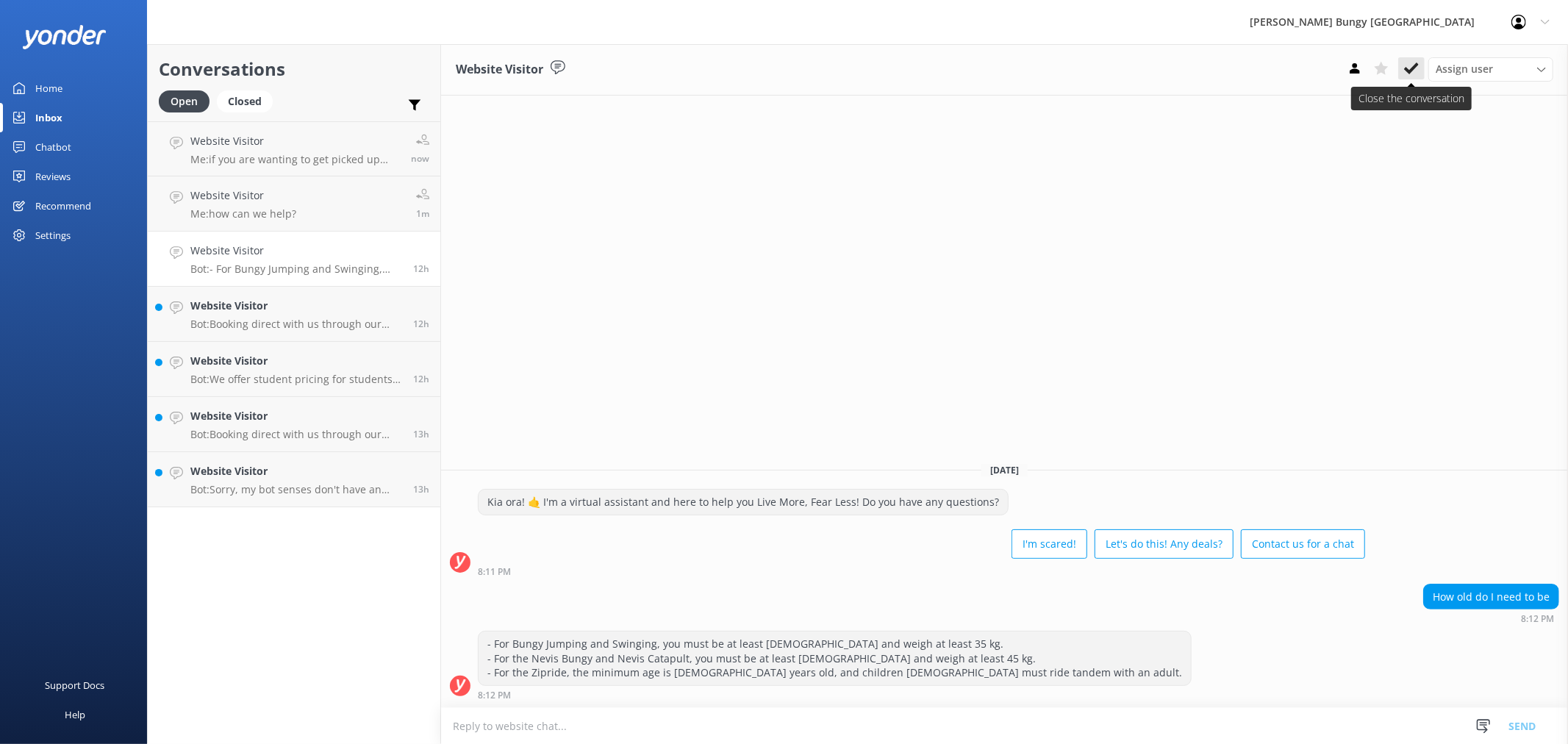
click at [1413, 71] on icon at bounding box center [1411, 68] width 14 height 14
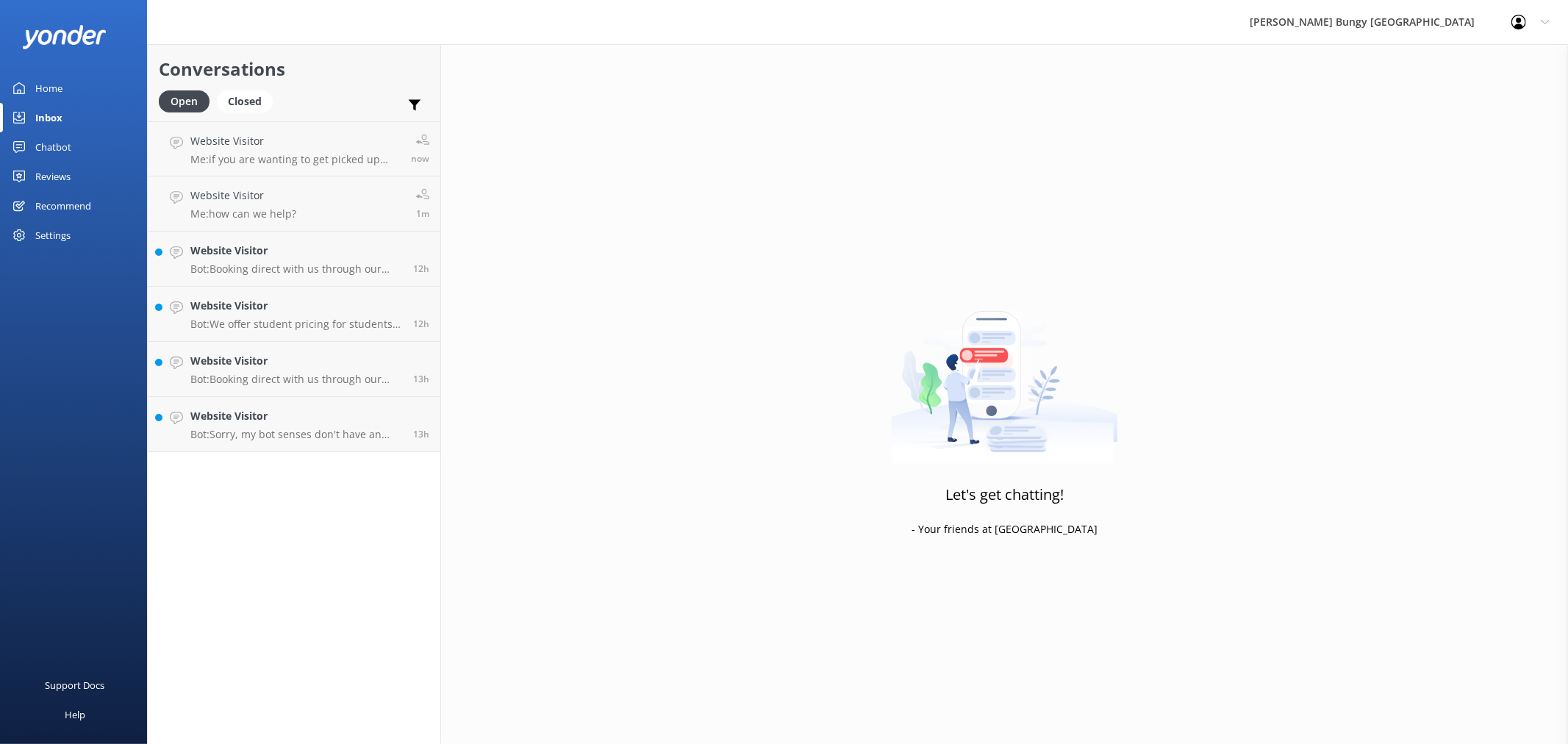
click at [425, 252] on div "12h" at bounding box center [415, 258] width 28 height 32
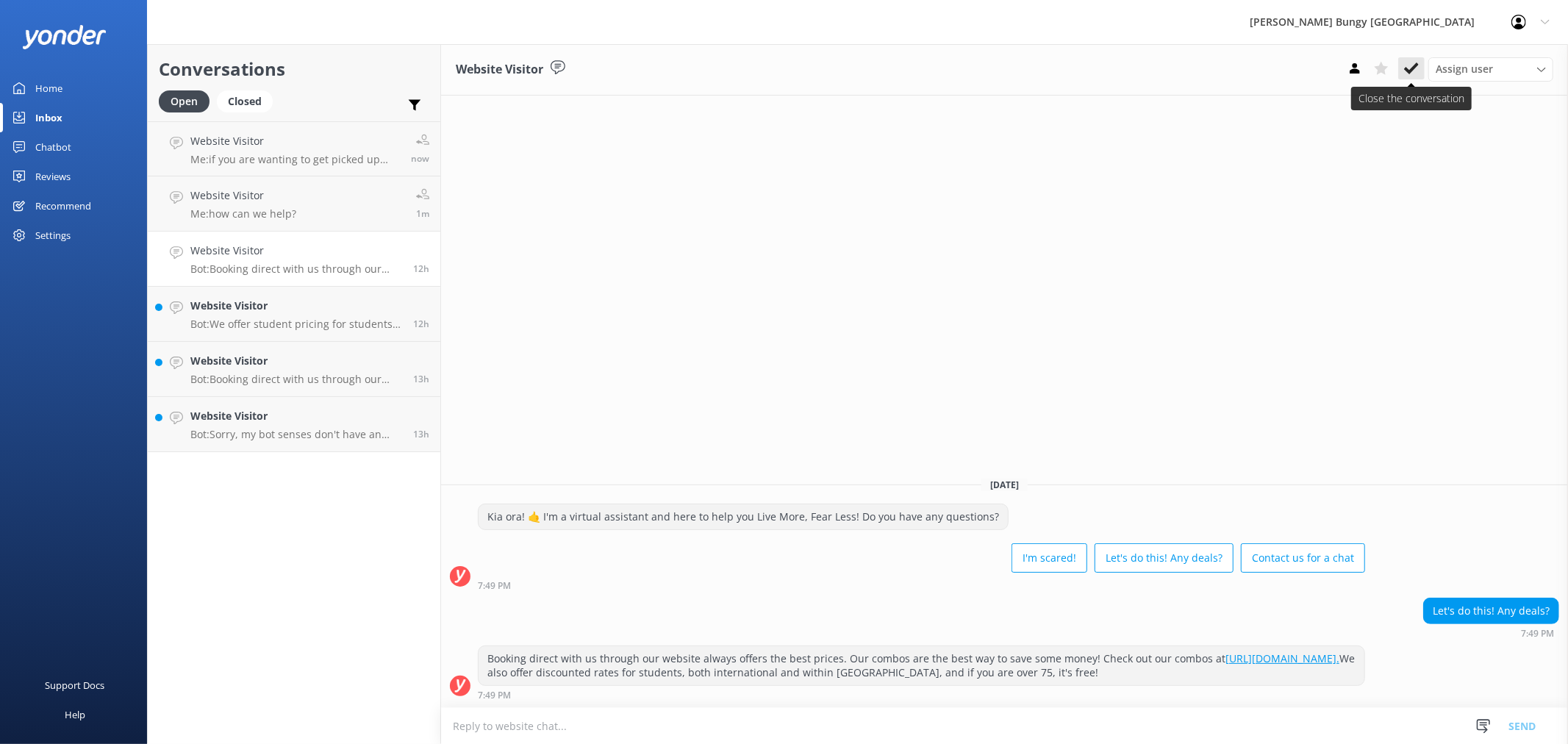
click at [1415, 68] on use at bounding box center [1411, 68] width 14 height 11
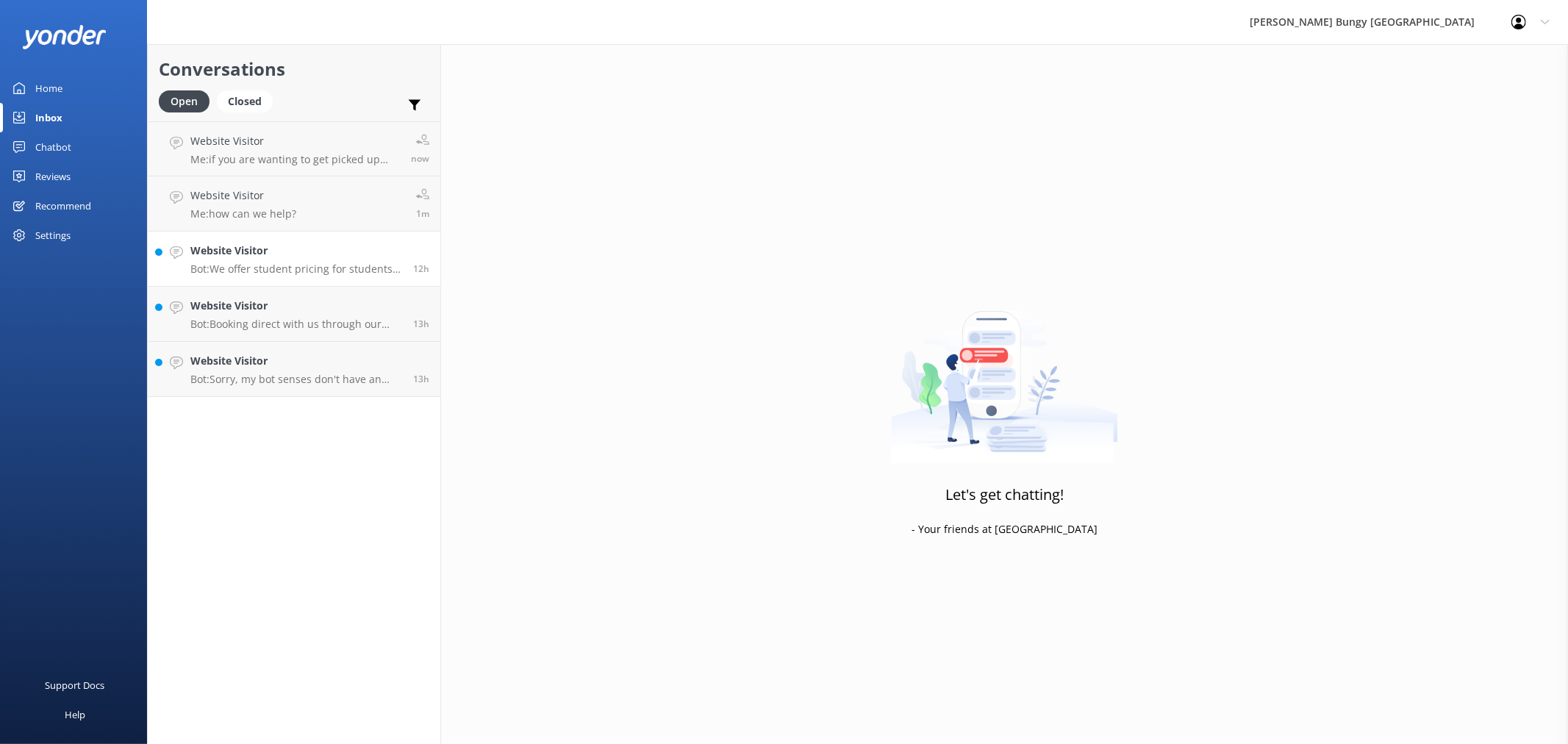
click at [310, 264] on p "Bot: We offer student pricing for students studying in domestic NZ institutions…" at bounding box center [297, 269] width 212 height 13
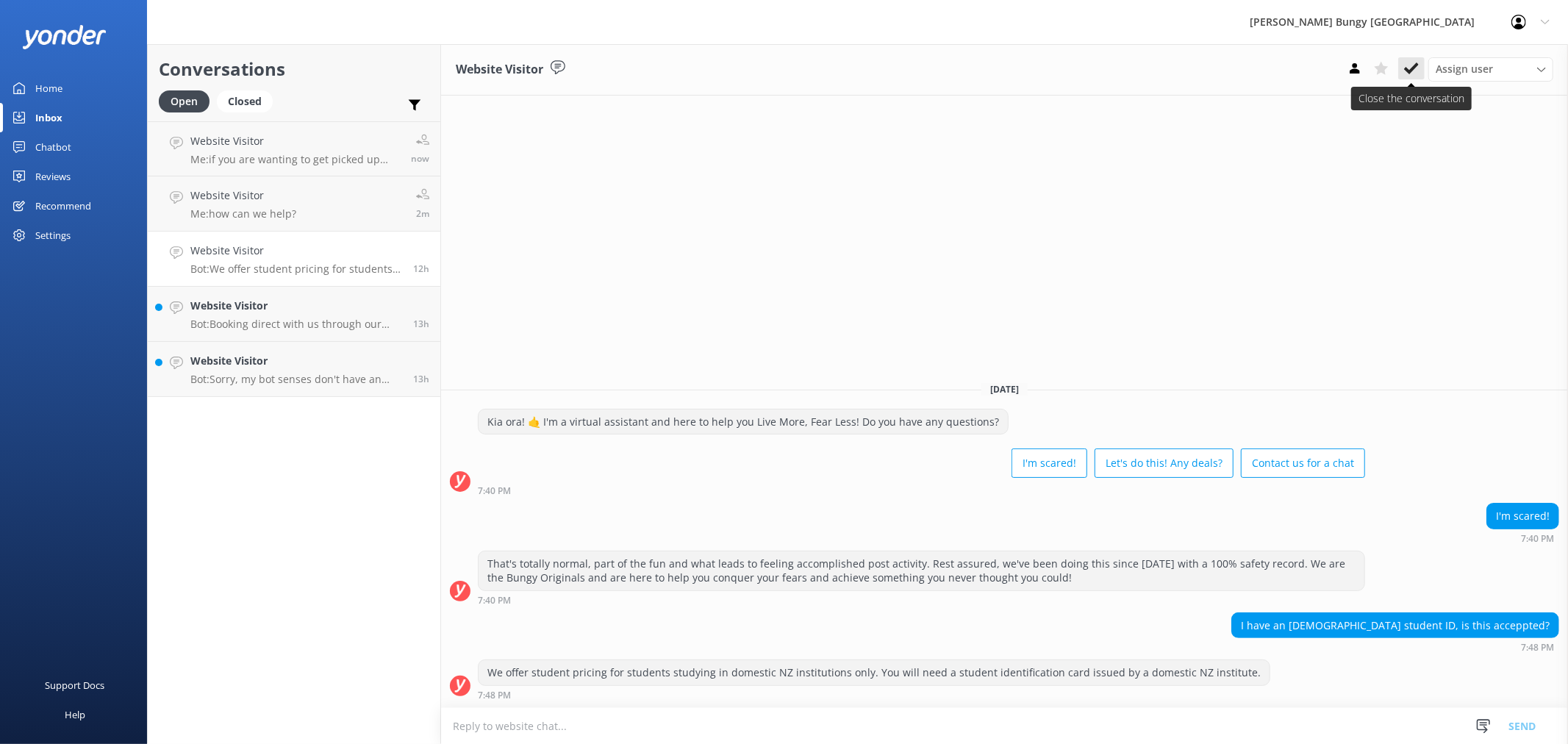
click at [1424, 65] on button at bounding box center [1412, 68] width 27 height 22
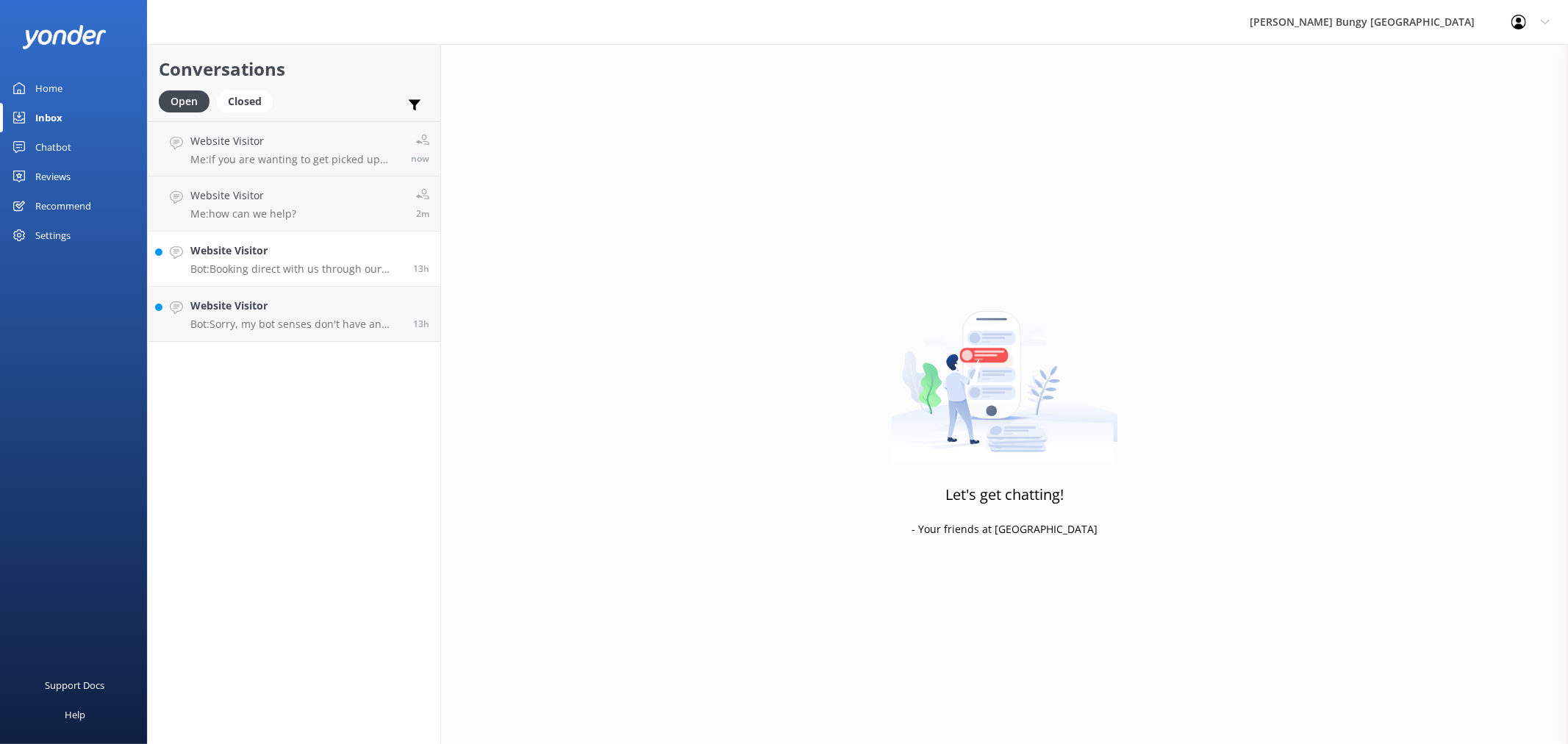
click at [415, 258] on div "13h" at bounding box center [415, 258] width 28 height 32
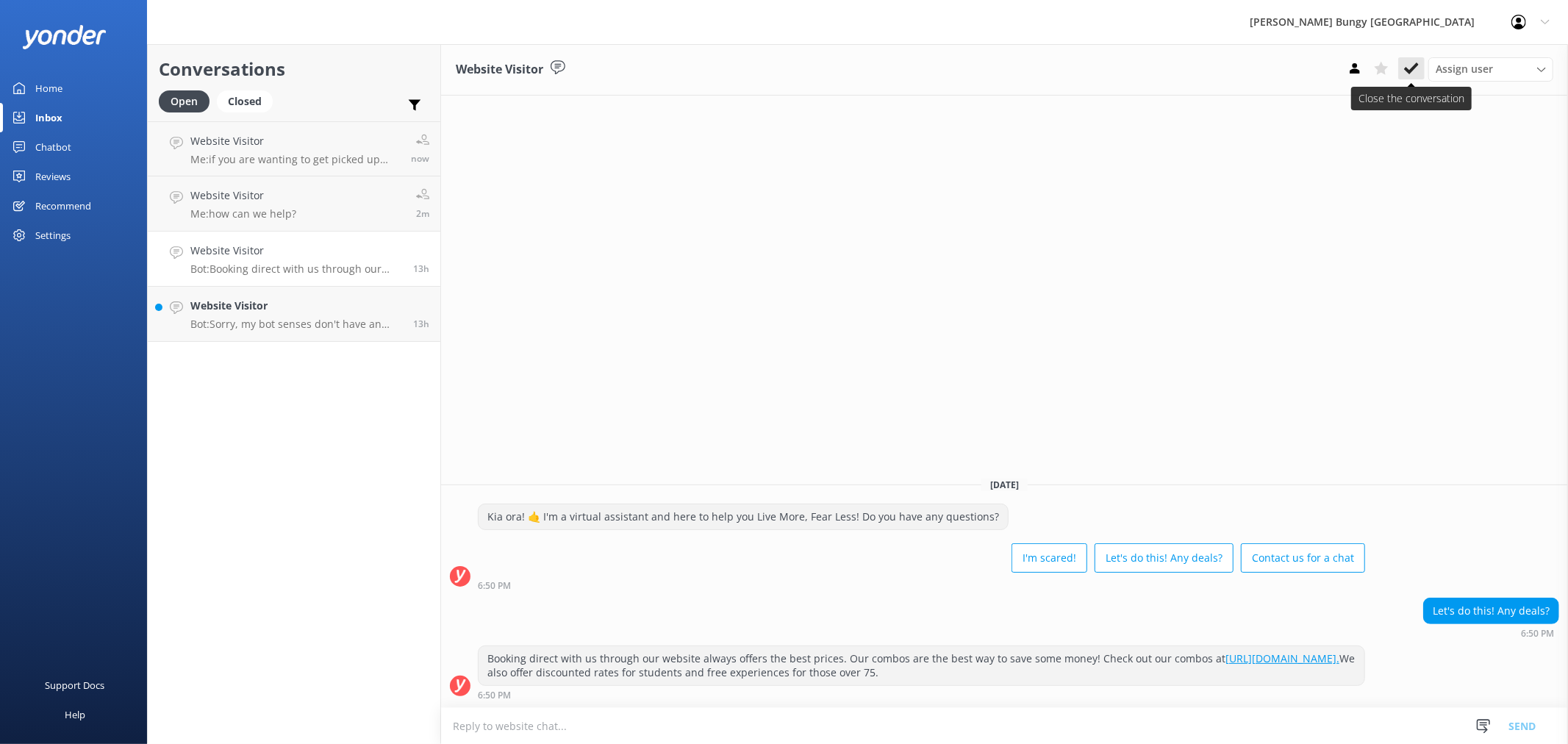
click at [1403, 66] on button at bounding box center [1412, 68] width 27 height 22
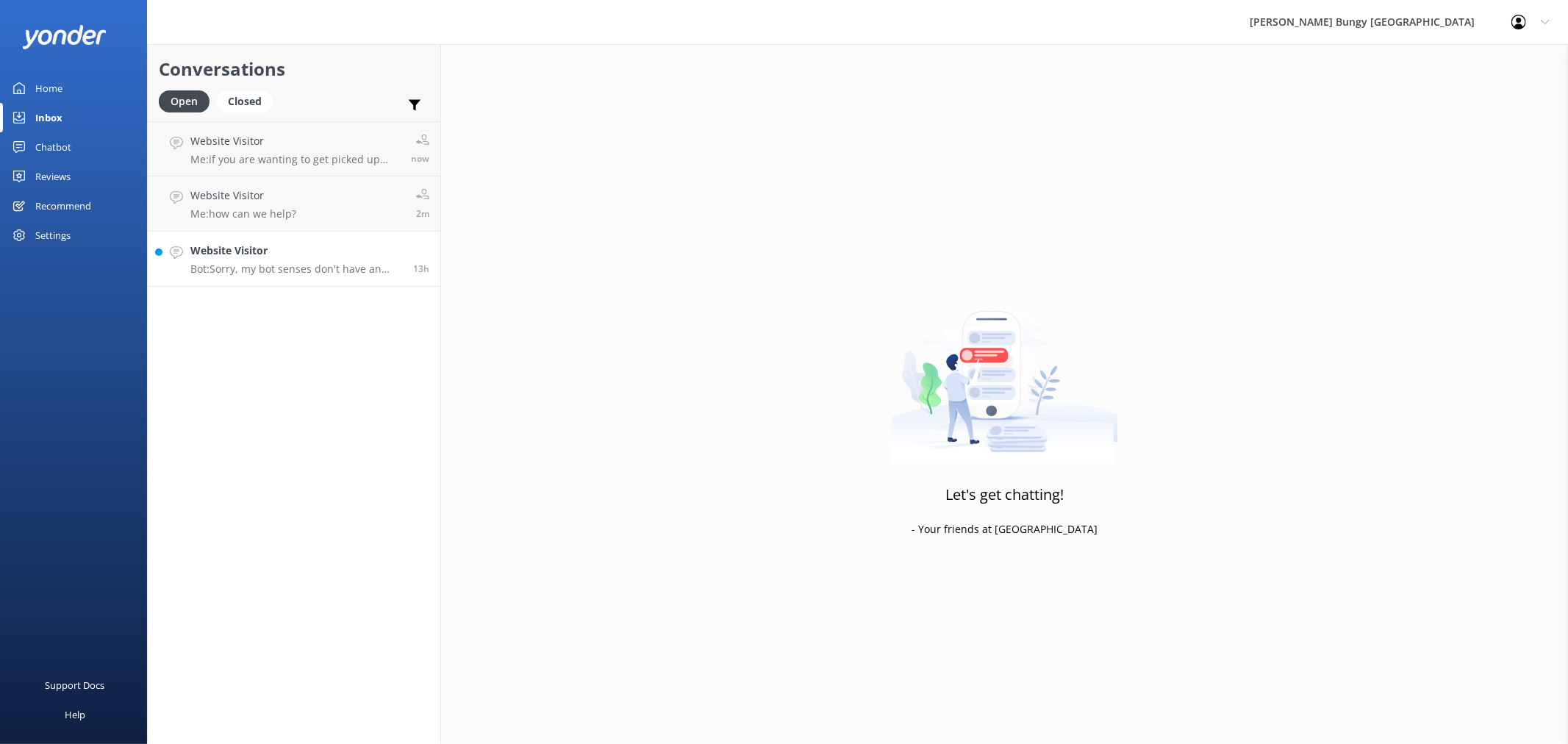
click at [262, 253] on h4 "Website Visitor" at bounding box center [297, 250] width 212 height 16
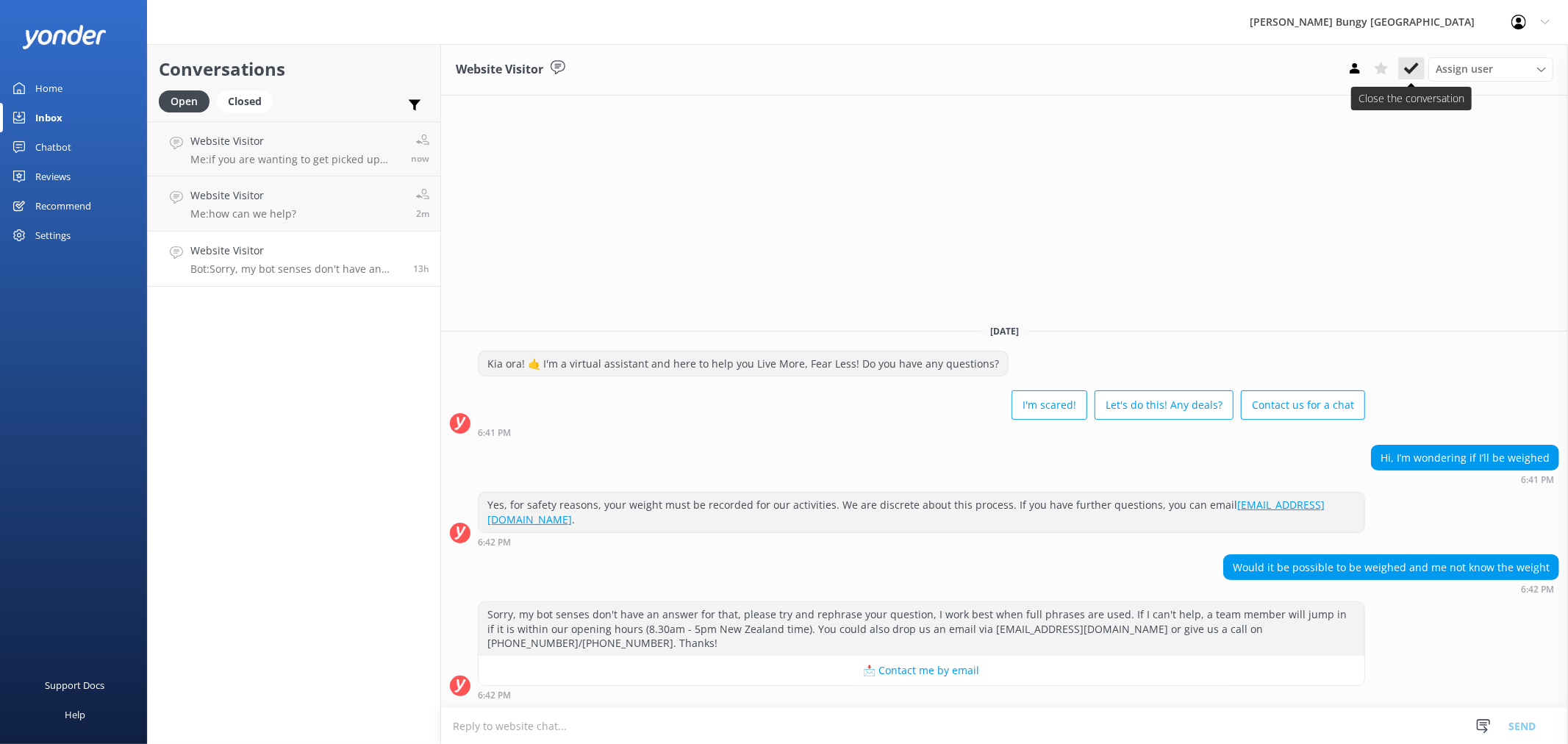
click at [1414, 65] on icon at bounding box center [1411, 68] width 14 height 14
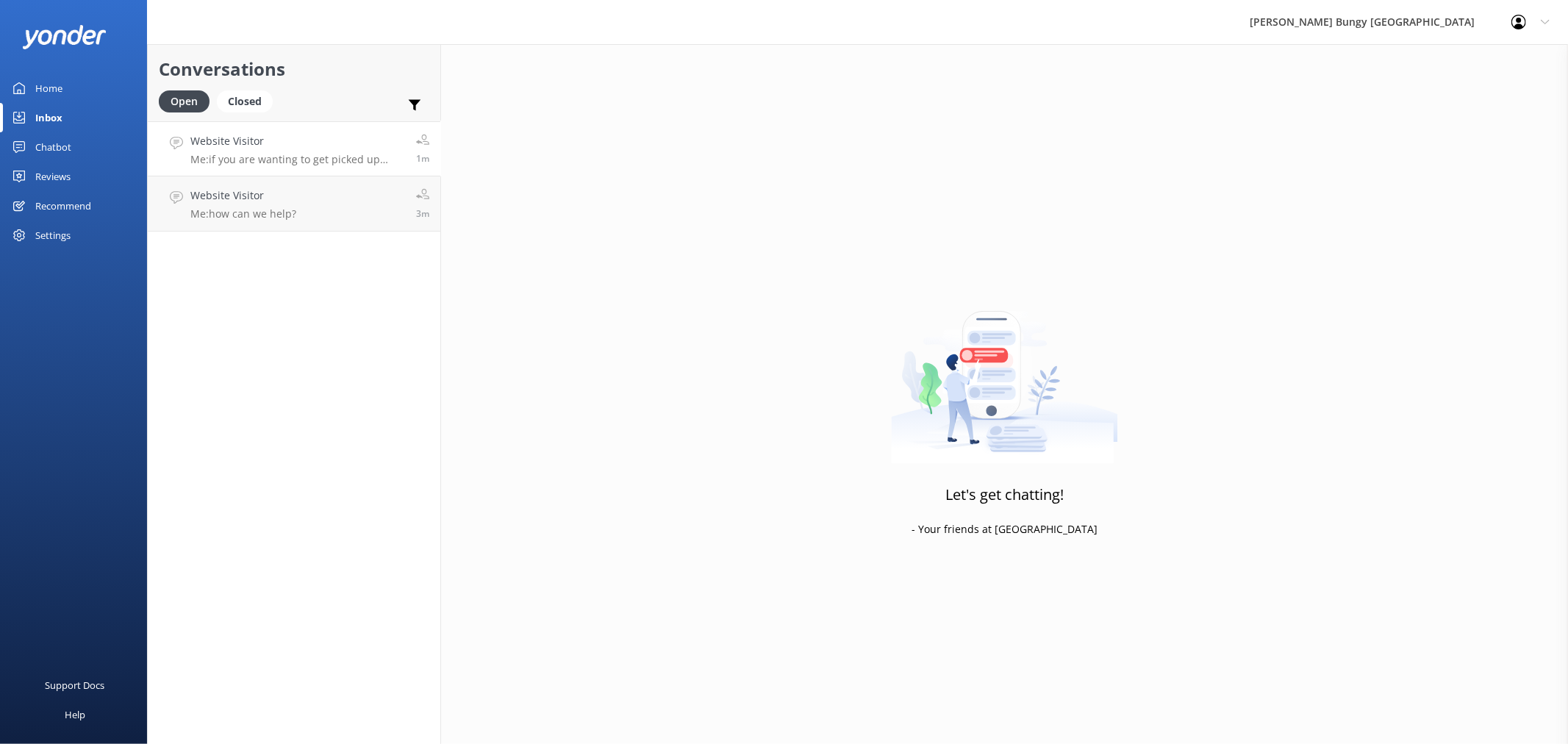
click at [345, 175] on link "Website Visitor Me: if you are wanting to get picked up from the [GEOGRAPHIC_DA…" at bounding box center [294, 149] width 293 height 55
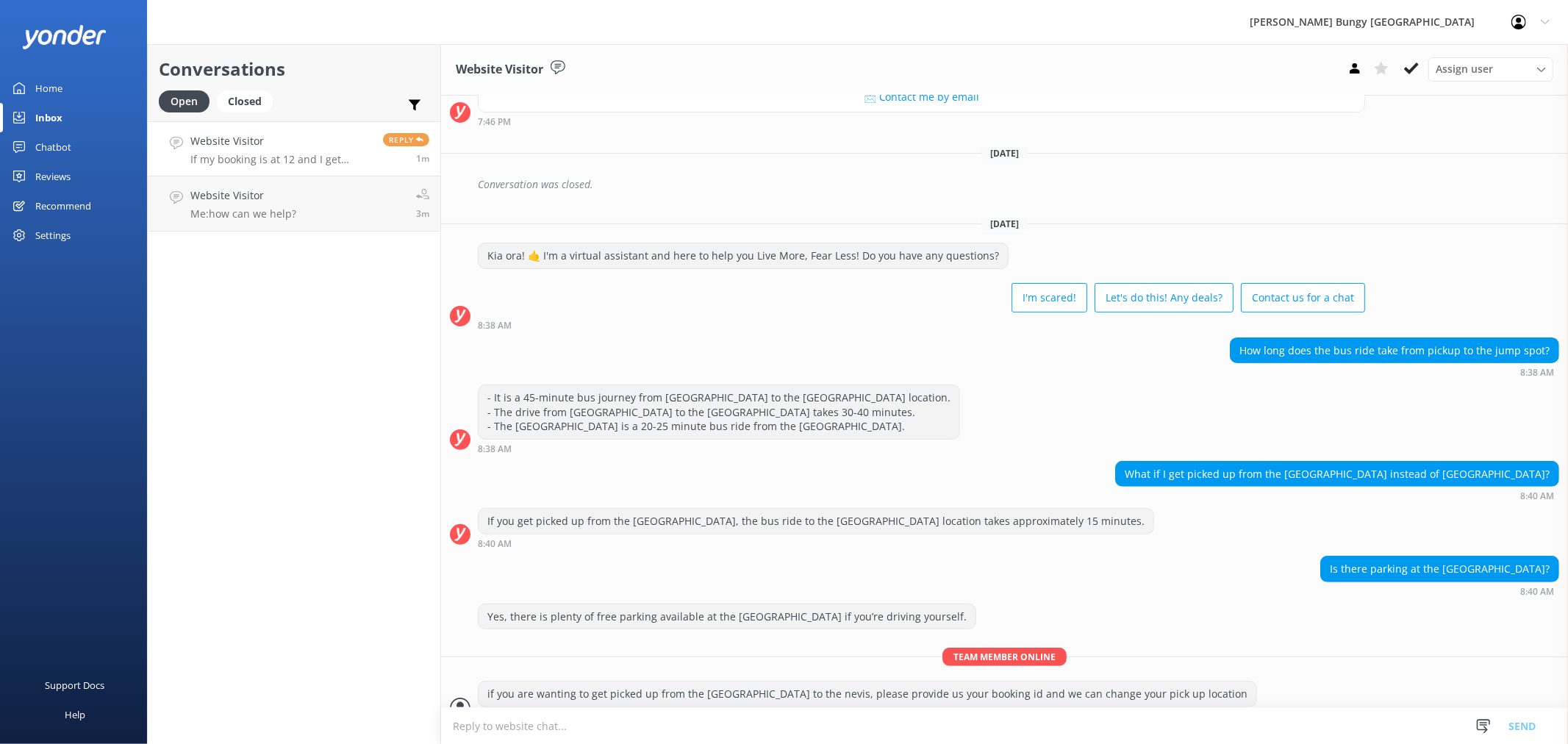
scroll to position [302, 0]
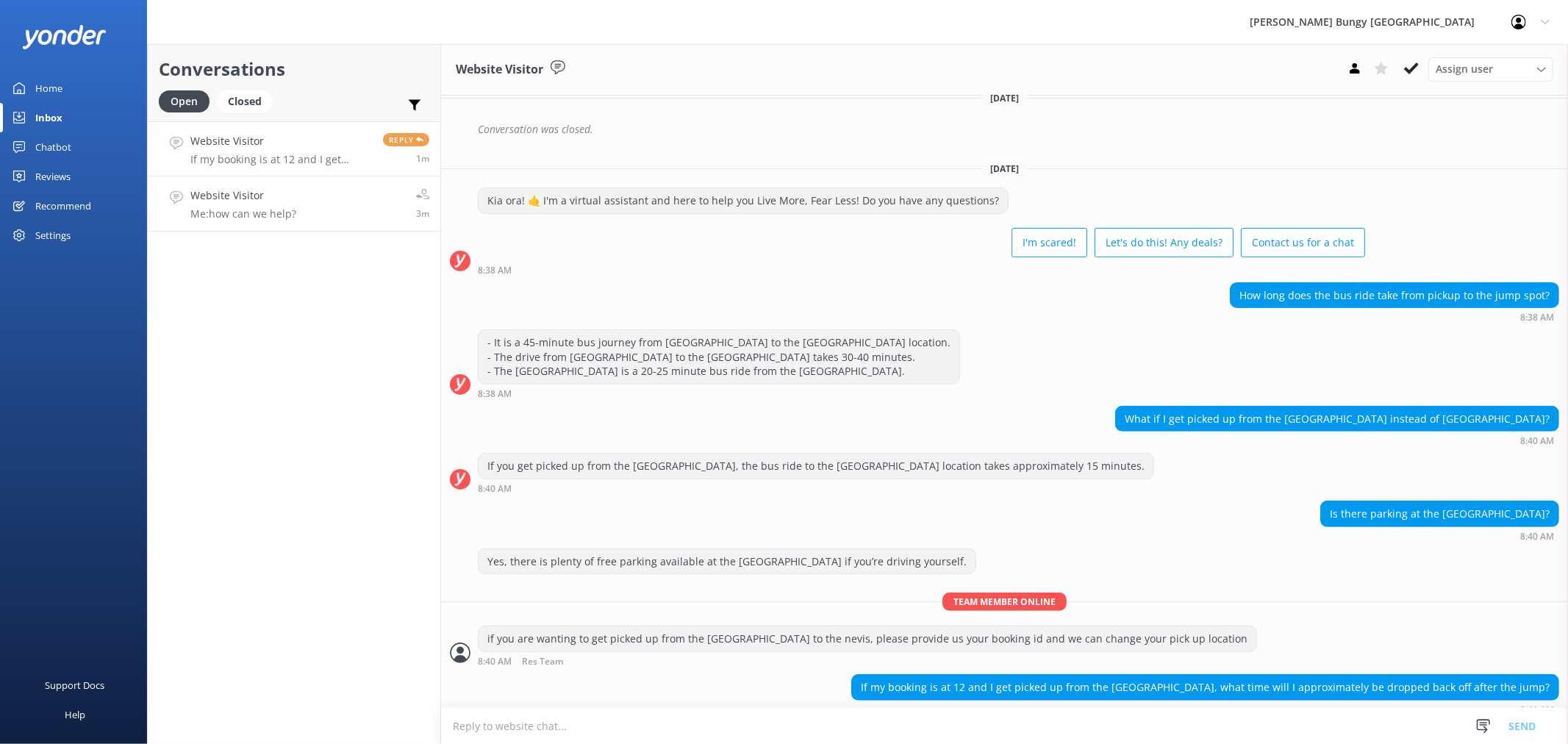
click at [274, 212] on p "Me: how can we help?" at bounding box center [243, 214] width 106 height 13
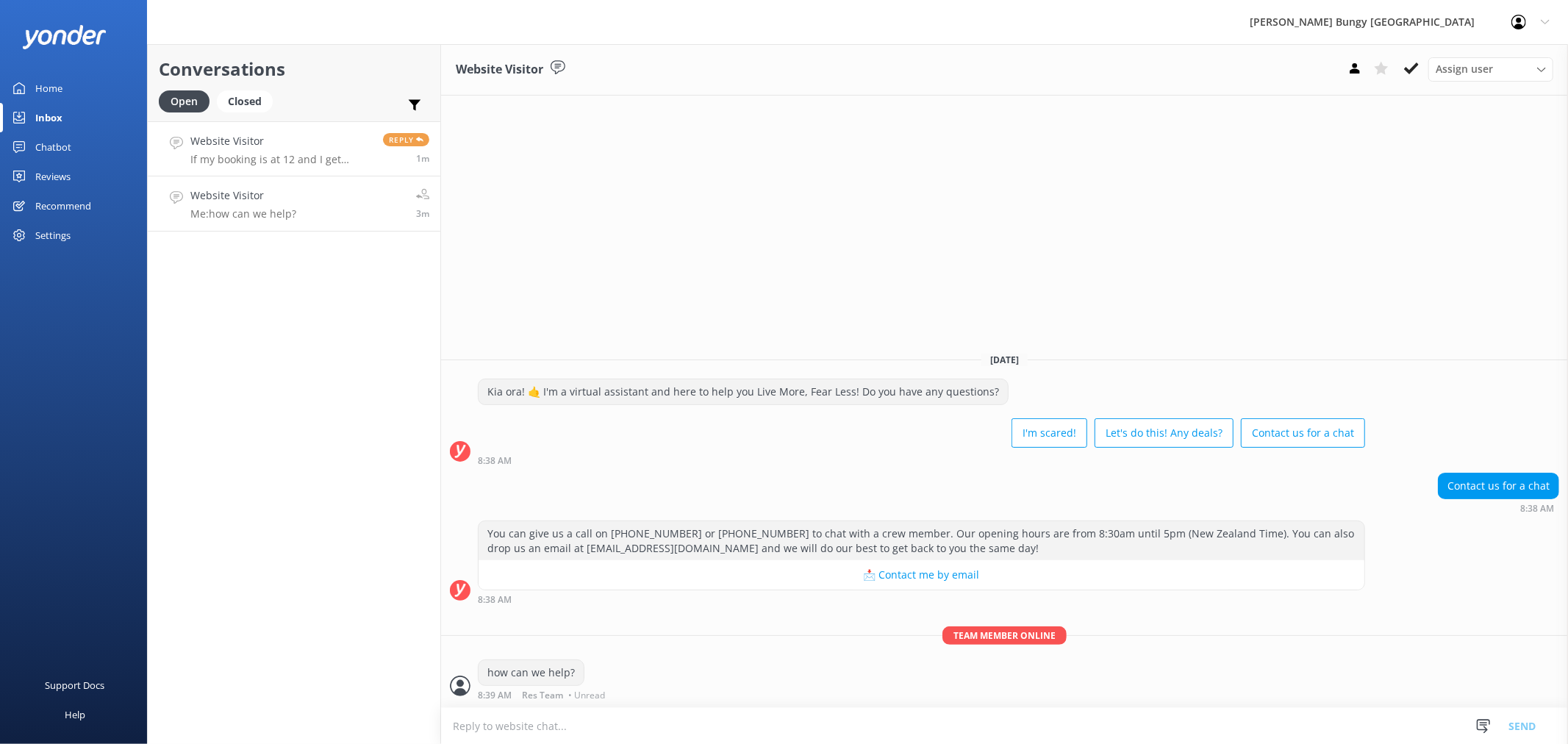
click at [315, 152] on div "Website Visitor If my booking is at 12 and I get picked up from the [GEOGRAPHIC…" at bounding box center [282, 148] width 181 height 31
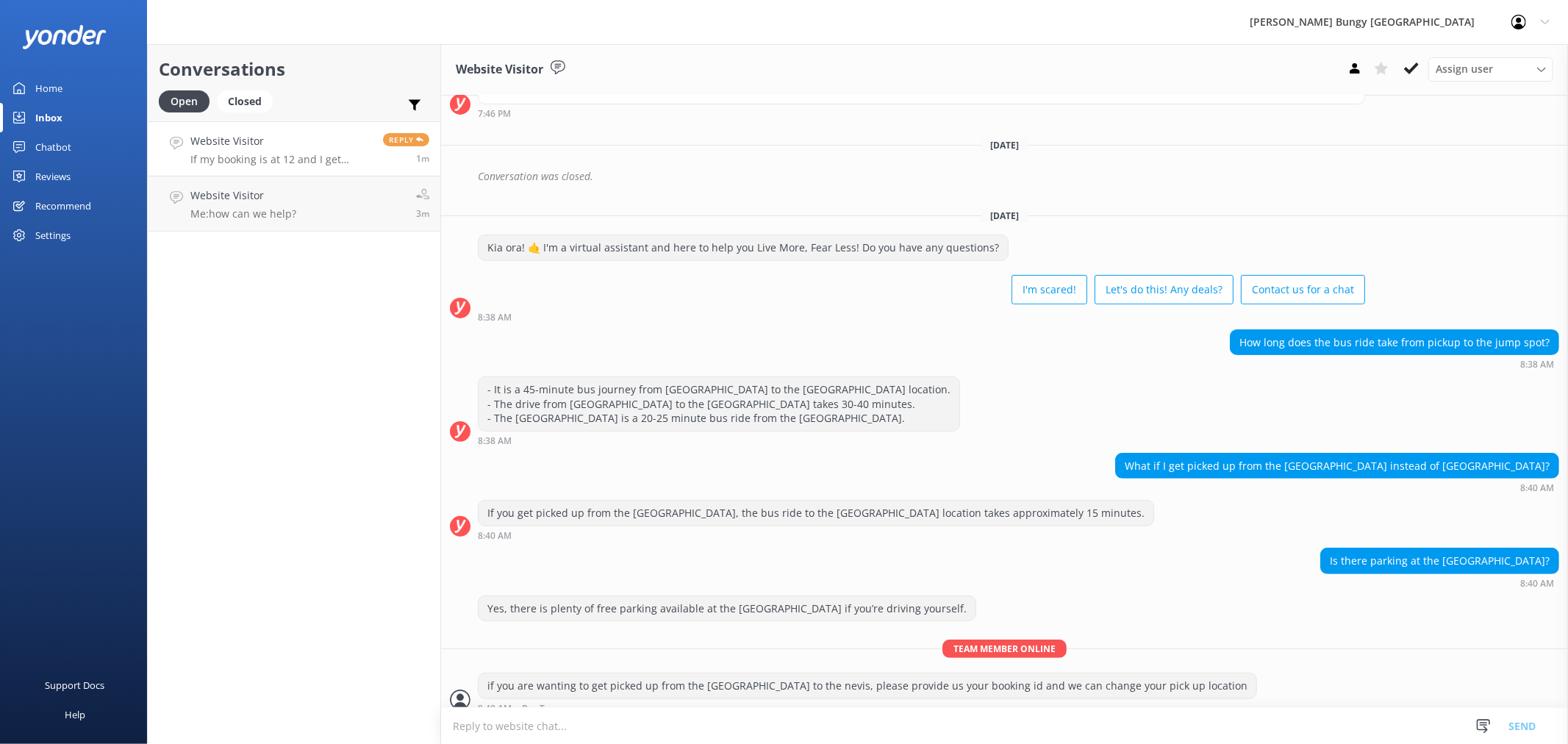
scroll to position [302, 0]
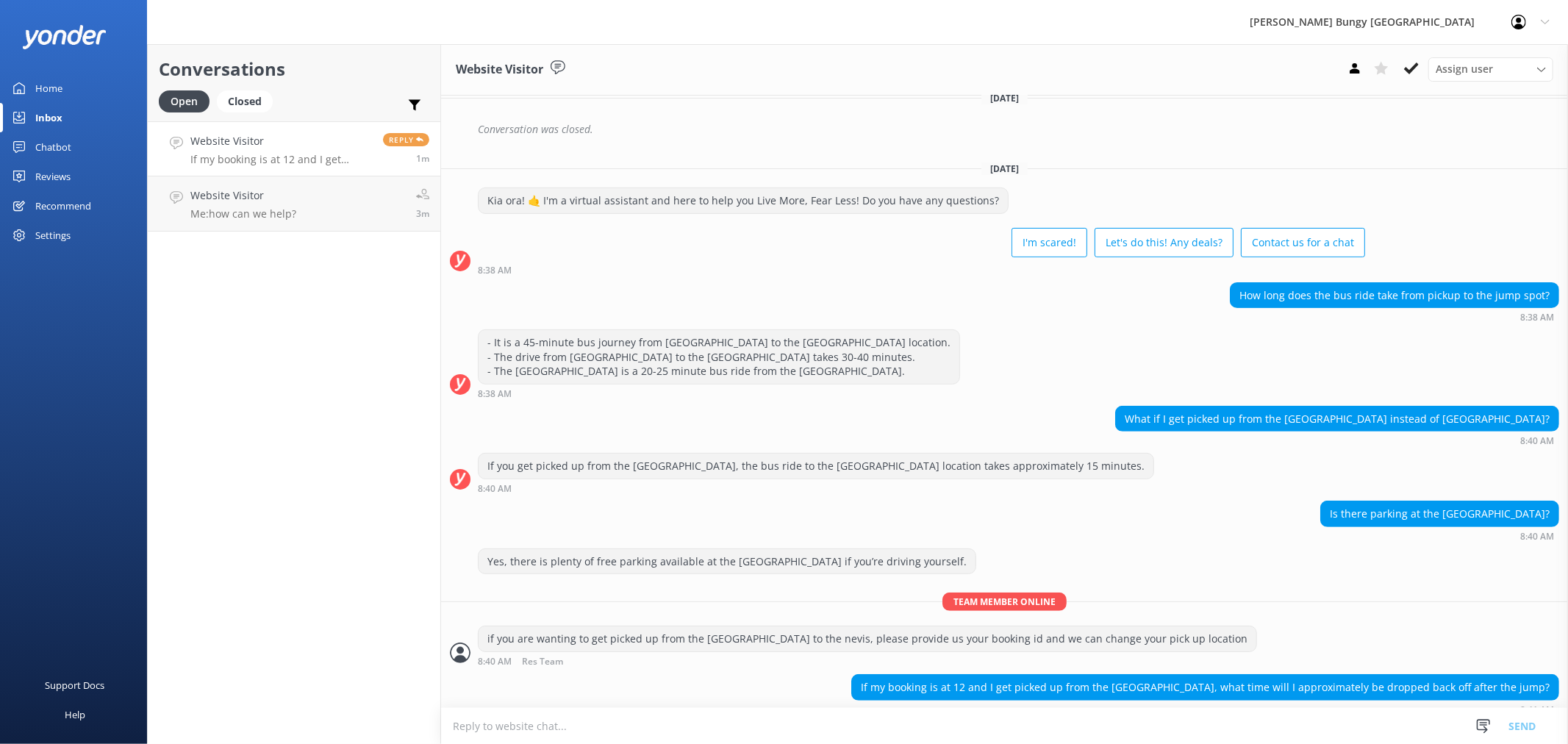
click at [1025, 733] on textarea at bounding box center [1004, 726] width 1127 height 36
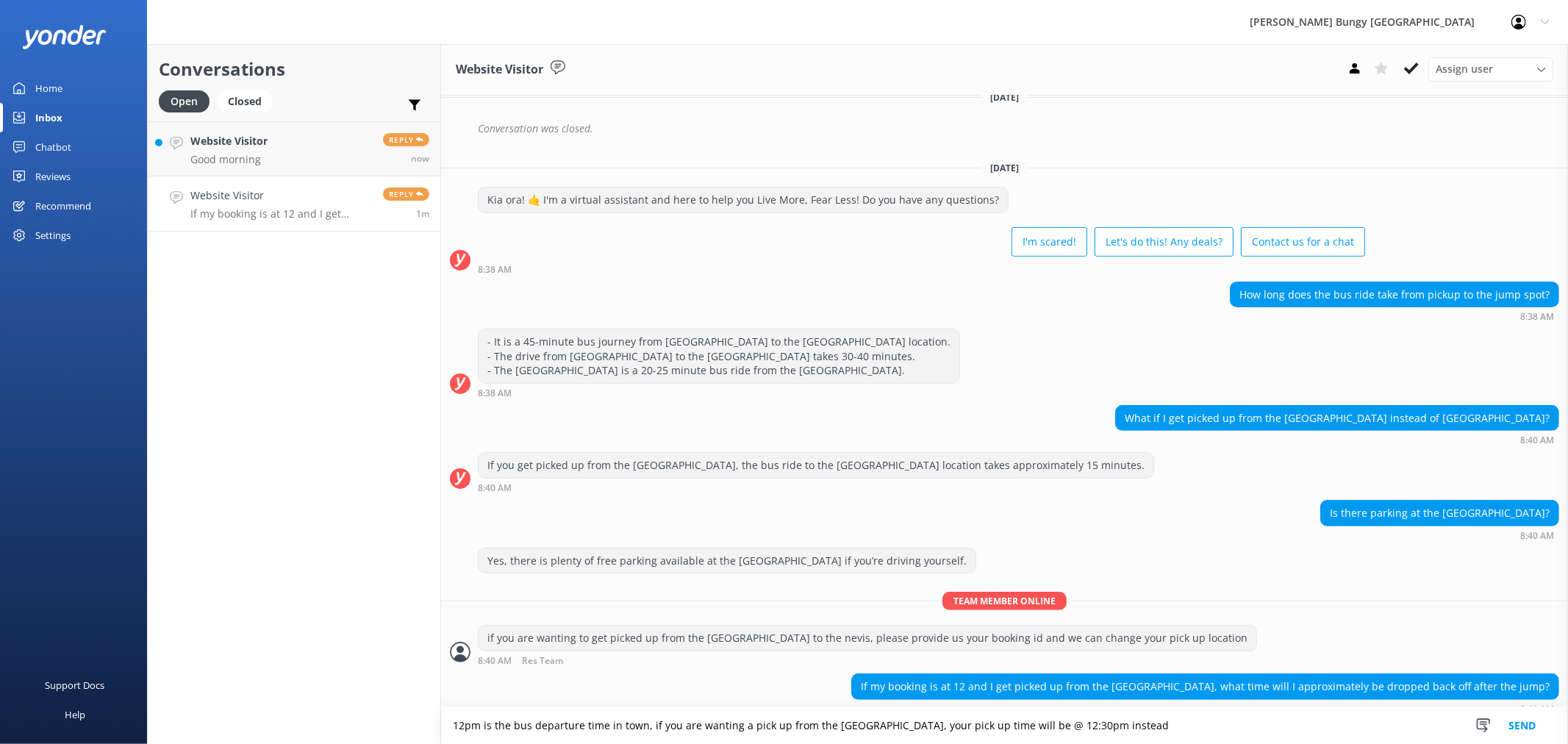
type textarea "12pm is the bus departure time in town, if you are wanting a pick up from the […"
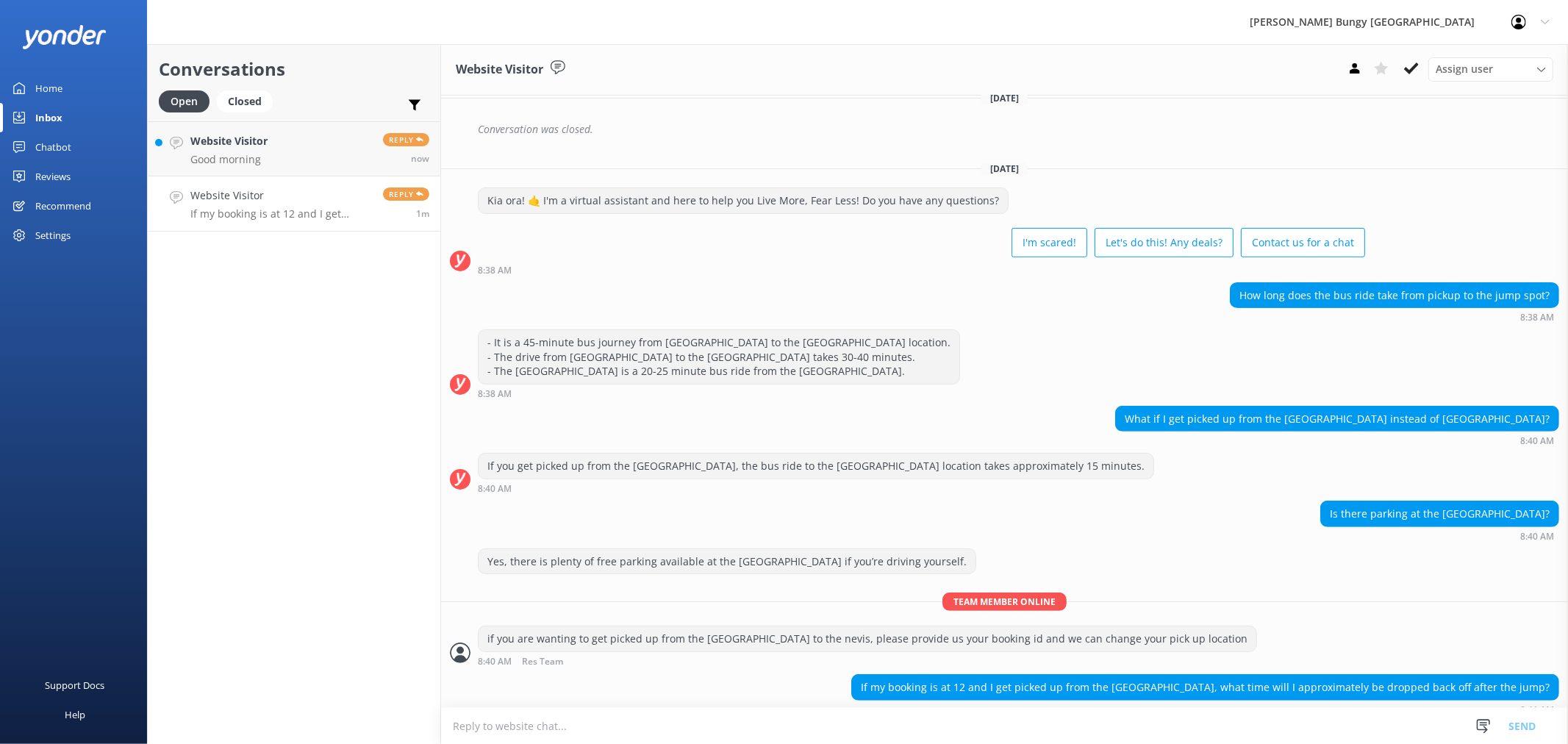
scroll to position [350, 0]
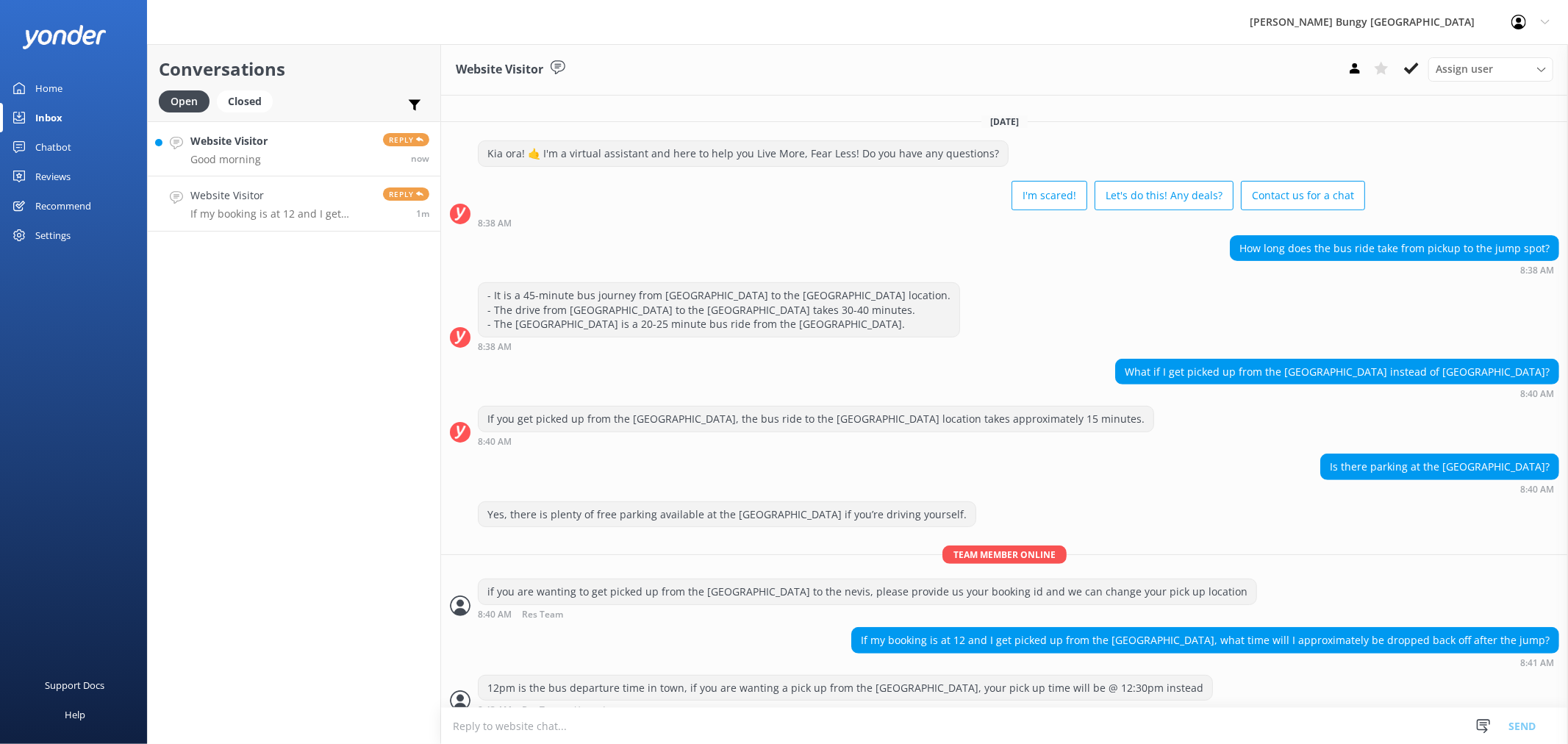
click at [357, 145] on link "Website Visitor Good morning Reply now" at bounding box center [294, 149] width 293 height 55
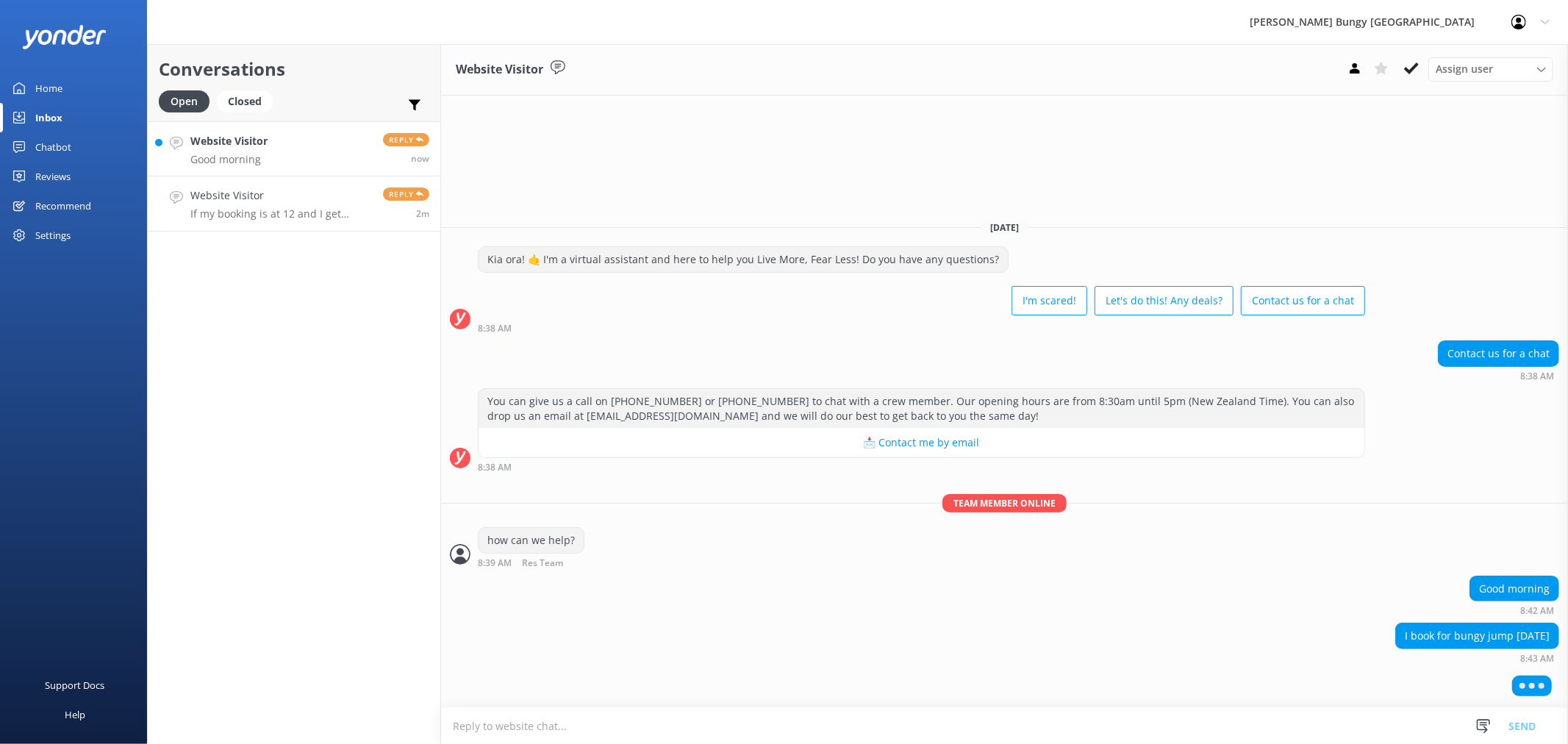
click at [366, 224] on link "Website Visitor If my booking is at 12 and I get picked up from the [GEOGRAPHIC…" at bounding box center [294, 204] width 293 height 55
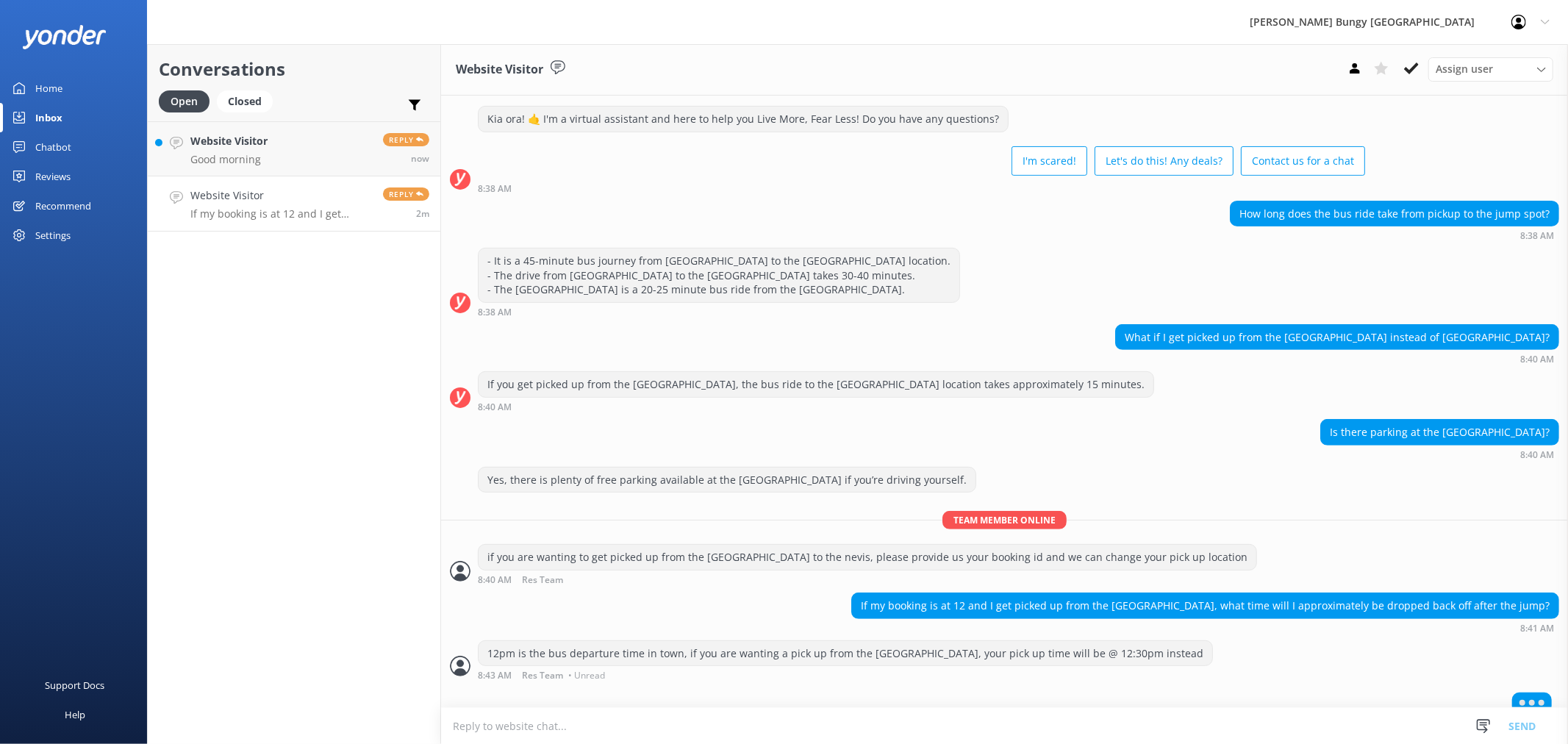
scroll to position [385, 0]
click at [895, 719] on textarea at bounding box center [1004, 726] width 1127 height 36
type textarea "p"
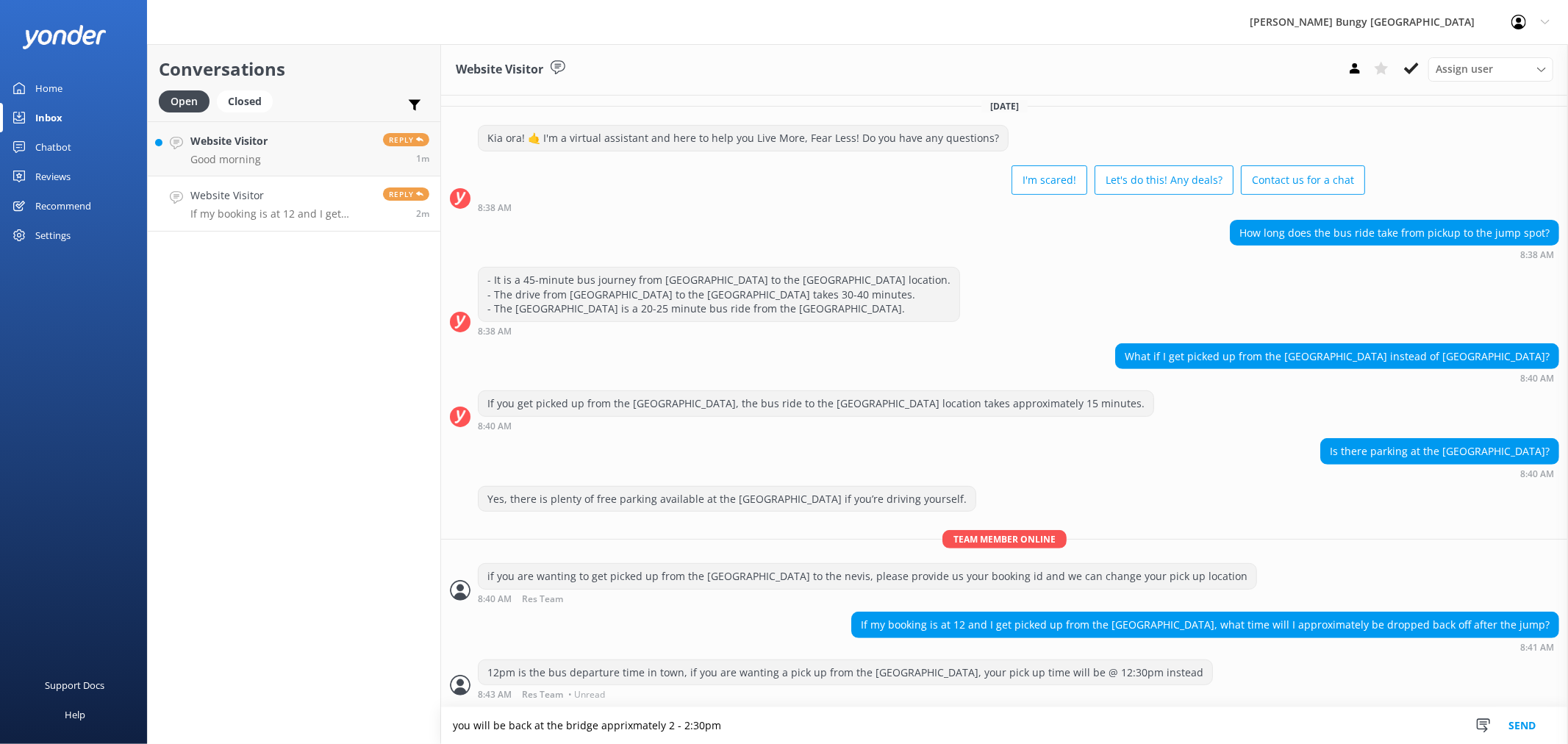
scroll to position [351, 0]
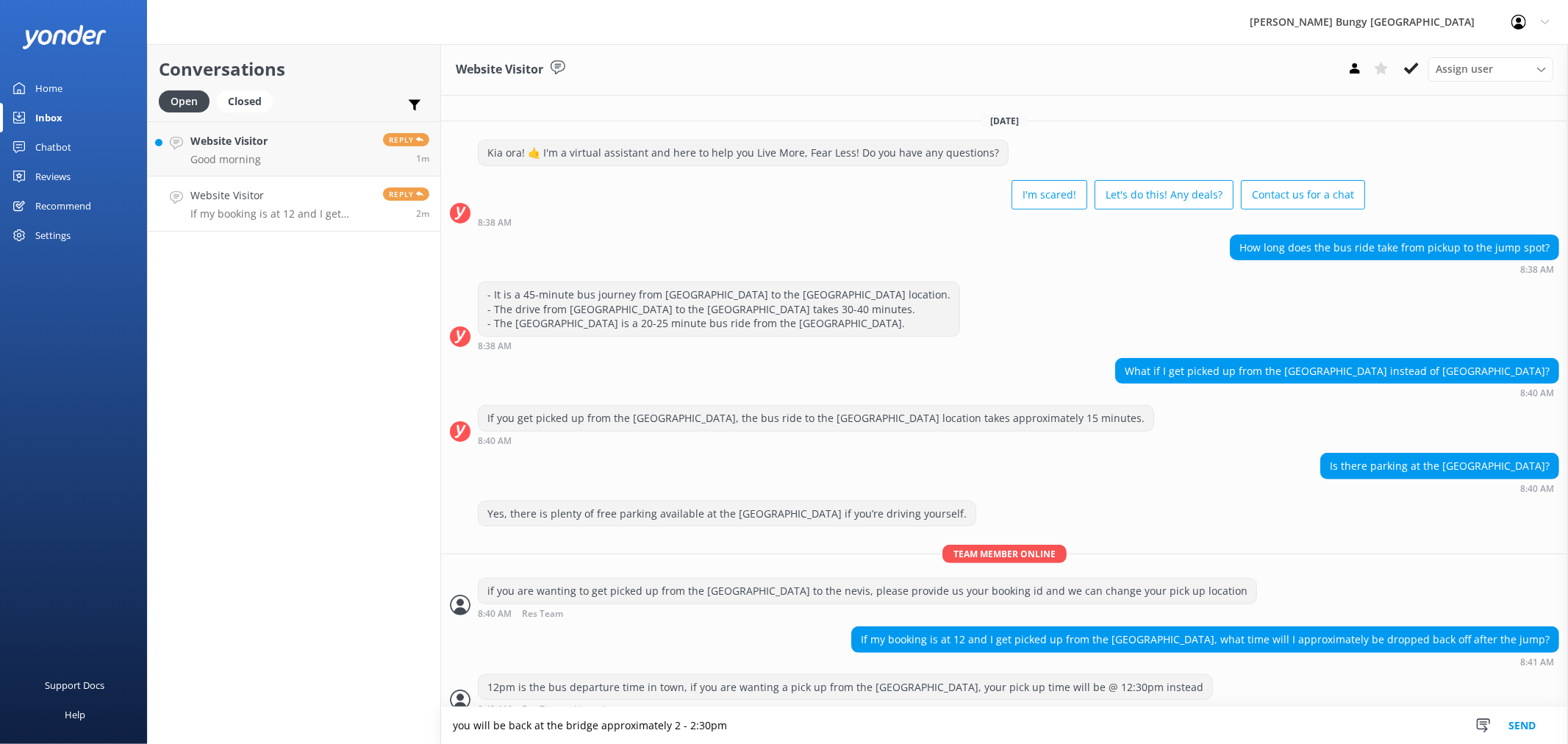
type textarea "you will be back at the bridge approximately 2 - 2:30pm"
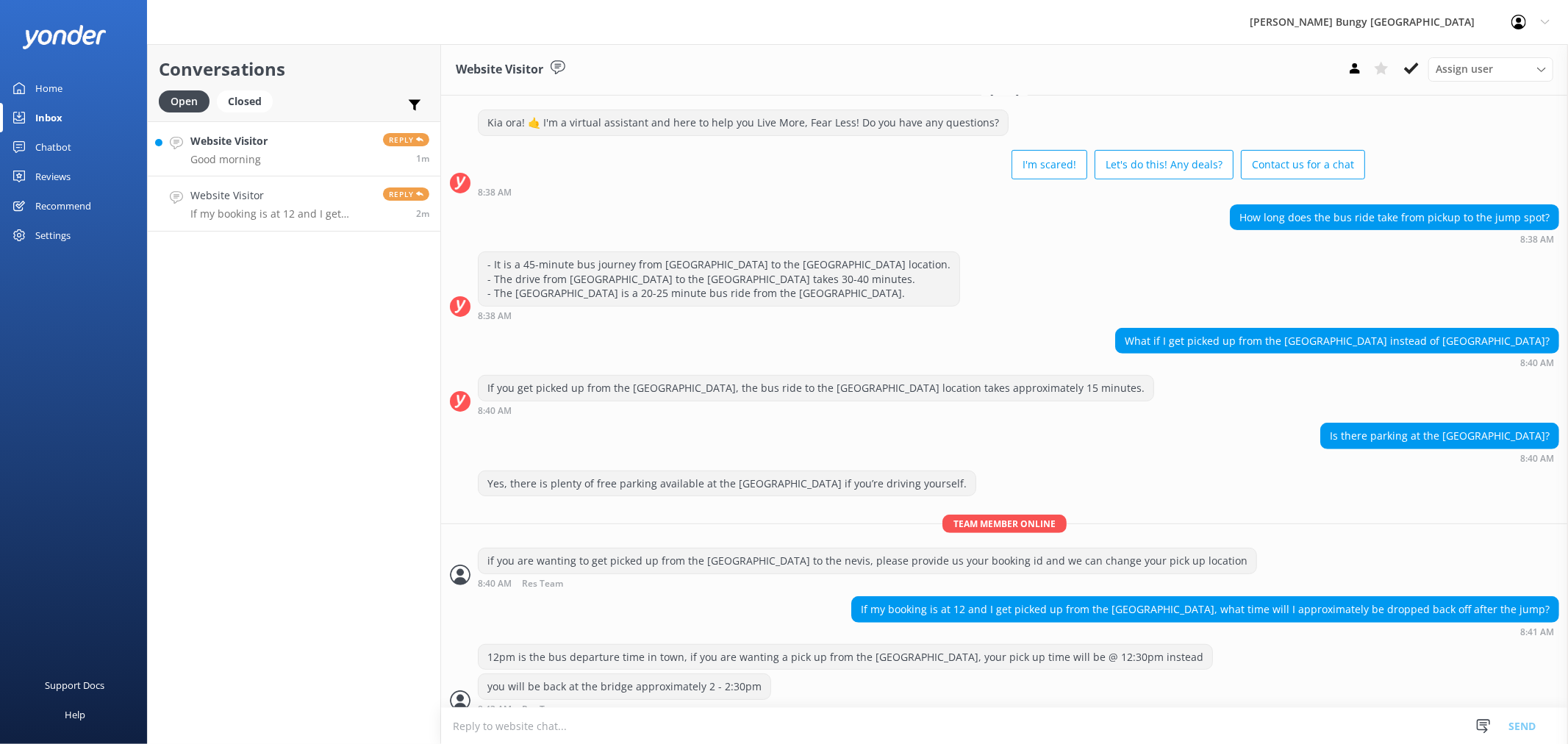
click at [285, 131] on link "Website Visitor Good morning Reply 1m" at bounding box center [294, 149] width 293 height 55
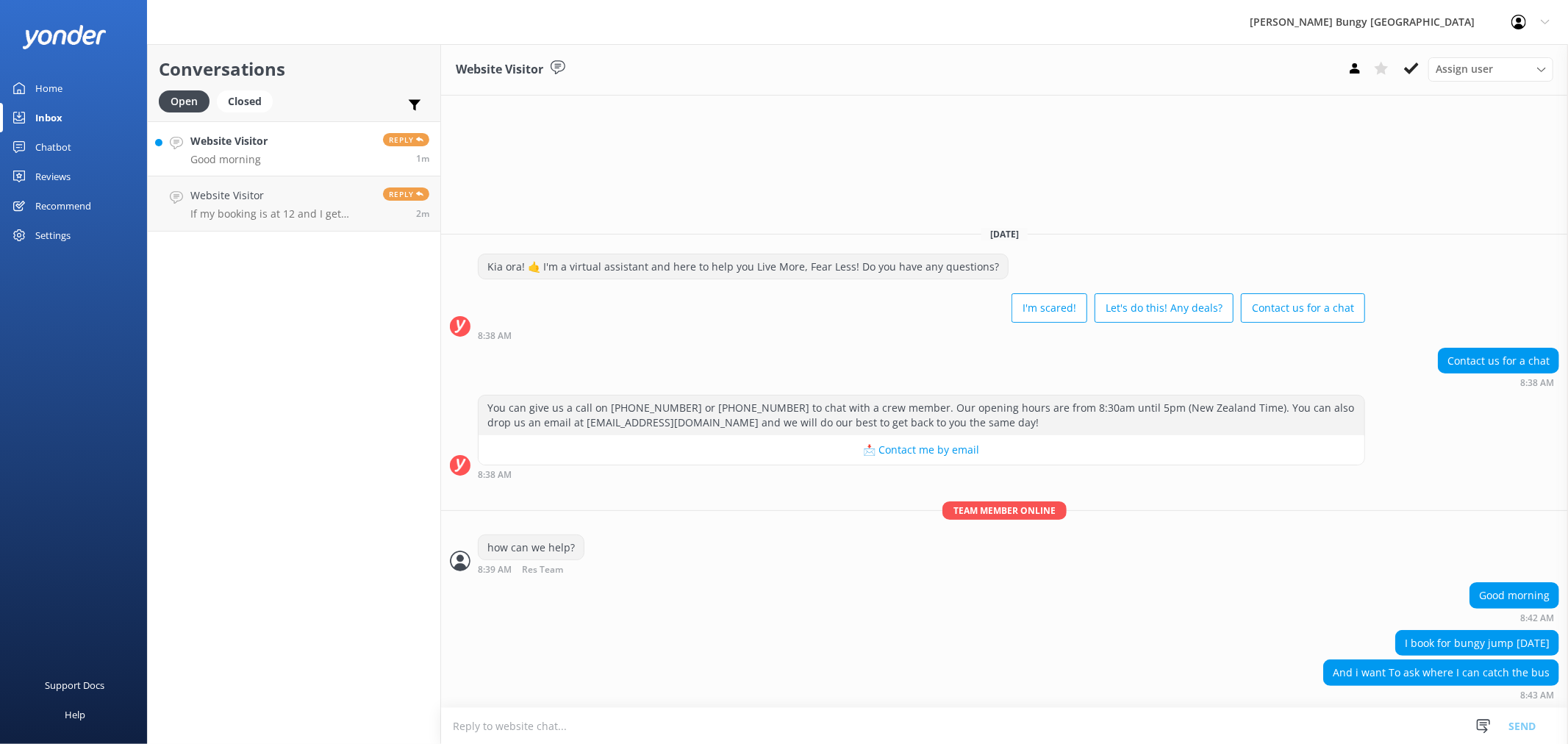
click at [1356, 726] on textarea at bounding box center [1004, 726] width 1127 height 36
type textarea "which bungy were you booked for?"
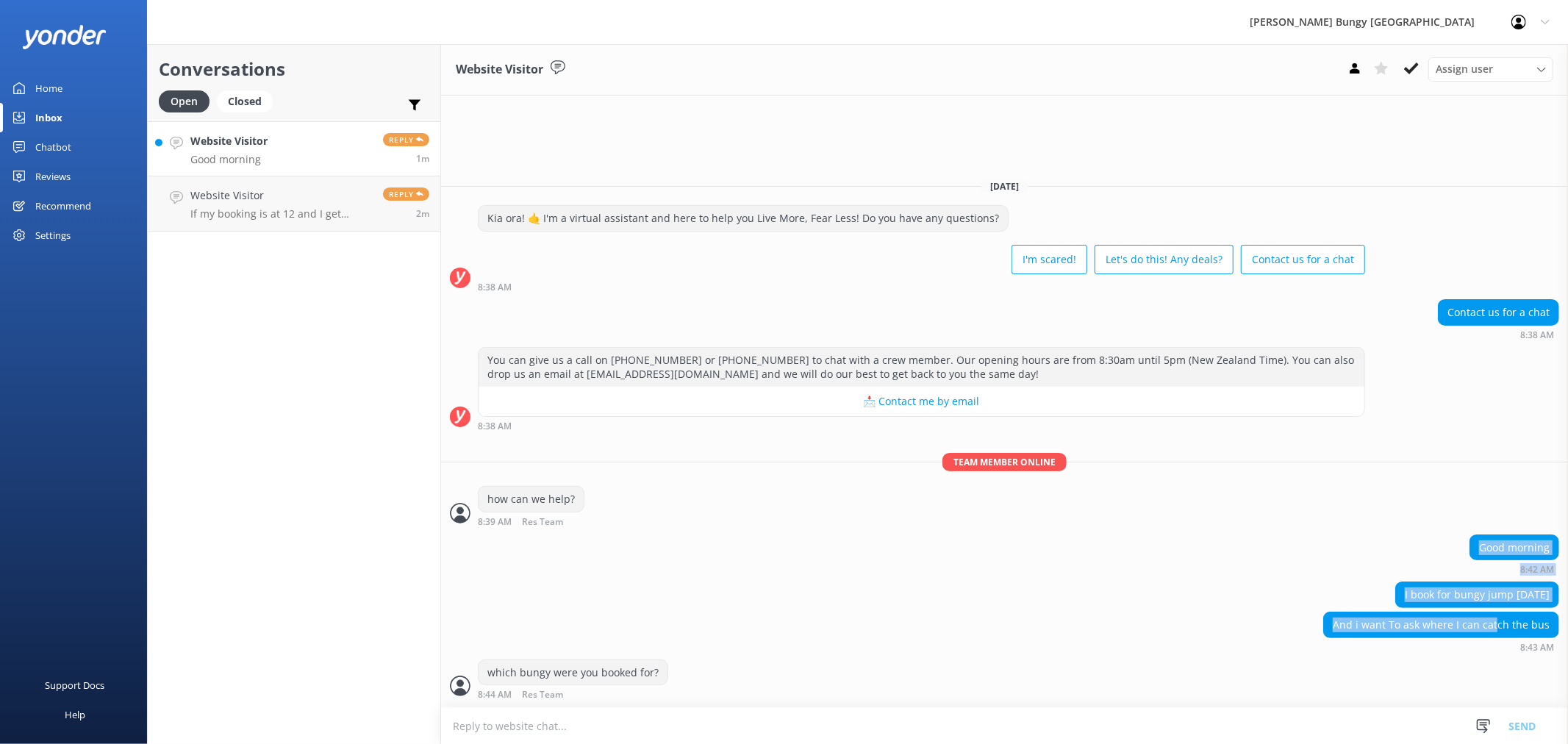
drag, startPoint x: 1362, startPoint y: 535, endPoint x: 1500, endPoint y: 612, distance: 158.0
click at [1498, 610] on div "[DATE] Kia ora! 🤙 I'm a virtual assistant and here to help you Live More, Fear …" at bounding box center [1004, 437] width 1127 height 540
click at [1524, 643] on strong "8:43 AM" at bounding box center [1537, 647] width 33 height 9
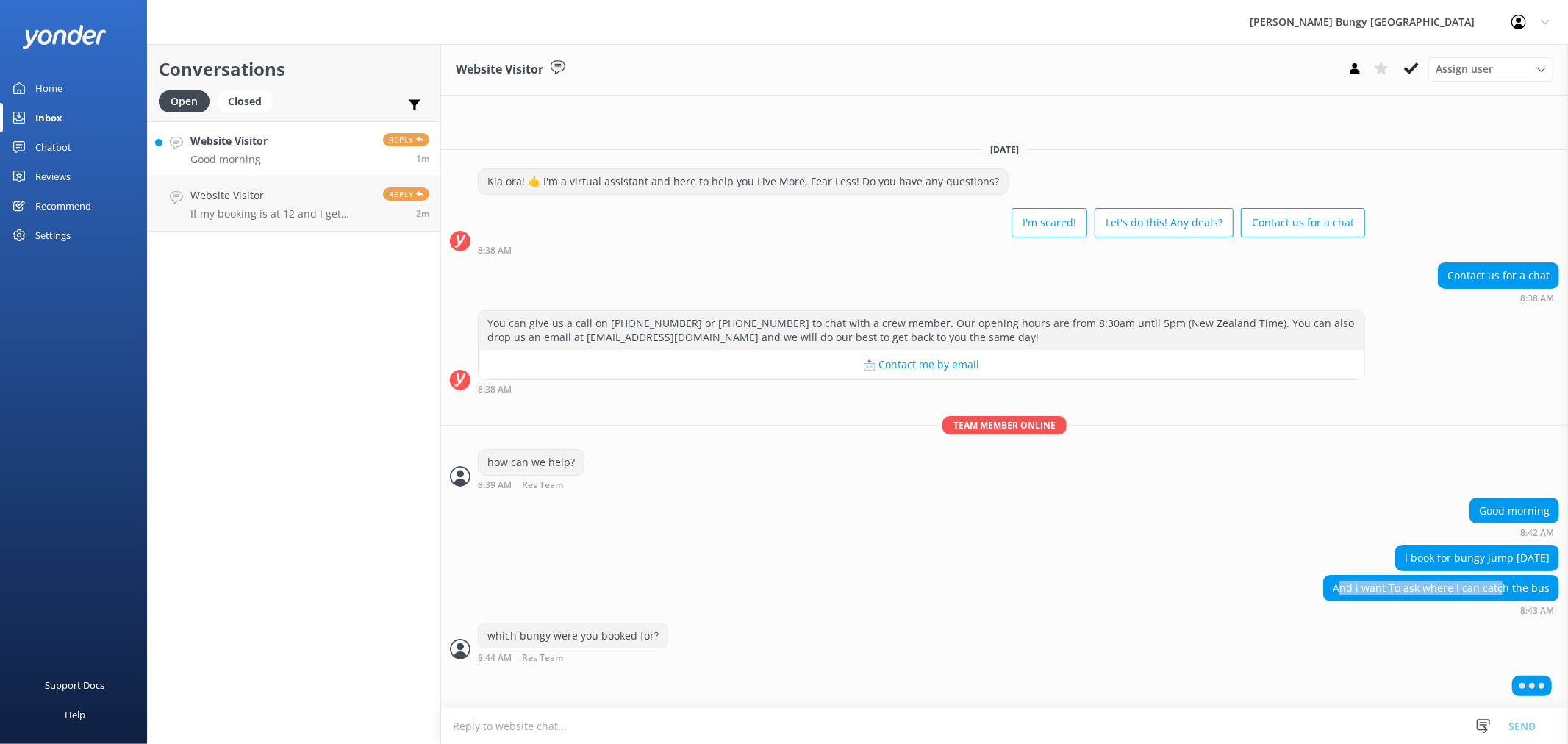
drag, startPoint x: 1346, startPoint y: 588, endPoint x: 1508, endPoint y: 590, distance: 162.0
click at [1508, 590] on div "And i want To ask where I can catch the bus" at bounding box center [1442, 588] width 235 height 25
click at [1405, 539] on div "Good morning 8:42 AM" at bounding box center [1004, 522] width 1127 height 48
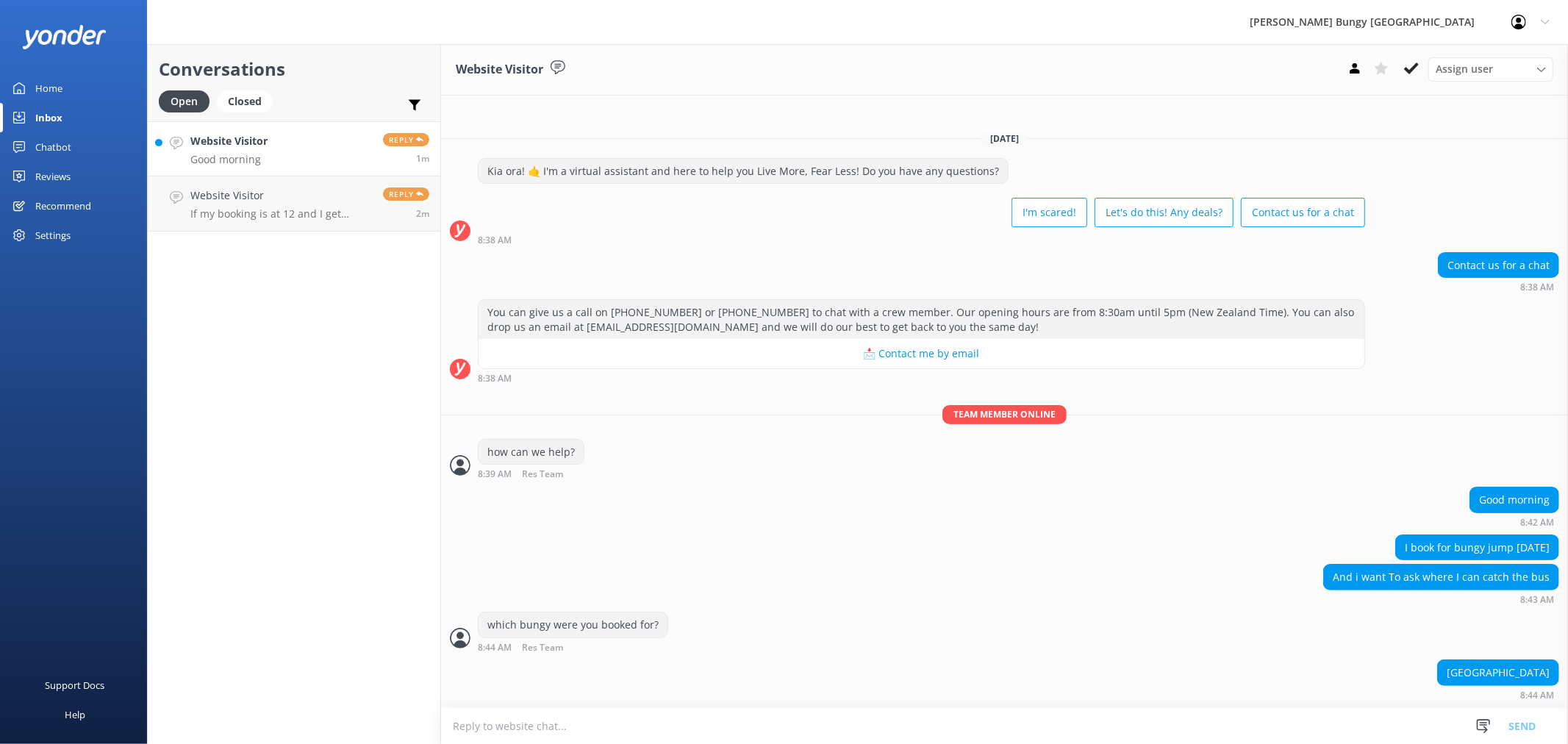
click at [1069, 721] on textarea at bounding box center [1004, 726] width 1127 height 36
type textarea "i"
type textarea "did you book with transport?"
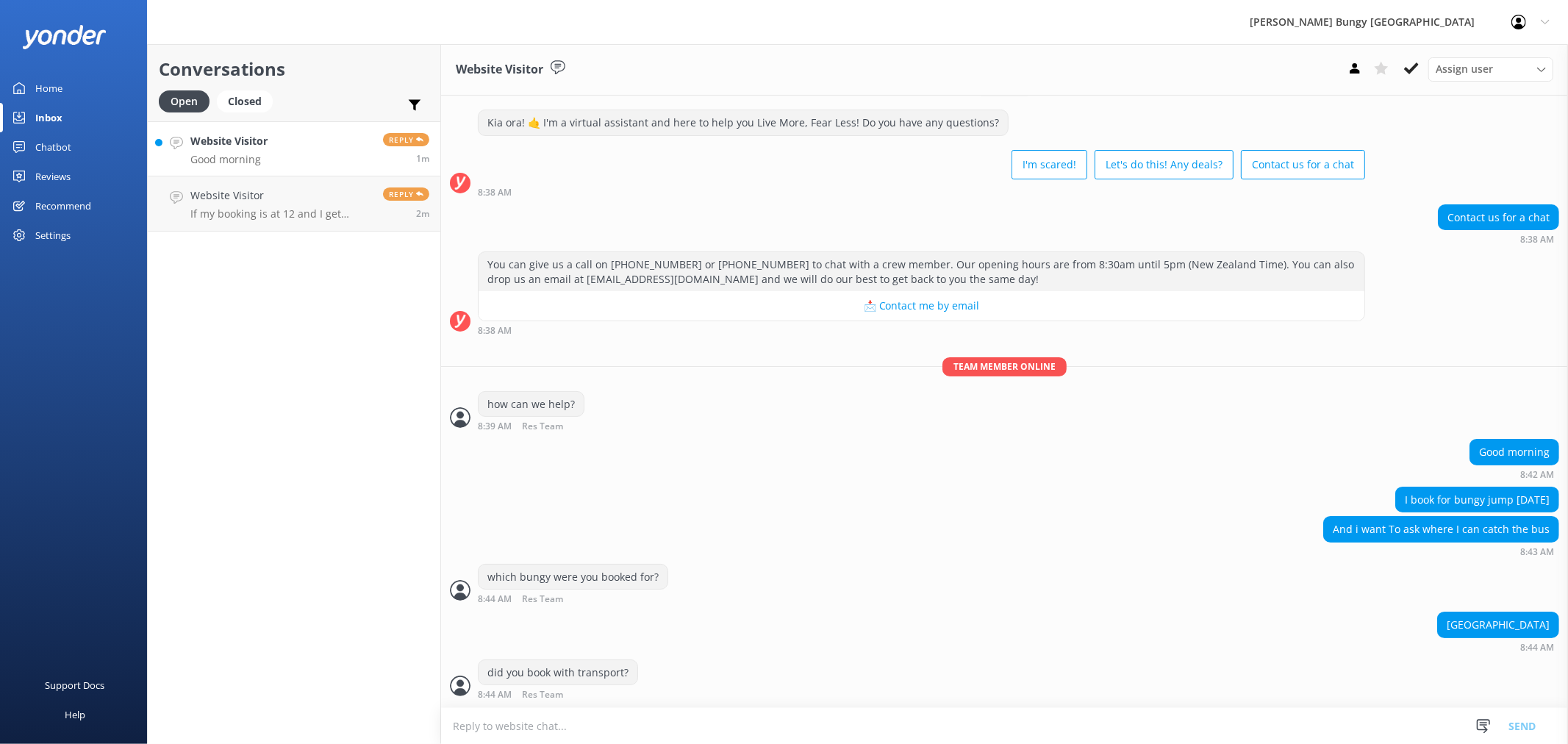
click at [1001, 713] on textarea at bounding box center [1004, 726] width 1127 height 36
click at [1334, 519] on div "And i want To ask where I can catch the bus" at bounding box center [1442, 529] width 235 height 25
drag, startPoint x: 1331, startPoint y: 530, endPoint x: 1478, endPoint y: 533, distance: 147.0
click at [1478, 533] on div "And i want To ask where I can catch the bus" at bounding box center [1442, 529] width 235 height 25
click at [1487, 532] on div "And i want To ask where I can catch the bus" at bounding box center [1442, 529] width 235 height 25
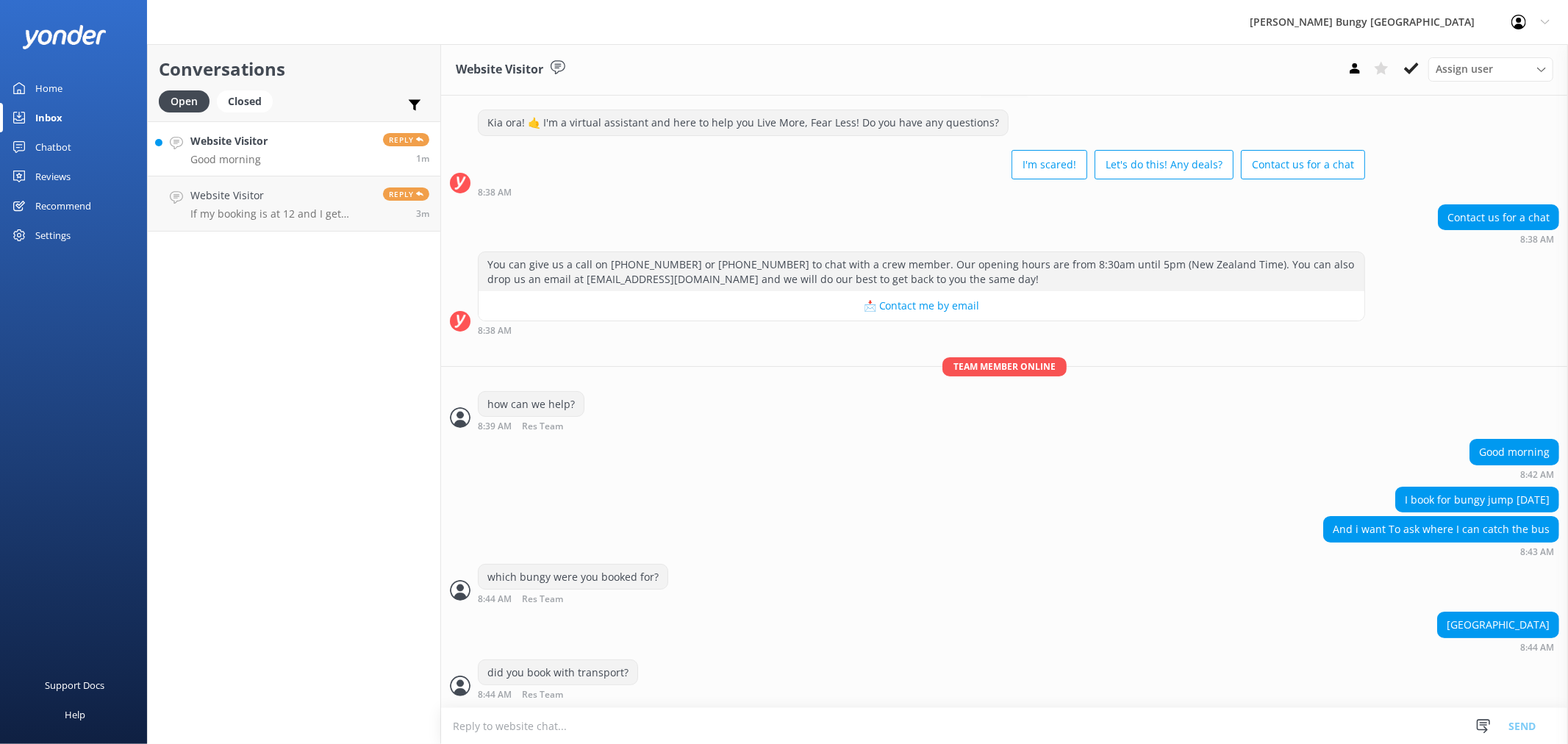
click at [1121, 716] on textarea at bounding box center [1004, 726] width 1127 height 36
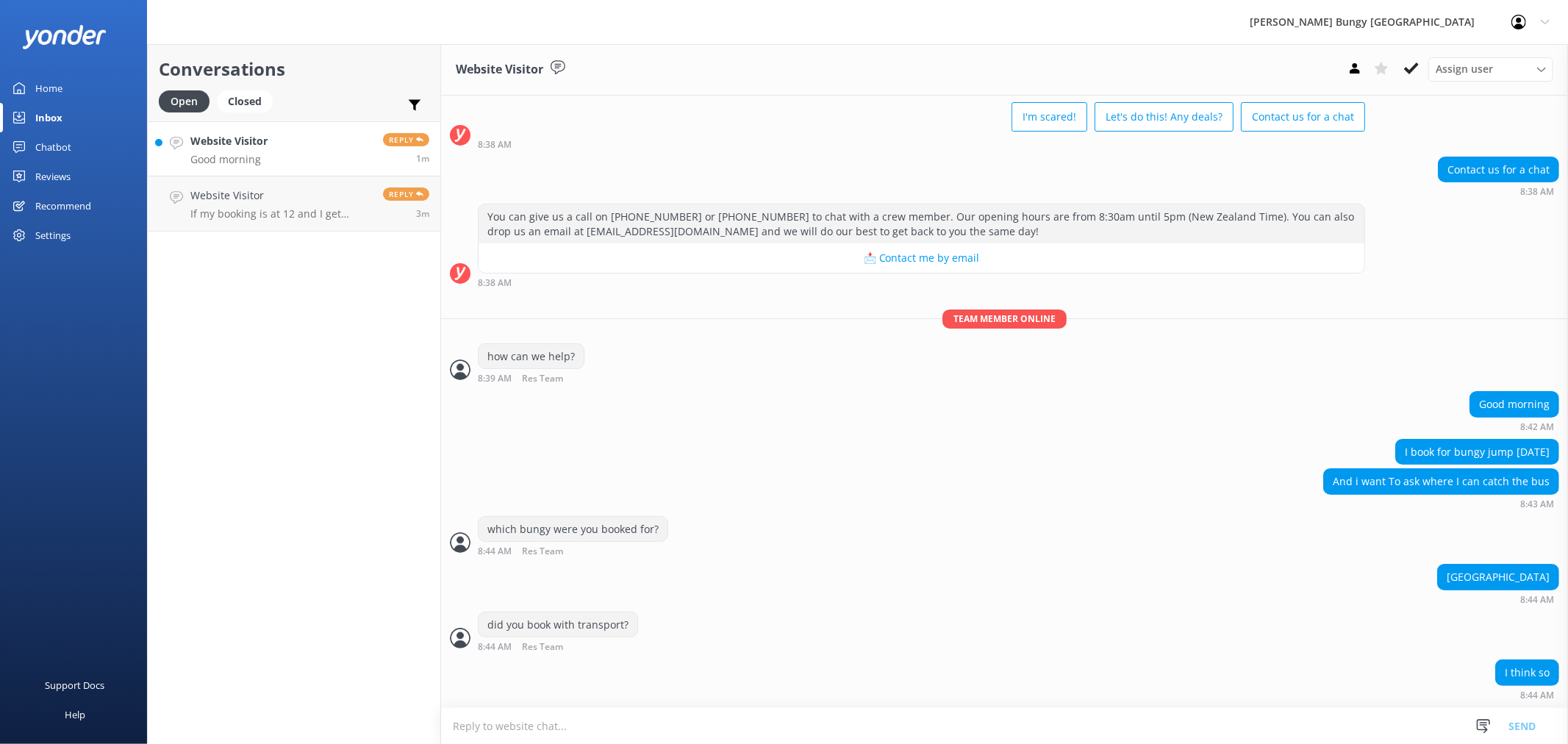
click at [1175, 725] on textarea at bounding box center [1004, 726] width 1127 height 36
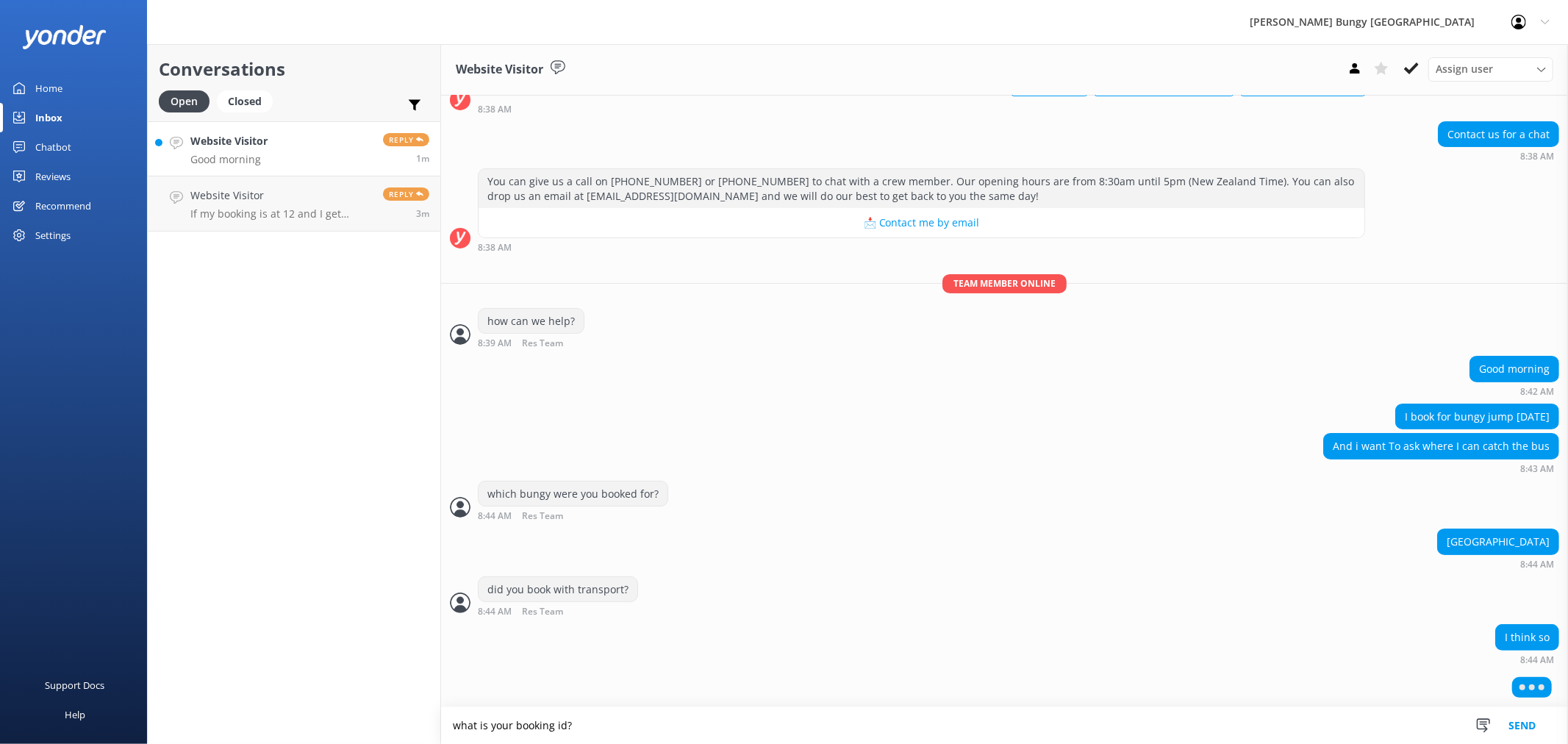
type textarea "what is your booking id?"
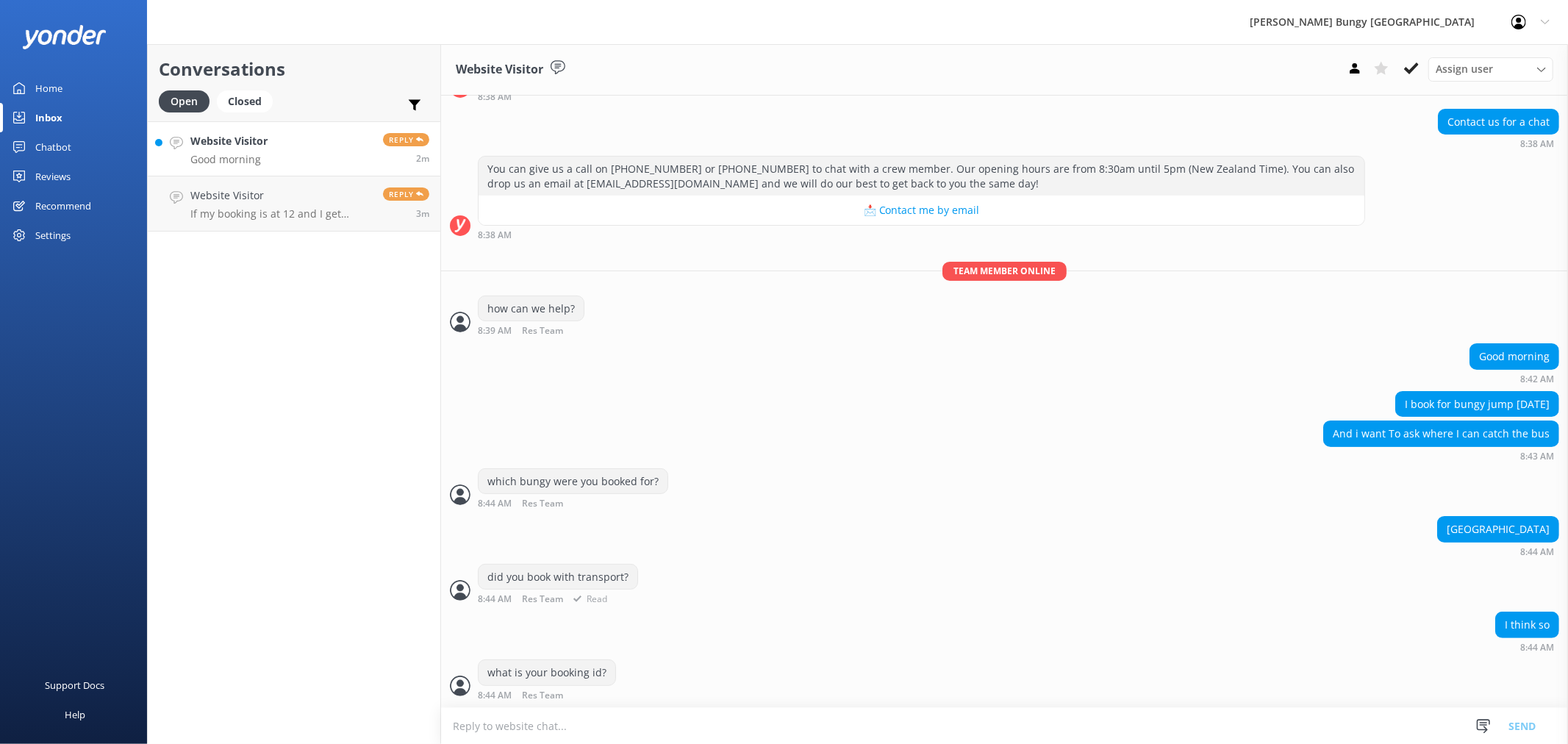
scroll to position [155, 0]
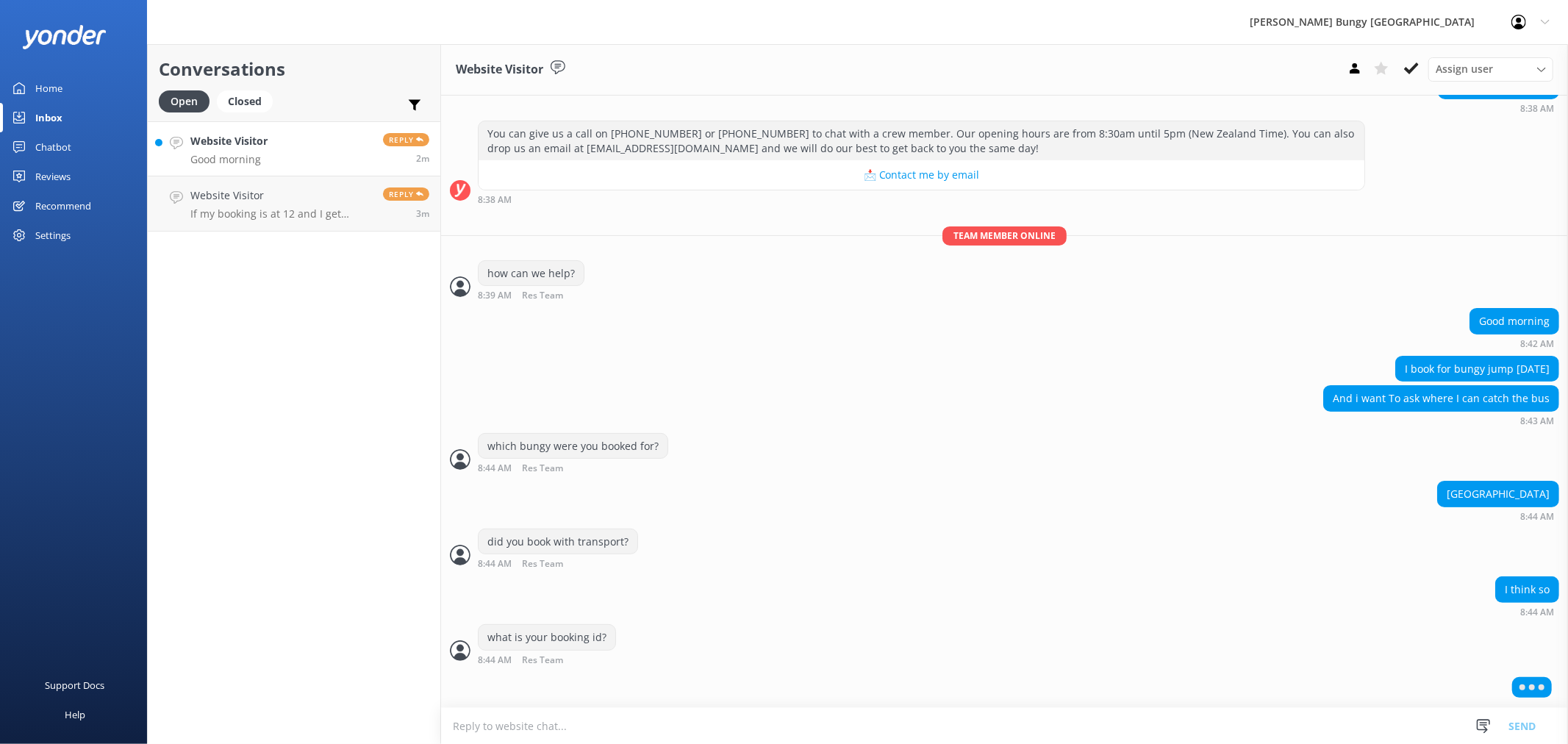
click at [822, 711] on textarea at bounding box center [1004, 726] width 1127 height 36
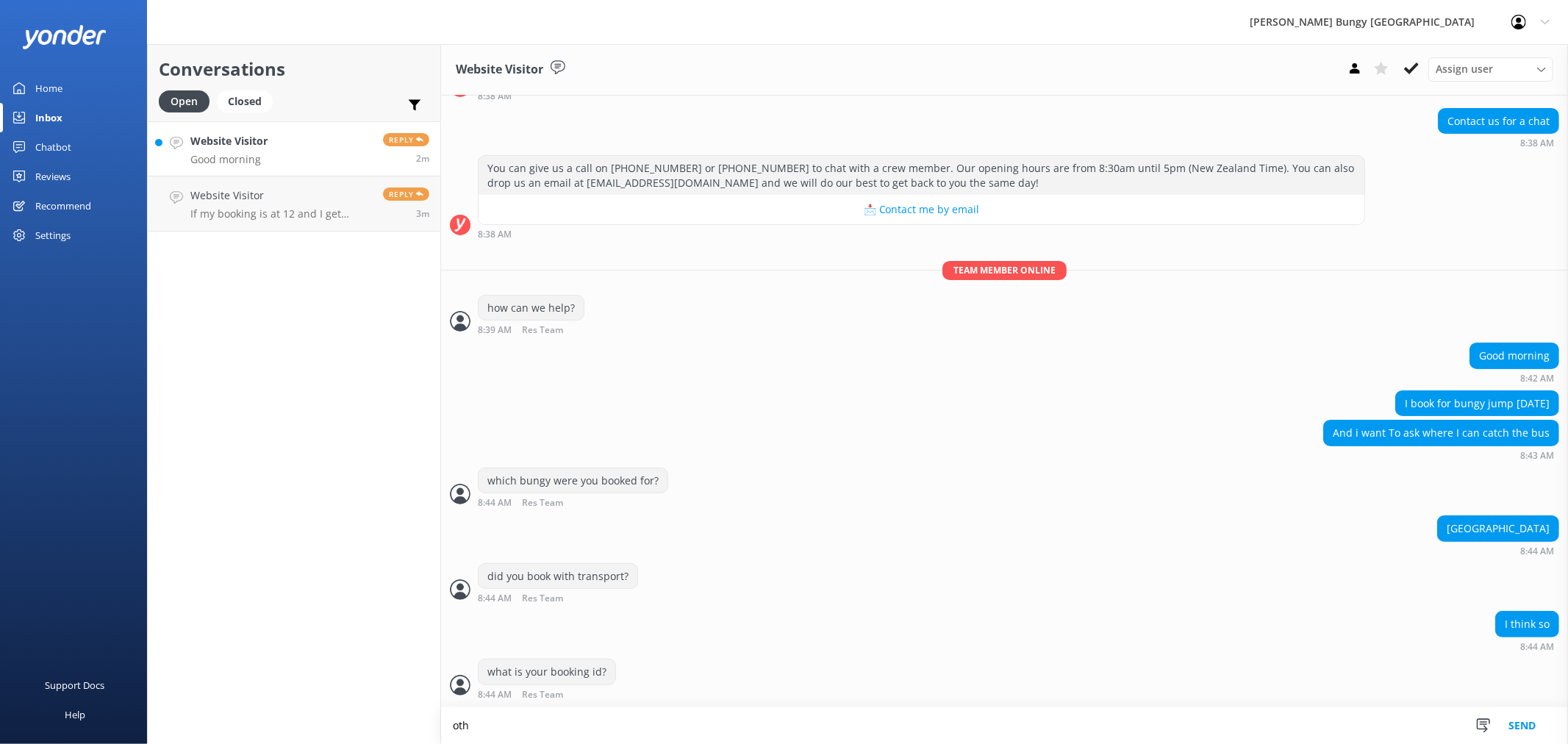
scroll to position [121, 0]
type textarea "otherwise, it should mention in your confirmation email"
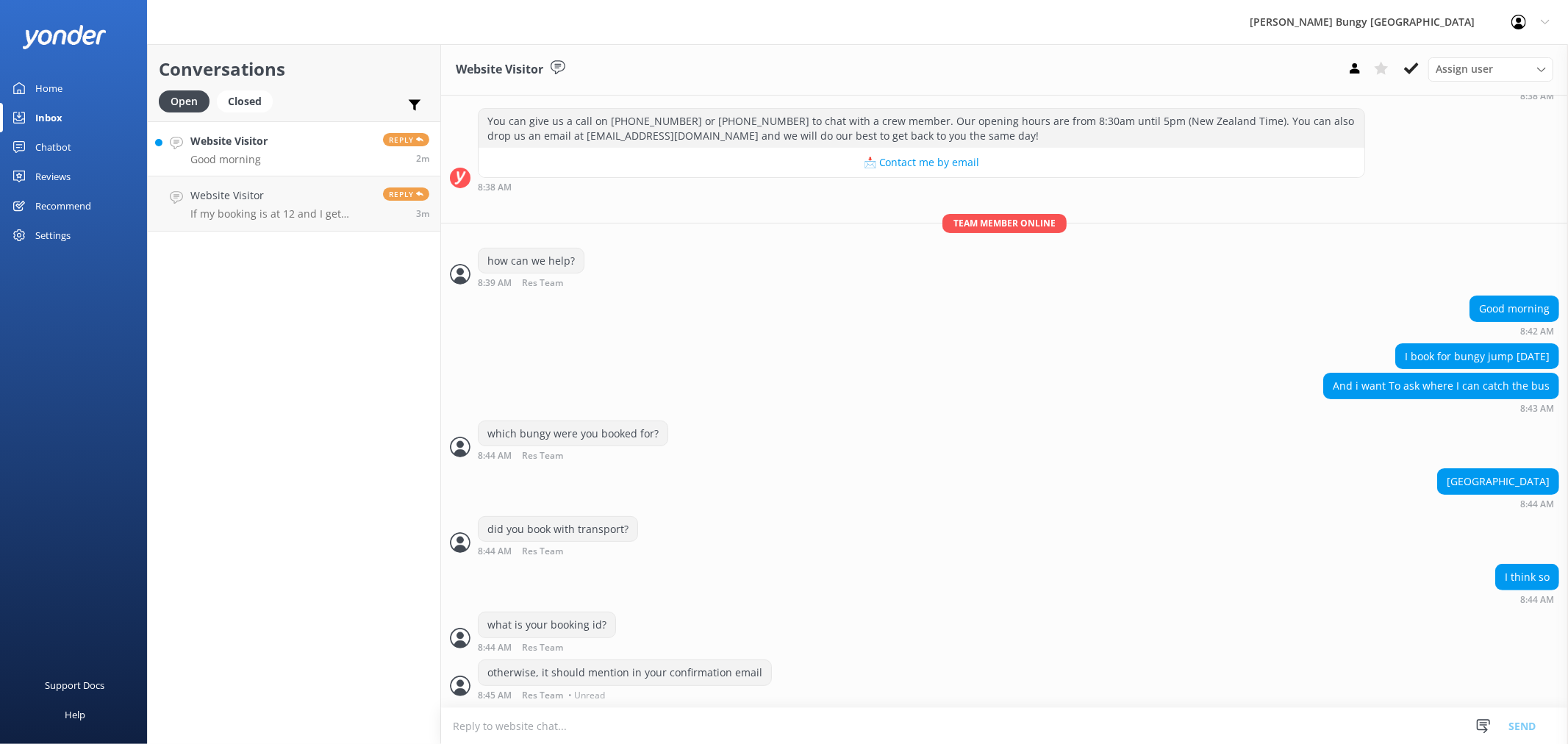
click at [822, 711] on textarea at bounding box center [1004, 726] width 1127 height 36
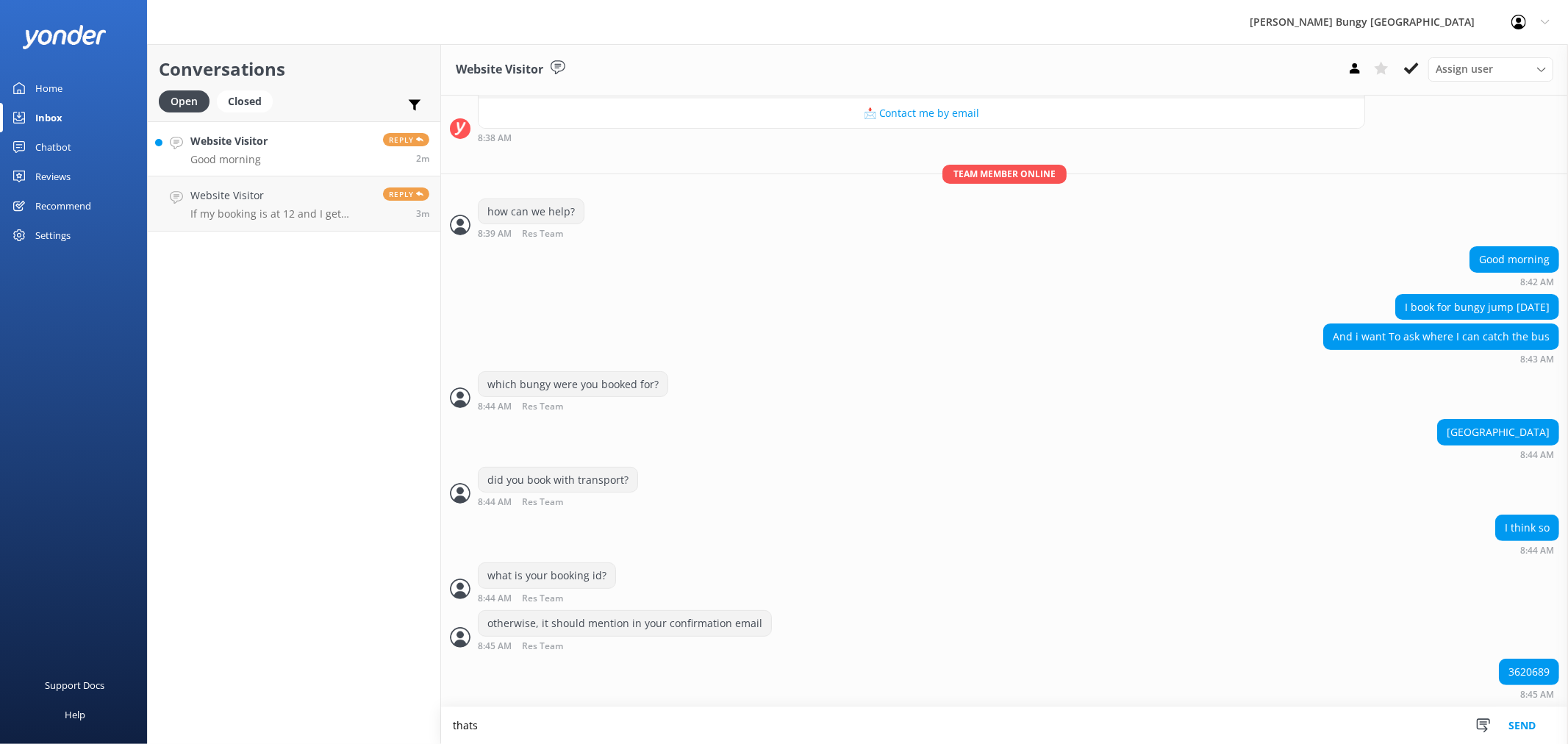
scroll to position [217, 0]
type textarea "t"
type textarea "nope, thats your transaction id"
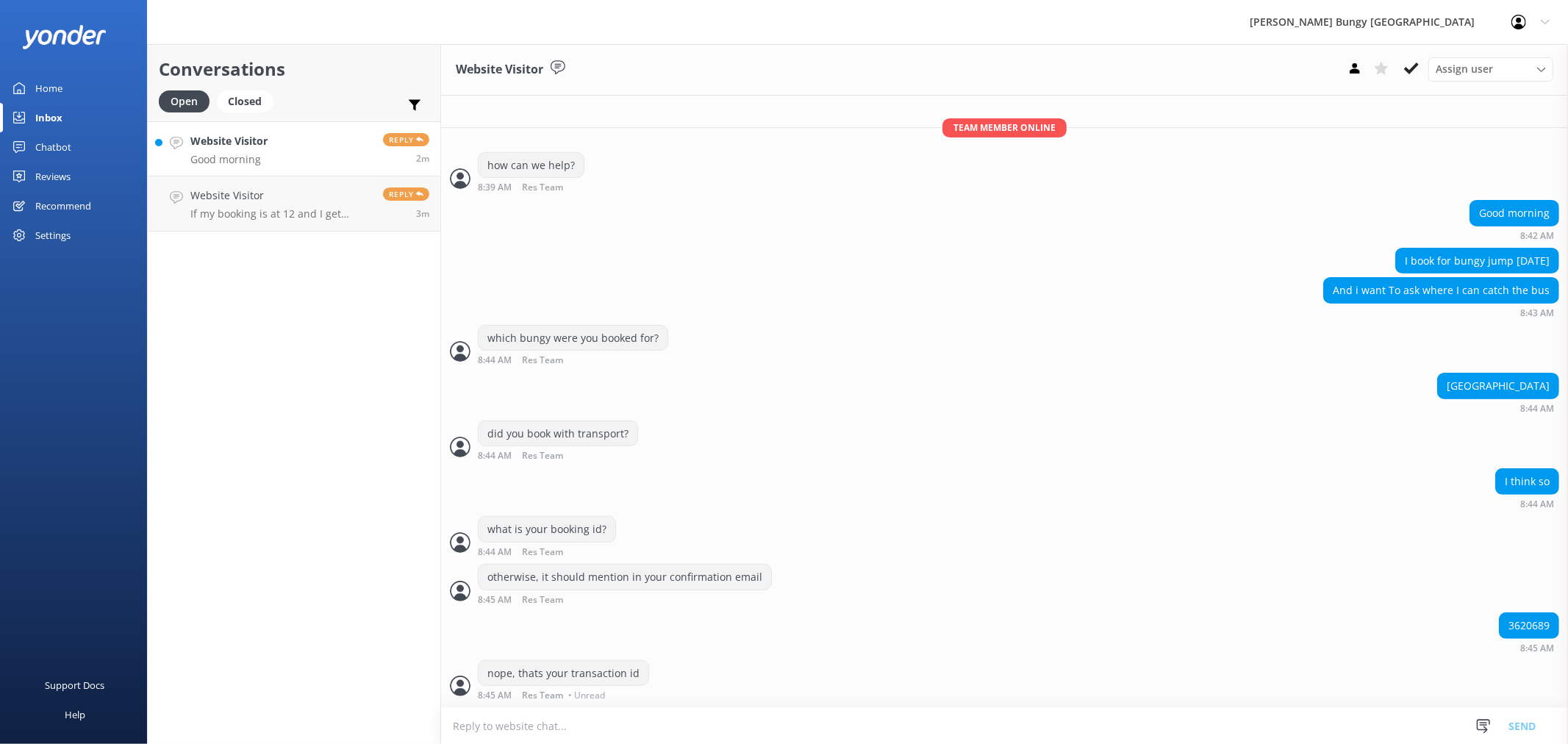
click at [822, 711] on textarea at bounding box center [1004, 726] width 1127 height 36
type textarea "y"
type textarea "your booking id should start with 24"
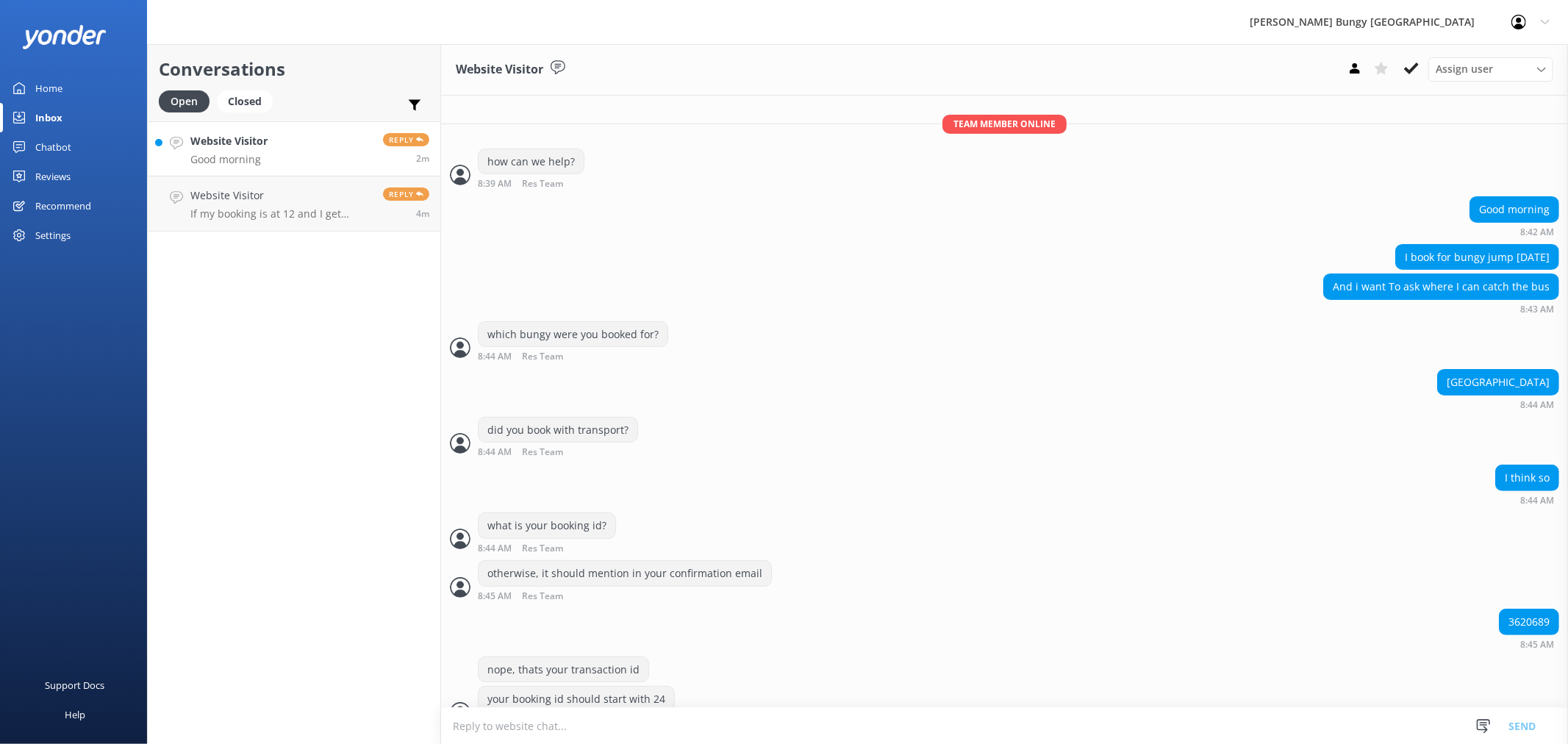
scroll to position [295, 0]
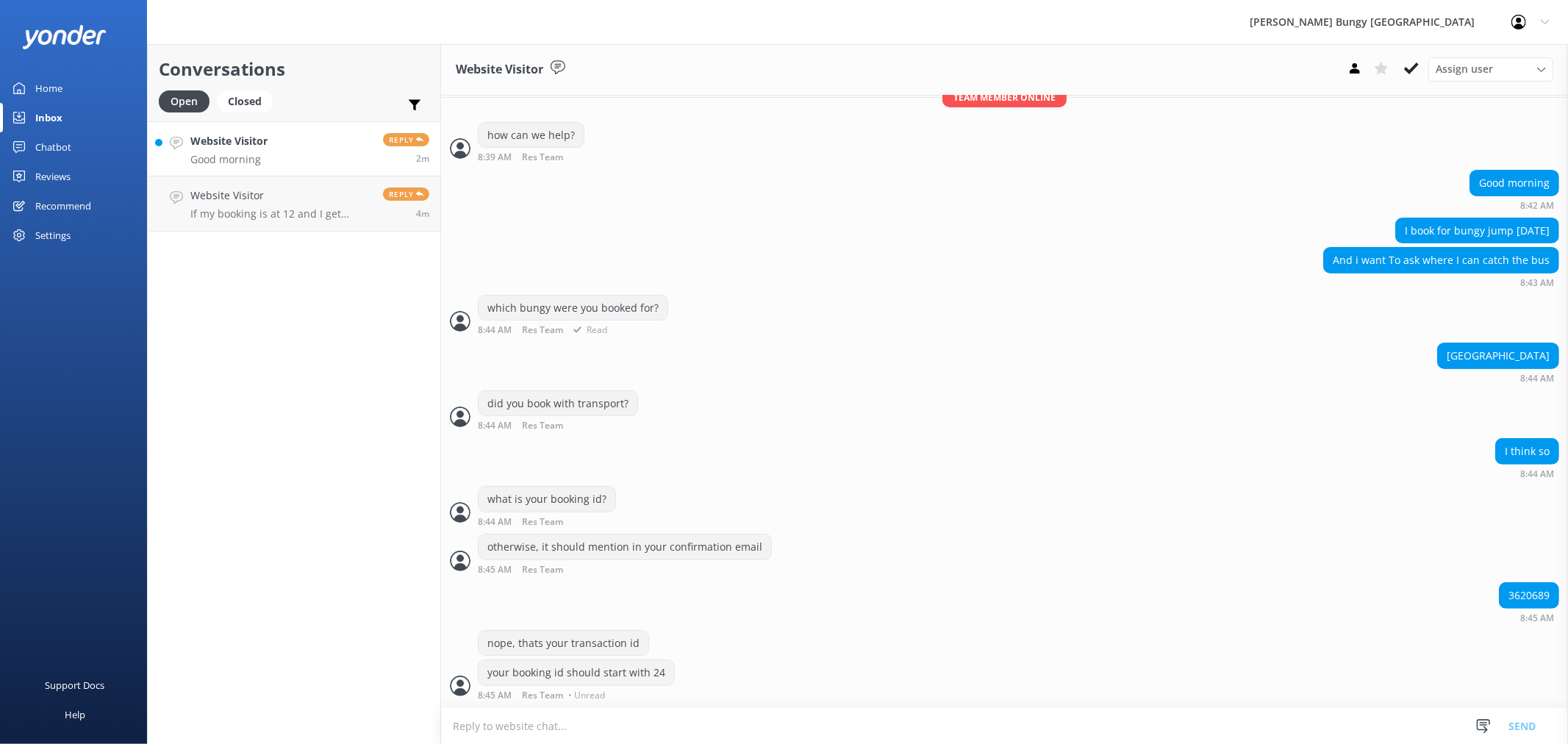
click at [1207, 320] on div "which bungy were you booked for? 8:44 AM Res Team Read" at bounding box center [1004, 315] width 1127 height 40
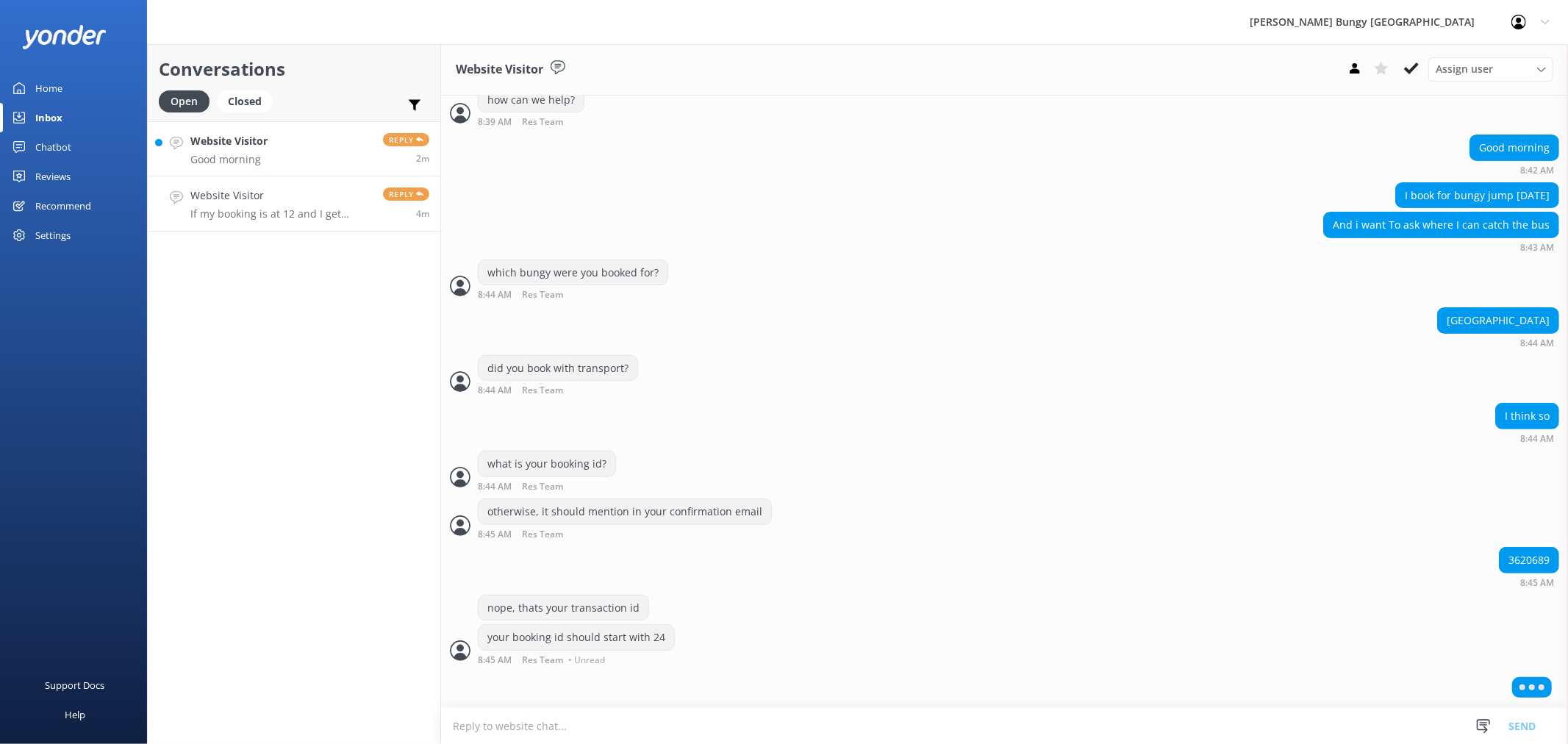
click at [370, 224] on link "Website Visitor If my booking is at 12 and I get picked up from the [GEOGRAPHIC…" at bounding box center [294, 204] width 293 height 55
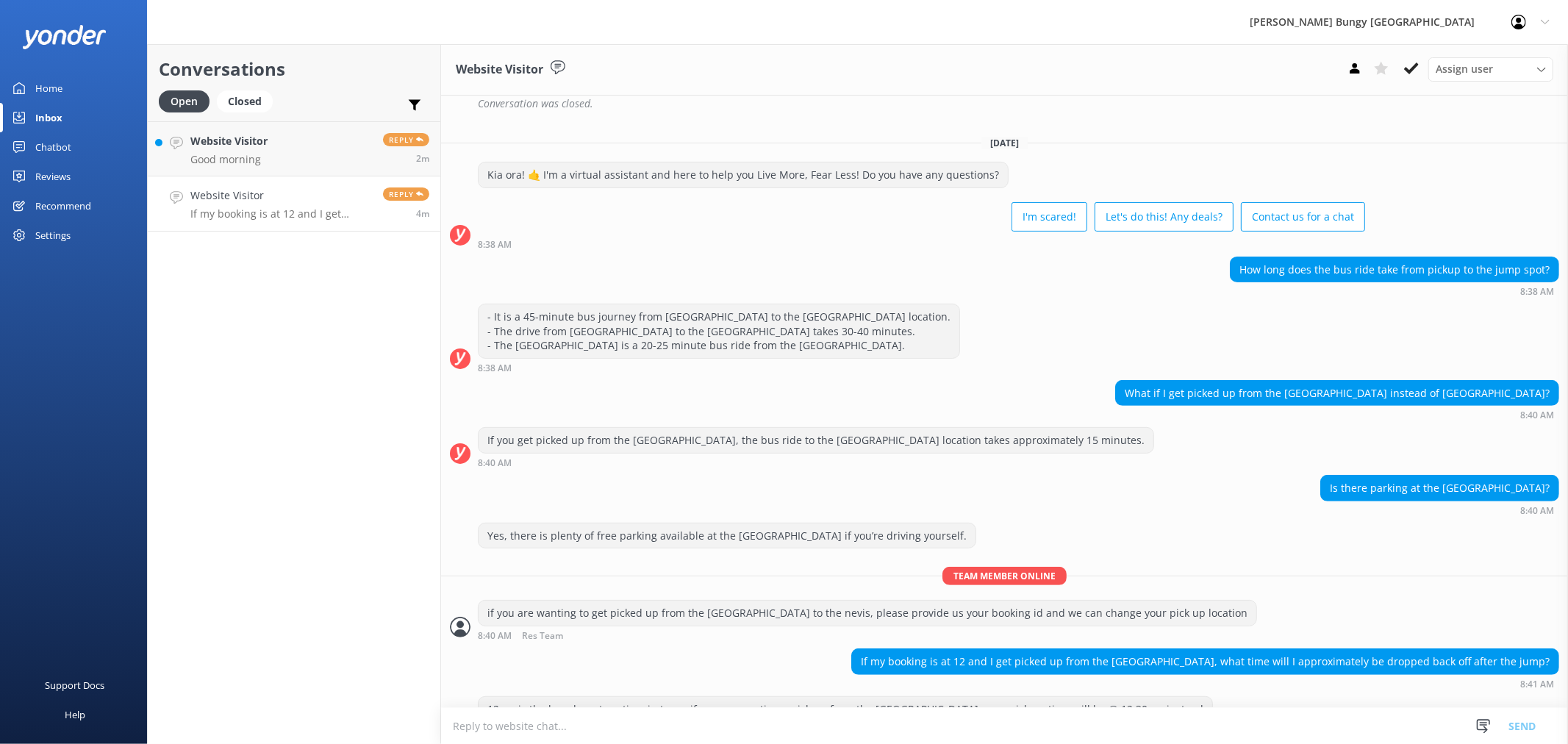
scroll to position [415, 0]
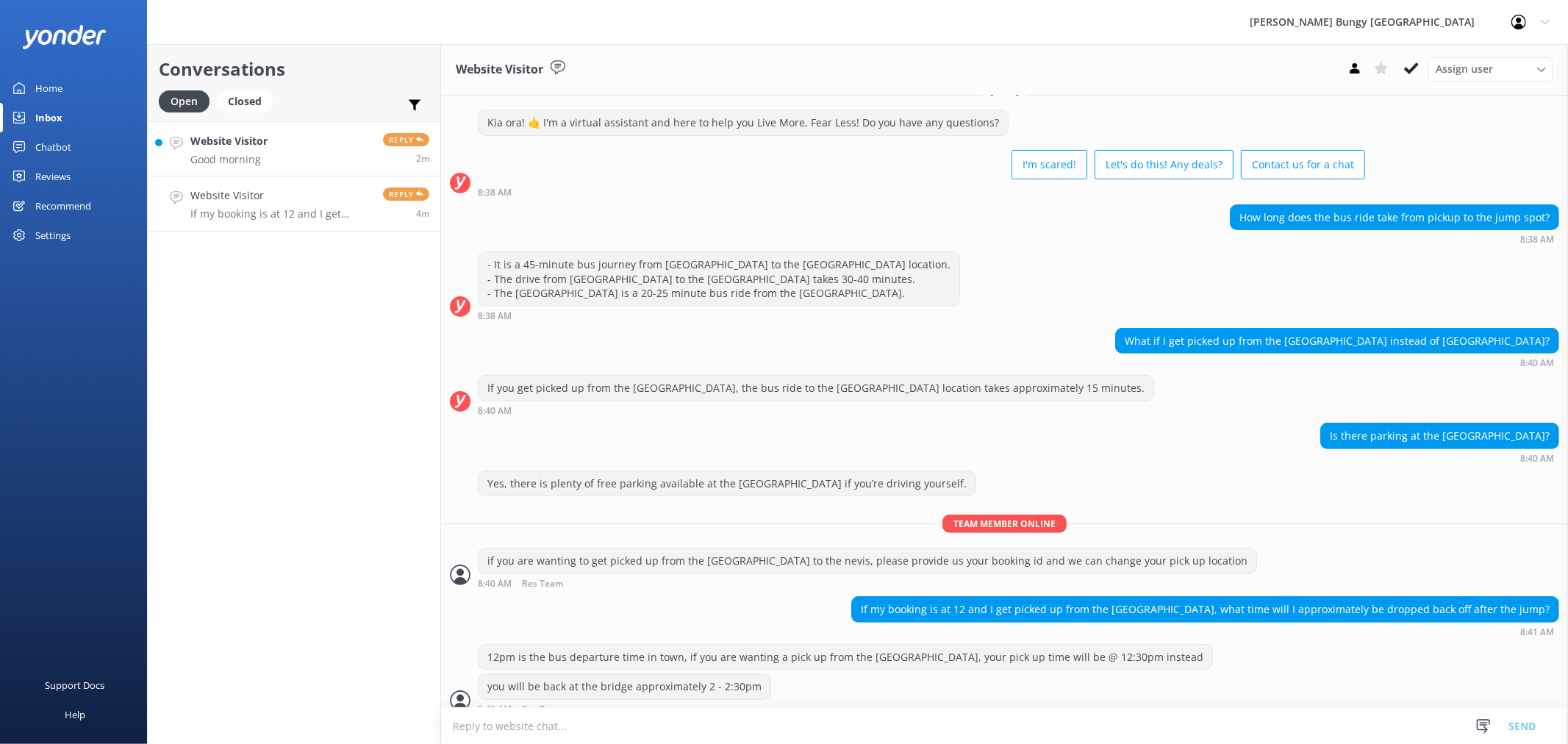
click at [372, 162] on div "Reply 2m" at bounding box center [401, 148] width 57 height 31
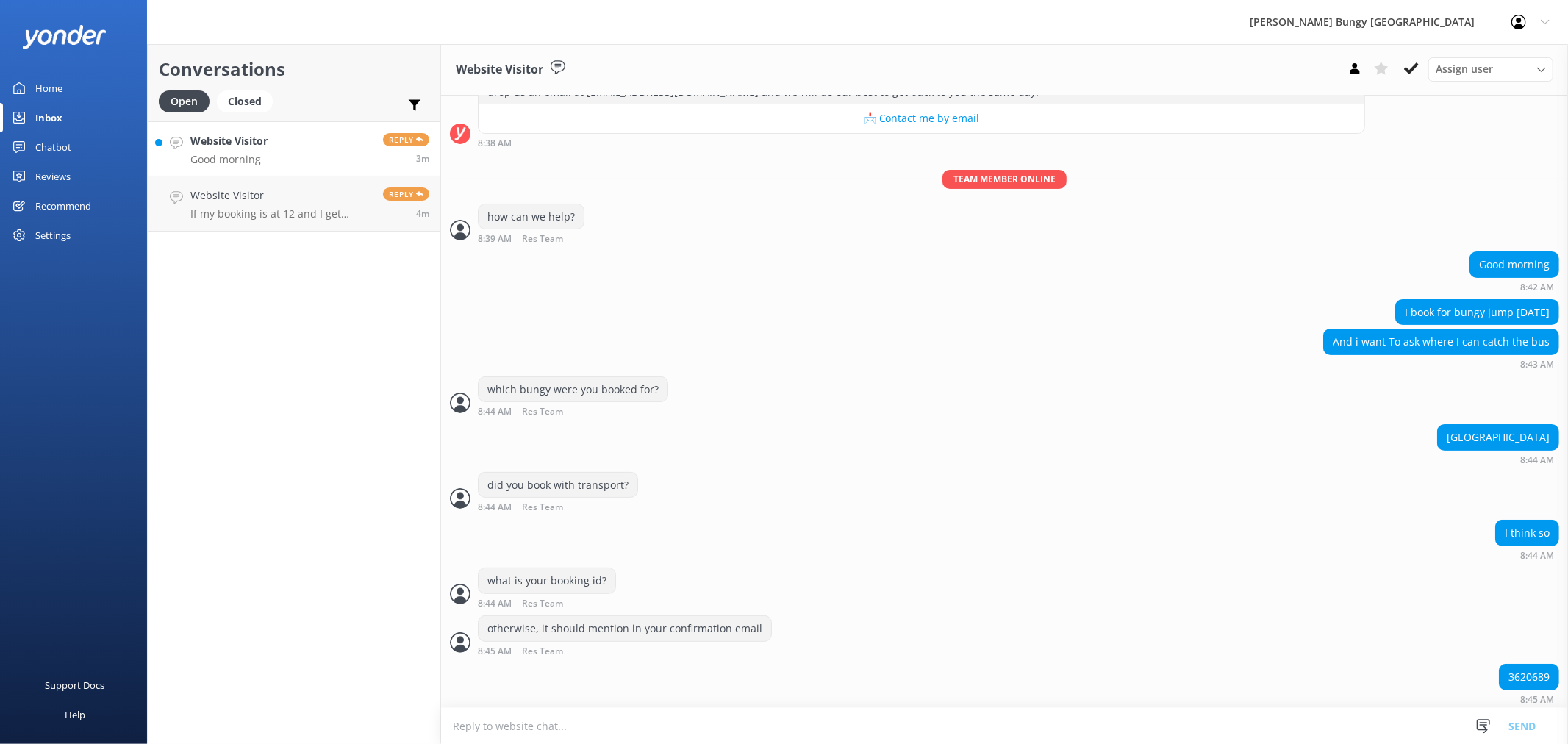
scroll to position [342, 0]
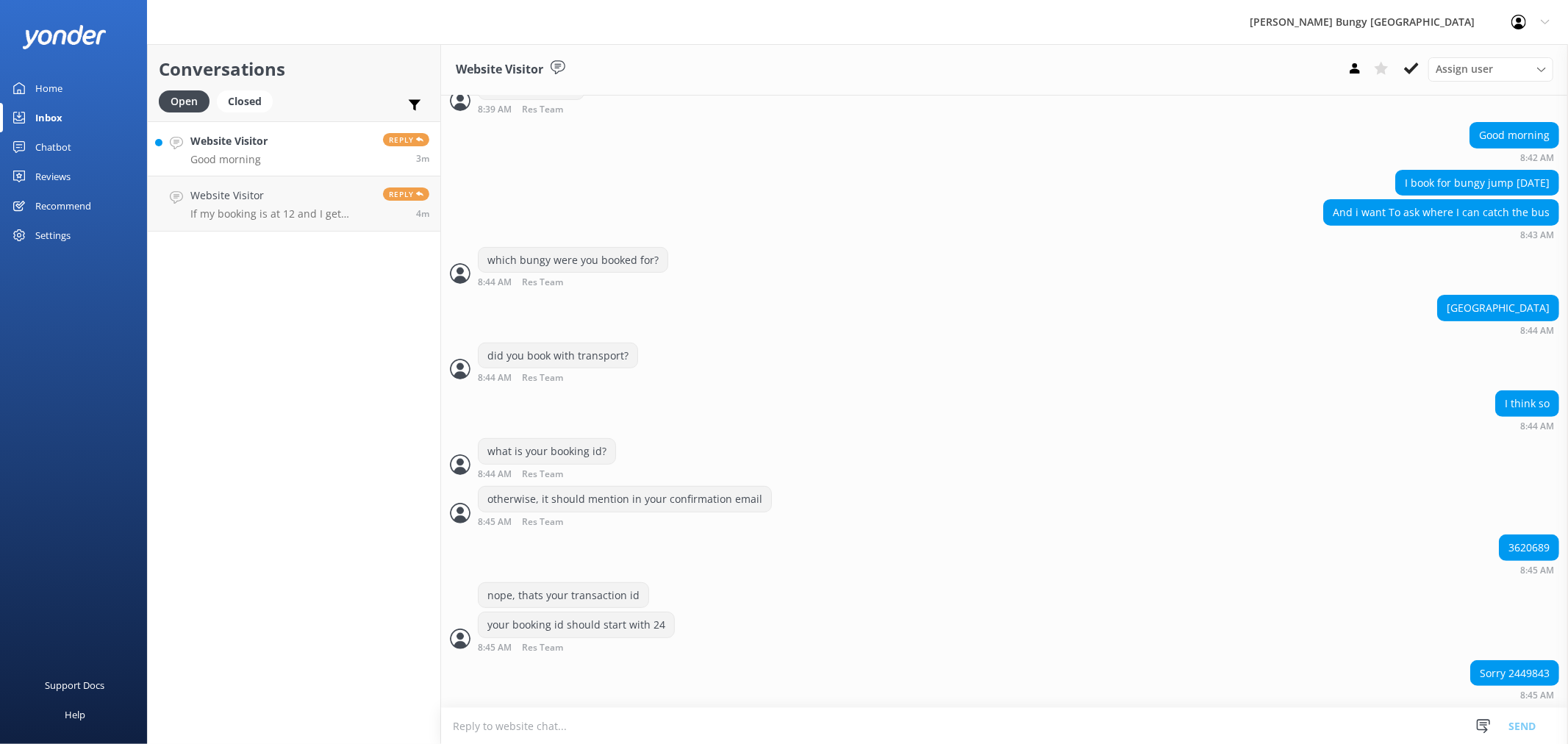
click at [1262, 718] on textarea at bounding box center [1004, 726] width 1127 height 36
type textarea "yup, you are booked with transport. information is in your booking confirmation"
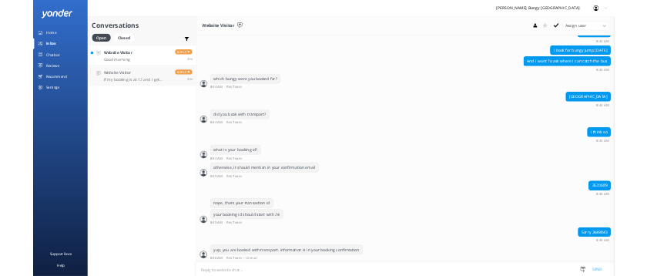
scroll to position [409, 0]
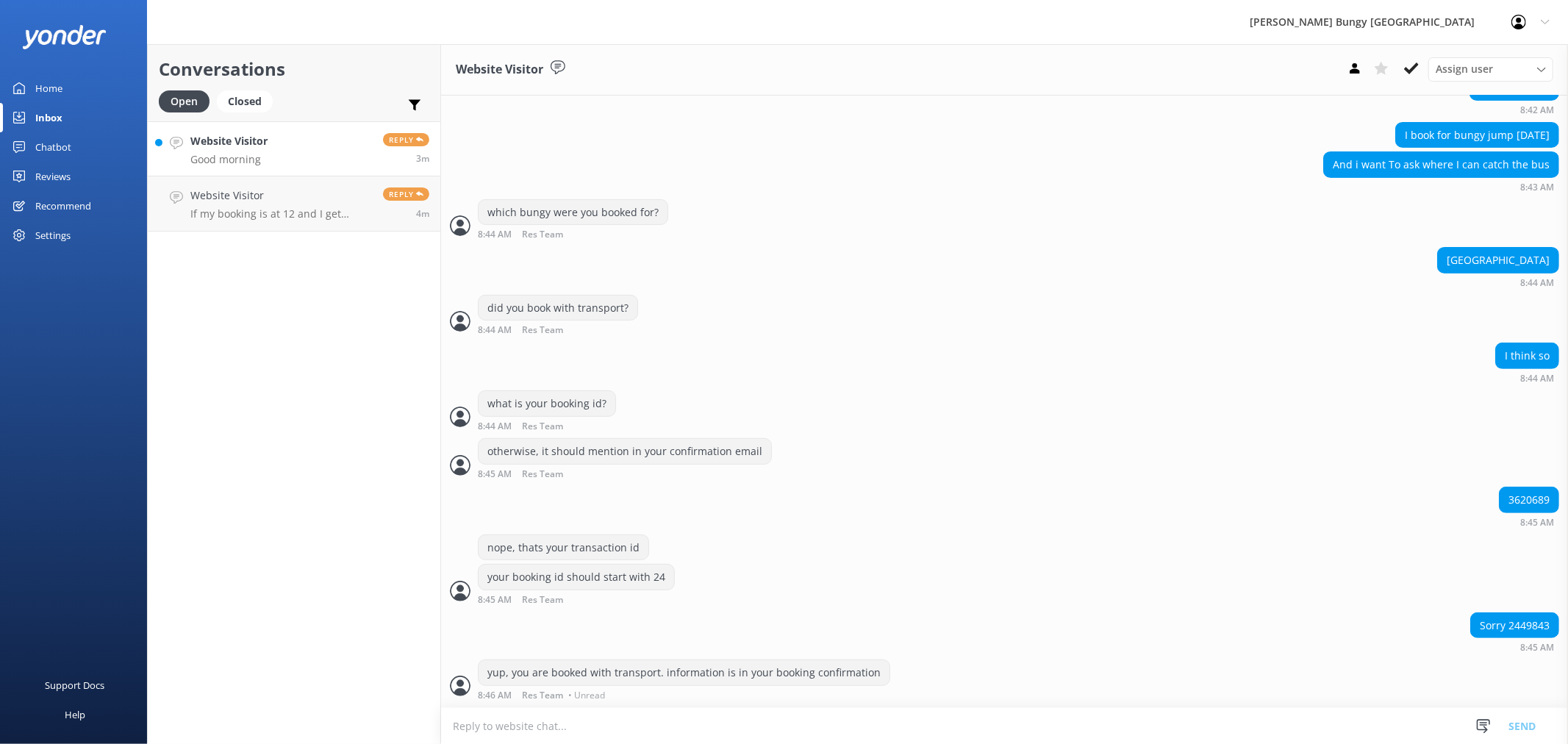
click at [1262, 718] on textarea at bounding box center [1004, 726] width 1127 height 36
click at [247, 174] on link "Website Visitor Good morning Reply 4m" at bounding box center [294, 149] width 293 height 55
click at [260, 185] on link "Website Visitor If my booking is at 12 and I get picked up from the [GEOGRAPHIC…" at bounding box center [294, 204] width 293 height 55
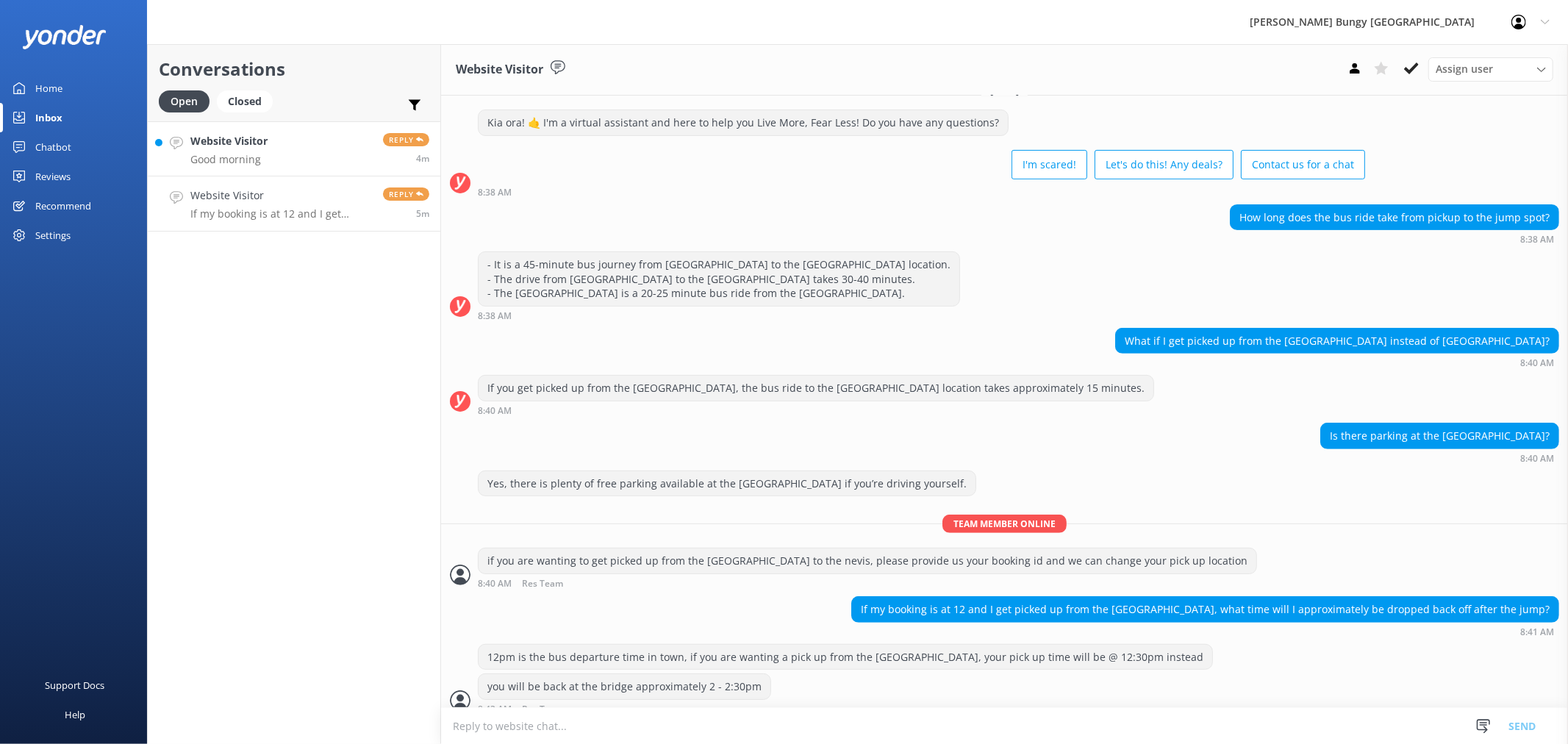
click at [261, 160] on p "Good morning" at bounding box center [229, 159] width 77 height 13
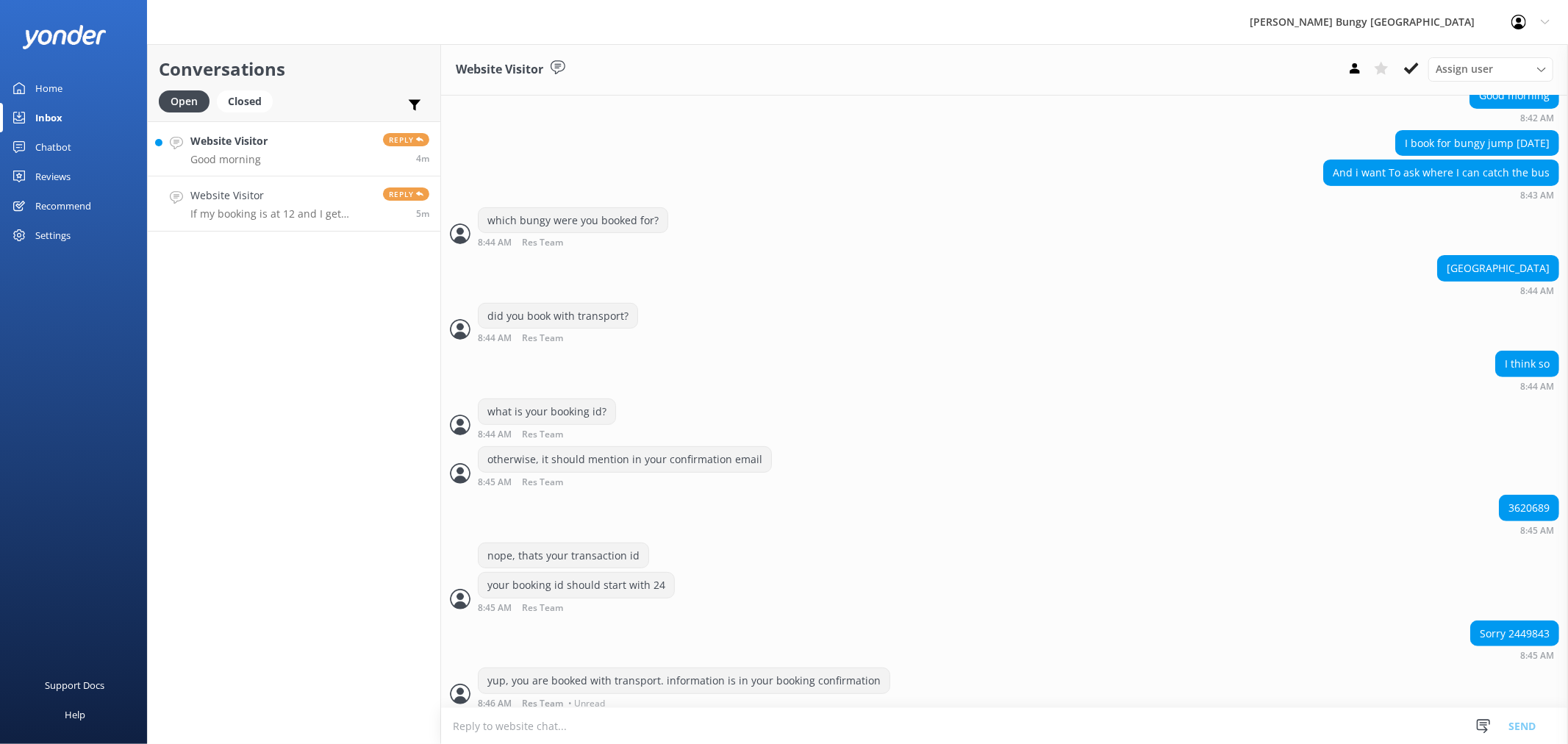
scroll to position [390, 0]
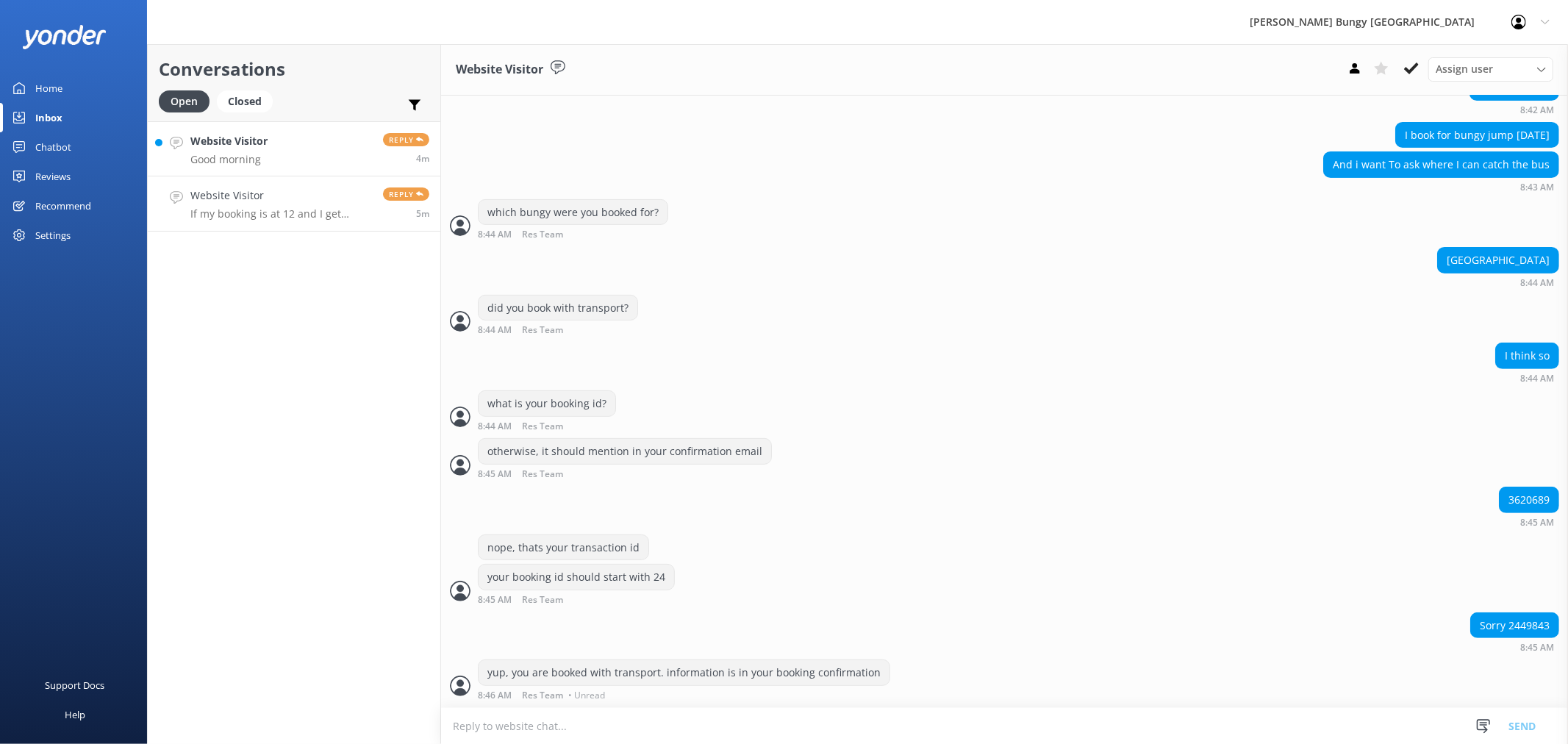
click at [333, 188] on h4 "Website Visitor" at bounding box center [282, 195] width 181 height 16
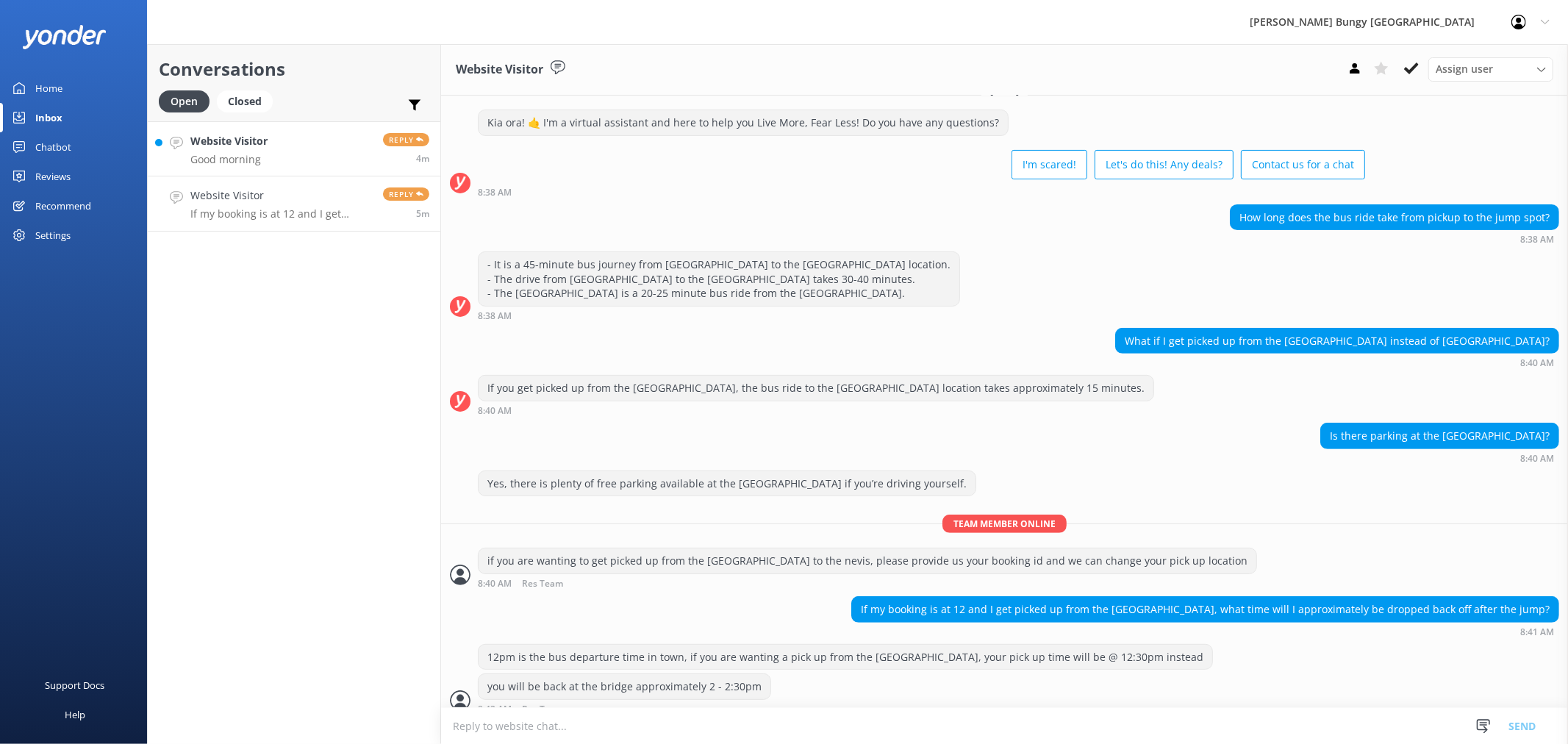
click at [369, 141] on link "Website Visitor Good morning Reply 4m" at bounding box center [294, 149] width 293 height 55
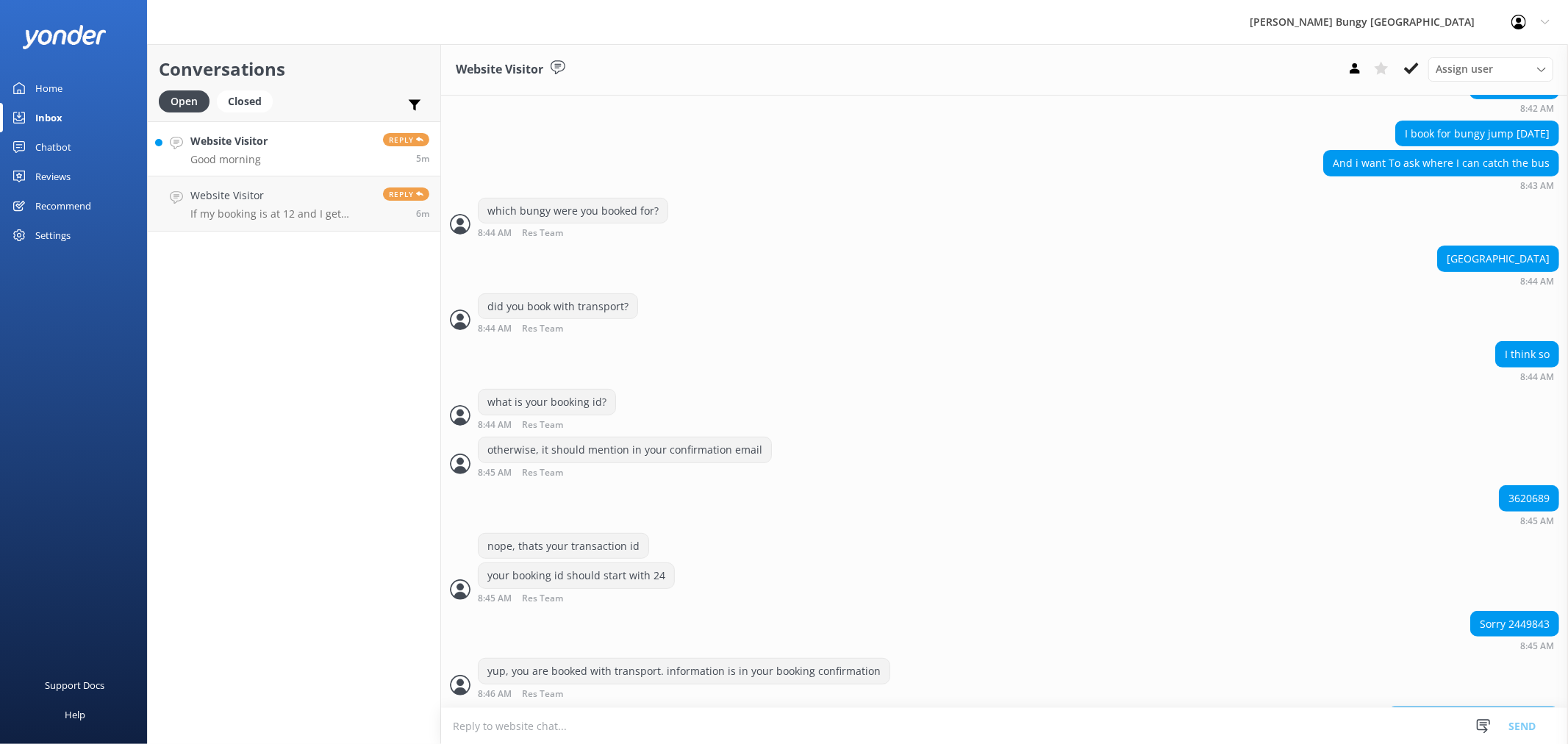
scroll to position [438, 0]
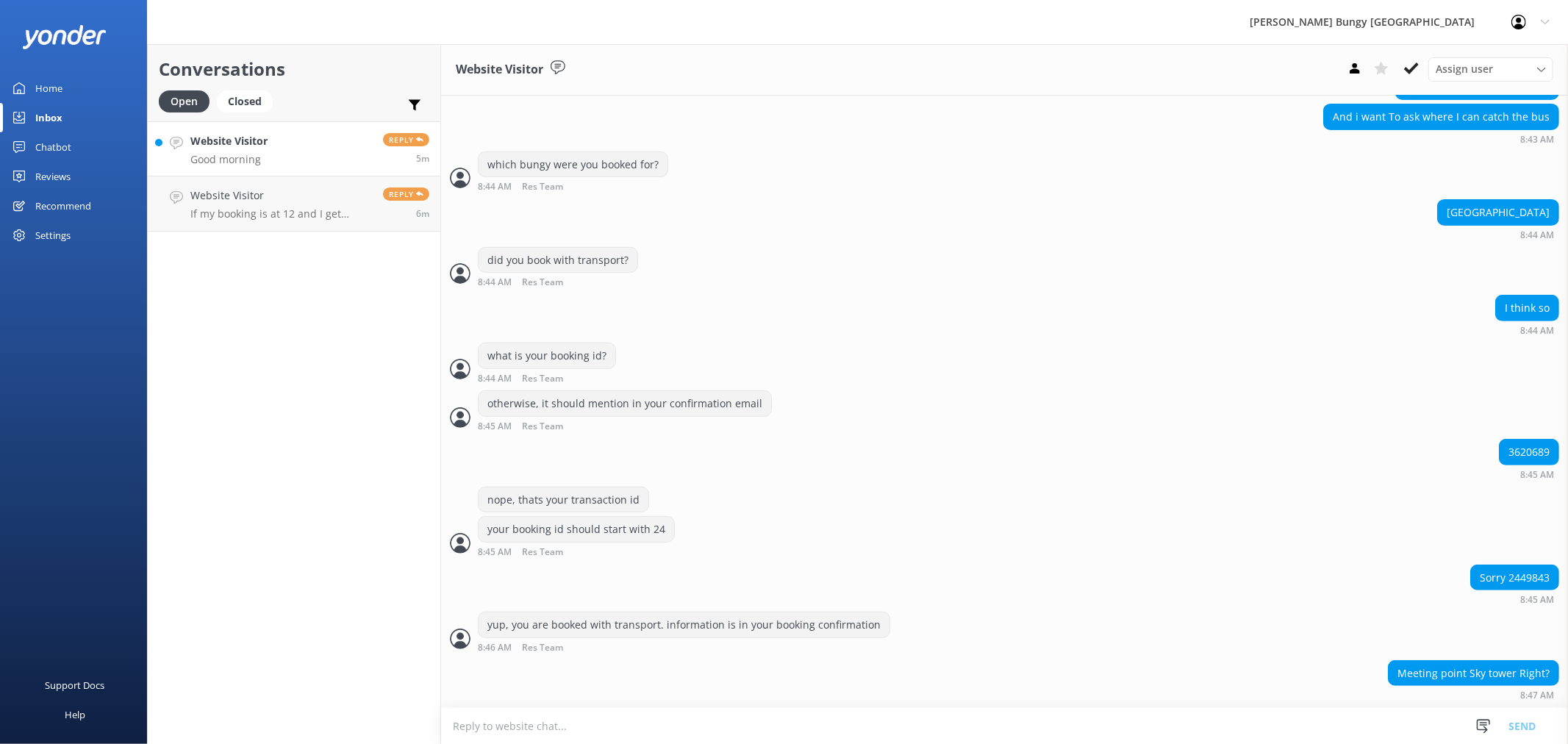
click at [914, 710] on textarea at bounding box center [1004, 726] width 1127 height 36
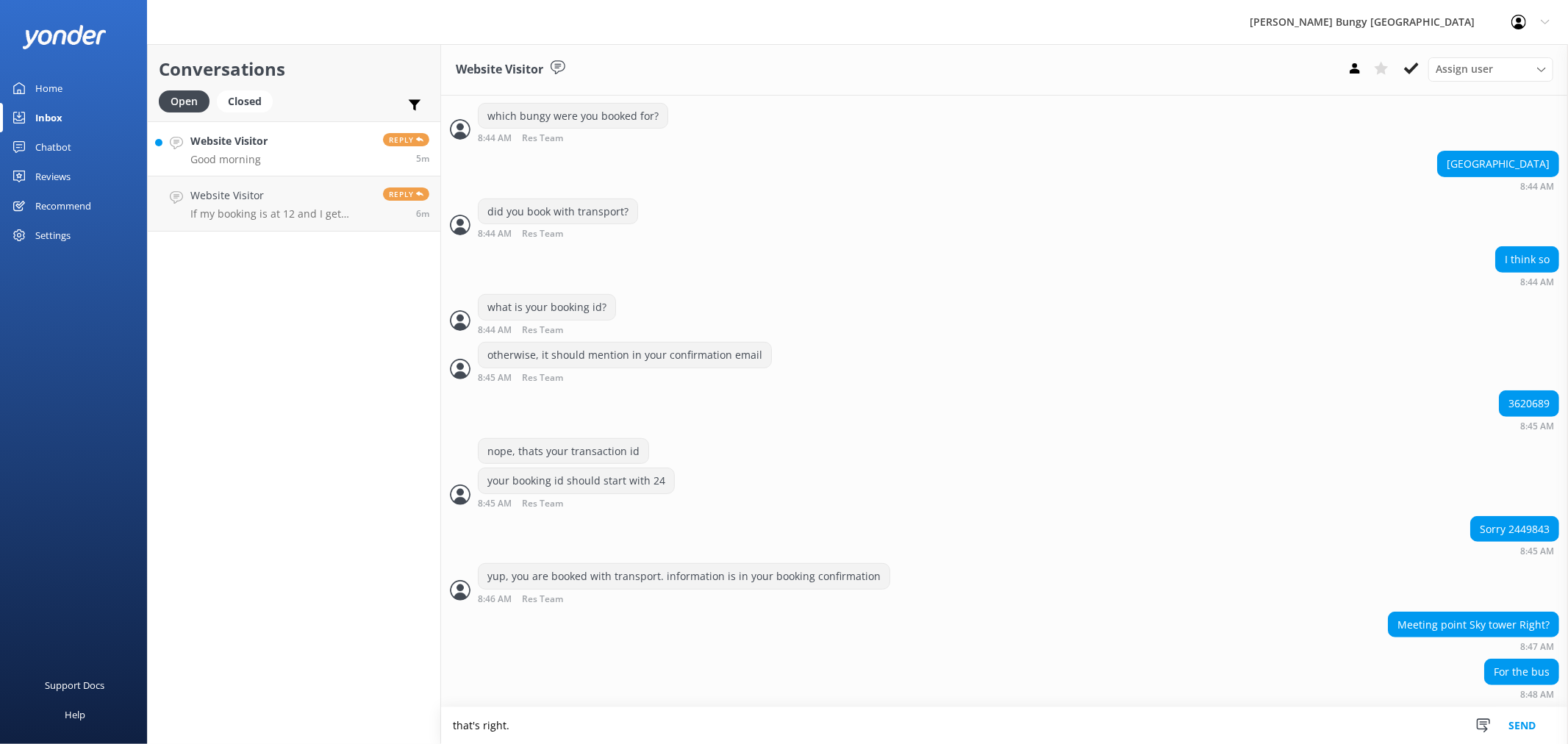
scroll to position [486, 0]
type textarea "that's right. timing is also there on your confirmation :)"
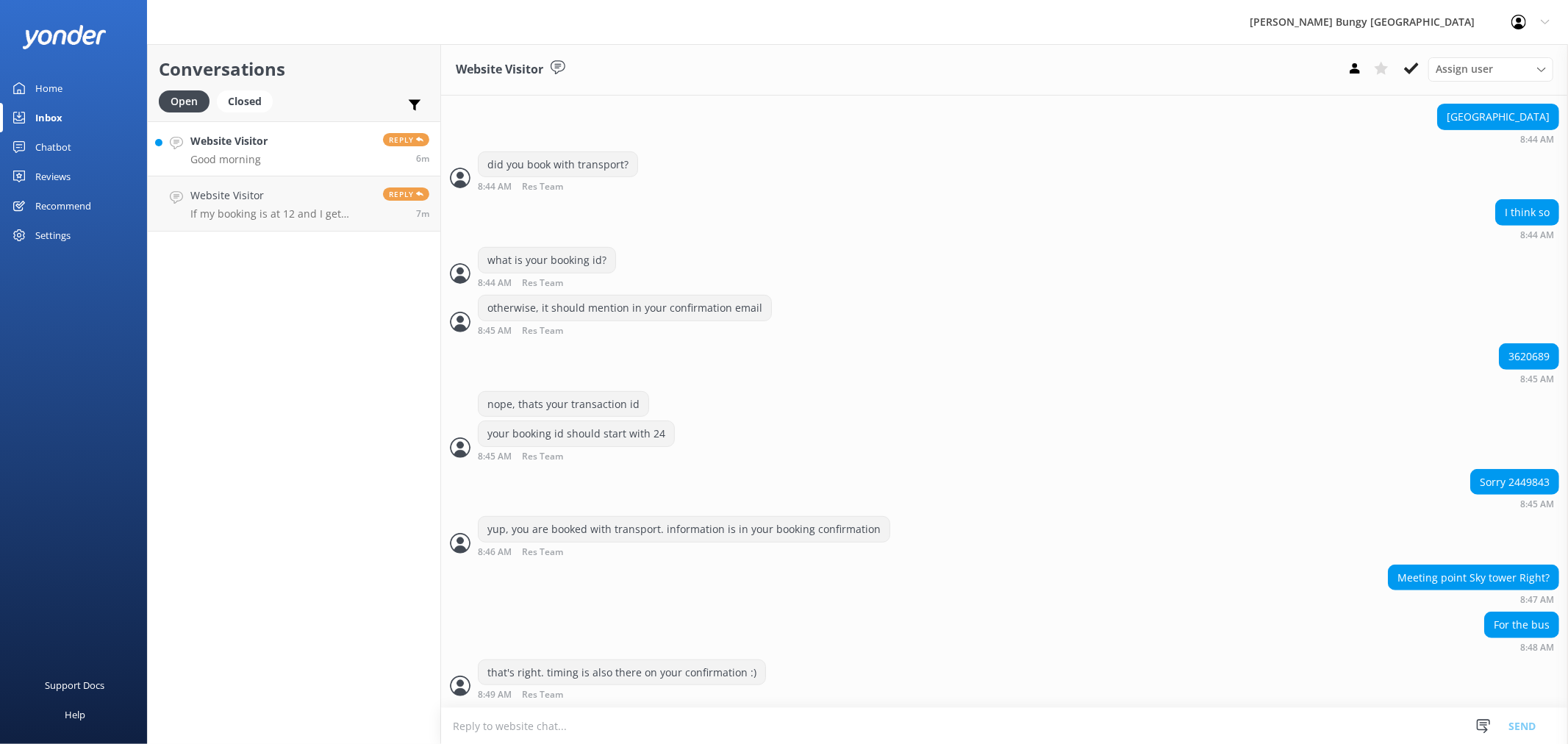
click at [814, 729] on textarea at bounding box center [1004, 726] width 1127 height 36
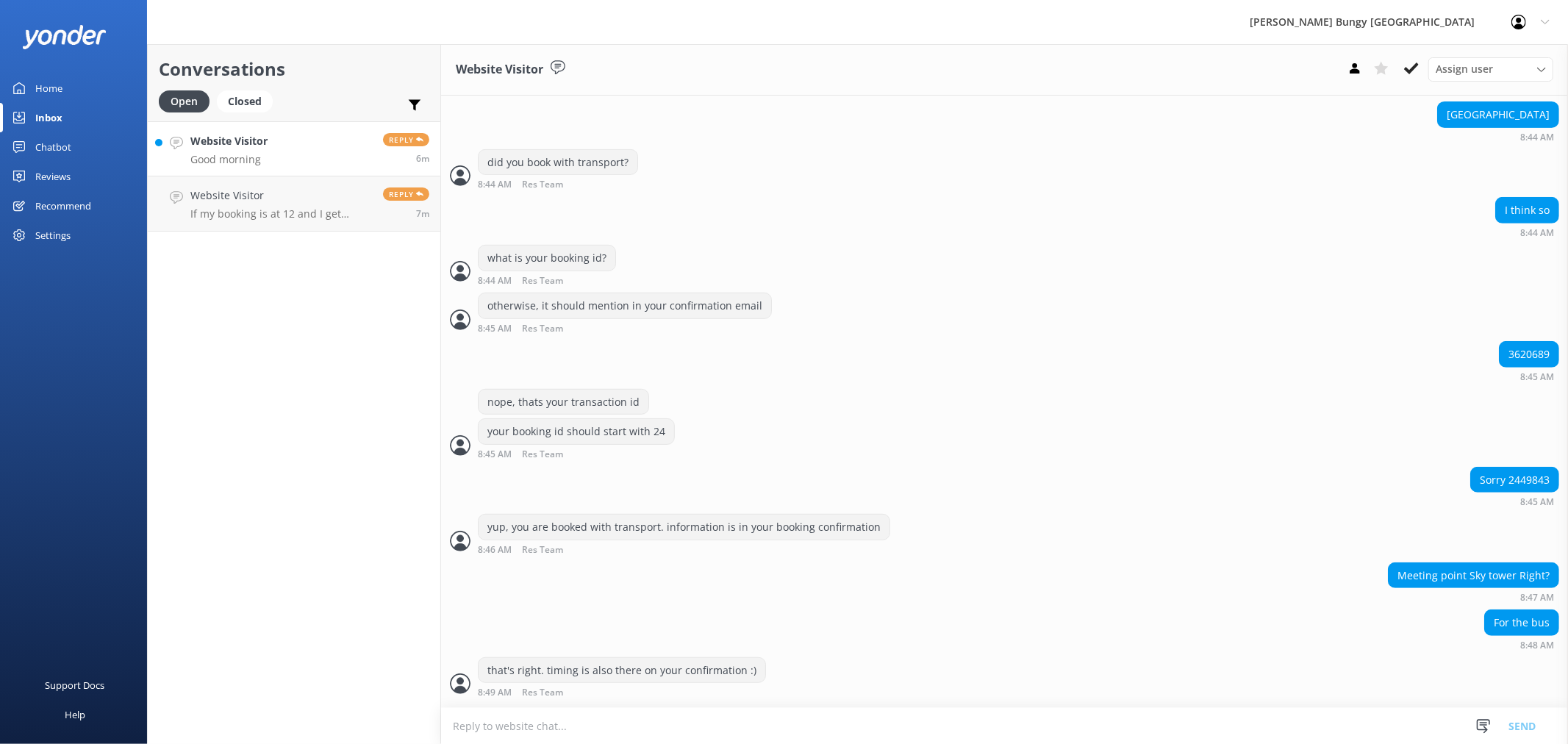
scroll to position [568, 0]
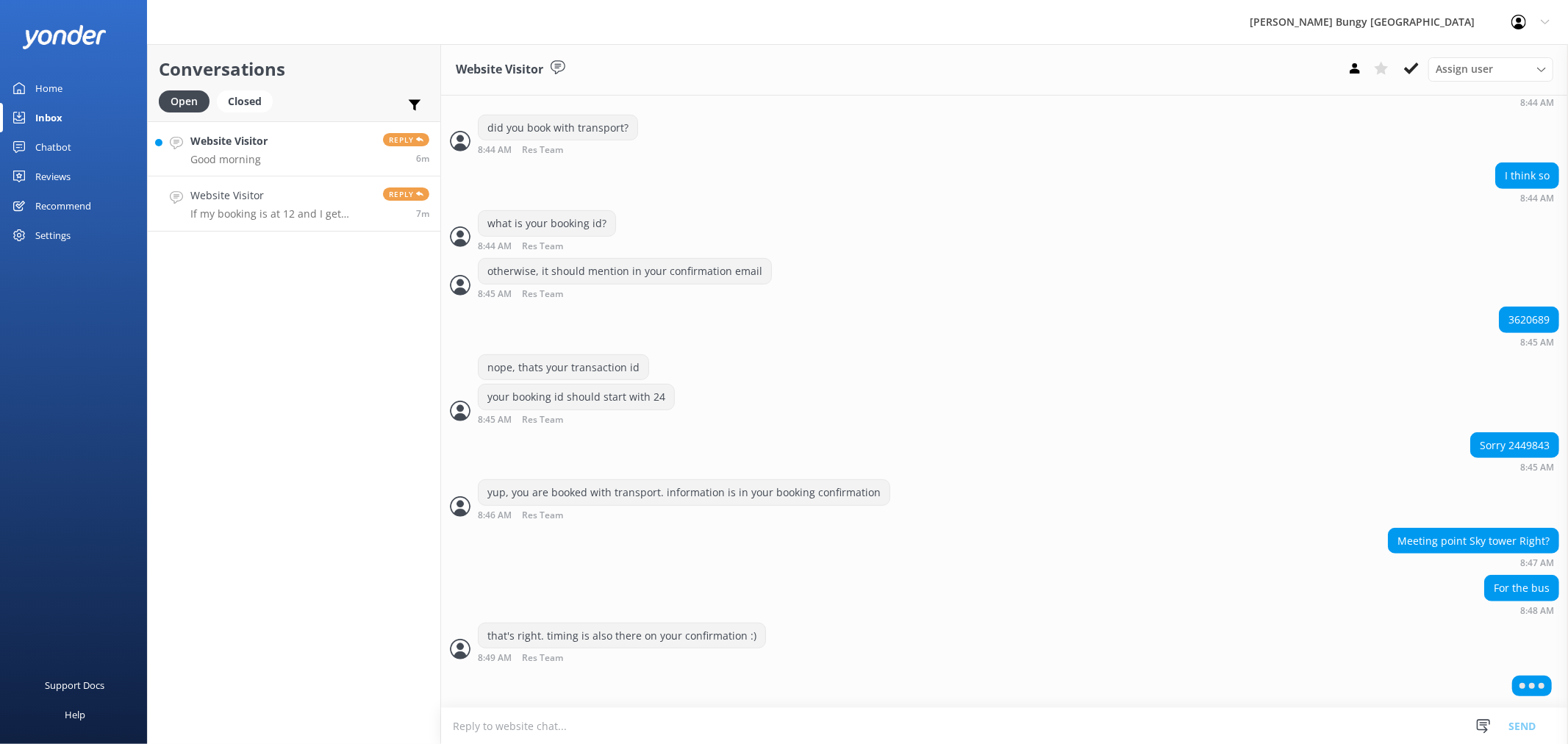
click at [394, 199] on span "Reply" at bounding box center [406, 194] width 47 height 13
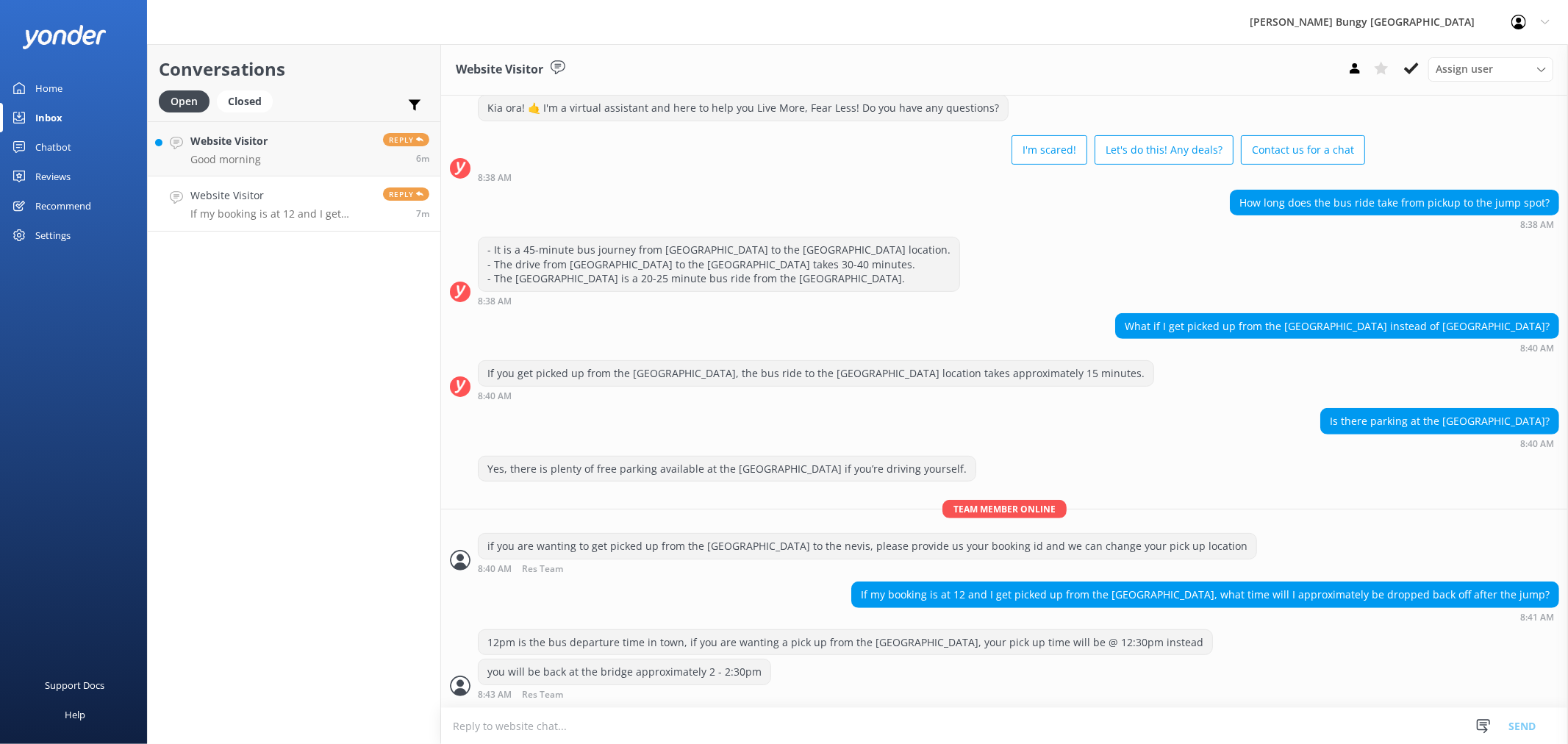
scroll to position [381, 0]
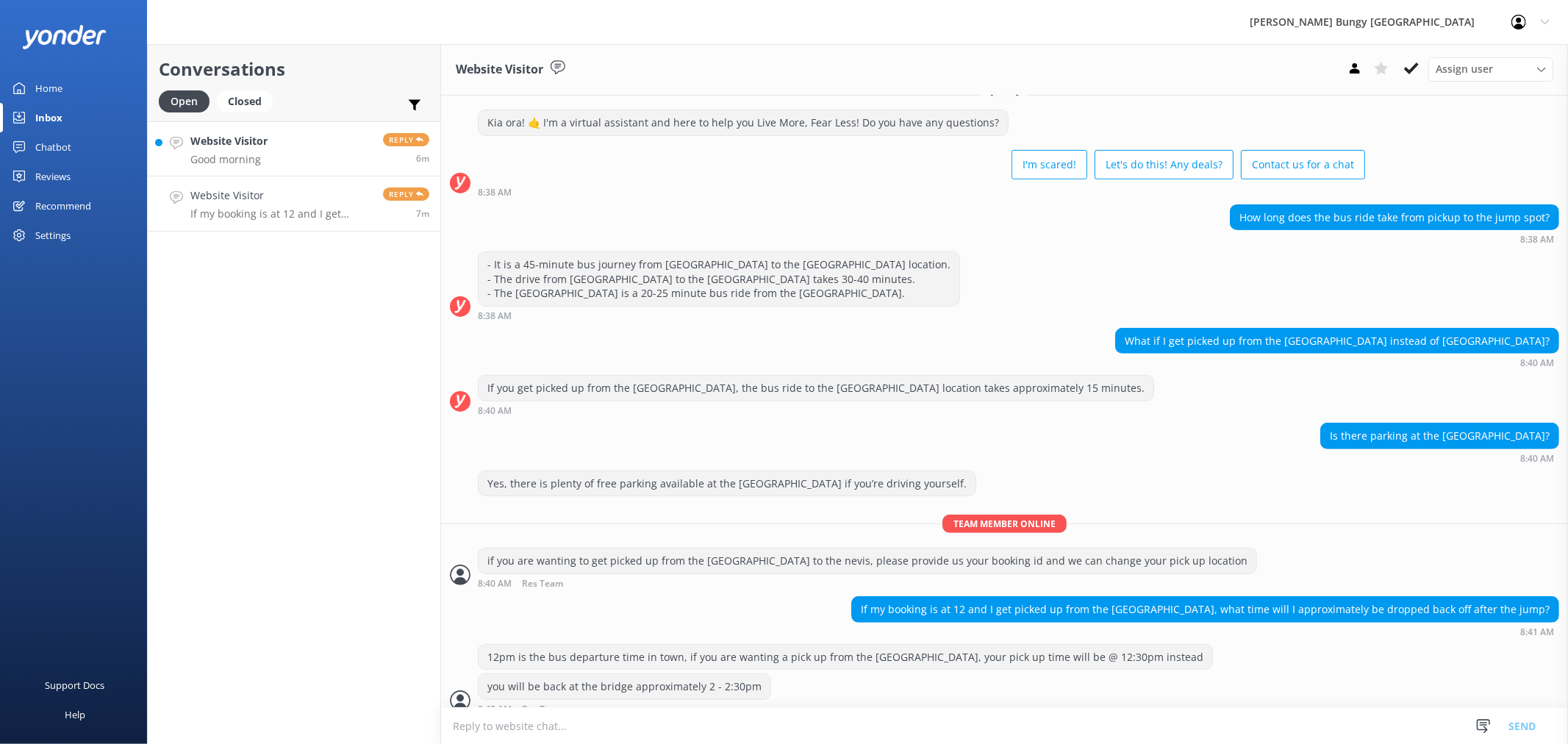
click at [345, 149] on link "Website Visitor Good morning Reply 6m" at bounding box center [294, 149] width 293 height 55
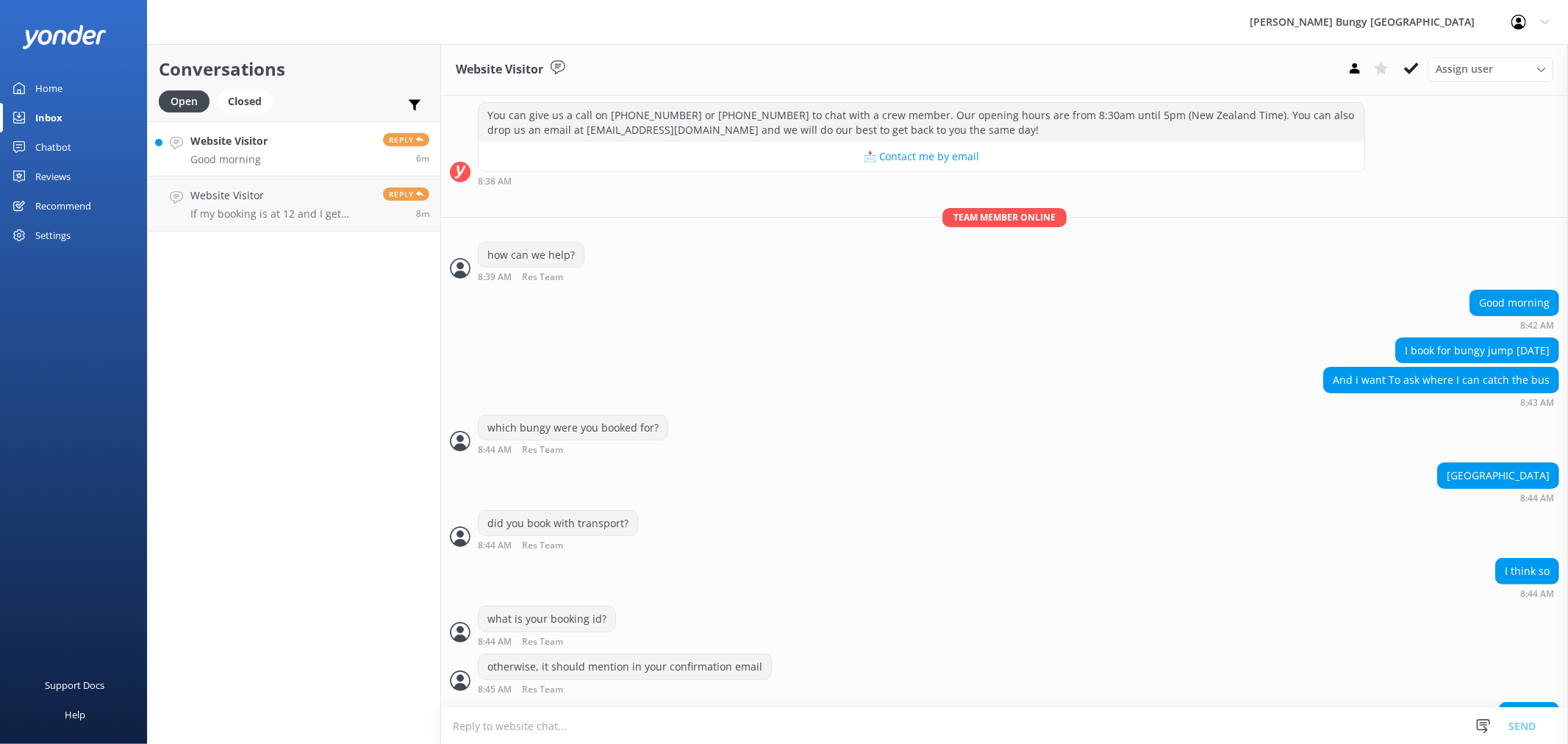
scroll to position [582, 0]
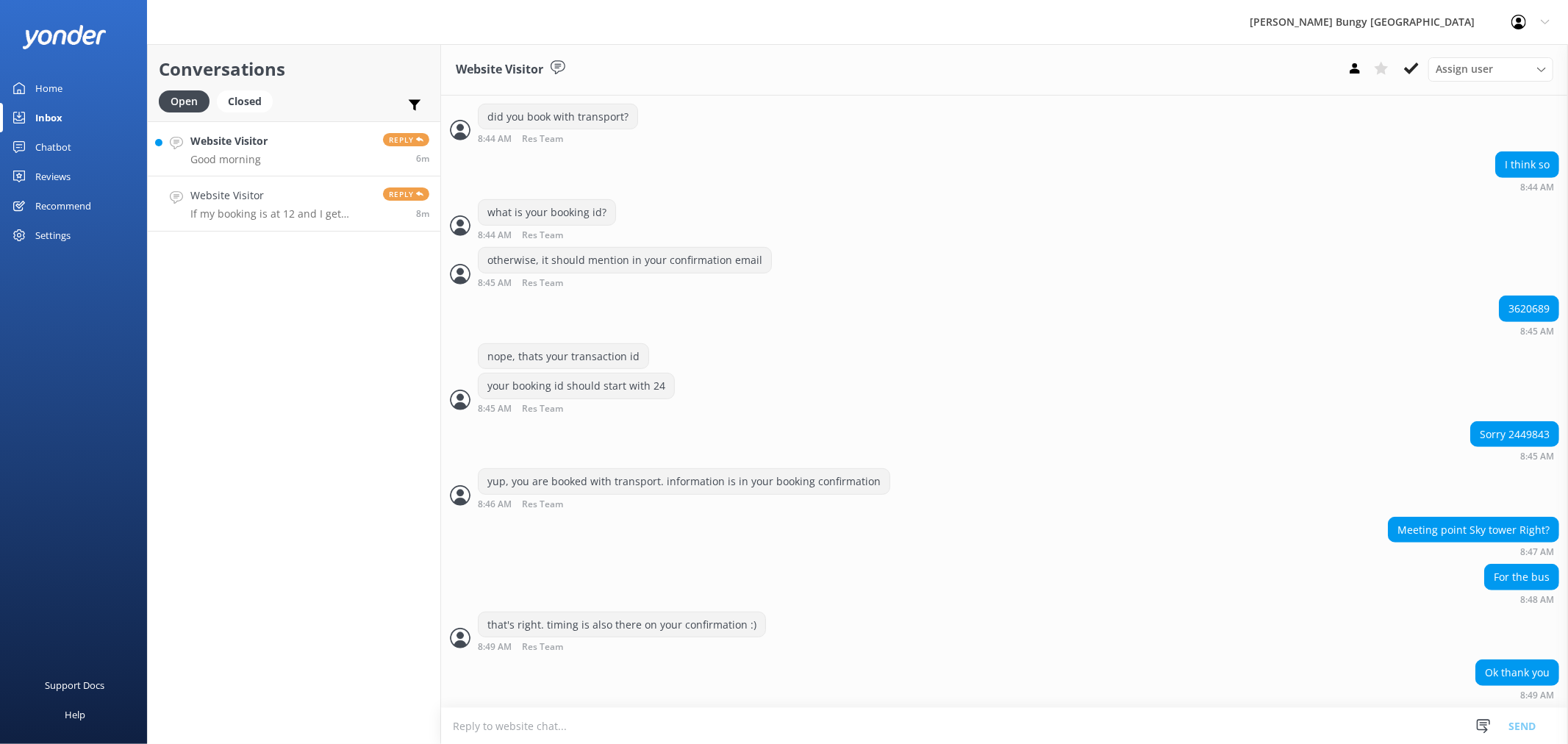
click at [336, 203] on h4 "Website Visitor" at bounding box center [282, 195] width 181 height 16
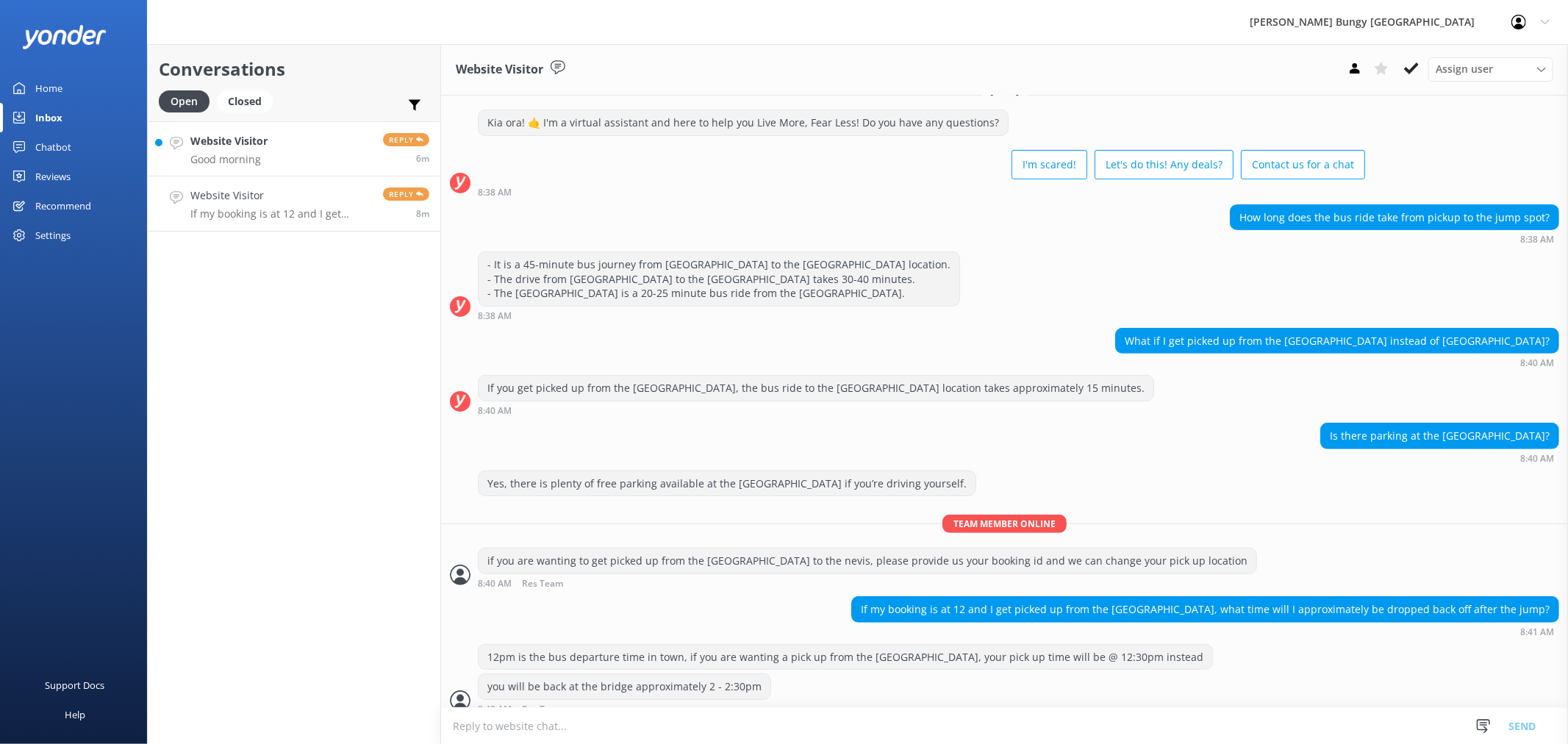
click at [314, 140] on link "Website Visitor Good morning Reply 6m" at bounding box center [294, 149] width 293 height 55
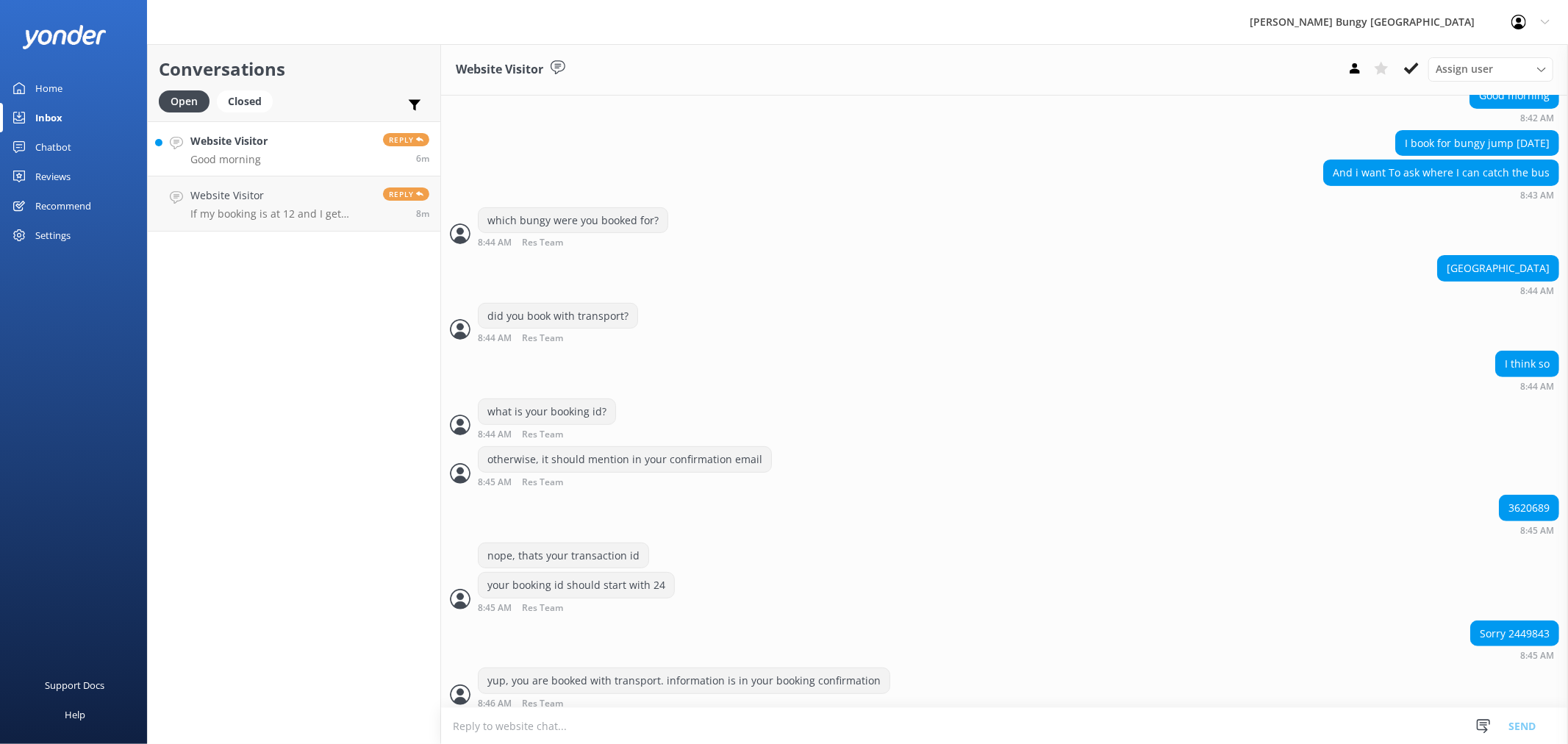
scroll to position [582, 0]
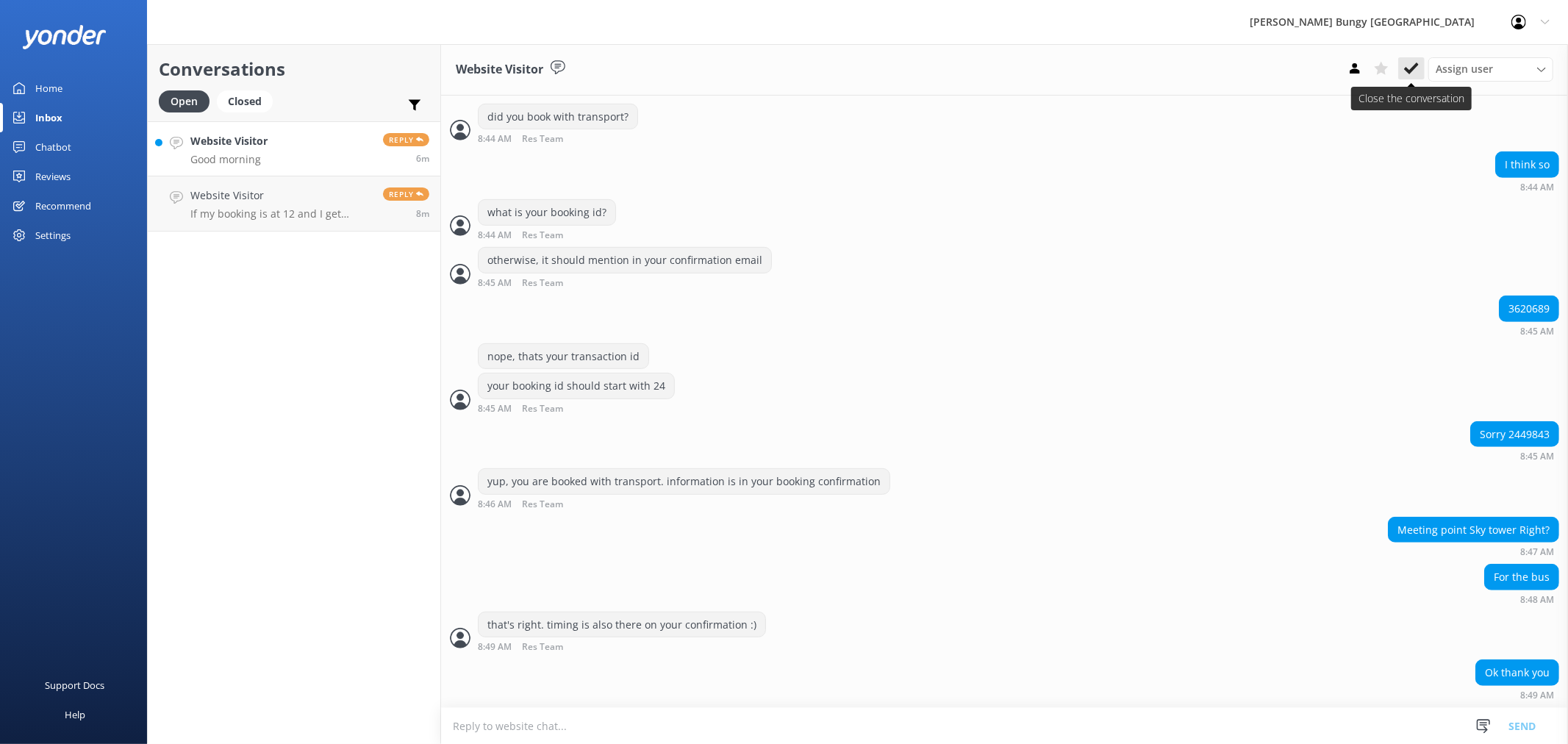
click at [1405, 71] on icon at bounding box center [1411, 68] width 14 height 14
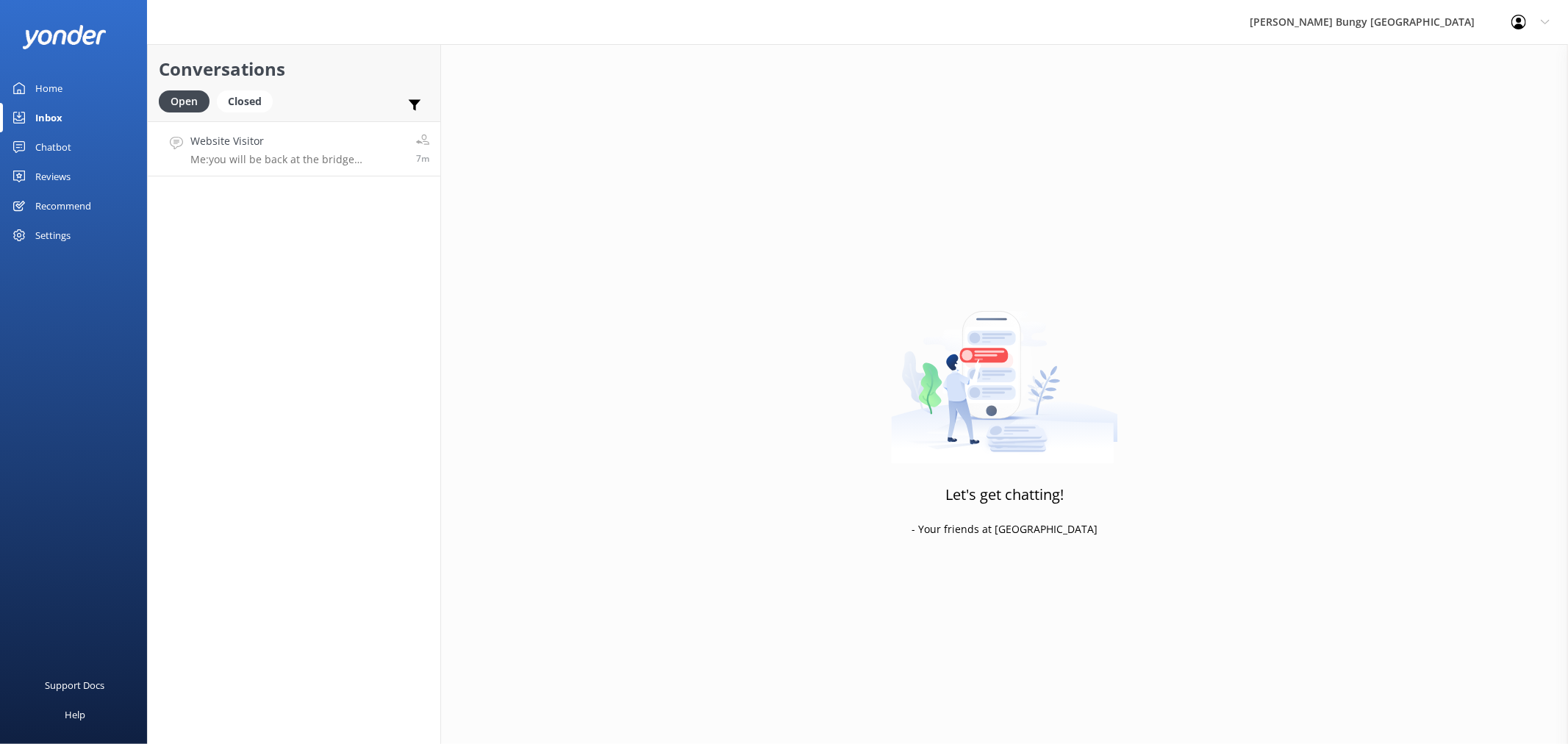
click at [215, 141] on h4 "Website Visitor" at bounding box center [298, 140] width 215 height 16
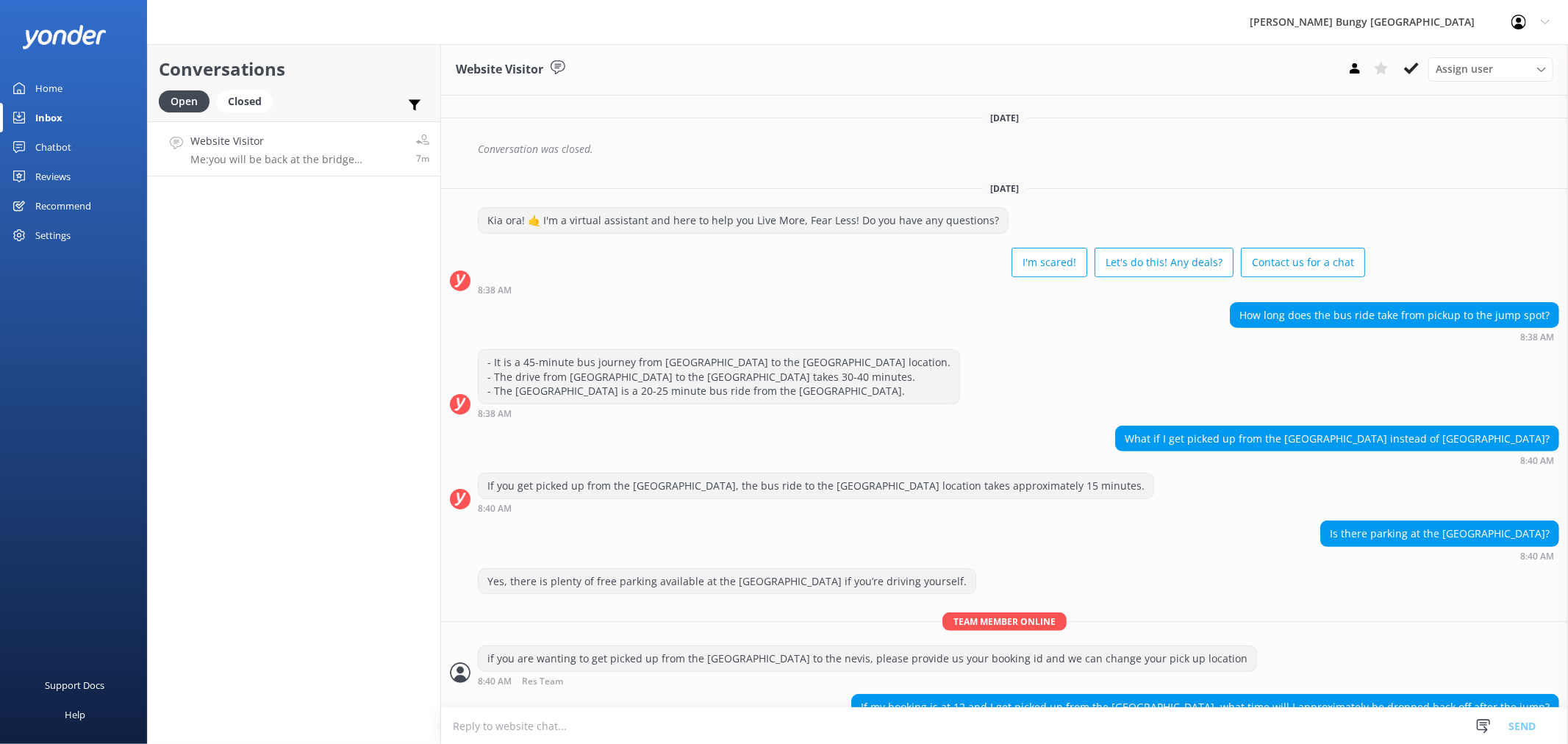
scroll to position [381, 0]
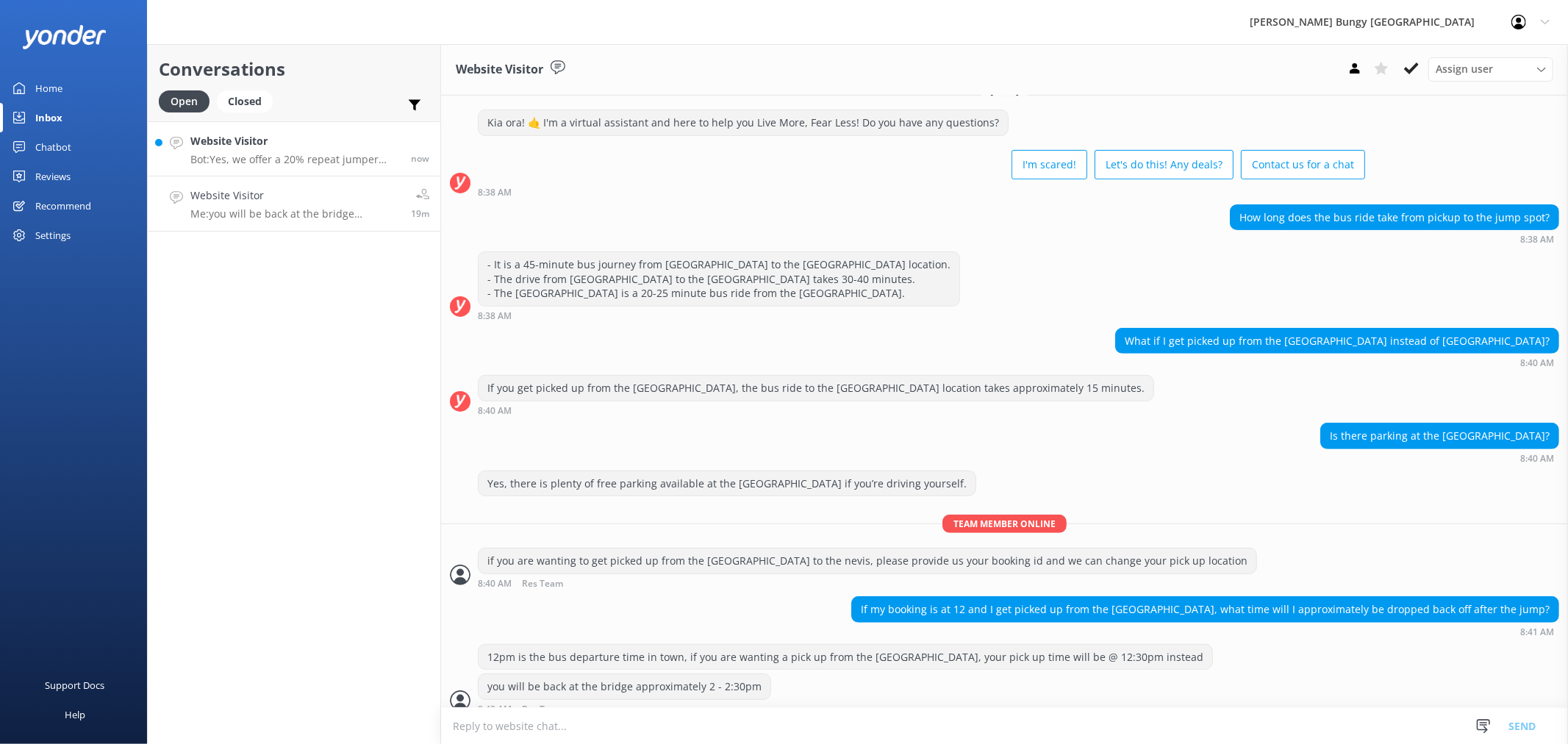
click at [325, 143] on h4 "Website Visitor" at bounding box center [296, 140] width 210 height 16
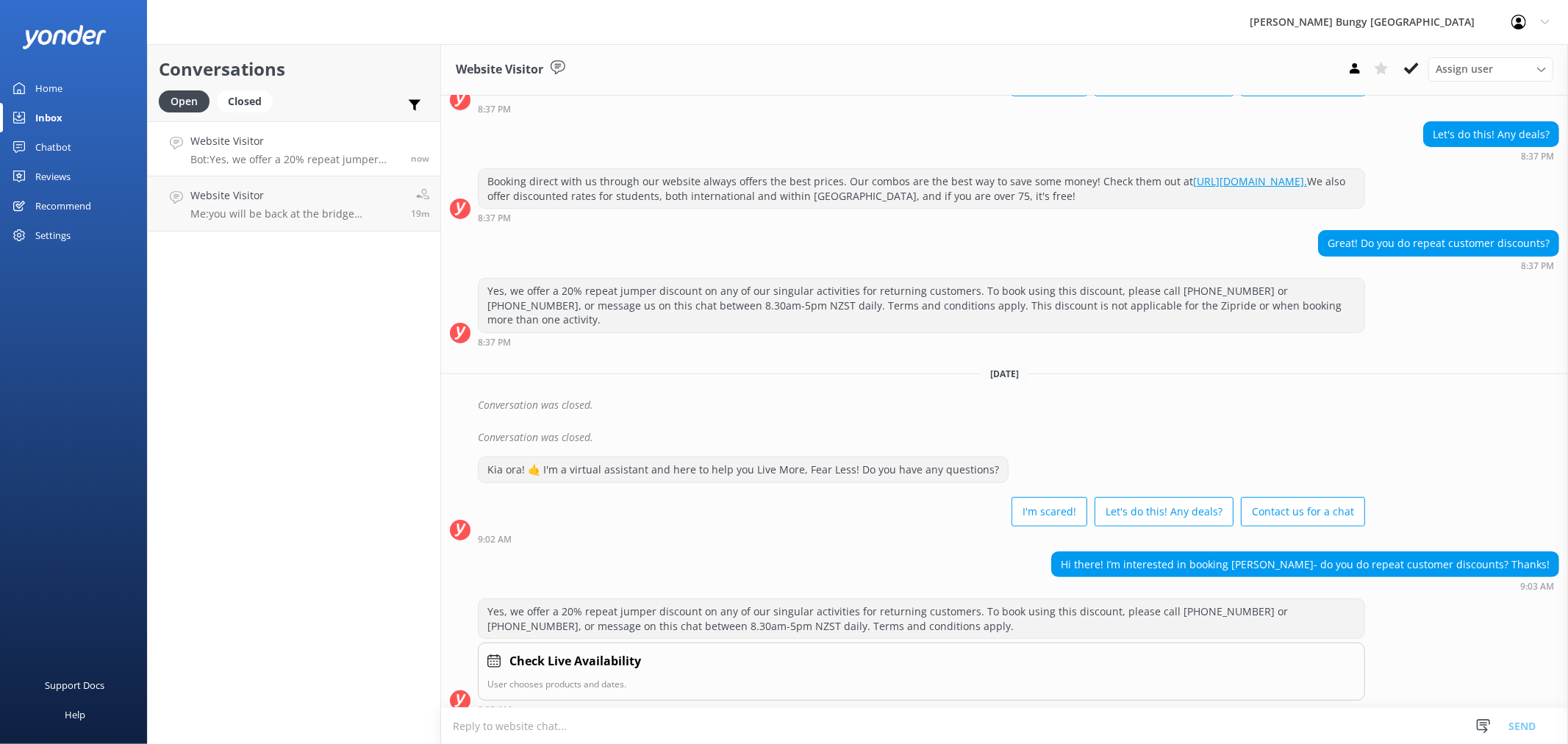
scroll to position [142, 0]
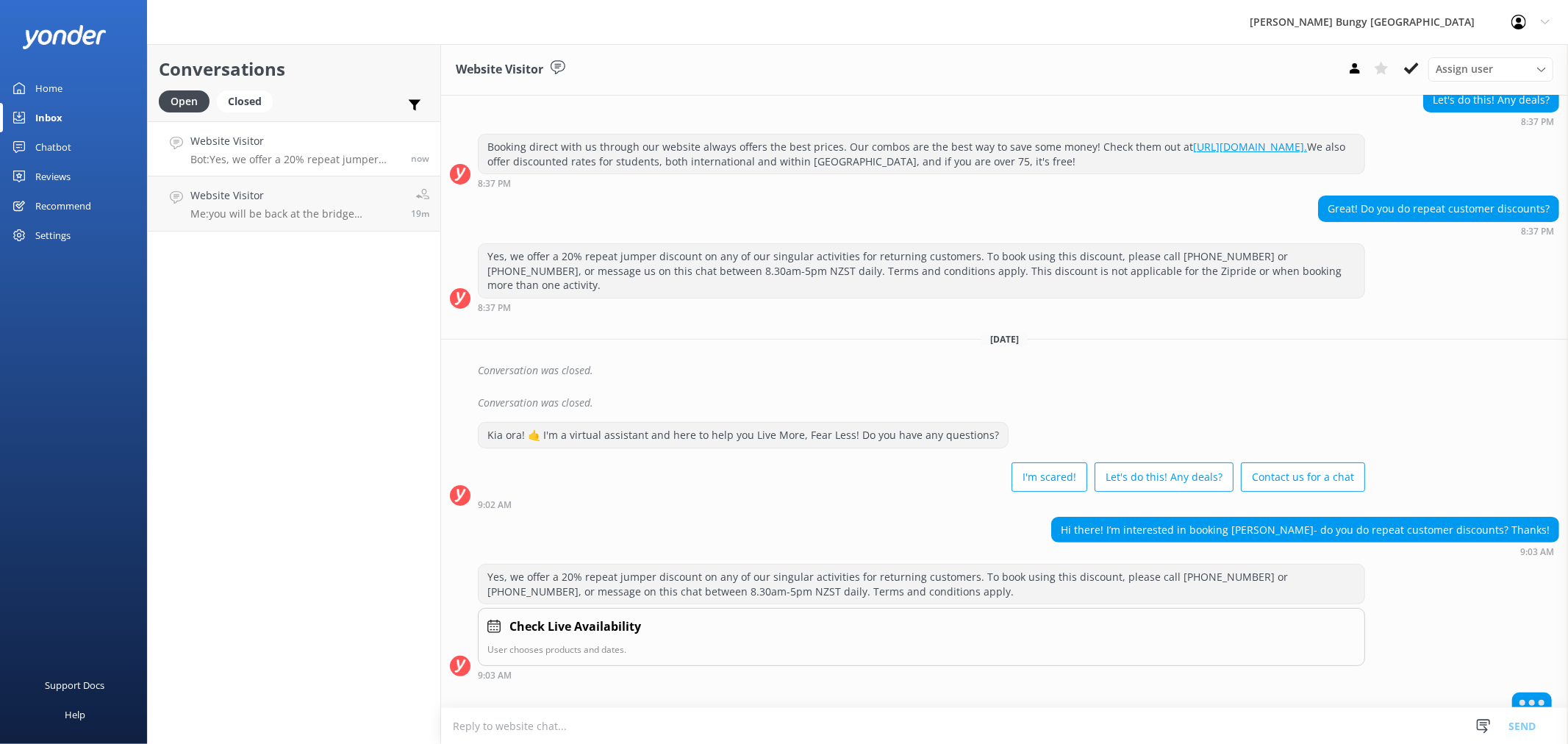
click at [1362, 732] on textarea at bounding box center [1004, 726] width 1127 height 36
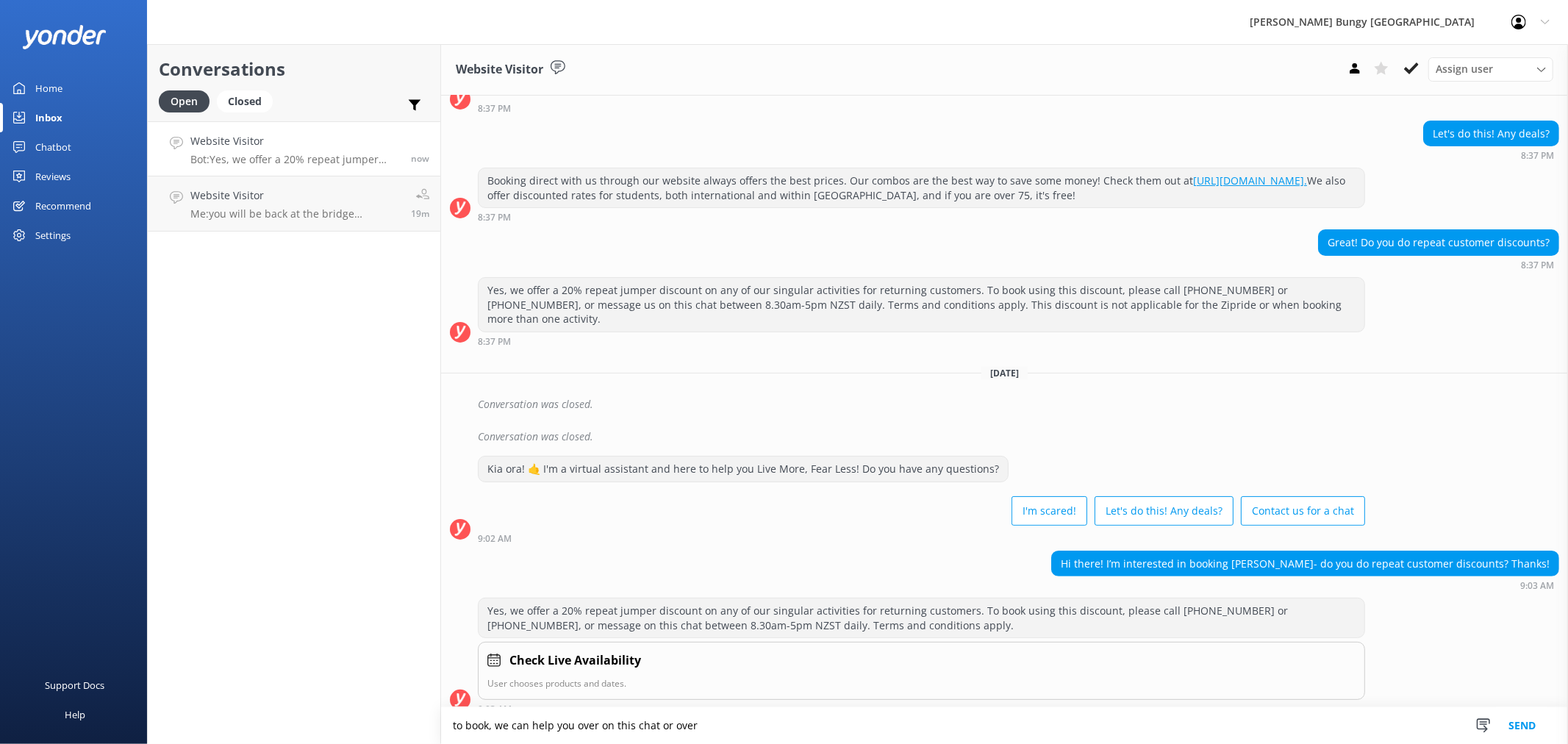
scroll to position [107, 0]
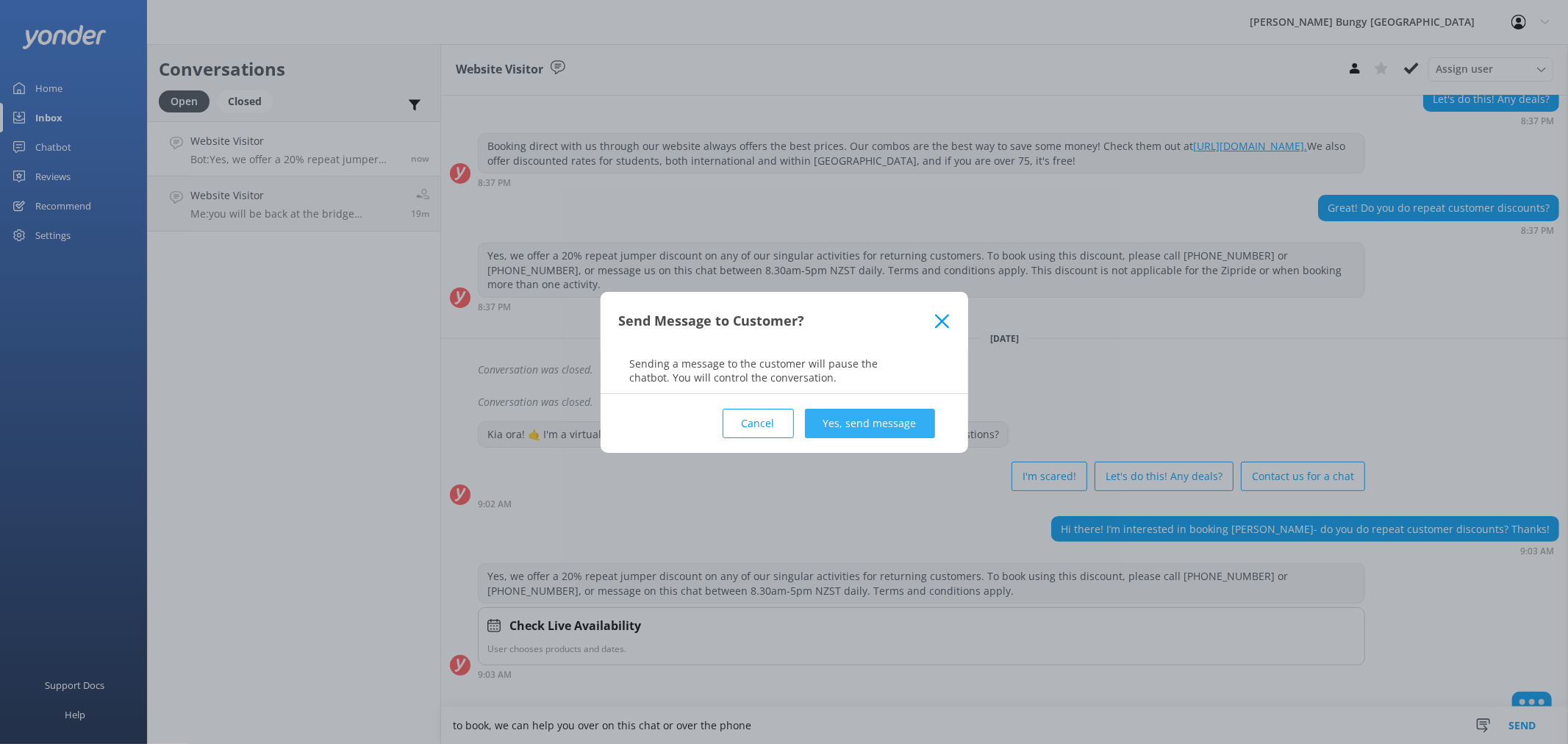
type textarea "to book, we can help you over on this chat or over the phone"
click at [877, 421] on button "Yes, send message" at bounding box center [870, 423] width 130 height 30
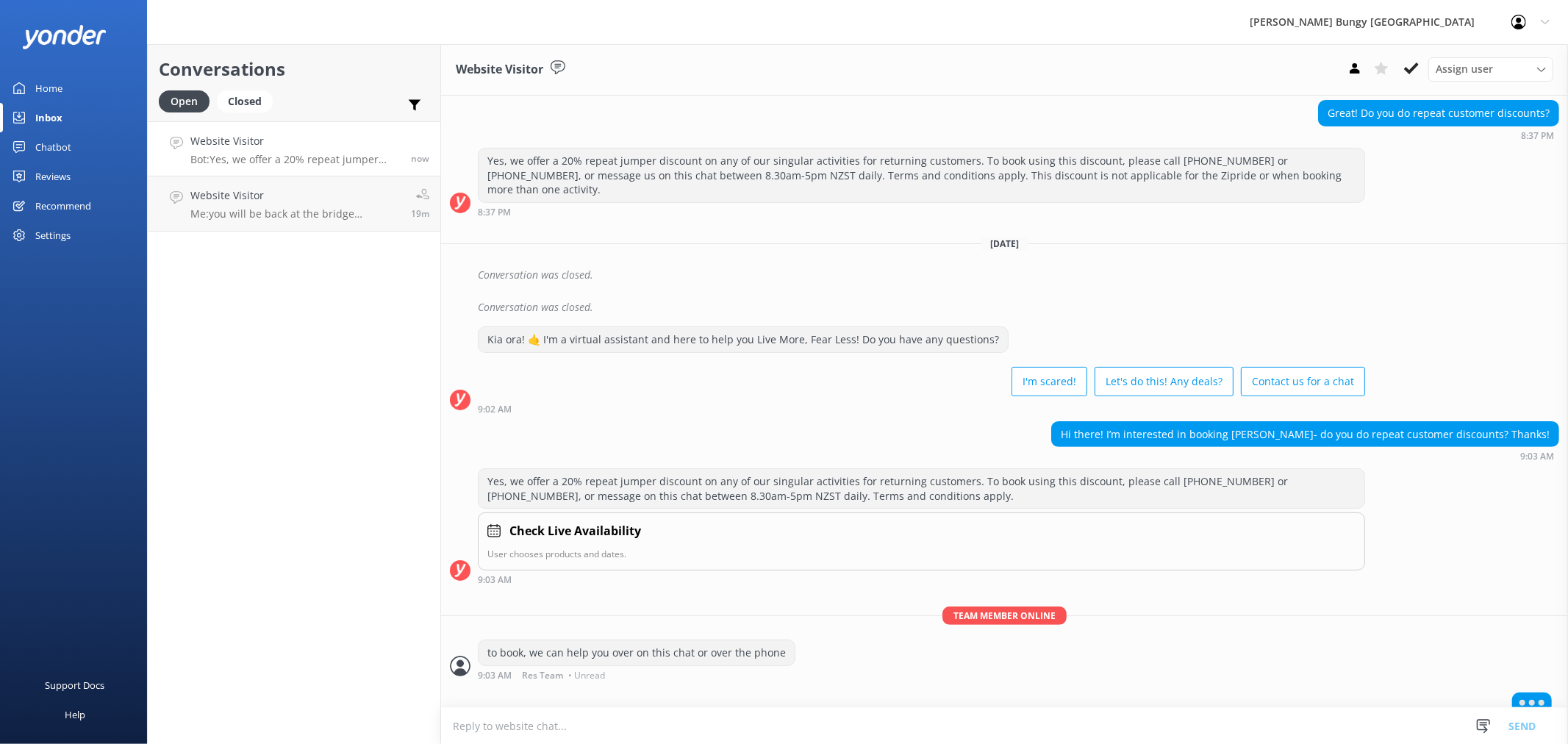
scroll to position [220, 0]
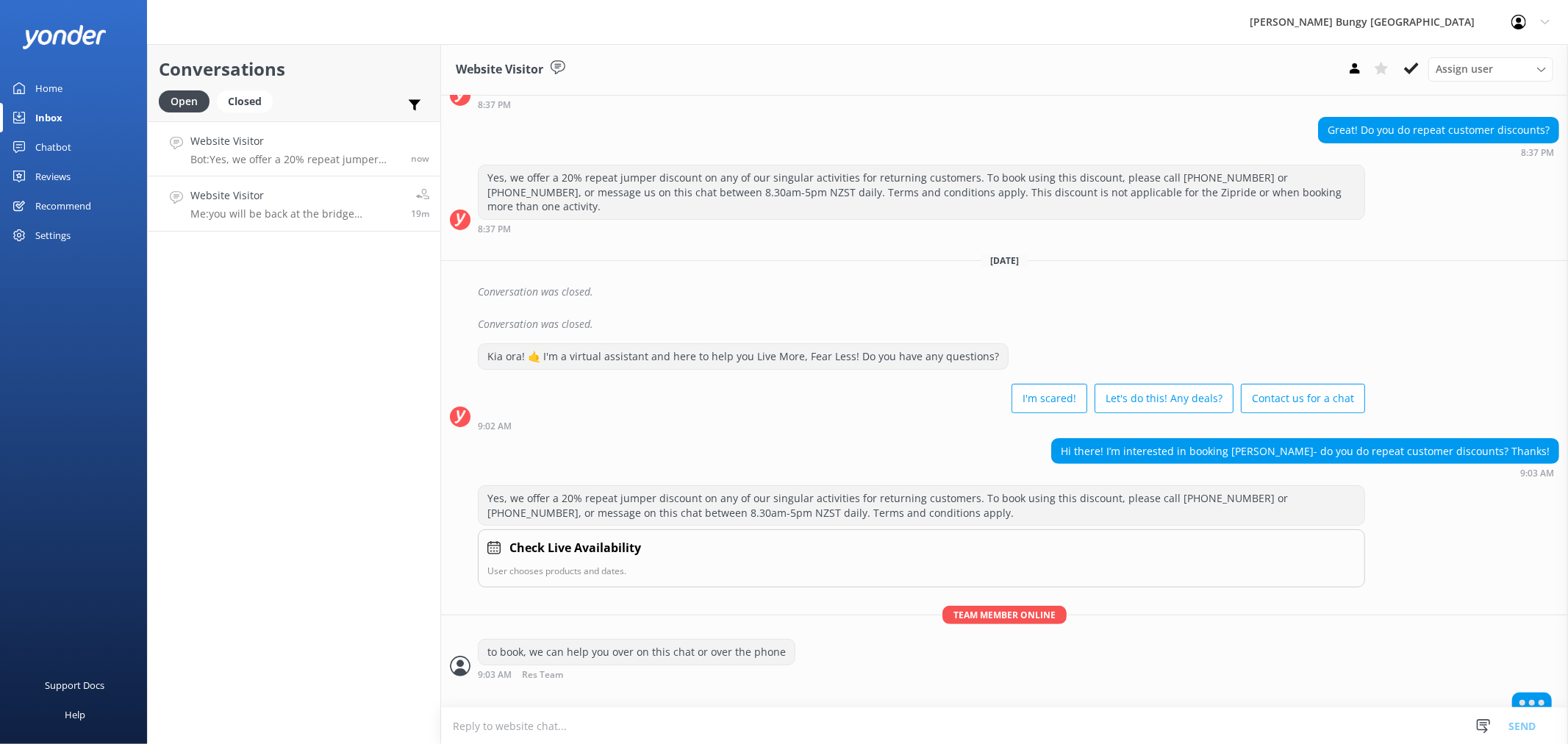
click at [306, 182] on link "Website Visitor Me: you will be back at the bridge approximately 2 - 2:30pm 19m" at bounding box center [294, 204] width 293 height 55
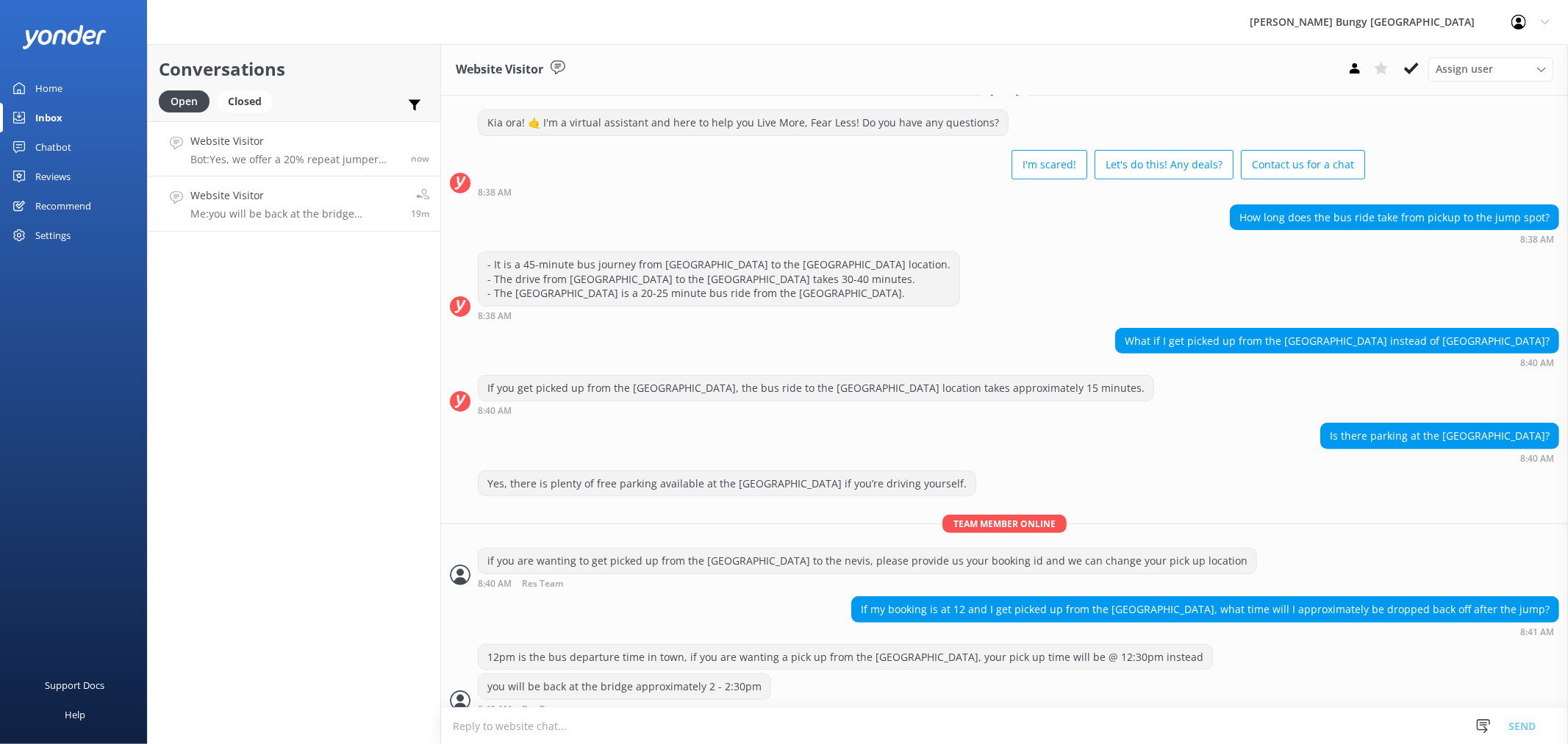
click at [344, 125] on link "Website Visitor Bot: Yes, we offer a 20% repeat jumper discount on any of our s…" at bounding box center [294, 149] width 293 height 55
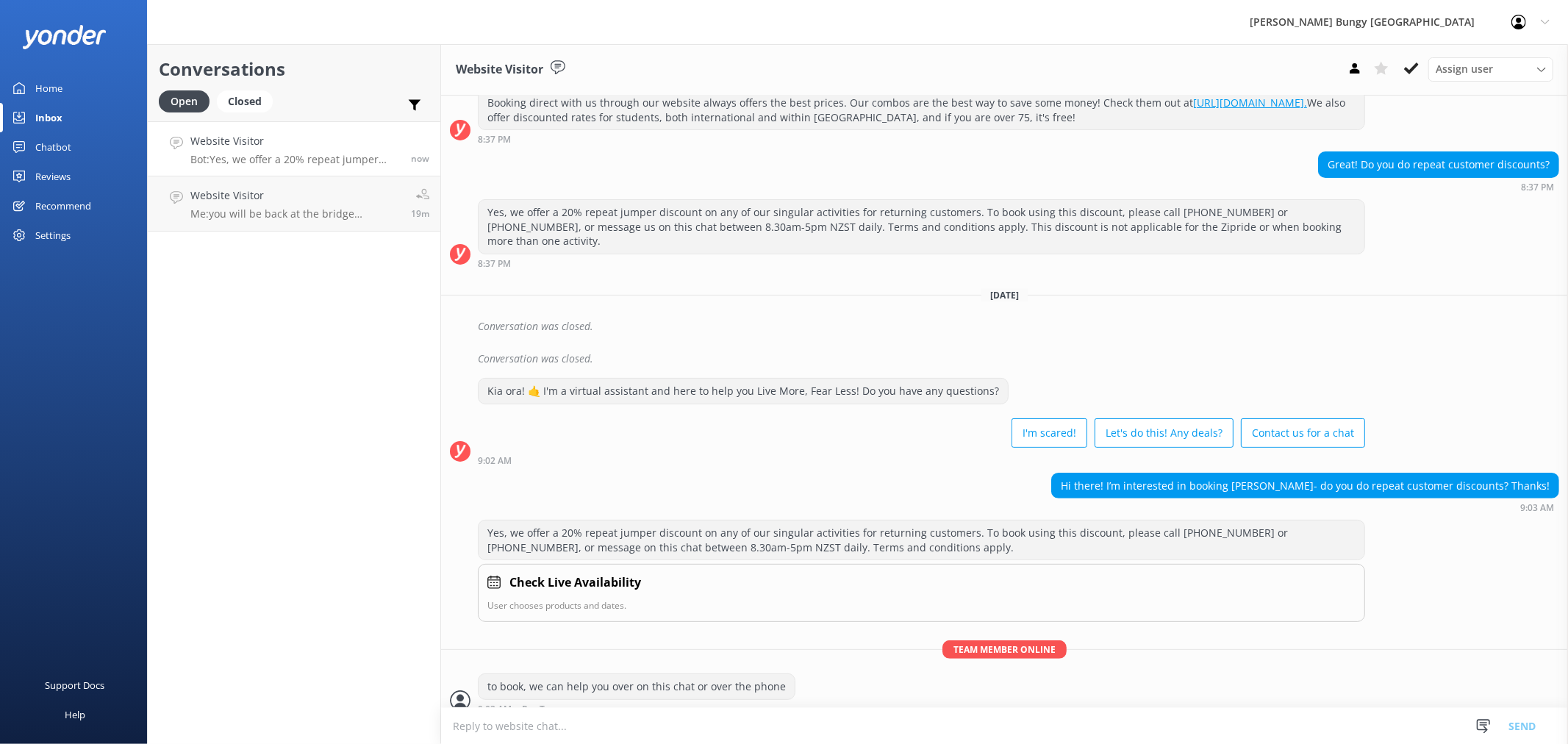
scroll to position [233, 0]
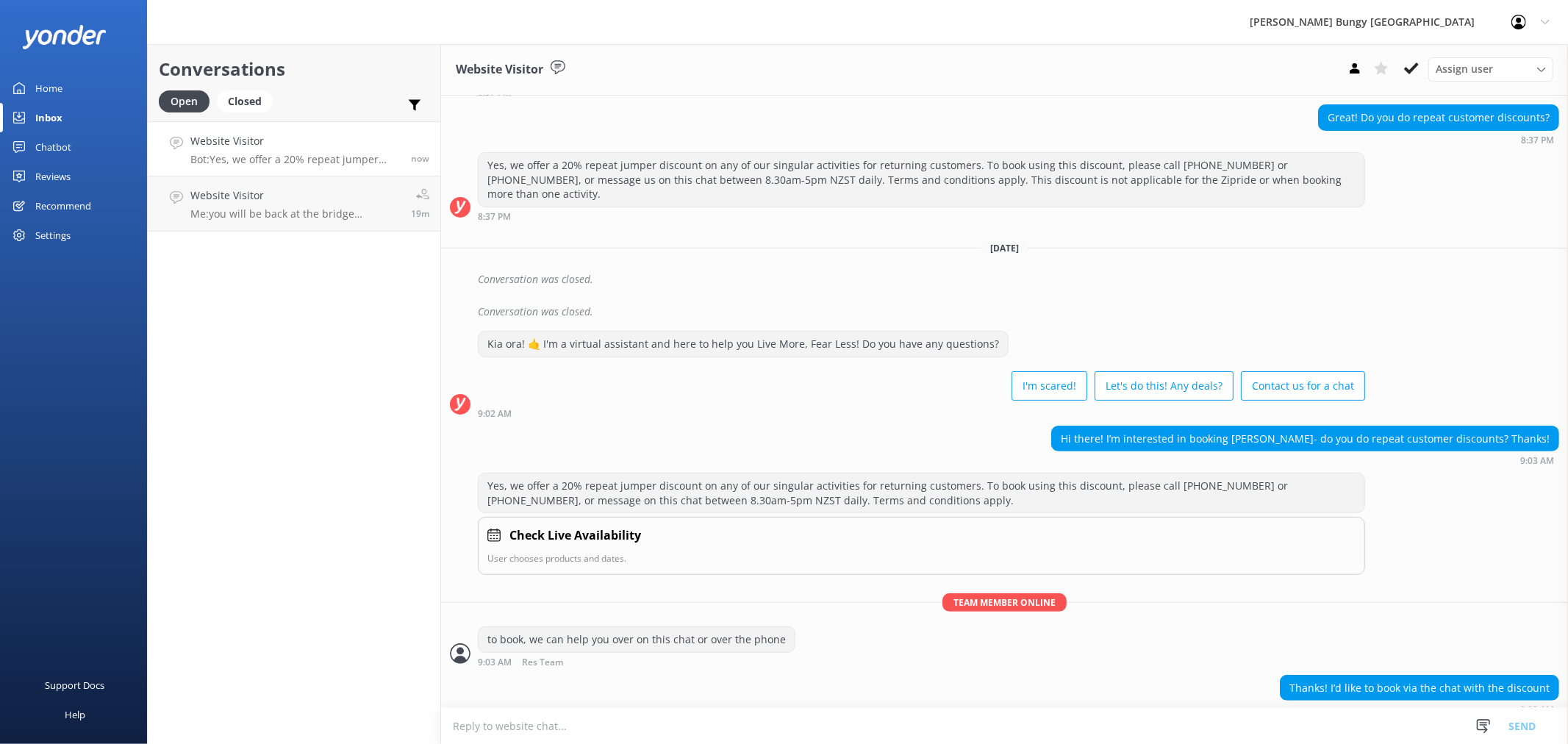
click at [1254, 714] on textarea at bounding box center [1004, 726] width 1127 height 36
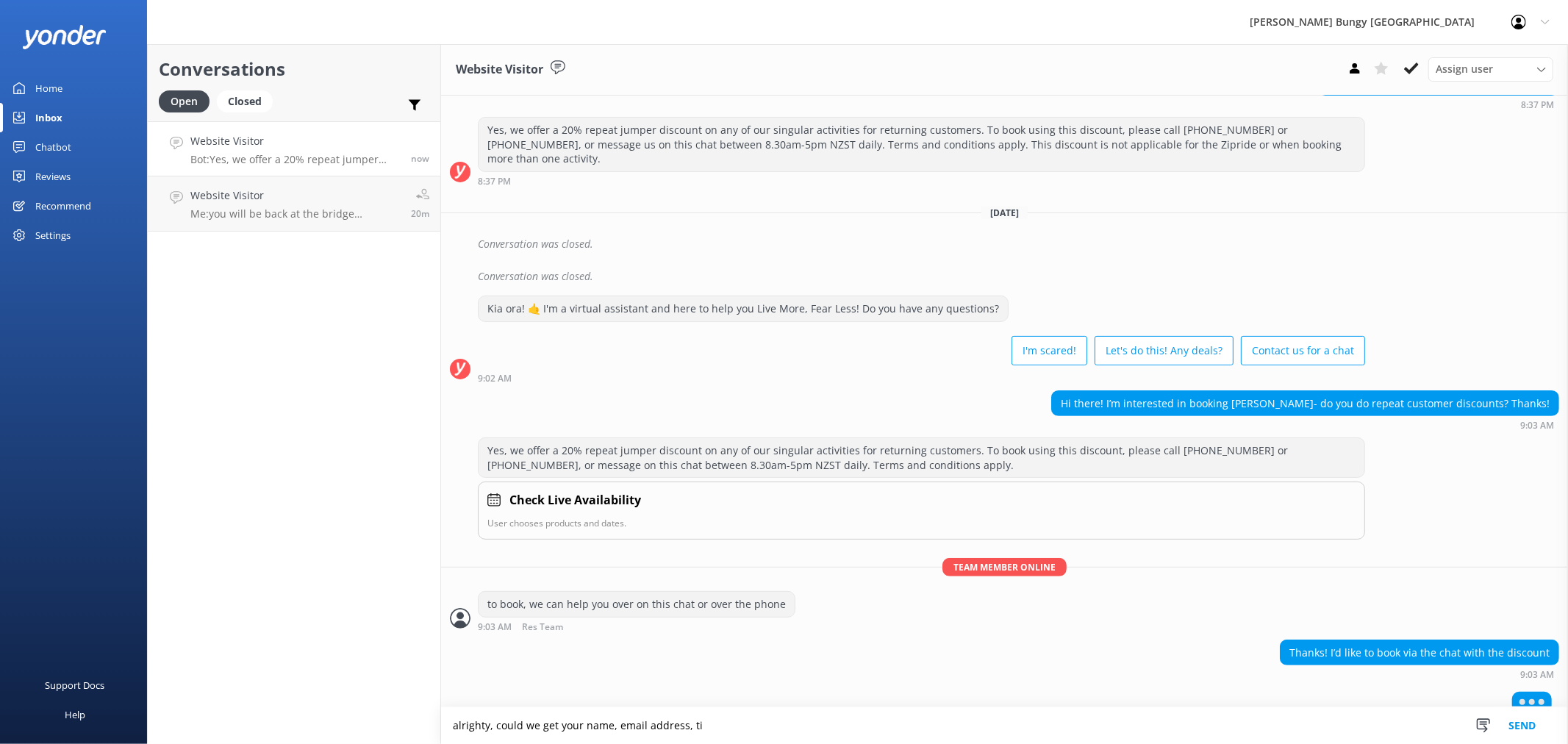
scroll to position [234, 0]
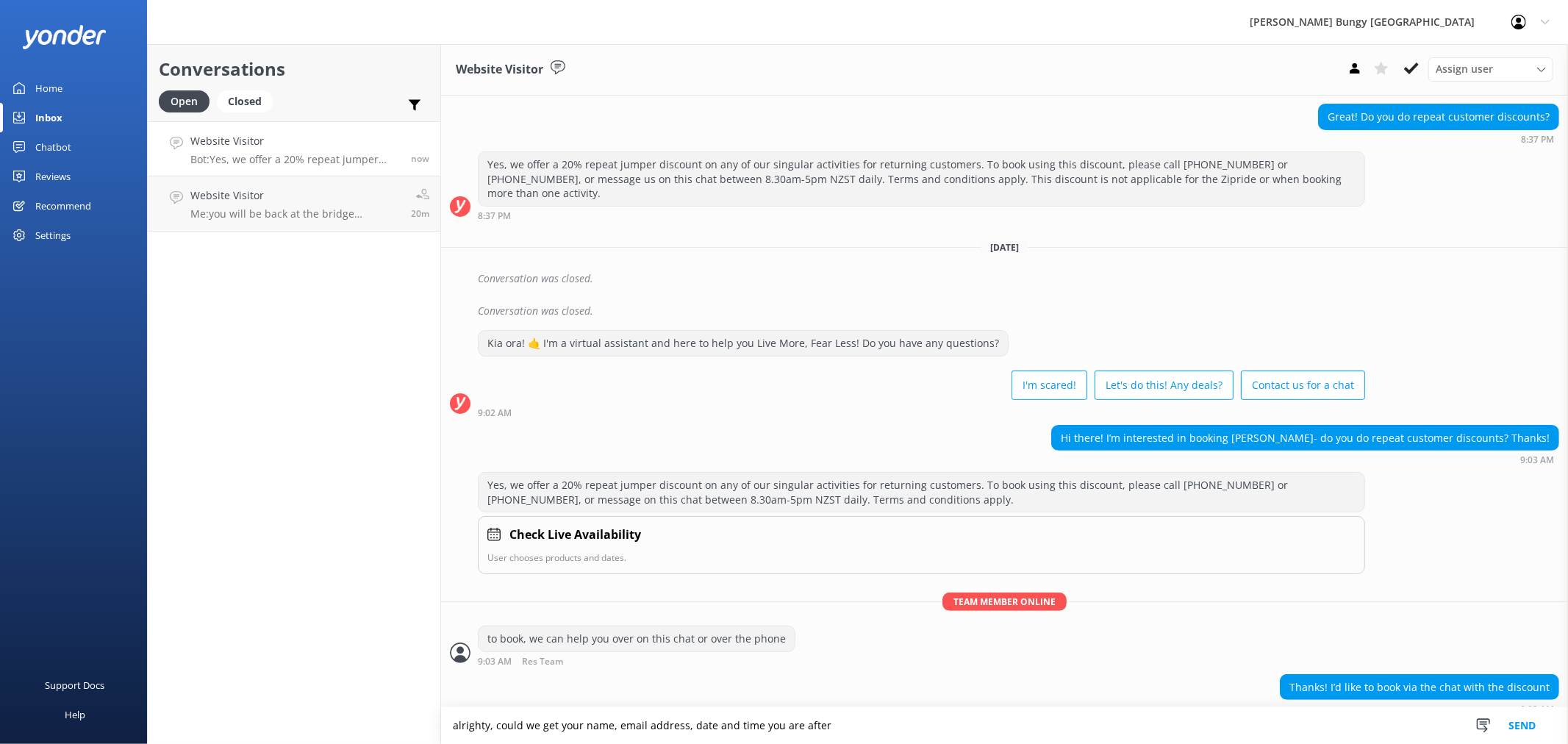
type textarea "alrighty, could we get your name, email address, date and time you are after"
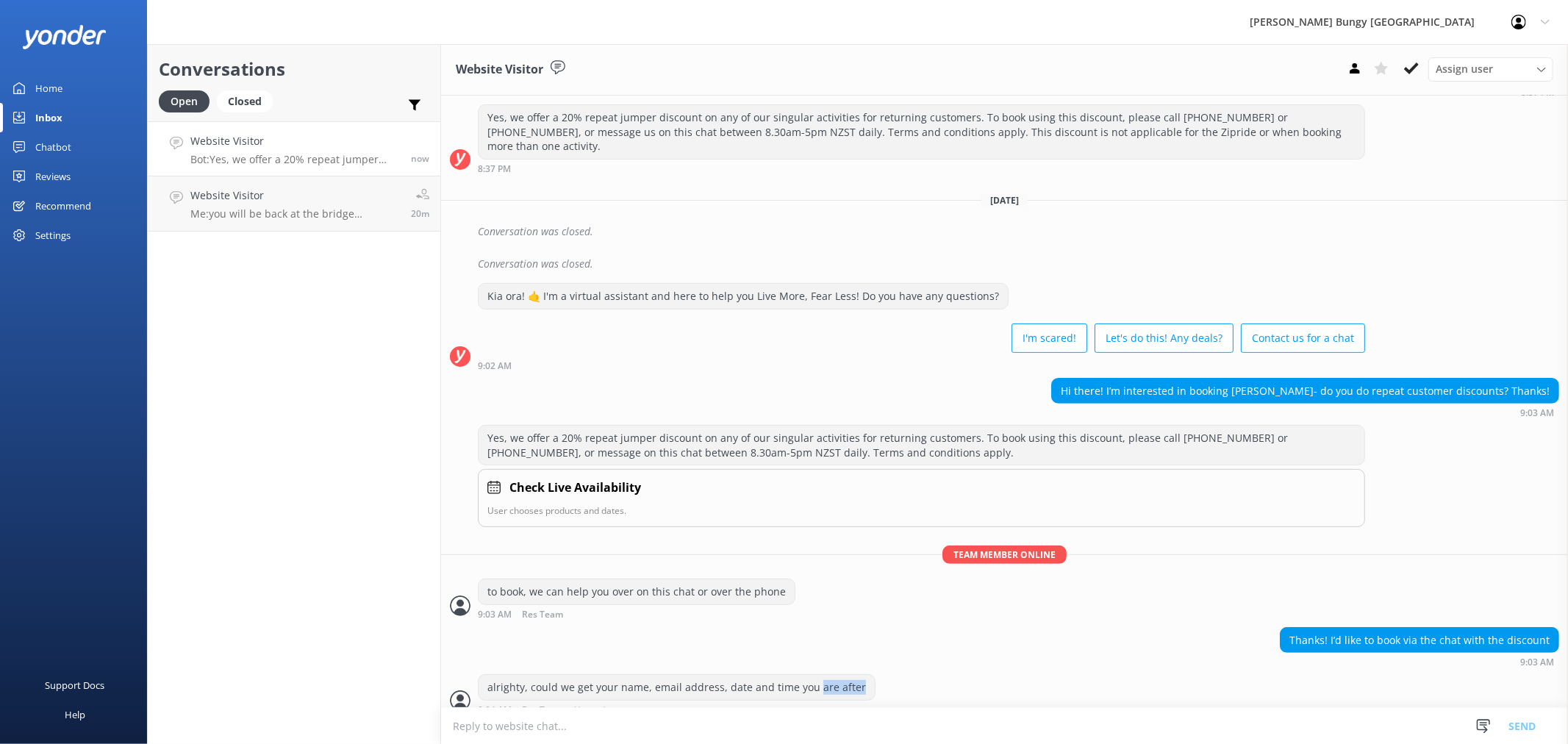
drag, startPoint x: 810, startPoint y: 676, endPoint x: 862, endPoint y: 680, distance: 52.2
click at [862, 680] on div "alrighty, could we get your name, email address, date and time you are after 9:…" at bounding box center [677, 694] width 398 height 40
click at [872, 655] on div "Thanks! I’d like to book via the chat with the discount 9:03 AM" at bounding box center [1004, 651] width 1127 height 48
drag, startPoint x: 846, startPoint y: 659, endPoint x: 886, endPoint y: 658, distance: 40.0
click at [886, 658] on div "[DATE] Kia ora! 🤙 I'm a virtual assistant and here to help you Live More, Fear …" at bounding box center [1004, 268] width 1127 height 907
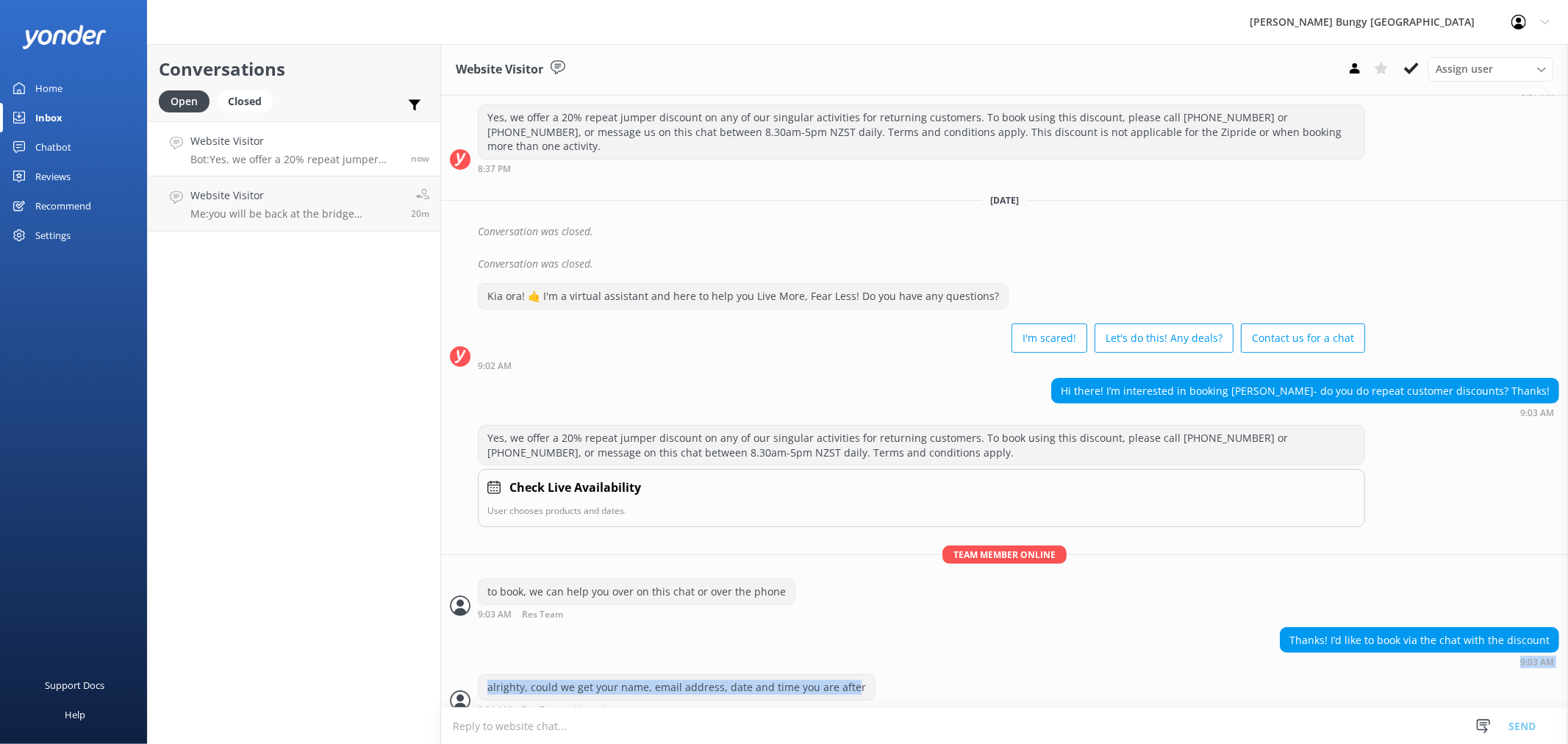
click at [985, 643] on div "Thanks! I’d like to book via the chat with the discount 9:03 AM" at bounding box center [1004, 647] width 1127 height 40
